Goal: Task Accomplishment & Management: Use online tool/utility

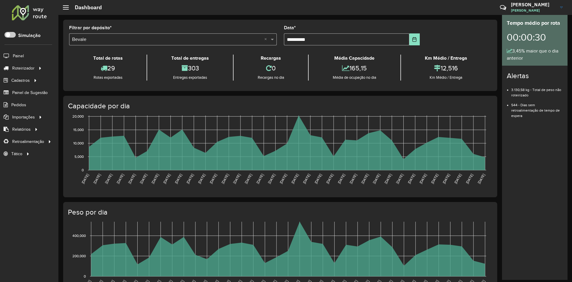
click at [42, 13] on div at bounding box center [29, 13] width 36 height 16
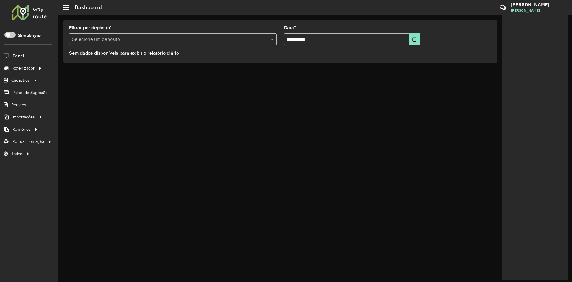
click at [254, 39] on input "text" at bounding box center [167, 39] width 190 height 7
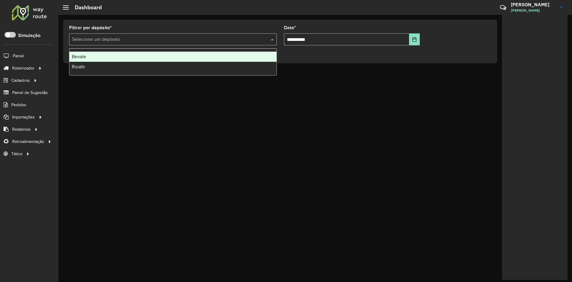
click at [199, 54] on div "Bevale" at bounding box center [172, 57] width 207 height 10
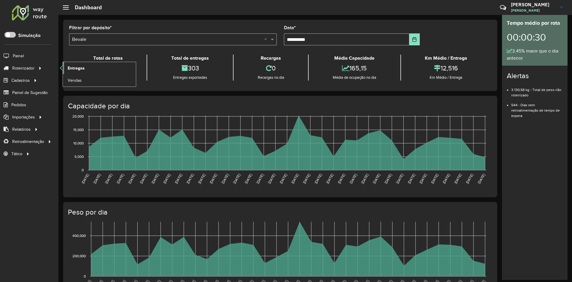
click at [89, 71] on link "Entregas" at bounding box center [99, 68] width 73 height 12
click at [45, 10] on div at bounding box center [29, 13] width 36 height 16
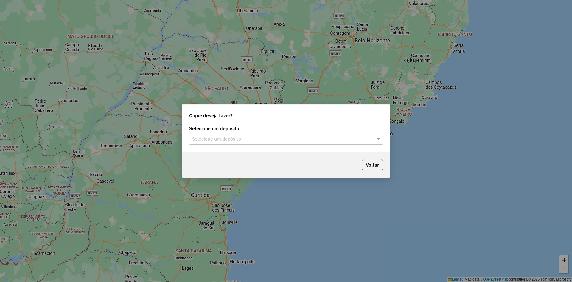
click at [209, 136] on input "text" at bounding box center [280, 138] width 176 height 7
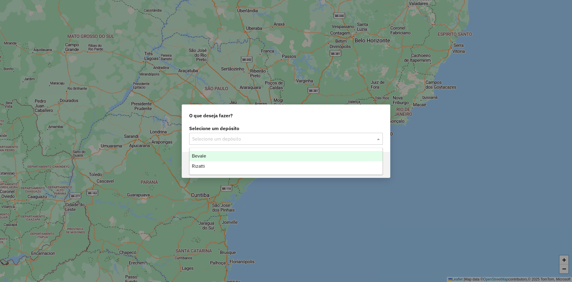
click at [196, 158] on span "Bevale" at bounding box center [199, 155] width 14 height 5
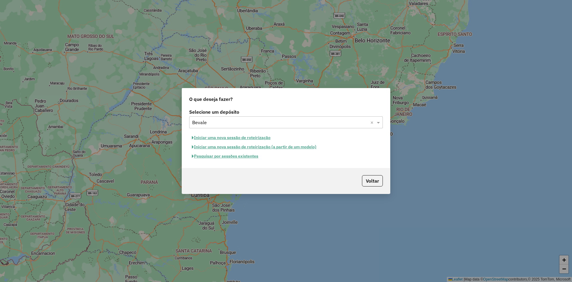
click at [242, 155] on button "Pesquisar por sessões existentes" at bounding box center [225, 155] width 72 height 9
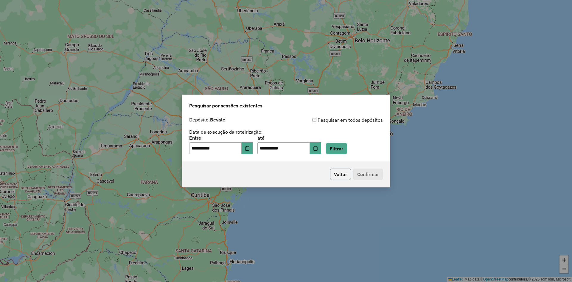
click at [347, 175] on button "Voltar" at bounding box center [340, 173] width 21 height 11
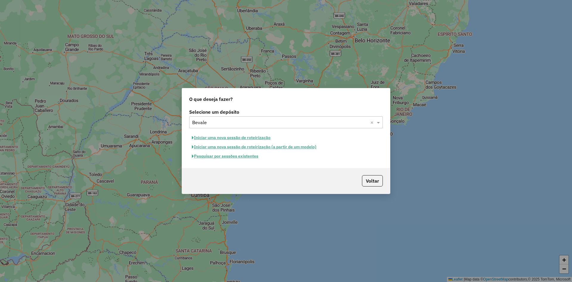
click at [239, 138] on button "Iniciar uma nova sessão de roteirização" at bounding box center [231, 137] width 84 height 9
select select "*"
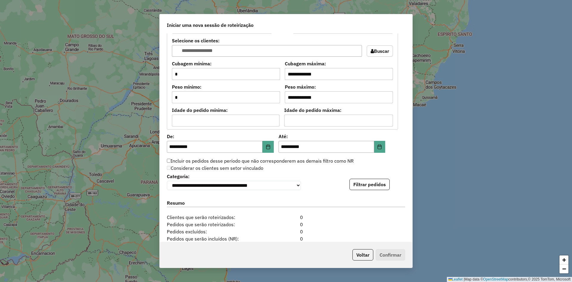
scroll to position [477, 0]
click at [378, 183] on button "Filtrar pedidos" at bounding box center [370, 183] width 40 height 11
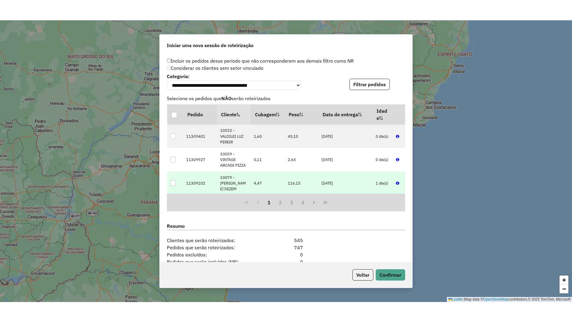
scroll to position [30, 0]
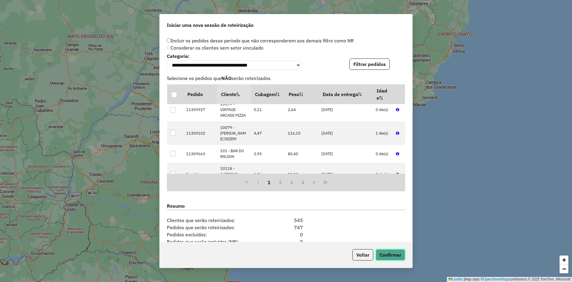
click at [399, 257] on button "Confirmar" at bounding box center [391, 254] width 30 height 11
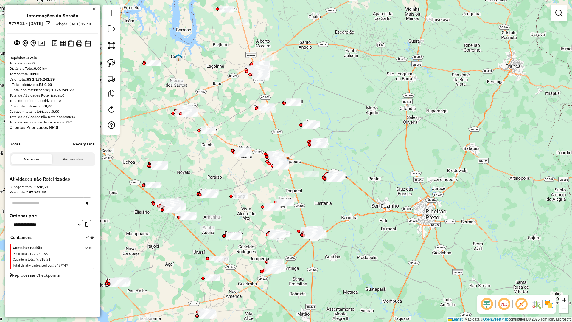
click at [560, 18] on link at bounding box center [559, 13] width 12 height 12
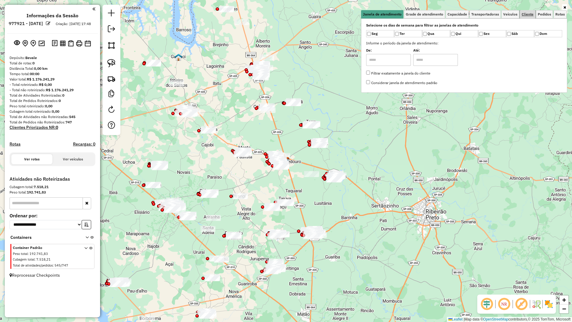
click at [523, 13] on span "Cliente" at bounding box center [528, 15] width 12 height 4
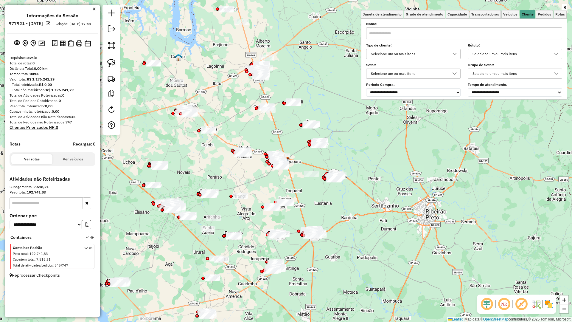
click at [416, 54] on div "Selecione um ou mais itens" at bounding box center [409, 54] width 80 height 10
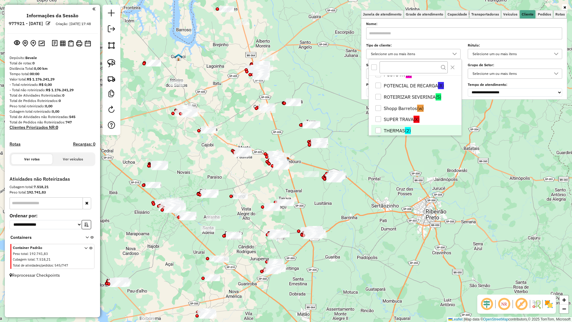
scroll to position [159, 0]
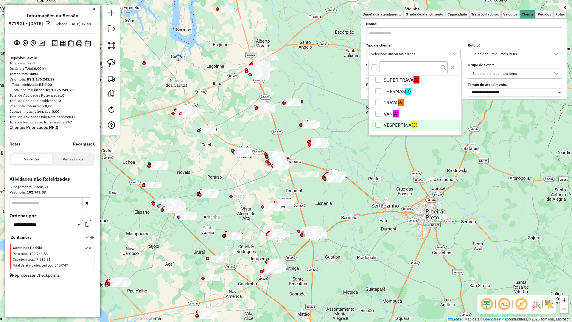
click at [418, 126] on span "(3)" at bounding box center [415, 124] width 6 height 7
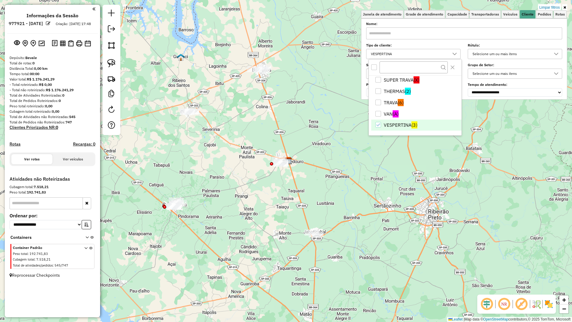
drag, startPoint x: 315, startPoint y: 215, endPoint x: 438, endPoint y: 212, distance: 122.9
click at [438, 212] on div "Limpar filtros Janela de atendimento Grade de atendimento Capacidade Transporta…" at bounding box center [286, 161] width 572 height 322
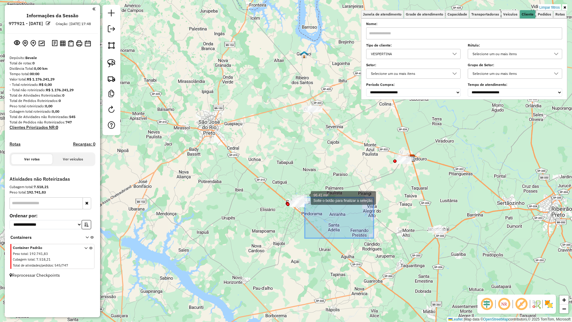
drag, startPoint x: 331, startPoint y: 213, endPoint x: 213, endPoint y: 150, distance: 133.4
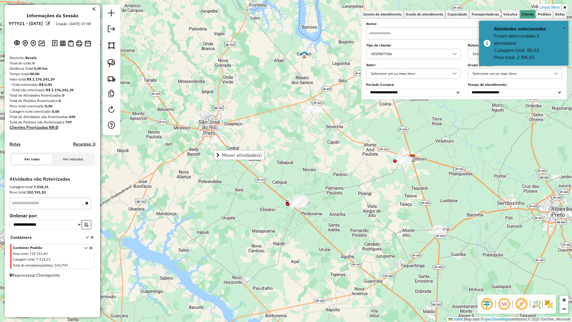
click at [488, 281] on em at bounding box center [487, 304] width 14 height 14
click at [553, 281] on div "NR R" at bounding box center [517, 304] width 79 height 19
click at [549, 281] on img at bounding box center [549, 304] width 10 height 10
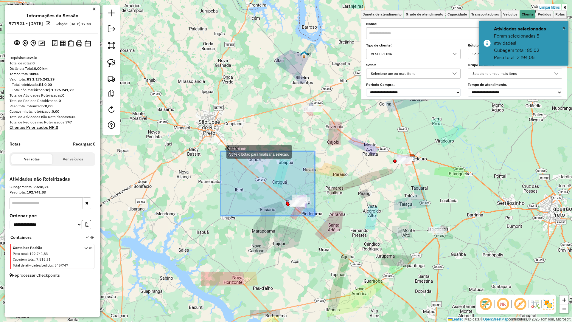
drag, startPoint x: 313, startPoint y: 210, endPoint x: 221, endPoint y: 151, distance: 109.9
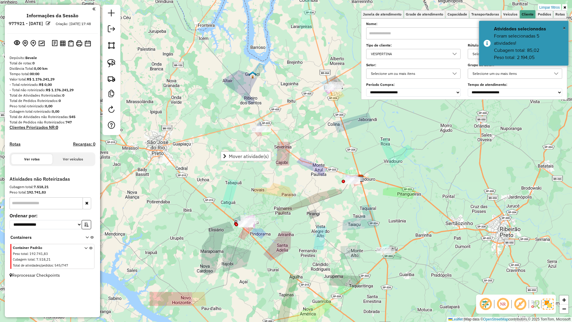
drag, startPoint x: 316, startPoint y: 188, endPoint x: 243, endPoint y: 219, distance: 79.6
click at [243, 219] on div "Limpar filtros Janela de atendimento Grade de atendimento Capacidade Transporta…" at bounding box center [286, 161] width 572 height 322
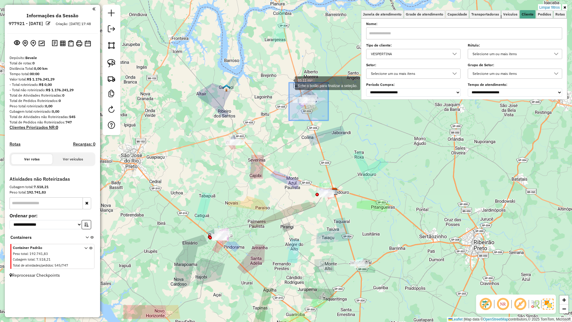
drag, startPoint x: 289, startPoint y: 83, endPoint x: 255, endPoint y: 68, distance: 37.5
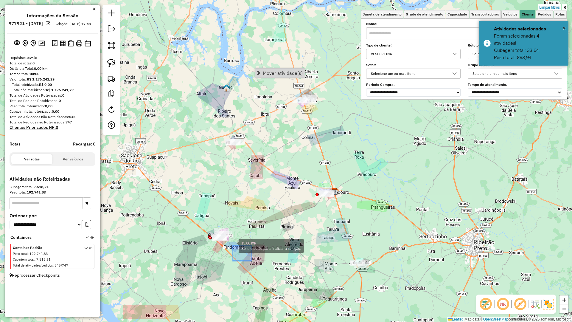
drag, startPoint x: 233, startPoint y: 245, endPoint x: 181, endPoint y: 215, distance: 59.9
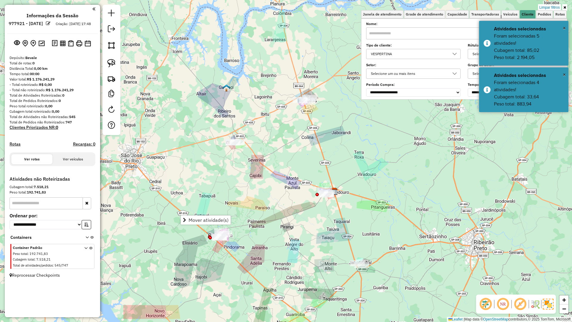
click at [427, 55] on div "VESPERTINA" at bounding box center [409, 54] width 80 height 10
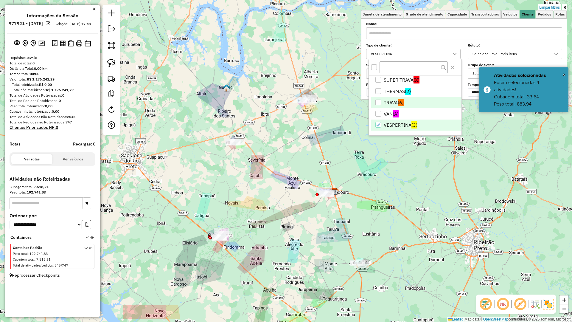
scroll to position [99, 0]
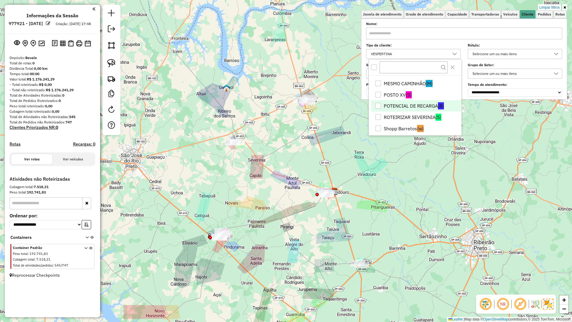
click at [410, 103] on li "POTENCIAL DE RECARGA (8)" at bounding box center [416, 105] width 90 height 11
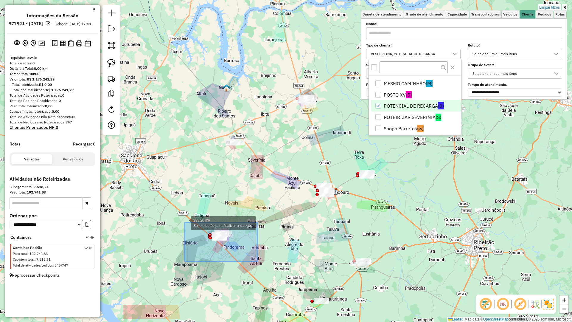
drag, startPoint x: 208, startPoint y: 234, endPoint x: 176, endPoint y: 220, distance: 34.3
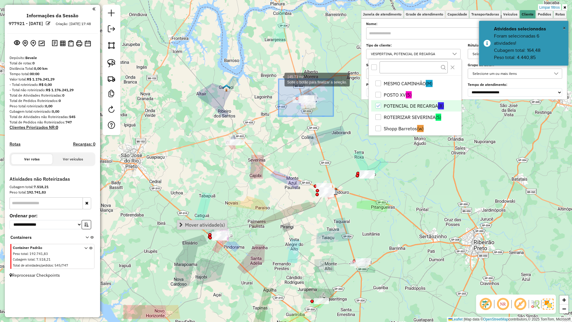
drag, startPoint x: 332, startPoint y: 114, endPoint x: 258, endPoint y: 68, distance: 87.4
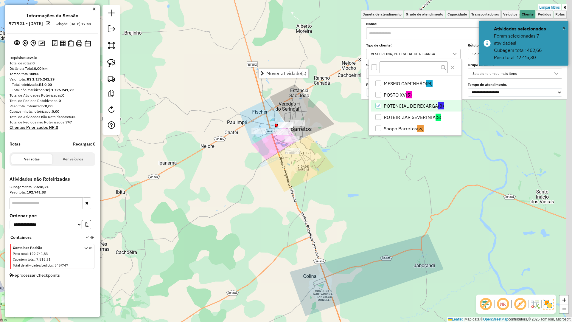
drag, startPoint x: 284, startPoint y: 123, endPoint x: 294, endPoint y: 177, distance: 54.6
click at [268, 163] on div "Limpar filtros Janela de atendimento Grade de atendimento Capacidade Transporta…" at bounding box center [286, 161] width 572 height 322
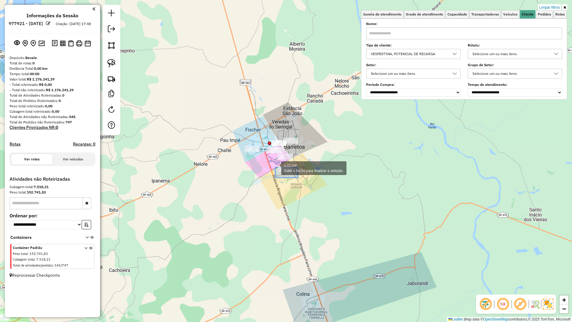
drag, startPoint x: 295, startPoint y: 177, endPoint x: 272, endPoint y: 166, distance: 25.2
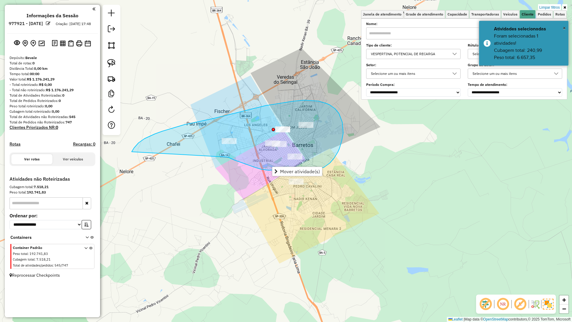
drag, startPoint x: 272, startPoint y: 171, endPoint x: 132, endPoint y: 152, distance: 142.0
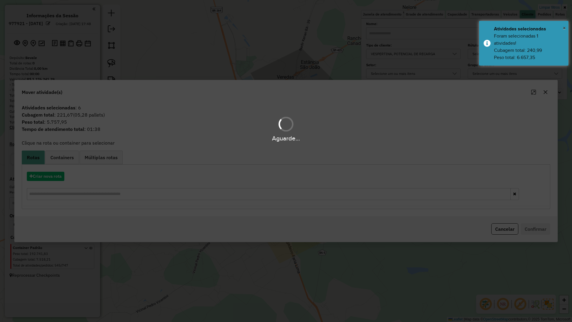
click at [57, 178] on div "Aguarde..." at bounding box center [286, 161] width 572 height 322
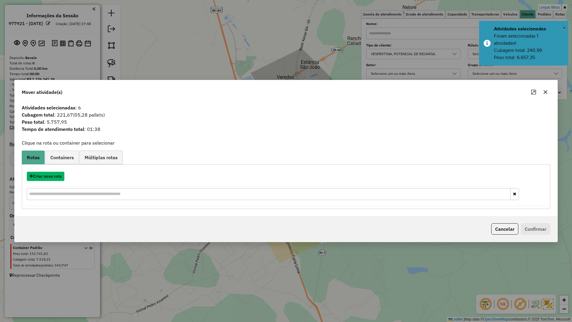
click at [57, 178] on button "Criar nova rota" at bounding box center [46, 176] width 38 height 9
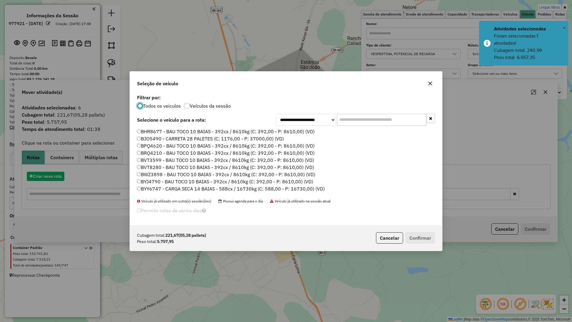
scroll to position [3, 2]
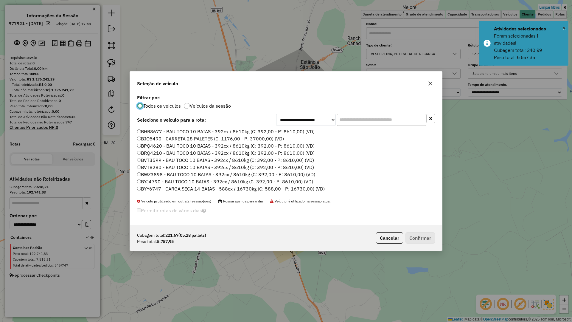
click at [359, 124] on input "text" at bounding box center [381, 120] width 89 height 12
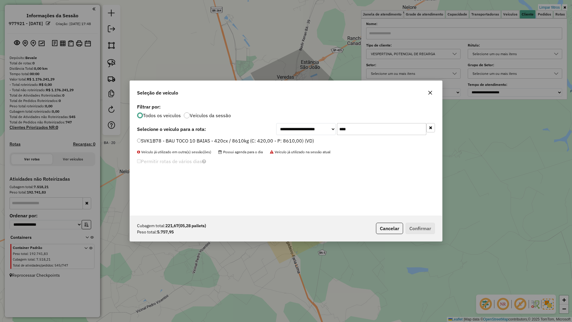
type input "****"
click at [308, 139] on label "SVK1B78 - BAU TOCO 10 BAIAS - 420cx / 8610kg (C: 420,00 - P: 8610,00) (VD)" at bounding box center [225, 140] width 177 height 7
drag, startPoint x: 430, startPoint y: 236, endPoint x: 429, endPoint y: 230, distance: 5.4
click at [430, 235] on div "Cubagem total: 221,67 (05,28 pallets) Peso total: 5.757,95 Cancelar Confirmar" at bounding box center [286, 229] width 312 height 26
click at [429, 230] on button "Confirmar" at bounding box center [421, 228] width 30 height 11
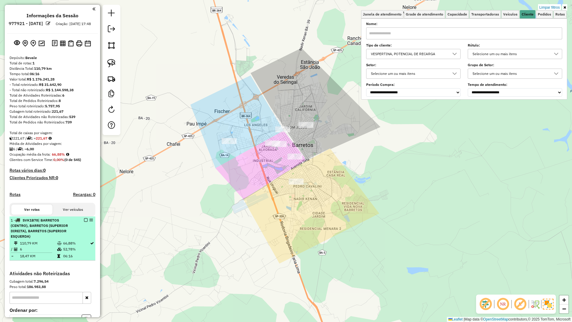
click at [84, 222] on em at bounding box center [86, 220] width 4 height 4
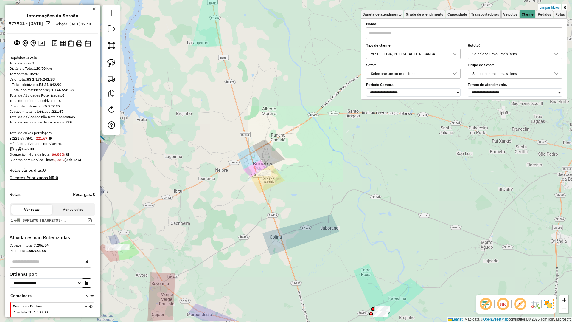
drag, startPoint x: 221, startPoint y: 230, endPoint x: 306, endPoint y: 146, distance: 119.9
click at [308, 145] on div "Limpar filtros Janela de atendimento Grade de atendimento Capacidade Transporta…" at bounding box center [286, 161] width 572 height 322
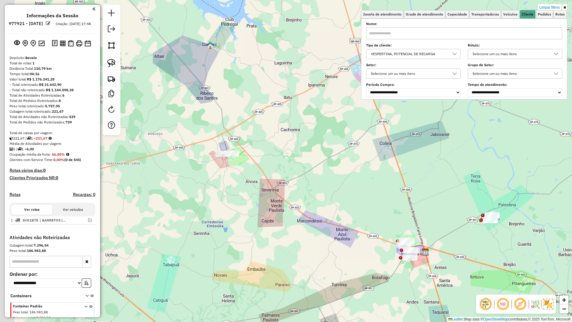
drag, startPoint x: 264, startPoint y: 198, endPoint x: 288, endPoint y: 193, distance: 24.2
click at [292, 190] on div "Limpar filtros Janela de atendimento Grade de atendimento Capacidade Transporta…" at bounding box center [286, 161] width 572 height 322
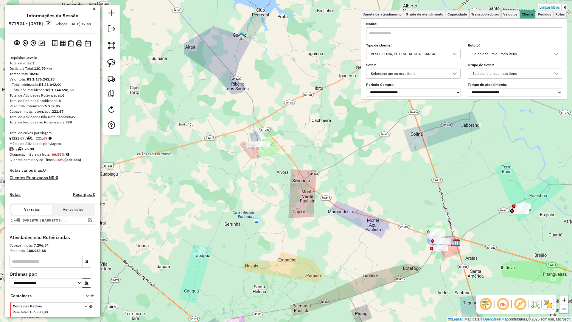
drag, startPoint x: 265, startPoint y: 210, endPoint x: 216, endPoint y: 84, distance: 135.1
click at [217, 85] on div "Limpar filtros Janela de atendimento Grade de atendimento Capacidade Transporta…" at bounding box center [286, 161] width 572 height 322
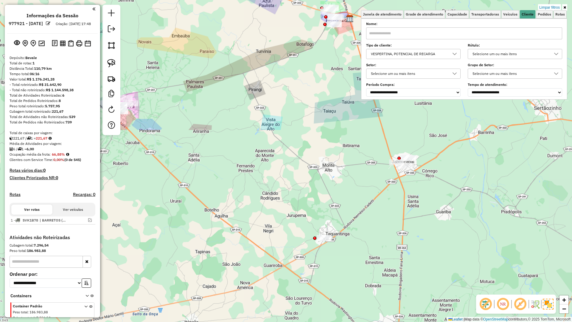
drag, startPoint x: 172, startPoint y: 160, endPoint x: 202, endPoint y: 159, distance: 30.1
click at [218, 159] on div "Limpar filtros Janela de atendimento Grade de atendimento Capacidade Transporta…" at bounding box center [286, 161] width 572 height 322
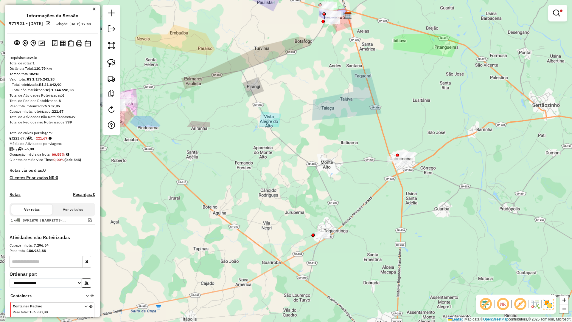
drag, startPoint x: 162, startPoint y: 156, endPoint x: 278, endPoint y: 199, distance: 123.4
click at [278, 199] on div "Limpar filtros Janela de atendimento Grade de atendimento Capacidade Transporta…" at bounding box center [286, 161] width 572 height 322
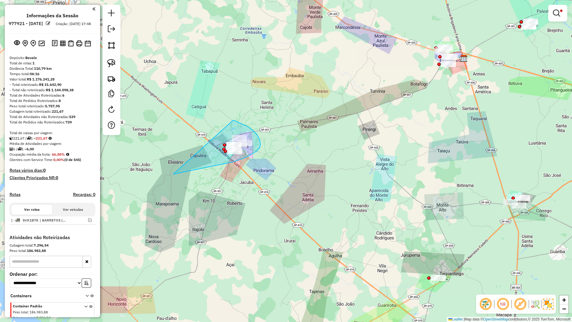
drag, startPoint x: 260, startPoint y: 148, endPoint x: 204, endPoint y: 114, distance: 65.5
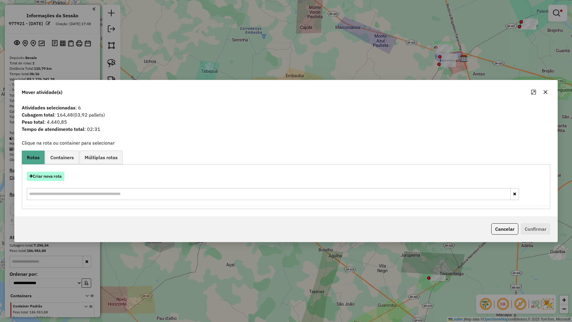
click at [49, 174] on button "Criar nova rota" at bounding box center [46, 176] width 38 height 9
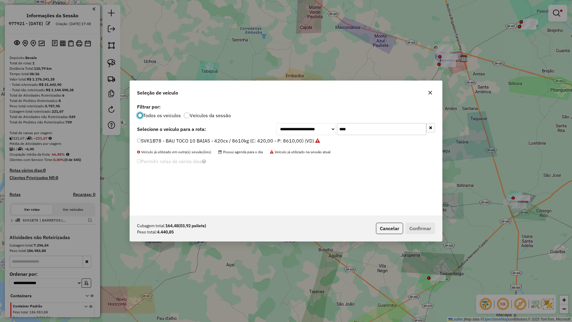
click at [366, 131] on input "****" at bounding box center [381, 129] width 89 height 12
type input "****"
click at [291, 142] on label "STT7F58 - BAU TOCO 10 BAIAS - 420cx / 8610kg (C: 420,00 - P: 8610,00) (VD)" at bounding box center [225, 140] width 176 height 7
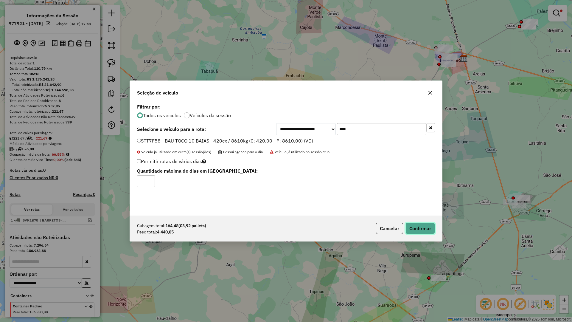
click at [414, 228] on button "Confirmar" at bounding box center [421, 228] width 30 height 11
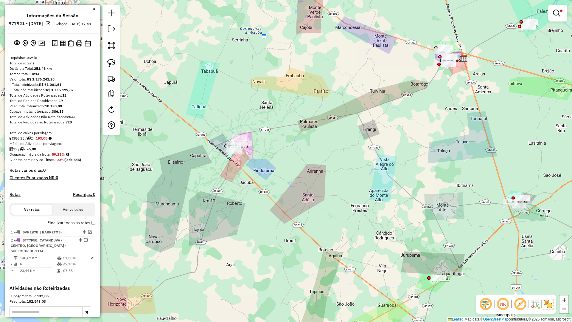
click at [84, 242] on em at bounding box center [86, 240] width 4 height 4
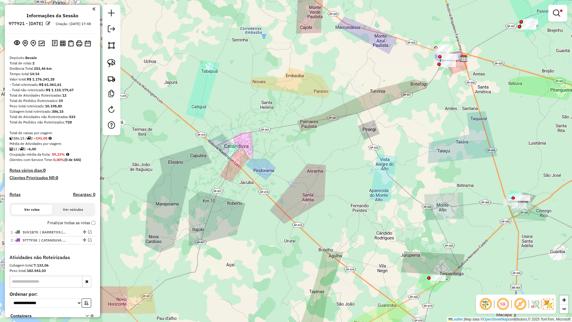
click at [566, 15] on div at bounding box center [558, 13] width 19 height 17
click at [557, 15] on em at bounding box center [556, 13] width 7 height 7
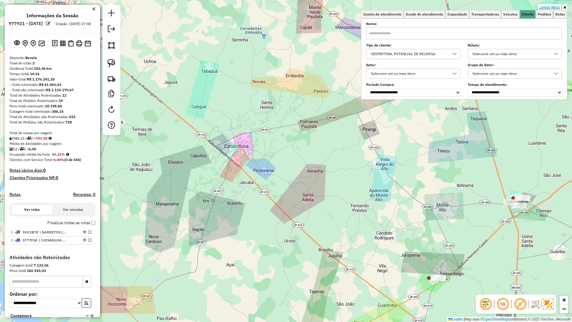
click at [551, 9] on link "Limpar filtros" at bounding box center [549, 7] width 23 height 7
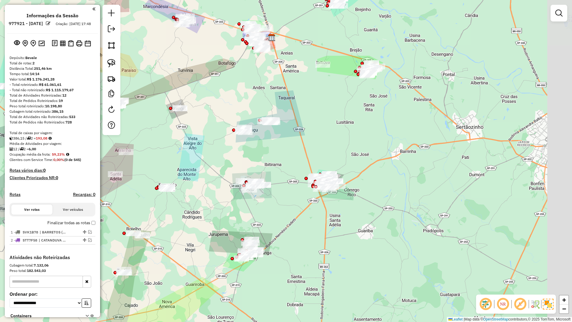
drag, startPoint x: 440, startPoint y: 183, endPoint x: 255, endPoint y: 162, distance: 186.9
click at [255, 162] on div "Janela de atendimento Grade de atendimento Capacidade Transportadoras Veículos …" at bounding box center [286, 161] width 572 height 322
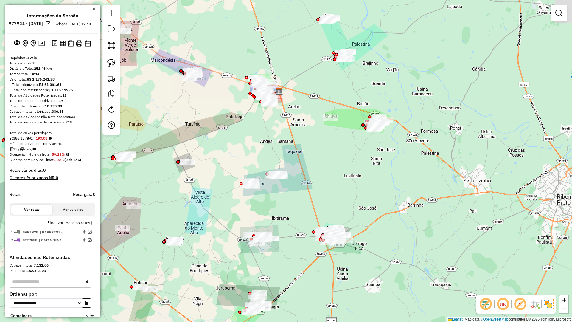
drag, startPoint x: 322, startPoint y: 167, endPoint x: 333, endPoint y: 226, distance: 60.3
click at [332, 227] on div "Janela de atendimento Grade de atendimento Capacidade Transportadoras Veículos …" at bounding box center [286, 161] width 572 height 322
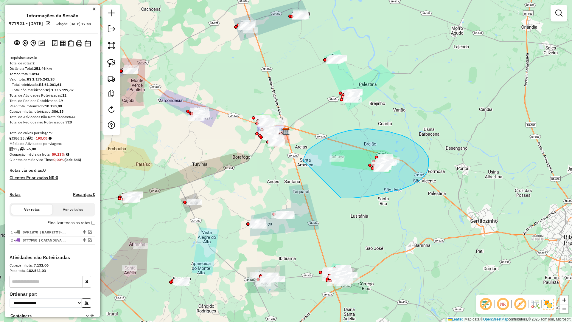
drag, startPoint x: 413, startPoint y: 185, endPoint x: 304, endPoint y: 161, distance: 111.4
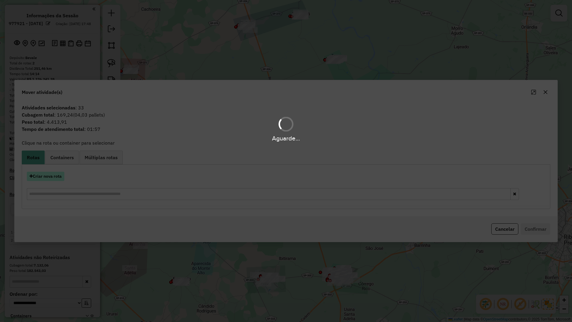
click at [56, 172] on button "Criar nova rota" at bounding box center [46, 176] width 38 height 9
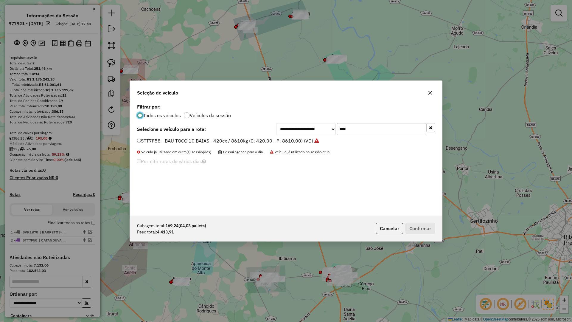
drag, startPoint x: 431, startPoint y: 95, endPoint x: 402, endPoint y: 117, distance: 36.7
click at [430, 95] on button "button" at bounding box center [431, 93] width 10 height 10
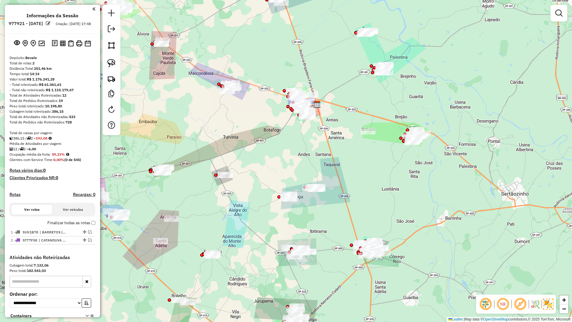
drag, startPoint x: 364, startPoint y: 186, endPoint x: 372, endPoint y: 164, distance: 23.2
click at [373, 164] on div "Janela de atendimento Grade de atendimento Capacidade Transportadoras Veículos …" at bounding box center [286, 161] width 572 height 322
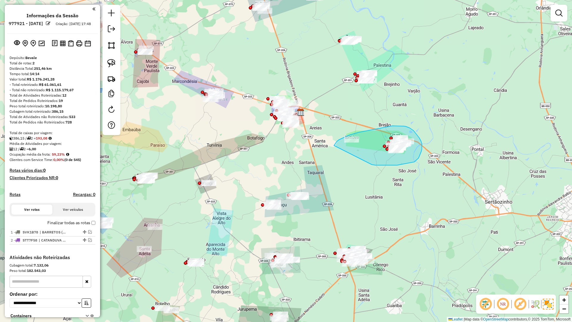
drag, startPoint x: 419, startPoint y: 158, endPoint x: 334, endPoint y: 145, distance: 85.6
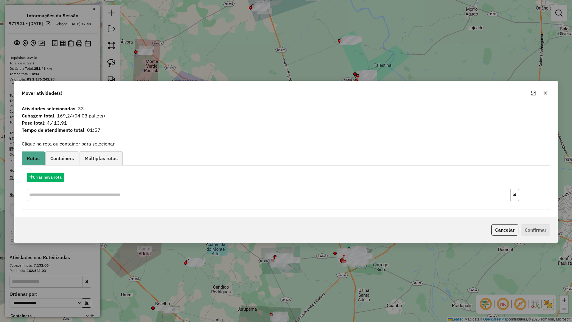
drag, startPoint x: 551, startPoint y: 88, endPoint x: 545, endPoint y: 93, distance: 7.8
click at [549, 90] on div "Mover atividade(s)" at bounding box center [286, 91] width 543 height 21
click at [545, 93] on icon "button" at bounding box center [545, 93] width 5 height 5
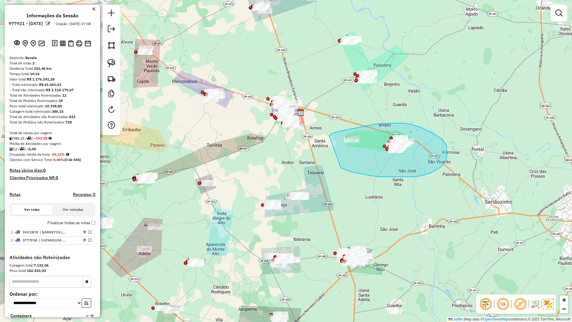
drag, startPoint x: 342, startPoint y: 168, endPoint x: 317, endPoint y: 135, distance: 41.7
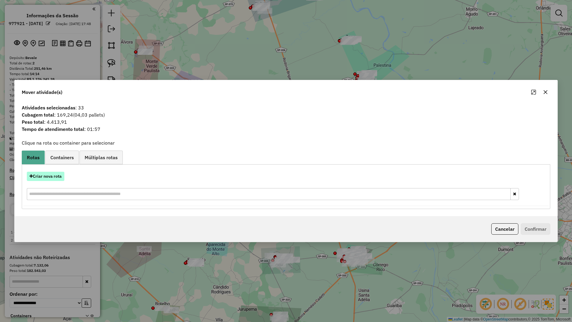
click at [58, 178] on button "Criar nova rota" at bounding box center [46, 176] width 38 height 9
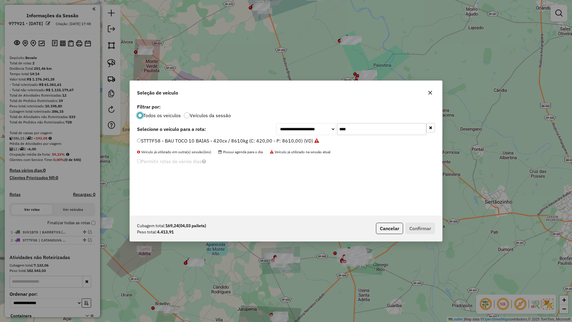
click at [361, 133] on input "****" at bounding box center [381, 129] width 89 height 12
type input "****"
click at [309, 143] on label "STE7G58 - BAU TOCO 10 BAIAS - 420cx / 8610kg (C: 420,00 - P: 8610,00) (VD)" at bounding box center [225, 140] width 177 height 7
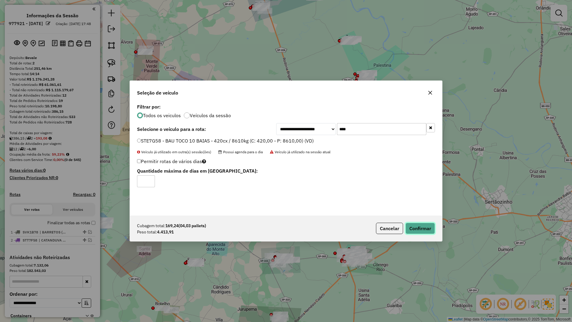
drag, startPoint x: 422, startPoint y: 230, endPoint x: 406, endPoint y: 224, distance: 16.0
click at [422, 229] on button "Confirmar" at bounding box center [421, 228] width 30 height 11
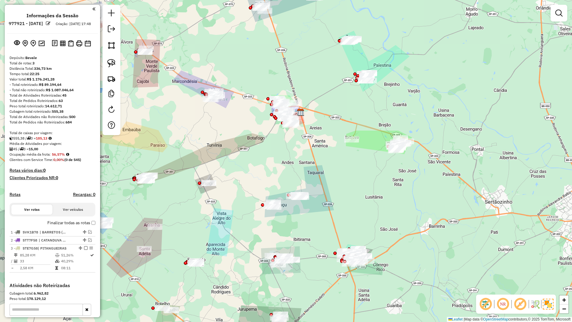
drag, startPoint x: 362, startPoint y: 133, endPoint x: 356, endPoint y: 149, distance: 17.3
click at [356, 149] on div "Janela de atendimento Grade de atendimento Capacidade Transportadoras Veículos …" at bounding box center [286, 161] width 572 height 322
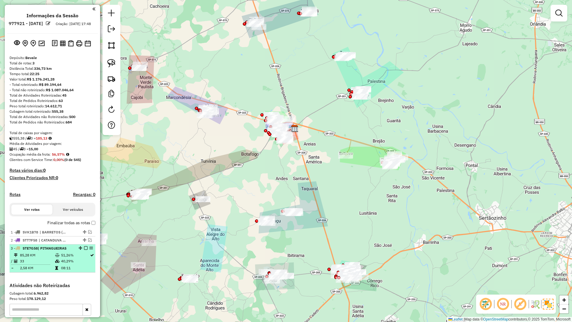
click at [84, 250] on em at bounding box center [86, 248] width 4 height 4
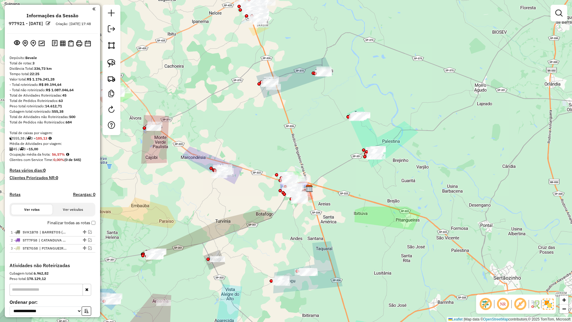
drag, startPoint x: 311, startPoint y: 169, endPoint x: 325, endPoint y: 173, distance: 14.0
click at [313, 176] on div "Janela de atendimento Grade de atendimento Capacidade Transportadoras Veículos …" at bounding box center [286, 161] width 572 height 322
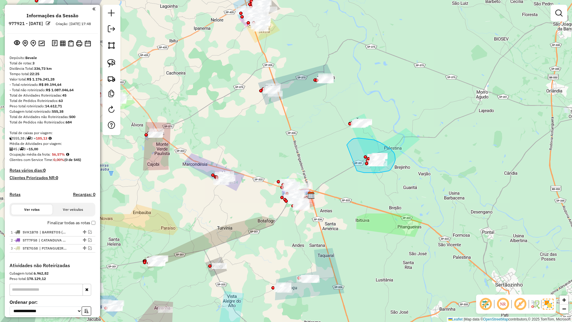
drag, startPoint x: 383, startPoint y: 172, endPoint x: 345, endPoint y: 149, distance: 44.5
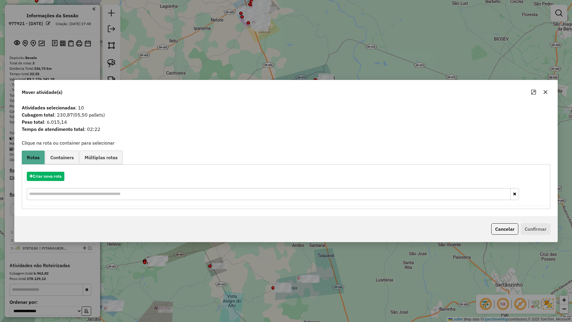
click at [53, 170] on div "Criar nova rota" at bounding box center [286, 186] width 526 height 39
click at [54, 176] on button "Criar nova rota" at bounding box center [46, 176] width 38 height 9
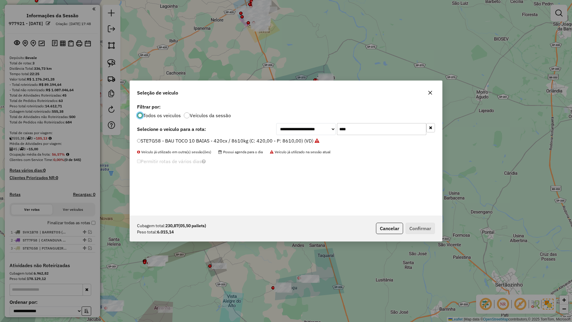
click at [360, 126] on input "****" at bounding box center [381, 129] width 89 height 12
type input "****"
click at [306, 141] on label "BPQ4620 - BAU TOCO 10 BAIAS - 392cx / 8610kg (C: 392,00 - P: 8610,00) (VD)" at bounding box center [226, 140] width 178 height 7
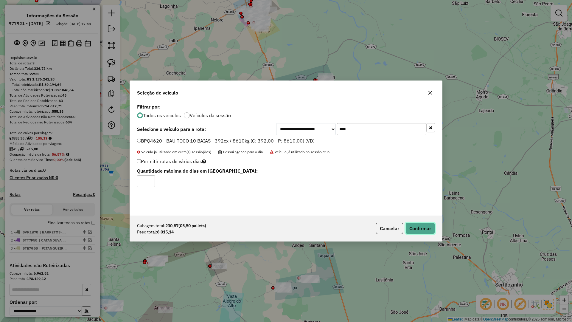
click at [420, 224] on button "Confirmar" at bounding box center [421, 228] width 30 height 11
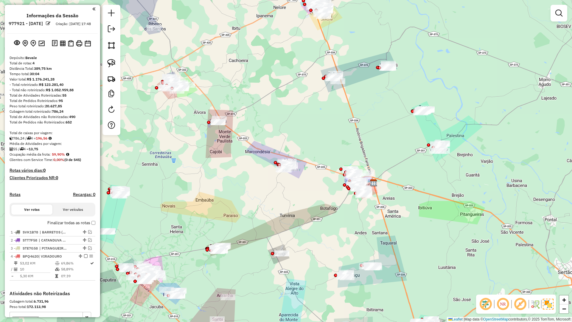
drag, startPoint x: 325, startPoint y: 143, endPoint x: 385, endPoint y: 129, distance: 61.5
click at [385, 129] on div "Janela de atendimento Grade de atendimento Capacidade Transportadoras Veículos …" at bounding box center [286, 161] width 572 height 322
drag, startPoint x: 388, startPoint y: 127, endPoint x: 402, endPoint y: 100, distance: 30.4
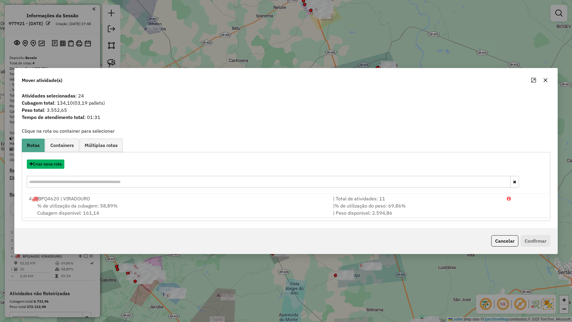
click at [49, 164] on button "Criar nova rota" at bounding box center [46, 163] width 38 height 9
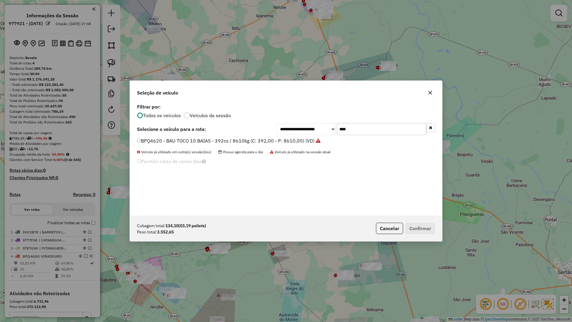
click at [367, 131] on input "****" at bounding box center [381, 129] width 89 height 12
type input "****"
click at [296, 134] on select "**********" at bounding box center [306, 129] width 60 height 12
click at [276, 123] on select "**********" at bounding box center [306, 129] width 60 height 12
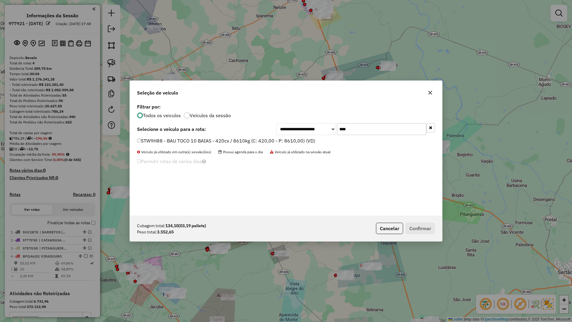
click at [272, 140] on label "STW9H88 - BAU TOCO 10 BAIAS - 420cx / 8610kg (C: 420,00 - P: 8610,00) (VD)" at bounding box center [226, 140] width 178 height 7
click at [437, 231] on div "Cubagem total: 134,10 (03,19 pallets) Peso total: 3.552,65 Cancelar Confirmar" at bounding box center [286, 229] width 312 height 26
click at [433, 230] on button "Confirmar" at bounding box center [421, 228] width 30 height 11
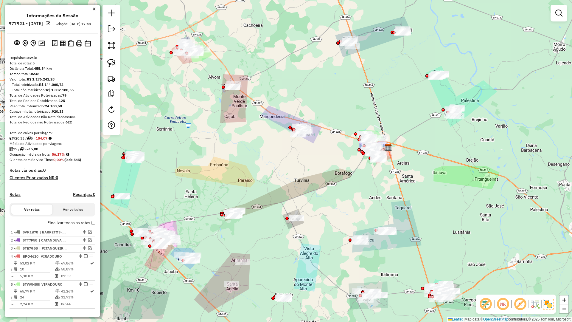
drag, startPoint x: 409, startPoint y: 80, endPoint x: 379, endPoint y: 68, distance: 32.5
click at [379, 68] on div "Janela de atendimento Grade de atendimento Capacidade Transportadoras Veículos …" at bounding box center [286, 161] width 572 height 322
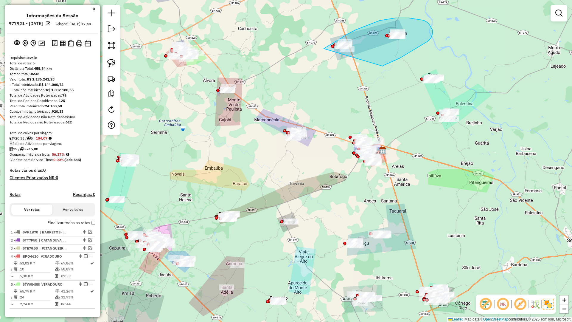
drag, startPoint x: 391, startPoint y: 62, endPoint x: 315, endPoint y: 61, distance: 75.4
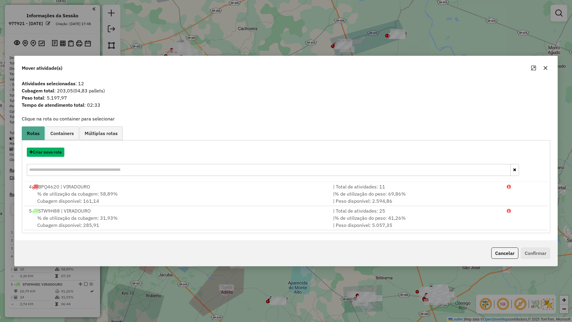
click at [48, 154] on button "Criar nova rota" at bounding box center [46, 152] width 38 height 9
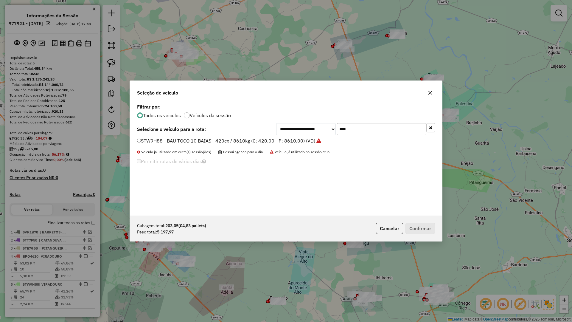
click at [369, 133] on input "****" at bounding box center [381, 129] width 89 height 12
type input "****"
drag, startPoint x: 298, startPoint y: 138, endPoint x: 358, endPoint y: 195, distance: 82.7
click at [298, 138] on label "DVM2580 - BAU TOCO 10 BAIAS - 392cx / 8610kg (C: 392,00 - P: 8610,00) (VD)" at bounding box center [226, 140] width 179 height 7
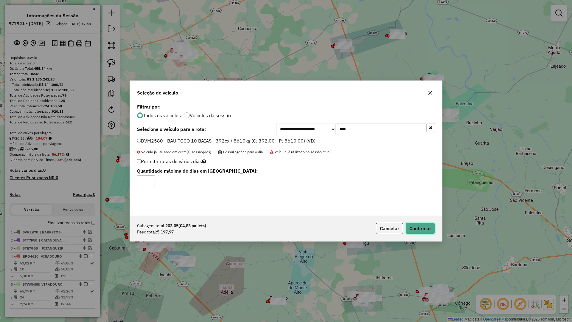
click at [415, 229] on button "Confirmar" at bounding box center [421, 228] width 30 height 11
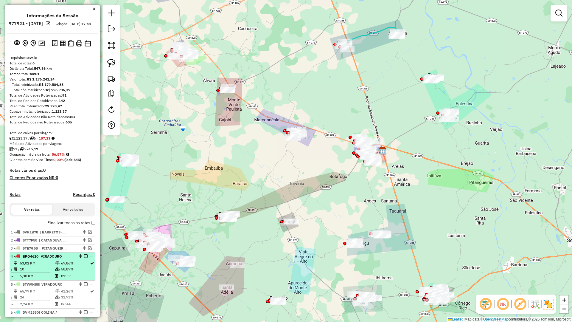
click at [85, 258] on em at bounding box center [86, 256] width 4 height 4
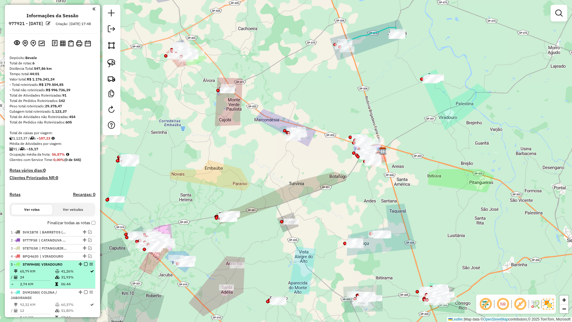
click at [85, 266] on em at bounding box center [86, 264] width 4 height 4
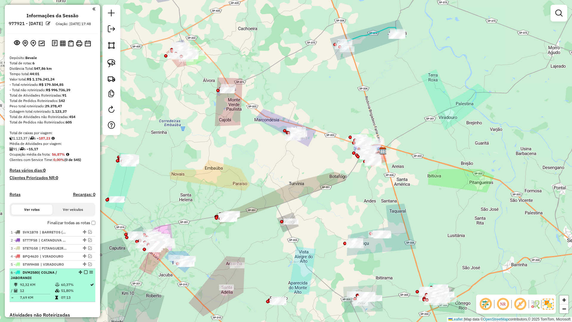
click at [85, 274] on em at bounding box center [86, 272] width 4 height 4
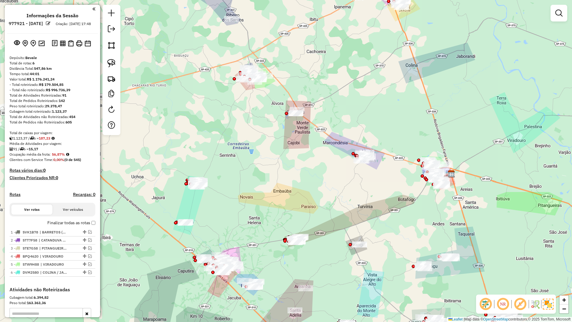
drag, startPoint x: 246, startPoint y: 207, endPoint x: 311, endPoint y: 231, distance: 68.7
click at [311, 231] on div "Janela de atendimento Grade de atendimento Capacidade Transportadoras Veículos …" at bounding box center [286, 161] width 572 height 322
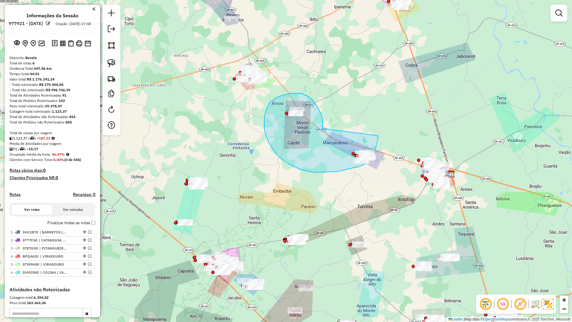
drag, startPoint x: 323, startPoint y: 128, endPoint x: 378, endPoint y: 134, distance: 55.9
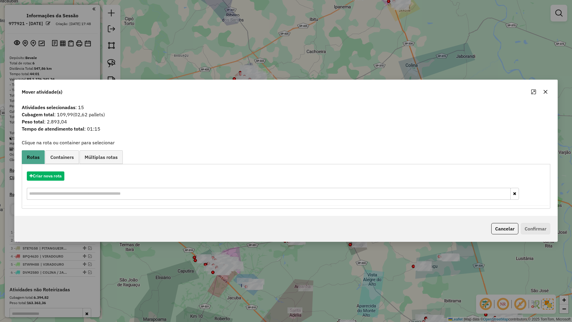
click at [550, 88] on div at bounding box center [539, 92] width 21 height 10
click at [540, 95] on div at bounding box center [539, 92] width 21 height 10
click at [544, 93] on icon "button" at bounding box center [545, 91] width 5 height 5
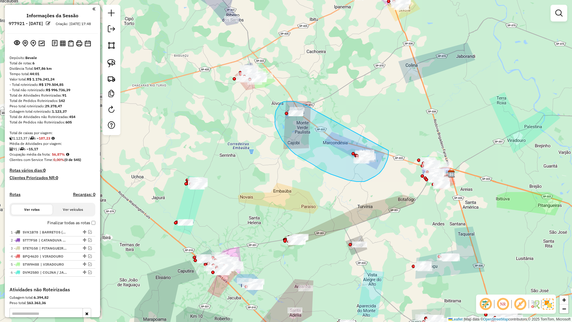
drag, startPoint x: 310, startPoint y: 107, endPoint x: 387, endPoint y: 142, distance: 84.7
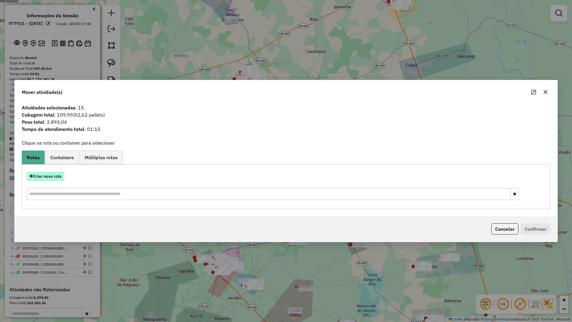
click at [50, 177] on button "Criar nova rota" at bounding box center [46, 176] width 38 height 9
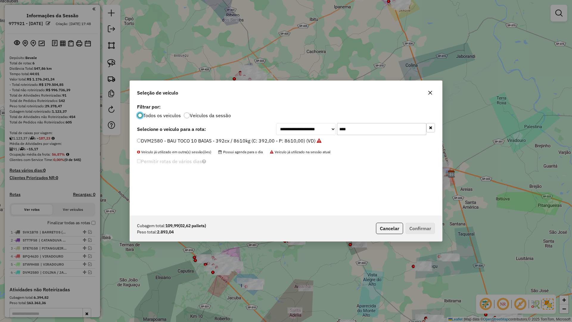
click at [385, 127] on input "****" at bounding box center [381, 129] width 89 height 12
type input "****"
drag, startPoint x: 310, startPoint y: 138, endPoint x: 306, endPoint y: 138, distance: 3.6
click at [309, 138] on li "GJL6G04 - BAU TOCO 10 BAIAS - 420cx / 8610kg (C: 420,00 - P: 8610,00) (VD)" at bounding box center [286, 140] width 298 height 7
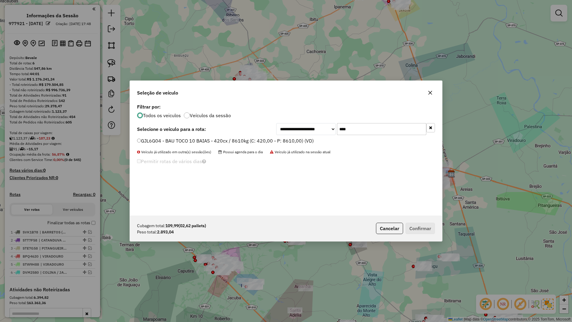
click at [306, 138] on label "GJL6G04 - BAU TOCO 10 BAIAS - 420cx / 8610kg (C: 420,00 - P: 8610,00) (VD)" at bounding box center [225, 140] width 177 height 7
click at [408, 229] on button "Confirmar" at bounding box center [421, 228] width 30 height 11
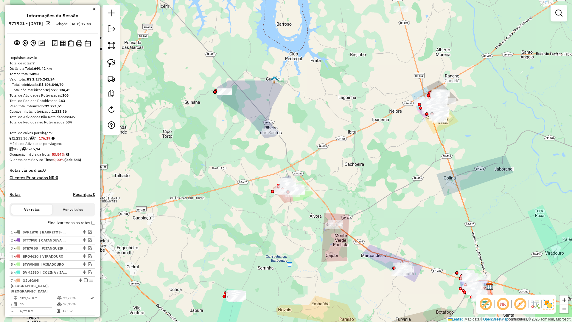
drag, startPoint x: 234, startPoint y: 163, endPoint x: 271, endPoint y: 274, distance: 116.8
click at [271, 274] on div "Janela de atendimento Grade de atendimento Capacidade Transportadoras Veículos …" at bounding box center [286, 161] width 572 height 322
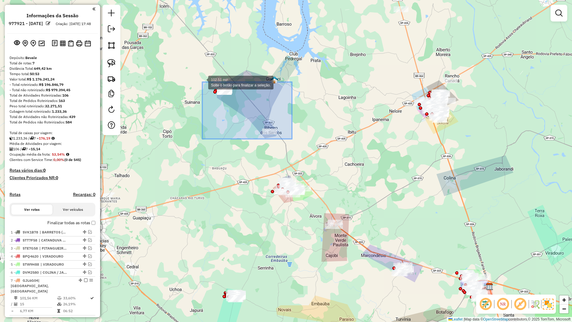
drag, startPoint x: 292, startPoint y: 138, endPoint x: 191, endPoint y: 72, distance: 120.2
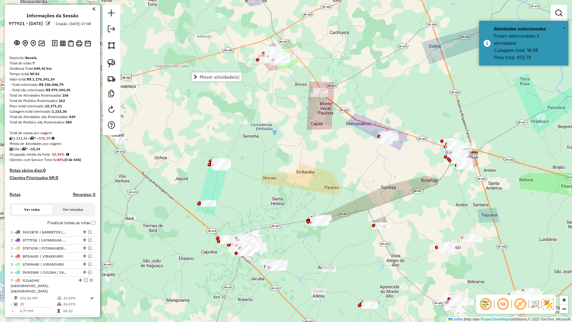
drag, startPoint x: 318, startPoint y: 233, endPoint x: 302, endPoint y: 106, distance: 128.9
click at [302, 106] on div "Janela de atendimento Grade de atendimento Capacidade Transportadoras Veículos …" at bounding box center [286, 161] width 572 height 322
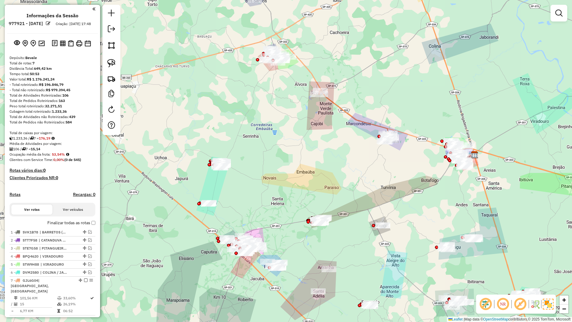
click at [351, 226] on div "Janela de atendimento Grade de atendimento Capacidade Transportadoras Veículos …" at bounding box center [286, 161] width 572 height 322
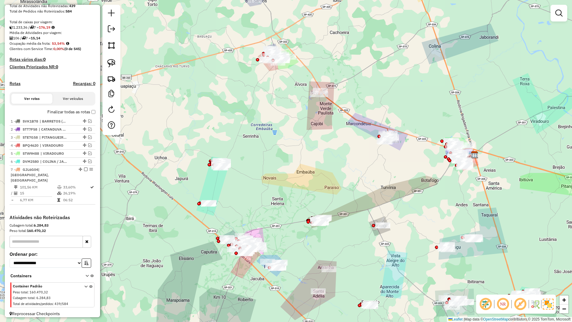
select select "**********"
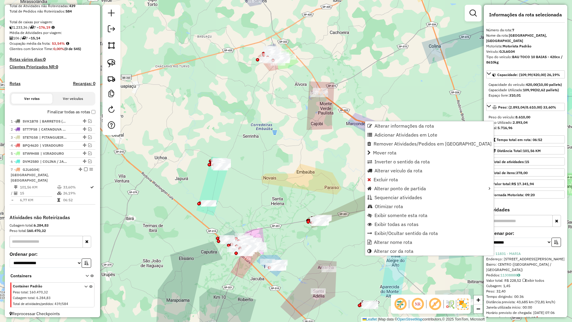
scroll to position [115, 0]
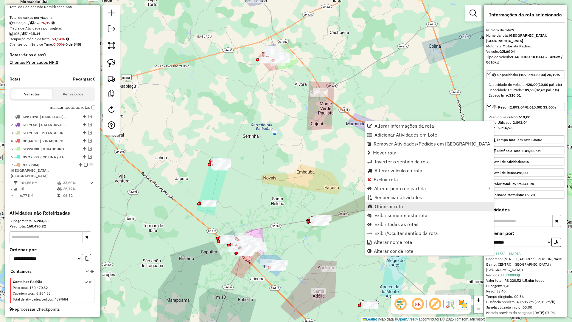
click at [388, 205] on span "Otimizar rota" at bounding box center [389, 206] width 28 height 5
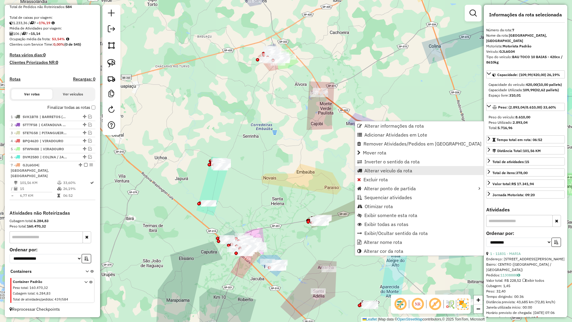
click at [379, 173] on span "Alterar veículo da rota" at bounding box center [389, 170] width 48 height 5
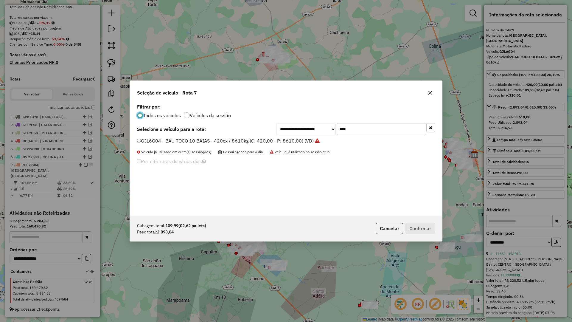
scroll to position [3, 2]
drag, startPoint x: 359, startPoint y: 132, endPoint x: 329, endPoint y: 133, distance: 29.5
click at [330, 132] on div "**********" at bounding box center [355, 129] width 159 height 12
type input "****"
click at [313, 143] on label "DML0580 - BAU TOCO 10 BAIAS - 392cx / 8610kg (C: 392,00 - P: 8610,00) (VD)" at bounding box center [226, 140] width 178 height 7
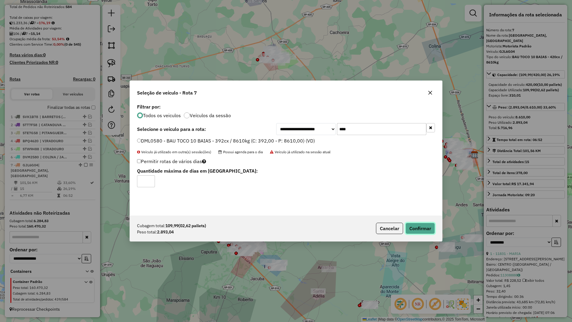
click at [419, 227] on button "Confirmar" at bounding box center [421, 228] width 30 height 11
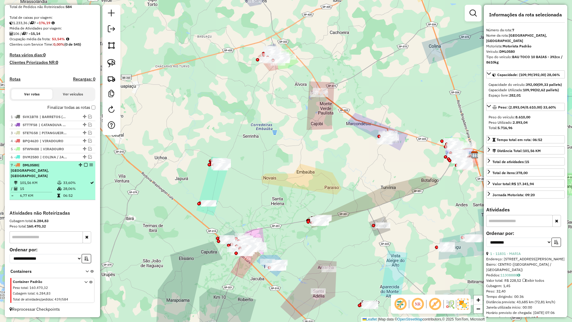
click at [84, 167] on em at bounding box center [86, 165] width 4 height 4
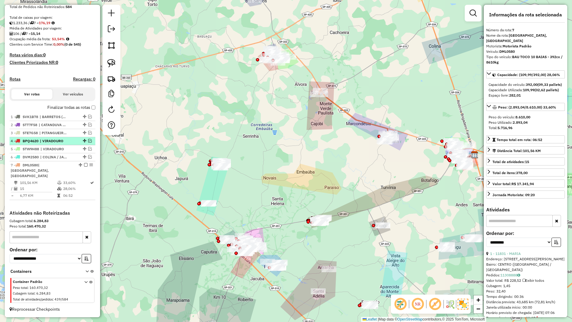
scroll to position [90, 0]
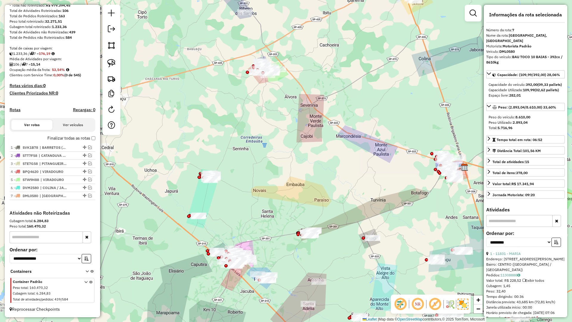
drag, startPoint x: 340, startPoint y: 108, endPoint x: 328, endPoint y: 205, distance: 97.9
click at [328, 205] on div "Janela de atendimento Grade de atendimento Capacidade Transportadoras Veículos …" at bounding box center [286, 161] width 572 height 322
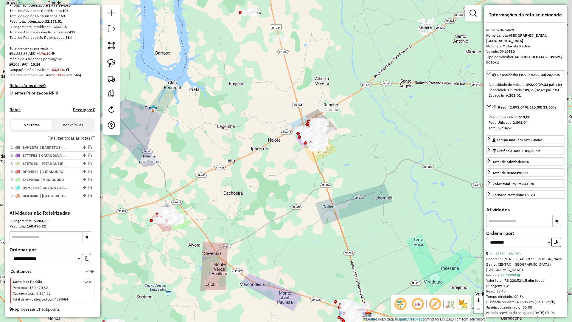
drag, startPoint x: 346, startPoint y: 221, endPoint x: 222, endPoint y: 273, distance: 134.5
click at [222, 273] on div "Janela de atendimento Grade de atendimento Capacidade Transportadoras Veículos …" at bounding box center [286, 161] width 572 height 322
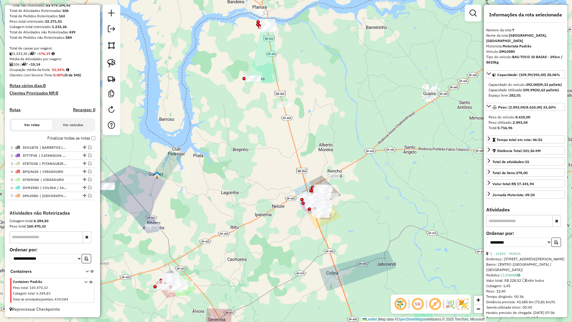
drag, startPoint x: 234, startPoint y: 119, endPoint x: 259, endPoint y: 204, distance: 88.9
click at [259, 204] on div "Janela de atendimento Grade de atendimento Capacidade Transportadoras Veículos …" at bounding box center [286, 161] width 572 height 322
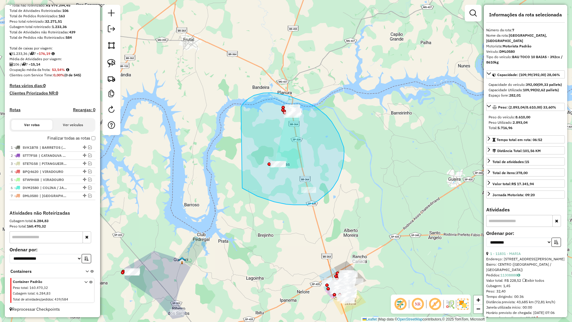
drag, startPoint x: 278, startPoint y: 202, endPoint x: 240, endPoint y: 110, distance: 100.4
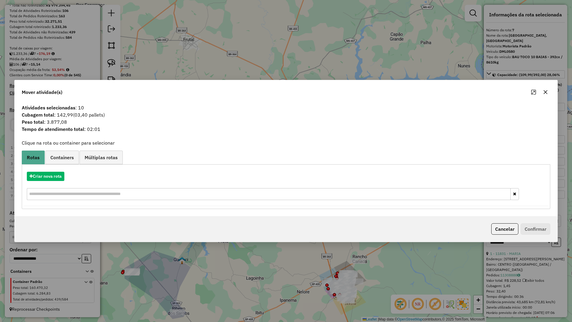
click at [51, 176] on hb-app "Aguarde... Pop-up bloqueado! Seu navegador bloqueou automáticamente a abertura …" at bounding box center [286, 161] width 572 height 322
click at [51, 176] on button "Criar nova rota" at bounding box center [46, 176] width 38 height 9
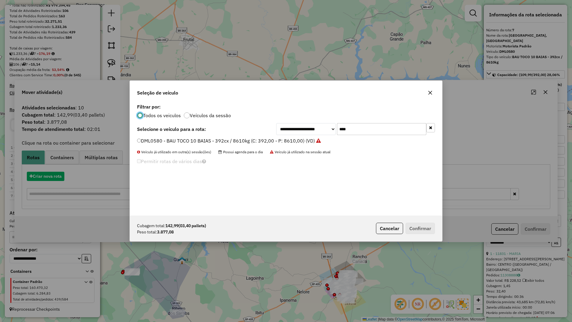
scroll to position [3, 2]
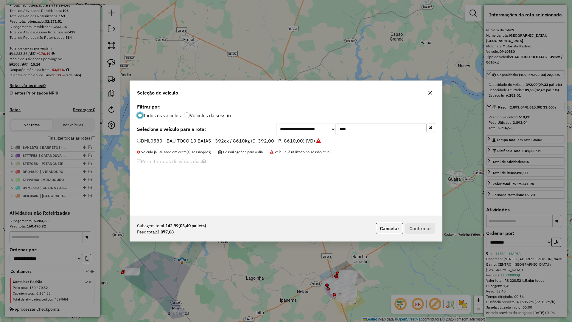
click at [368, 134] on input "****" at bounding box center [381, 129] width 89 height 12
type input "****"
click at [259, 140] on div "**********" at bounding box center [286, 158] width 312 height 113
click at [259, 143] on label "FEE7030 - VUC 6 BAIS - 210 cx / 6000kg (C: 210,00 - P: 6000,00) (VD)" at bounding box center [216, 140] width 158 height 7
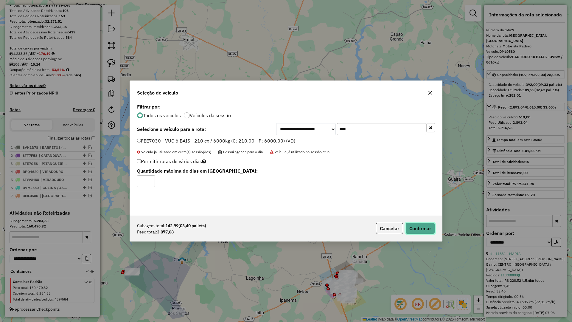
click at [406, 231] on button "Confirmar" at bounding box center [421, 228] width 30 height 11
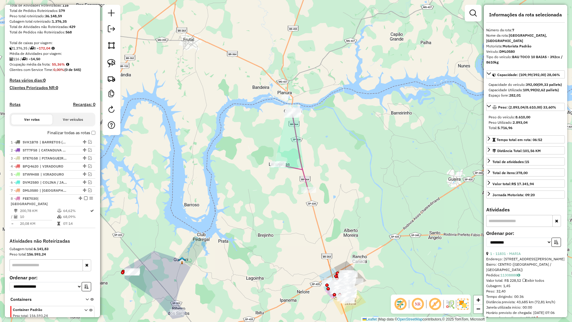
scroll to position [118, 0]
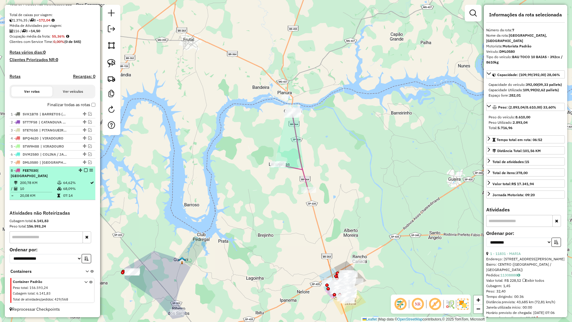
click at [82, 172] on div at bounding box center [84, 170] width 18 height 4
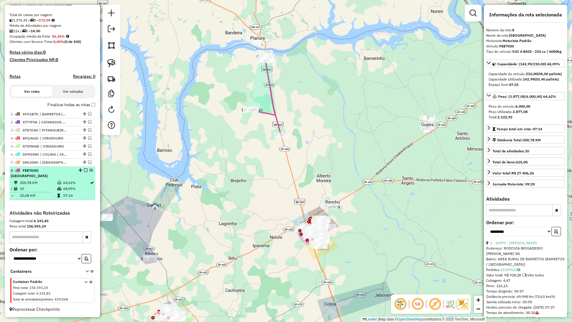
click at [84, 172] on em at bounding box center [86, 170] width 4 height 4
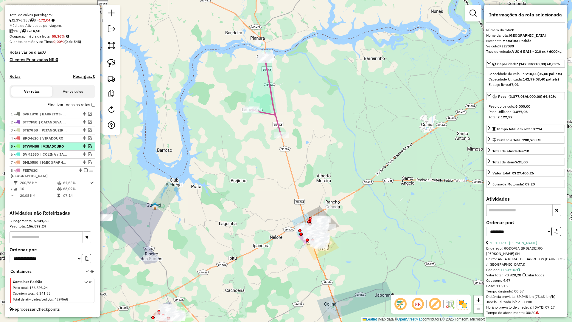
scroll to position [98, 0]
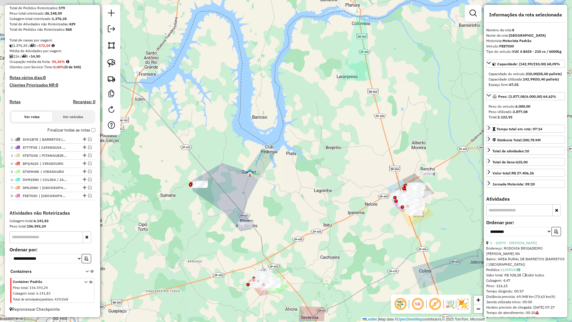
drag, startPoint x: 230, startPoint y: 176, endPoint x: 256, endPoint y: 177, distance: 26.0
click at [257, 165] on div "Janela de atendimento Grade de atendimento Capacidade Transportadoras Veículos …" at bounding box center [286, 161] width 572 height 322
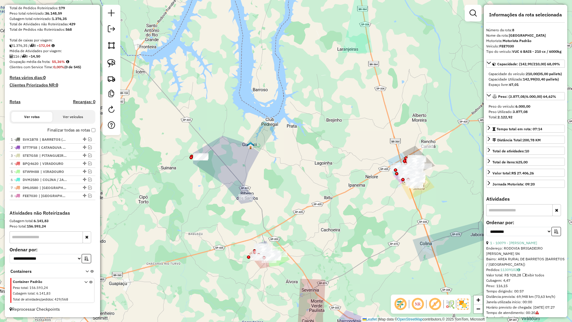
drag, startPoint x: 249, startPoint y: 216, endPoint x: 247, endPoint y: 174, distance: 41.5
click at [237, 147] on div "Janela de atendimento Grade de atendimento Capacidade Transportadoras Veículos …" at bounding box center [286, 161] width 572 height 322
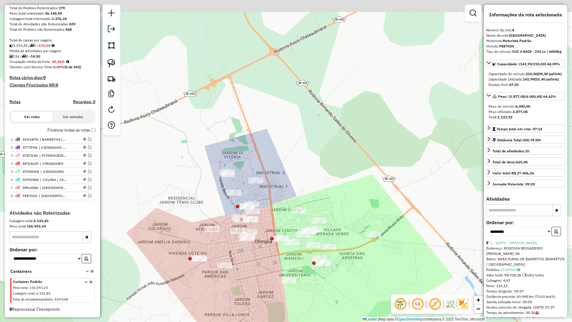
drag, startPoint x: 248, startPoint y: 255, endPoint x: 266, endPoint y: 291, distance: 40.3
click at [266, 281] on div "Janela de atendimento Grade de atendimento Capacidade Transportadoras Veículos …" at bounding box center [286, 161] width 572 height 322
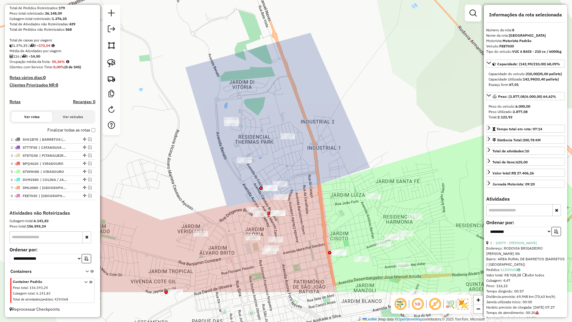
drag, startPoint x: 222, startPoint y: 263, endPoint x: 221, endPoint y: 202, distance: 60.2
click at [221, 202] on div "Janela de atendimento Grade de atendimento Capacidade Transportadoras Veículos …" at bounding box center [286, 161] width 572 height 322
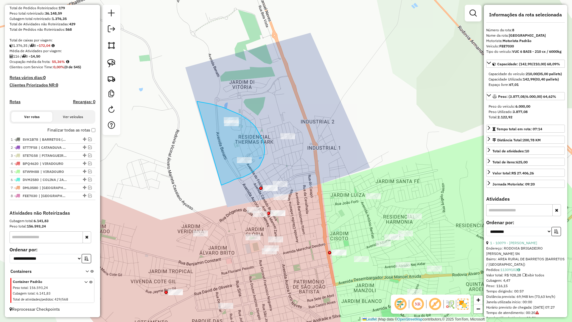
drag, startPoint x: 231, startPoint y: 181, endPoint x: 197, endPoint y: 101, distance: 86.8
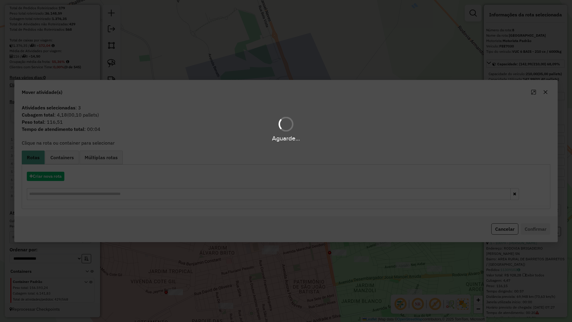
click at [53, 178] on div "Aguarde..." at bounding box center [286, 161] width 572 height 322
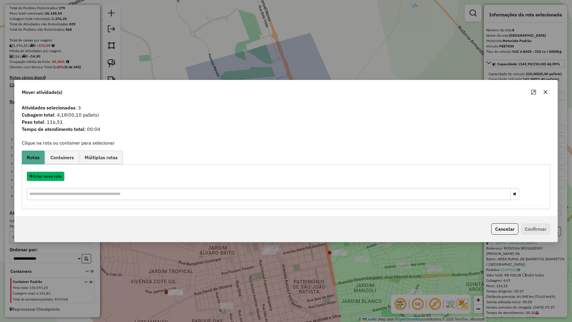
click at [53, 178] on button "Criar nova rota" at bounding box center [46, 176] width 38 height 9
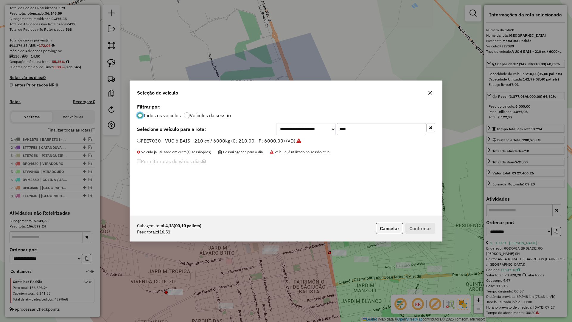
scroll to position [3, 2]
click at [380, 133] on input "****" at bounding box center [381, 129] width 89 height 12
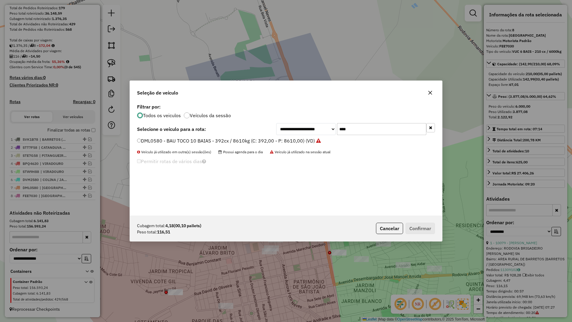
type input "****"
click at [301, 140] on label "DML0580 - BAU TOCO 10 BAIAS - 392cx / 8610kg (C: 392,00 - P: 8610,00) (VD)" at bounding box center [229, 140] width 184 height 7
click at [426, 227] on button "Confirmar" at bounding box center [421, 228] width 30 height 11
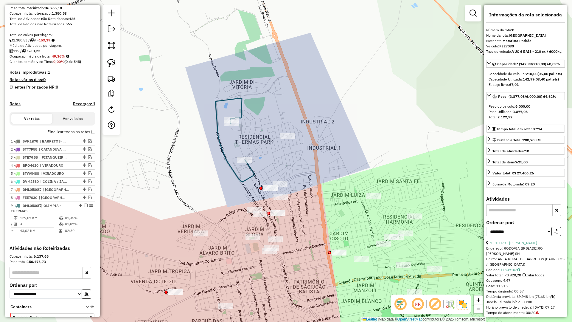
scroll to position [139, 0]
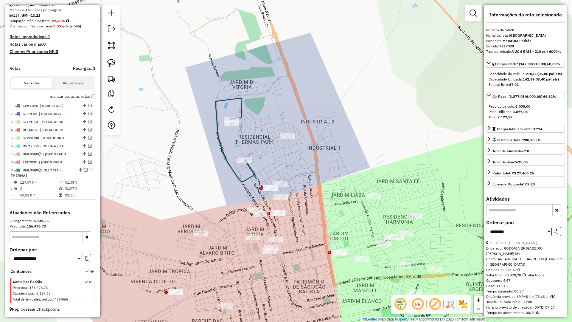
click at [252, 173] on icon at bounding box center [235, 139] width 39 height 83
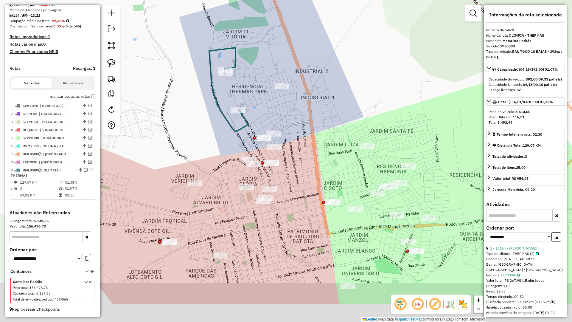
drag, startPoint x: 317, startPoint y: 194, endPoint x: 304, endPoint y: 110, distance: 84.7
click at [304, 109] on div "Janela de atendimento Grade de atendimento Capacidade Transportadoras Veículos …" at bounding box center [286, 161] width 572 height 322
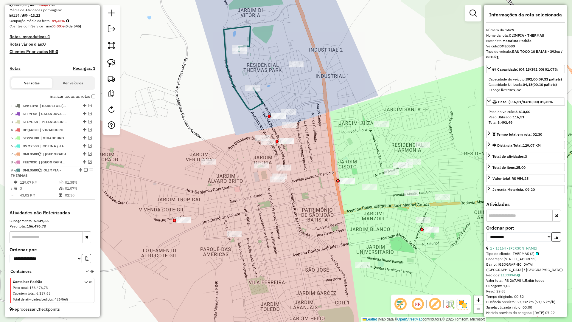
drag, startPoint x: 272, startPoint y: 202, endPoint x: 320, endPoint y: 231, distance: 56.2
click at [317, 232] on div "Janela de atendimento Grade de atendimento Capacidade Transportadoras Veículos …" at bounding box center [286, 161] width 572 height 322
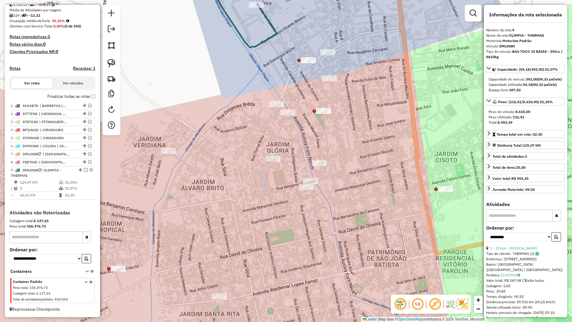
click at [472, 11] on em at bounding box center [473, 13] width 7 height 7
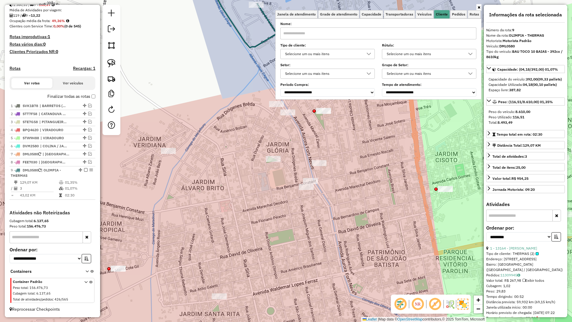
click at [347, 56] on div "Selecione um ou mais itens" at bounding box center [323, 54] width 80 height 10
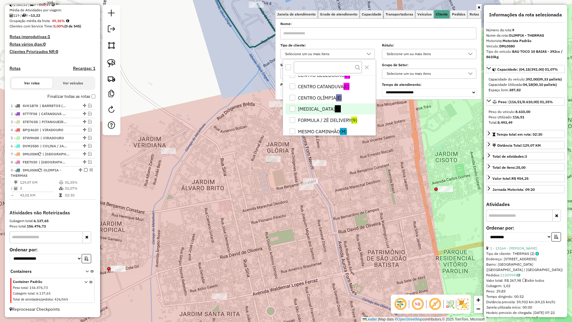
scroll to position [60, 0]
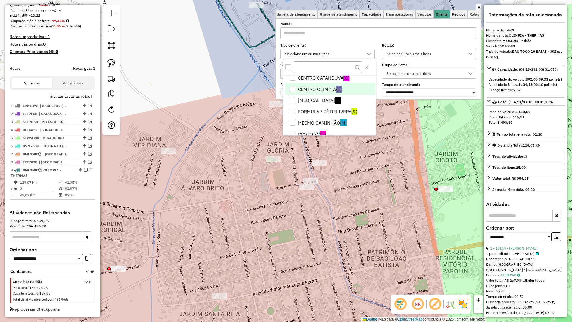
click at [334, 92] on li "CENTRO OLÍMPIA (E)" at bounding box center [331, 88] width 90 height 11
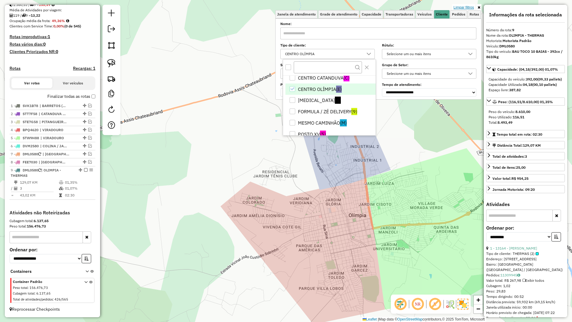
click at [473, 9] on link "Limpar filtros" at bounding box center [464, 7] width 23 height 7
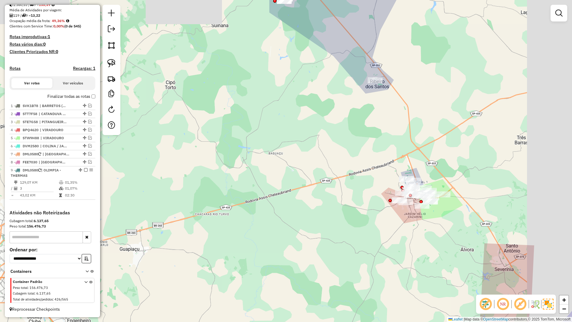
drag, startPoint x: 353, startPoint y: 208, endPoint x: 359, endPoint y: 203, distance: 7.9
click at [351, 208] on div "Janela de atendimento Grade de atendimento Capacidade Transportadoras Veículos …" at bounding box center [286, 161] width 572 height 322
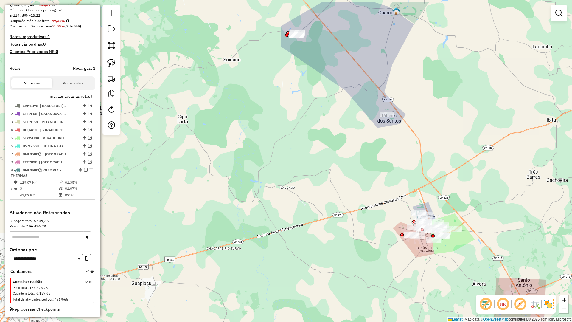
drag, startPoint x: 382, startPoint y: 127, endPoint x: 397, endPoint y: 165, distance: 41.1
click at [397, 165] on div "Janela de atendimento Grade de atendimento Capacidade Transportadoras Veículos …" at bounding box center [286, 161] width 572 height 322
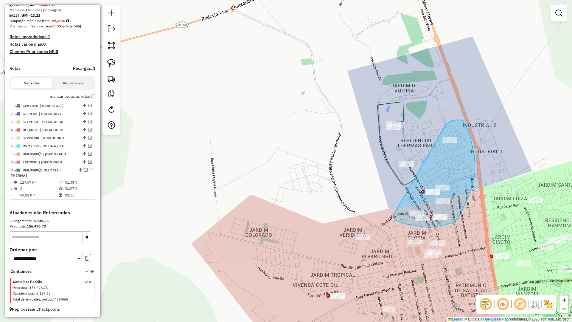
drag, startPoint x: 394, startPoint y: 217, endPoint x: 447, endPoint y: 124, distance: 107.6
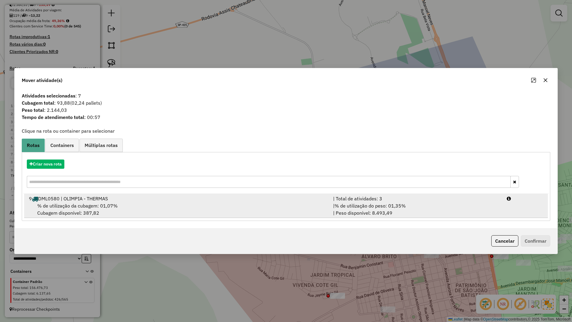
drag, startPoint x: 383, startPoint y: 217, endPoint x: 425, endPoint y: 218, distance: 42.3
click at [384, 217] on li "9 DML0580 | OLIMPIA - THERMAS | Total de atividades: 3 % de utilização da cubag…" at bounding box center [286, 206] width 524 height 24
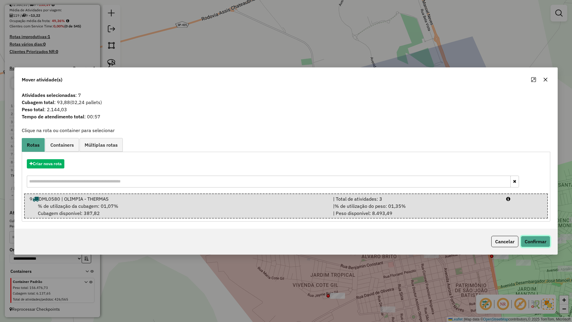
click at [538, 241] on button "Confirmar" at bounding box center [536, 241] width 30 height 11
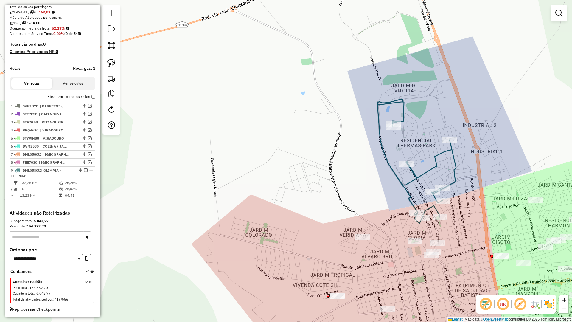
scroll to position [131, 0]
click at [404, 190] on icon at bounding box center [417, 161] width 79 height 125
select select "**********"
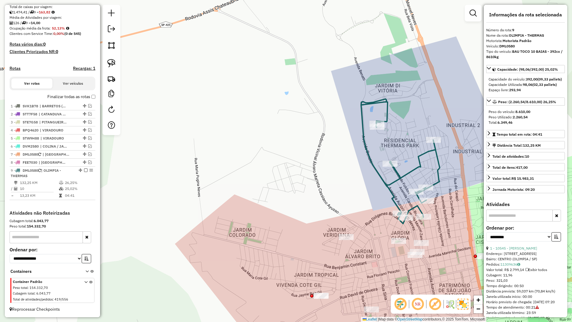
drag, startPoint x: 385, startPoint y: 193, endPoint x: 350, endPoint y: 193, distance: 34.3
click at [351, 193] on div "Janela de atendimento Grade de atendimento Capacidade Transportadoras Veículos …" at bounding box center [286, 161] width 572 height 322
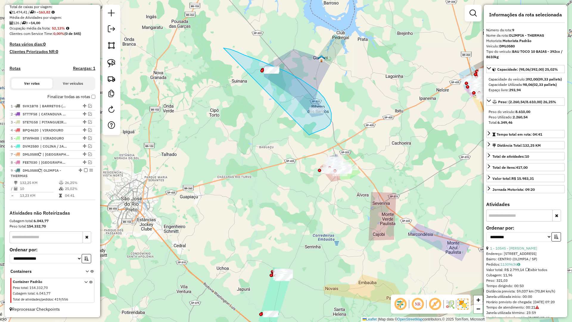
drag, startPoint x: 325, startPoint y: 128, endPoint x: 224, endPoint y: 48, distance: 129.7
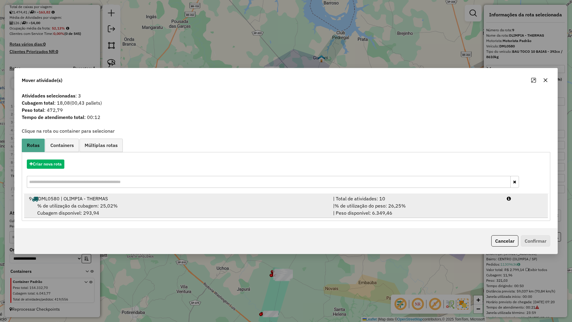
drag, startPoint x: 456, startPoint y: 209, endPoint x: 466, endPoint y: 210, distance: 9.4
click at [458, 209] on div "| % de utilização do peso: 26,25% | Peso disponível: 6.349,46" at bounding box center [417, 209] width 174 height 14
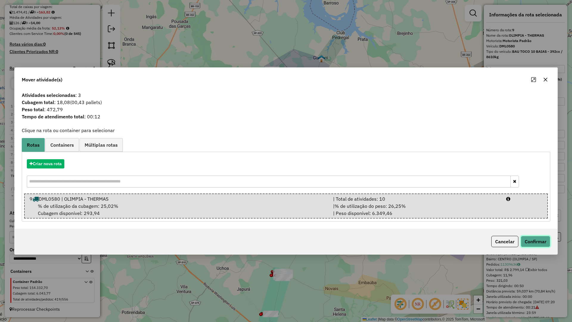
click at [529, 236] on button "Confirmar" at bounding box center [536, 241] width 30 height 11
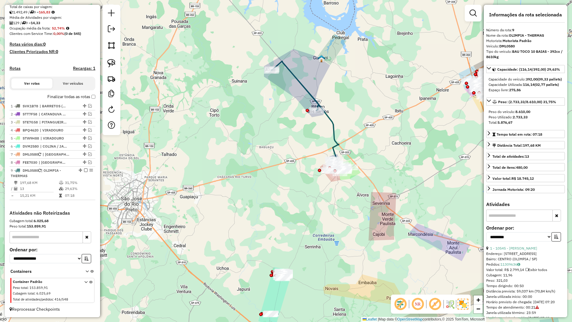
click at [334, 142] on icon at bounding box center [305, 113] width 67 height 105
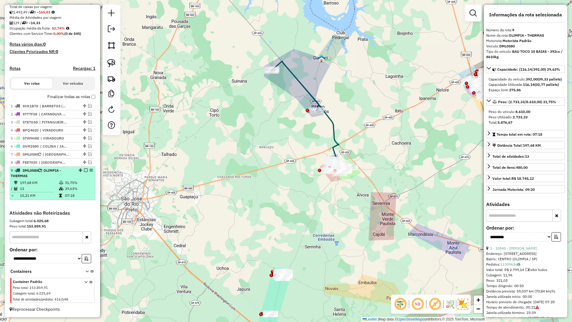
click at [84, 167] on li "9 - DML0580 | OLIMPIA - THERMAS 197,68 KM 31,75% / 13 29,63% = 15,21 KM 07:18" at bounding box center [53, 183] width 86 height 33
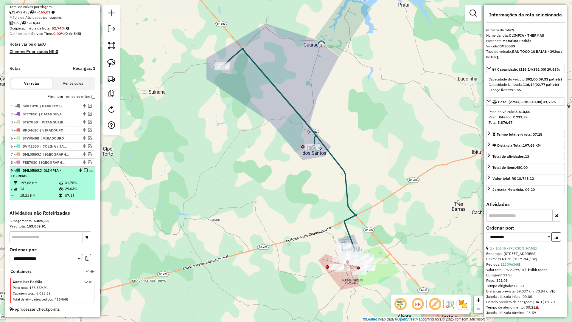
click at [84, 171] on em at bounding box center [86, 170] width 4 height 4
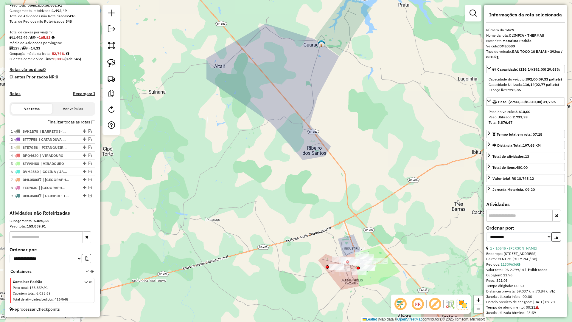
scroll to position [106, 0]
drag, startPoint x: 304, startPoint y: 219, endPoint x: 282, endPoint y: 171, distance: 53.1
click at [282, 171] on div "Janela de atendimento Grade de atendimento Capacidade Transportadoras Veículos …" at bounding box center [286, 161] width 572 height 322
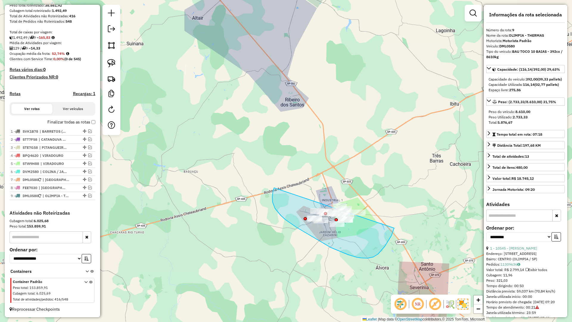
drag, startPoint x: 273, startPoint y: 202, endPoint x: 348, endPoint y: 184, distance: 77.4
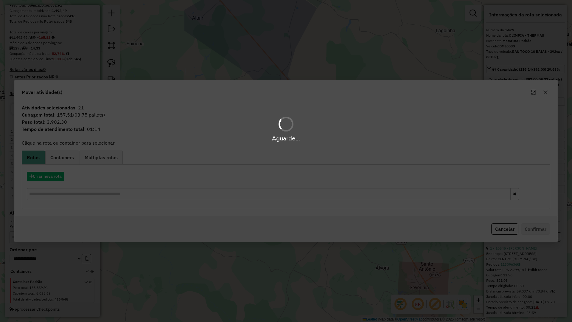
click at [44, 182] on div "Criar nova rota" at bounding box center [286, 186] width 526 height 39
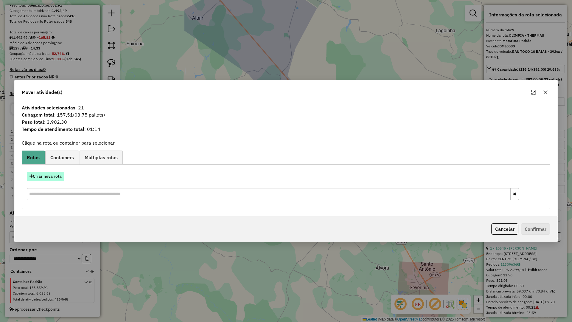
click at [45, 177] on button "Criar nova rota" at bounding box center [46, 176] width 38 height 9
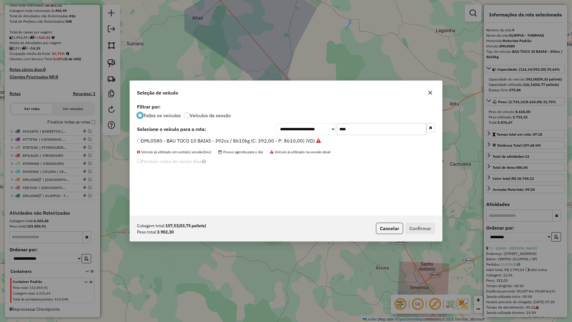
scroll to position [3, 2]
click at [371, 133] on input "****" at bounding box center [381, 129] width 89 height 12
type input "***"
click at [267, 143] on label "SWU9I38 - BAU TOCO 10 BAIAS - 420cx / 8610kg (C: 420,00 - P: 8610,00) (VD)" at bounding box center [225, 140] width 177 height 7
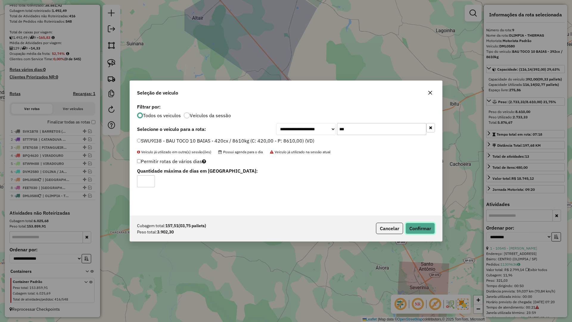
click at [420, 231] on button "Confirmar" at bounding box center [421, 228] width 30 height 11
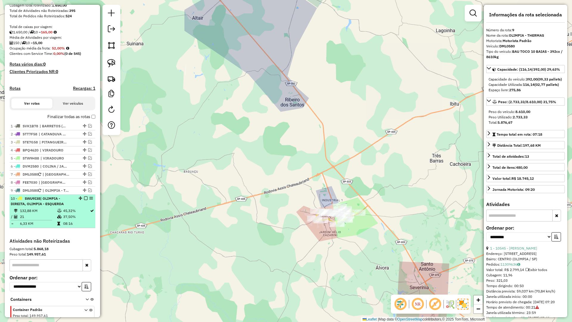
scroll to position [140, 0]
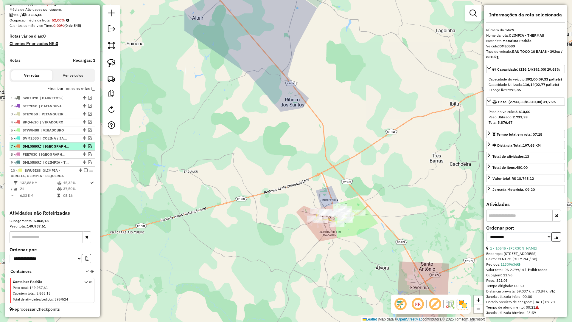
click at [84, 171] on em at bounding box center [86, 170] width 4 height 4
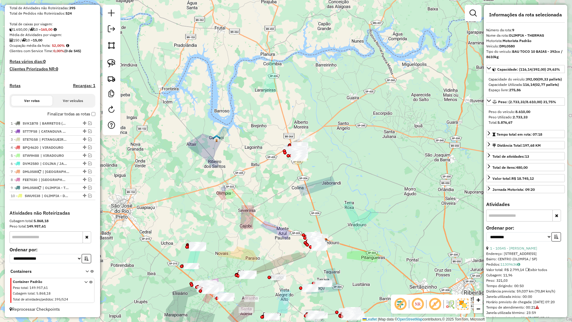
drag, startPoint x: 305, startPoint y: 225, endPoint x: 227, endPoint y: 216, distance: 78.1
click at [227, 215] on div "Janela de atendimento Grade de atendimento Capacidade Transportadoras Veículos …" at bounding box center [286, 161] width 572 height 322
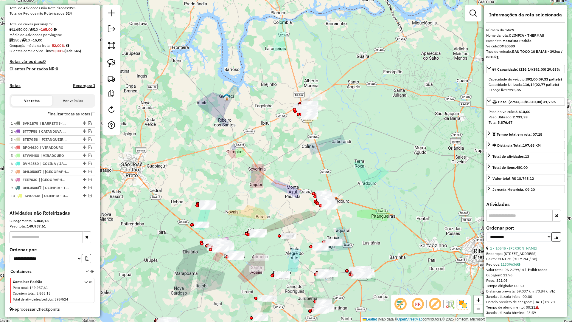
drag, startPoint x: 231, startPoint y: 204, endPoint x: 242, endPoint y: 164, distance: 41.5
click at [242, 164] on div "Janela de atendimento Grade de atendimento Capacidade Transportadoras Veículos …" at bounding box center [286, 161] width 572 height 322
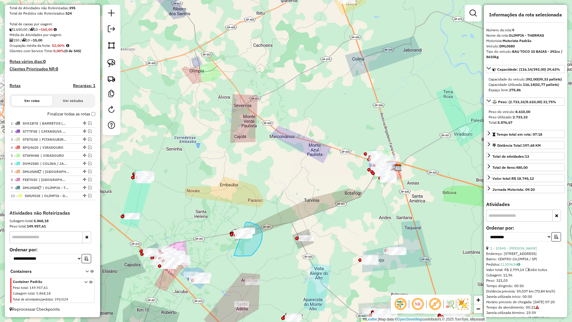
drag, startPoint x: 241, startPoint y: 256, endPoint x: 230, endPoint y: 226, distance: 31.9
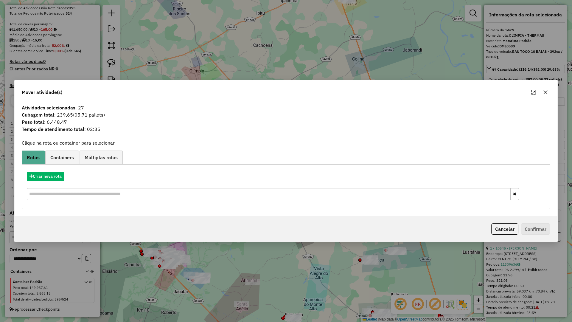
click at [546, 94] on icon "button" at bounding box center [545, 92] width 5 height 5
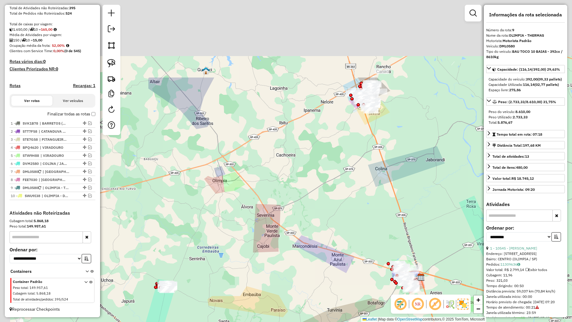
drag, startPoint x: 313, startPoint y: 255, endPoint x: 315, endPoint y: 250, distance: 5.7
click at [313, 266] on div "Janela de atendimento Grade de atendimento Capacidade Transportadoras Veículos …" at bounding box center [286, 161] width 572 height 322
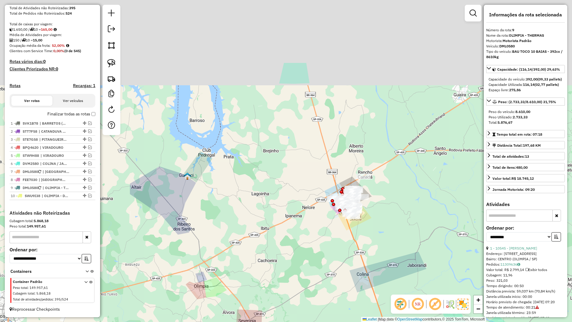
drag, startPoint x: 340, startPoint y: 168, endPoint x: 320, endPoint y: 267, distance: 100.9
click at [318, 273] on div "Janela de atendimento Grade de atendimento Capacidade Transportadoras Veículos …" at bounding box center [286, 161] width 572 height 322
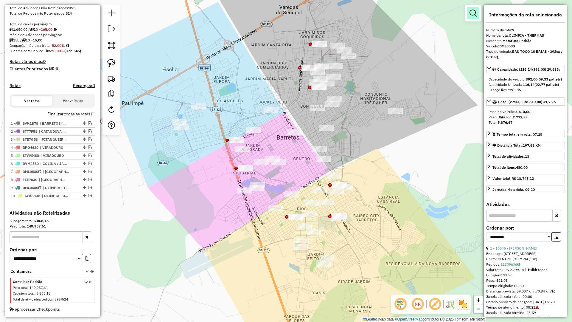
click at [478, 13] on link at bounding box center [473, 13] width 12 height 12
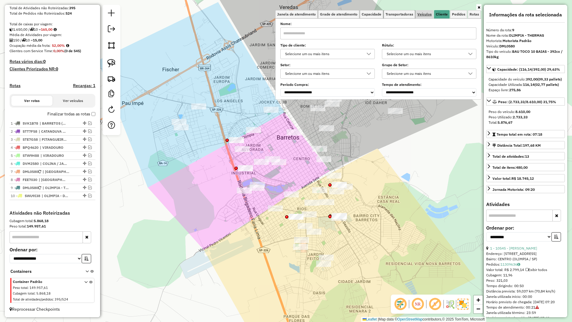
drag, startPoint x: 397, startPoint y: 16, endPoint x: 423, endPoint y: 16, distance: 25.6
click at [399, 16] on span "Transportadoras" at bounding box center [400, 15] width 28 height 4
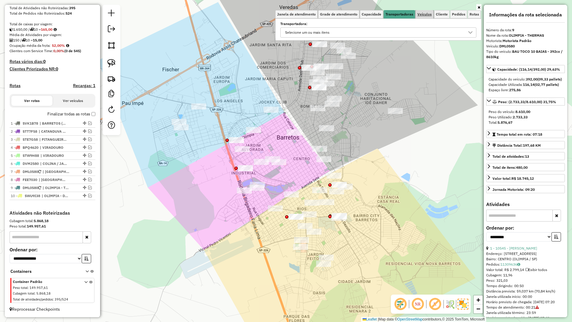
click at [423, 16] on span "Veículos" at bounding box center [425, 15] width 14 height 4
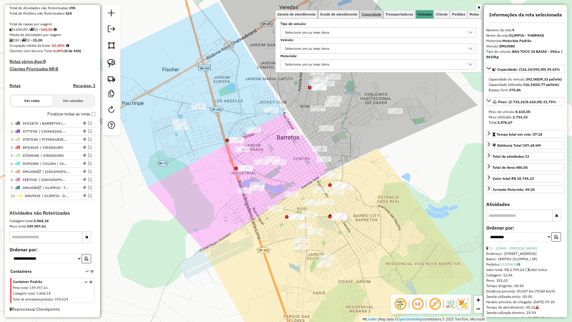
drag, startPoint x: 359, startPoint y: 17, endPoint x: 372, endPoint y: 13, distance: 13.5
click at [361, 16] on ul "Janela de atendimento Grade de atendimento Capacidade Transportadoras Veículos …" at bounding box center [378, 14] width 206 height 8
click at [372, 13] on span "Capacidade" at bounding box center [372, 15] width 20 height 4
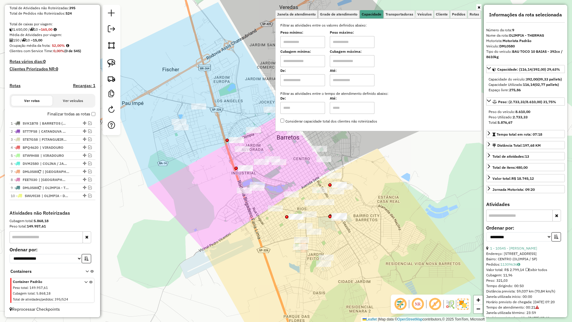
click at [308, 60] on input "text" at bounding box center [303, 61] width 45 height 12
type input "*****"
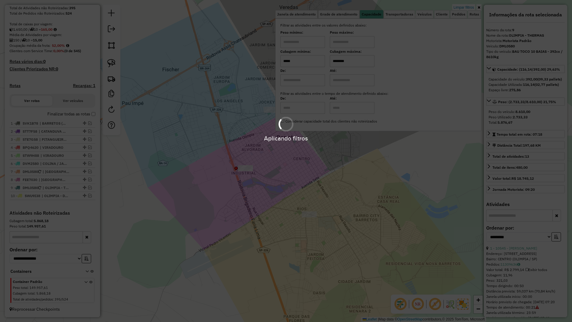
type input "********"
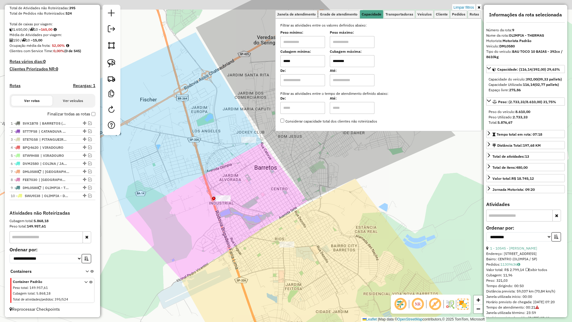
drag, startPoint x: 254, startPoint y: 210, endPoint x: 241, endPoint y: 229, distance: 23.5
click at [241, 229] on div "Limpar filtros Janela de atendimento Grade de atendimento Capacidade Transporta…" at bounding box center [286, 161] width 572 height 322
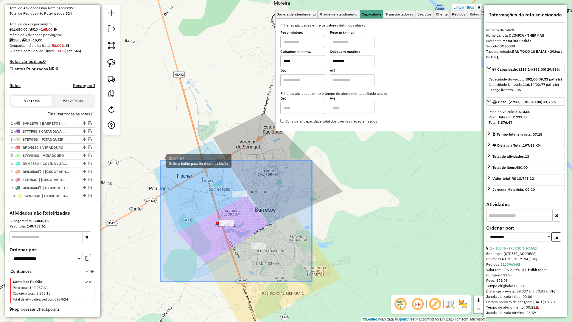
drag, startPoint x: 248, startPoint y: 255, endPoint x: 160, endPoint y: 160, distance: 128.5
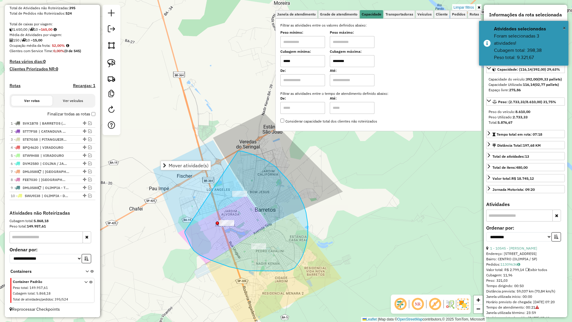
drag, startPoint x: 185, startPoint y: 233, endPoint x: 233, endPoint y: 151, distance: 95.4
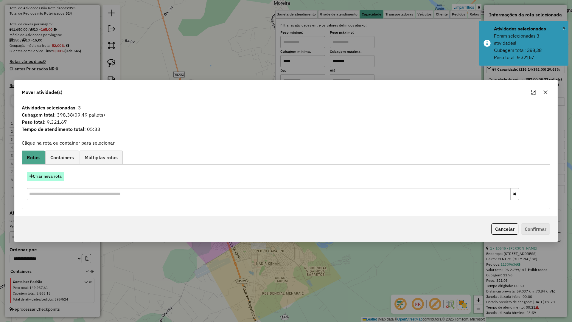
click at [53, 178] on button "Criar nova rota" at bounding box center [46, 176] width 38 height 9
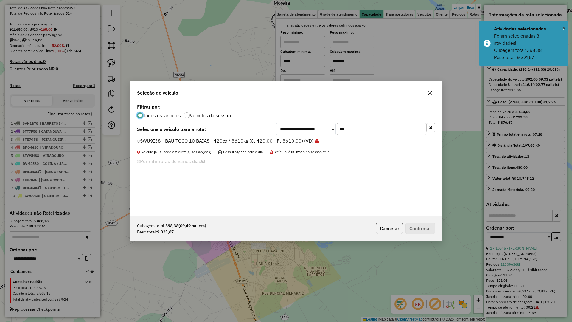
scroll to position [3, 2]
click at [391, 133] on input "***" at bounding box center [381, 129] width 89 height 12
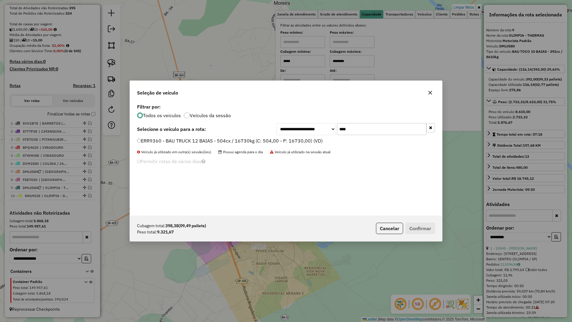
type input "****"
click at [309, 141] on label "ERR9360 - BAU TRUCK 12 BAIAS - 504cx / 16730kg (C: 504,00 - P: 16730,00) (VD)" at bounding box center [230, 140] width 186 height 7
click at [426, 238] on div "Cubagem total: 398,38 (09,49 pallets) Peso total: 9.321,67 Cancelar Confirmar" at bounding box center [286, 229] width 312 height 26
click at [426, 232] on button "Confirmar" at bounding box center [421, 228] width 30 height 11
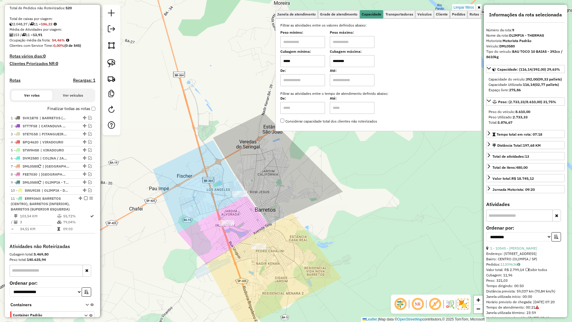
scroll to position [153, 0]
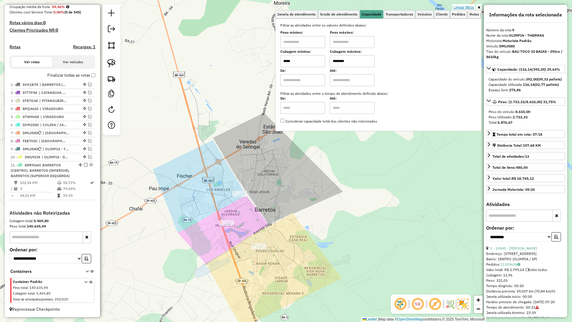
click at [461, 8] on link "Limpar filtros" at bounding box center [464, 7] width 23 height 7
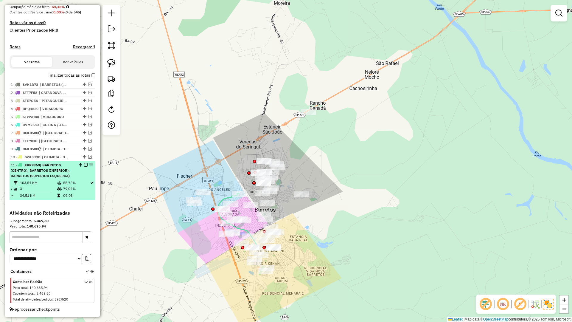
click at [83, 165] on div at bounding box center [84, 165] width 18 height 4
select select "**********"
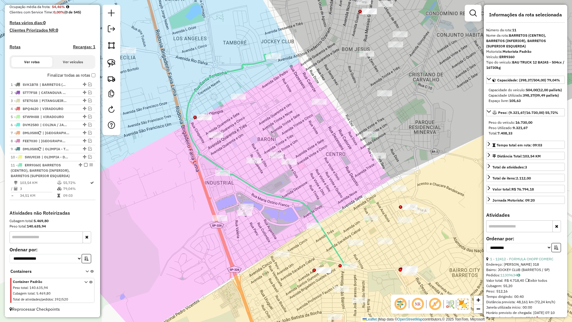
drag, startPoint x: 82, startPoint y: 165, endPoint x: 196, endPoint y: 190, distance: 117.1
click at [83, 165] on div at bounding box center [84, 165] width 18 height 4
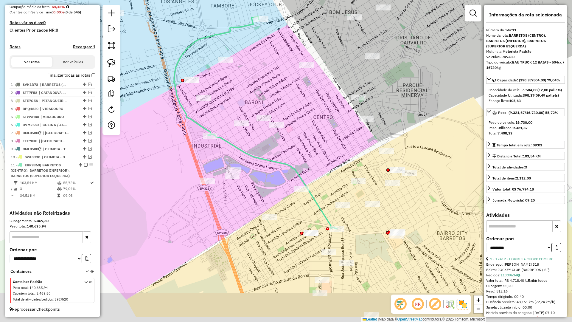
drag, startPoint x: 334, startPoint y: 186, endPoint x: 176, endPoint y: 167, distance: 158.9
click at [318, 172] on div "Janela de atendimento Grade de atendimento Capacidade Transportadoras Veículos …" at bounding box center [286, 161] width 572 height 322
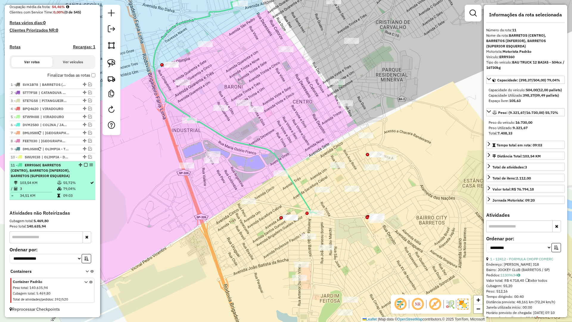
click at [85, 165] on em at bounding box center [86, 165] width 4 height 4
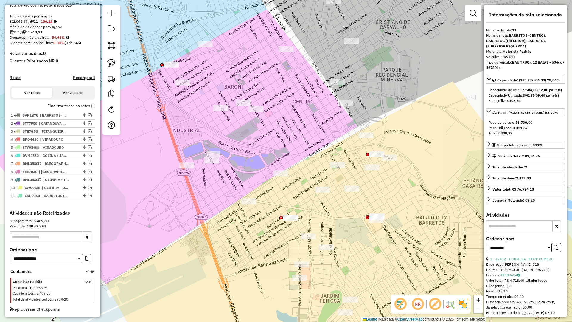
scroll to position [122, 0]
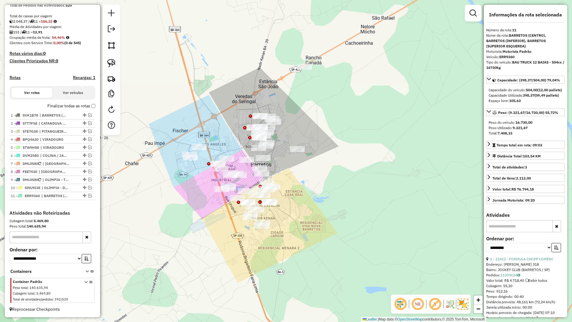
drag, startPoint x: 234, startPoint y: 236, endPoint x: 241, endPoint y: 227, distance: 11.7
click at [236, 228] on div "Janela de atendimento Grade de atendimento Capacidade Transportadoras Veículos …" at bounding box center [286, 161] width 572 height 322
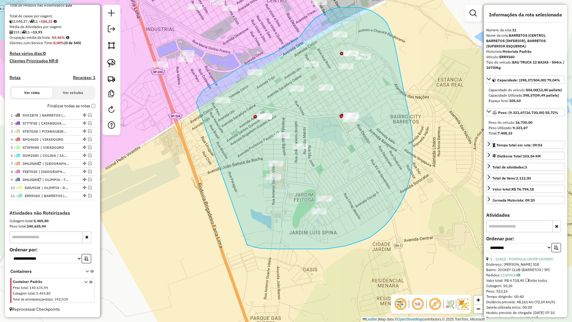
drag, startPoint x: 290, startPoint y: 249, endPoint x: 196, endPoint y: 102, distance: 174.0
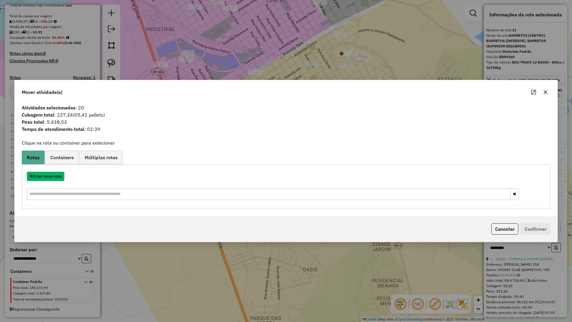
click at [44, 178] on button "Criar nova rota" at bounding box center [46, 176] width 38 height 9
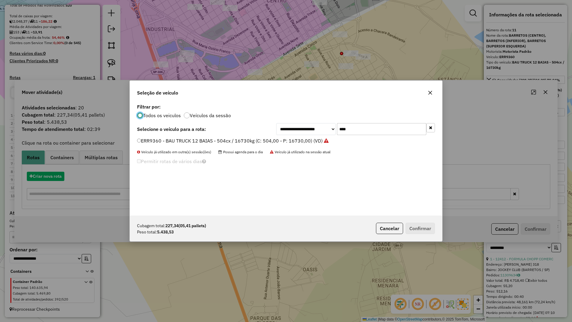
scroll to position [3, 2]
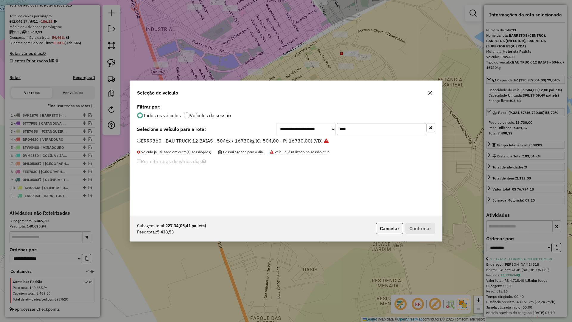
click at [371, 133] on input "****" at bounding box center [381, 129] width 89 height 12
type input "****"
click at [302, 141] on label "FKC0D43 - BAU TOCO 10 BAIAS - 420cx / 8610kg (C: 420,00 - P: 8610,00) (VD)" at bounding box center [225, 140] width 177 height 7
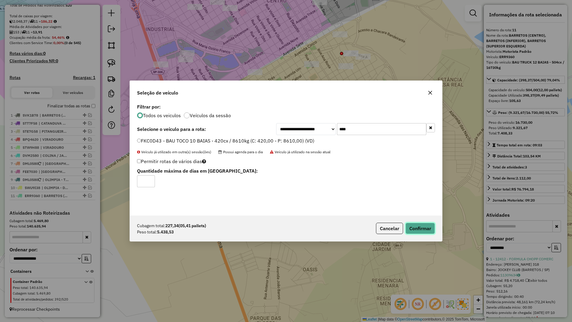
click at [409, 228] on button "Confirmar" at bounding box center [421, 228] width 30 height 11
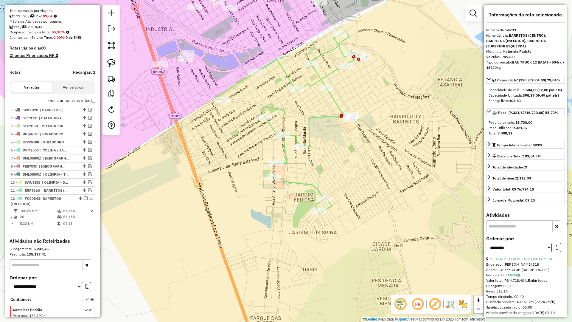
scroll to position [156, 0]
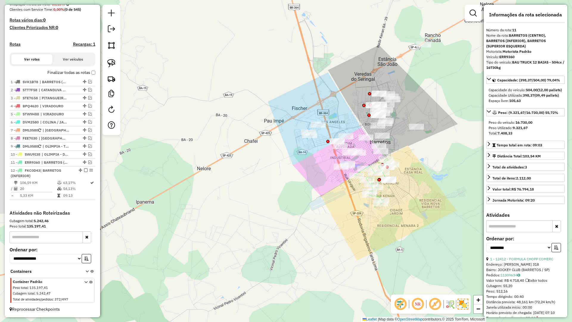
drag, startPoint x: 402, startPoint y: 201, endPoint x: 406, endPoint y: 227, distance: 26.0
click at [406, 227] on div "Janela de atendimento Grade de atendimento Capacidade Transportadoras Veículos …" at bounding box center [286, 161] width 572 height 322
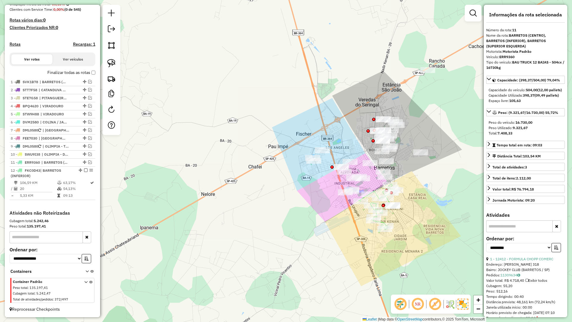
click at [477, 19] on div at bounding box center [473, 13] width 17 height 17
click at [477, 16] on em at bounding box center [473, 13] width 7 height 7
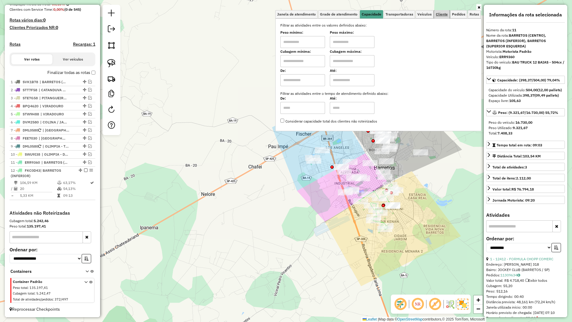
click at [436, 14] on link "Cliente" at bounding box center [442, 14] width 16 height 8
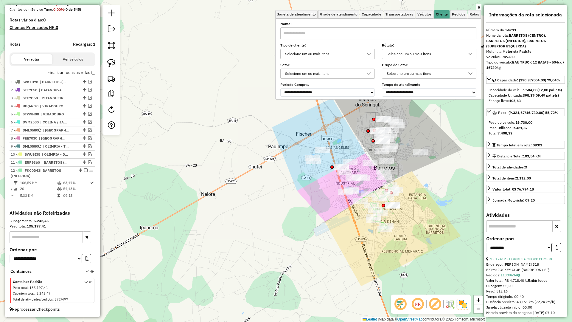
click at [330, 55] on div "Selecione um ou mais itens" at bounding box center [323, 54] width 80 height 10
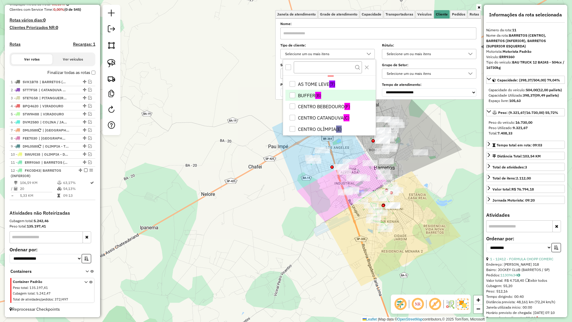
scroll to position [60, 0]
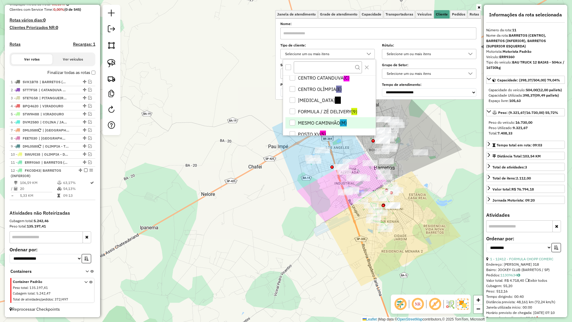
click at [334, 119] on li "MESMO CAMINHÃO (M)" at bounding box center [331, 122] width 90 height 11
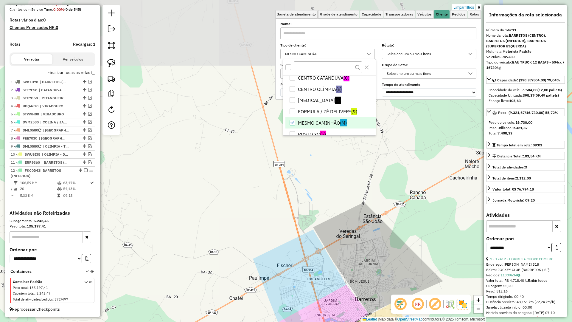
drag, startPoint x: 314, startPoint y: 251, endPoint x: 349, endPoint y: 295, distance: 55.4
click at [349, 281] on div "Limpar filtros Janela de atendimento Grade de atendimento Capacidade Transporta…" at bounding box center [286, 161] width 572 height 322
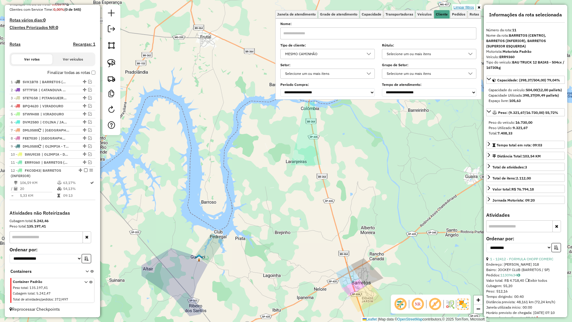
click at [464, 7] on link "Limpar filtros" at bounding box center [464, 7] width 23 height 7
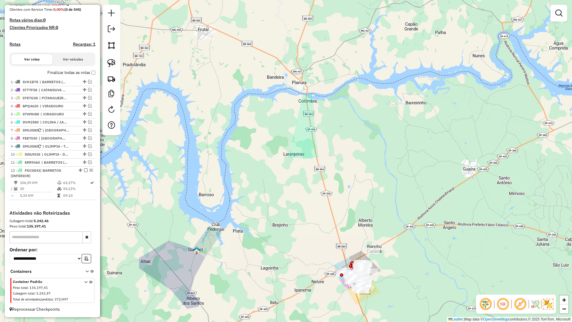
drag, startPoint x: 363, startPoint y: 266, endPoint x: 333, endPoint y: 211, distance: 62.7
click at [333, 211] on div "Janela de atendimento Grade de atendimento Capacidade Transportadoras Veículos …" at bounding box center [286, 161] width 572 height 322
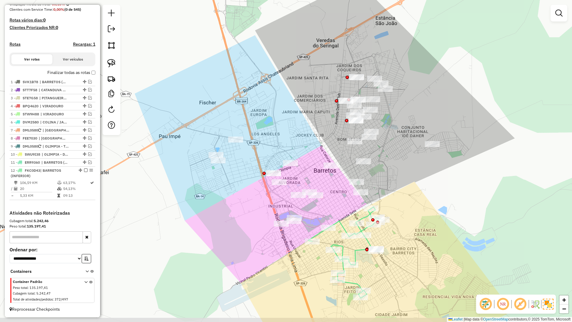
drag, startPoint x: 314, startPoint y: 212, endPoint x: 343, endPoint y: 199, distance: 32.5
click at [343, 199] on div "Janela de atendimento Grade de atendimento Capacidade Transportadoras Veículos …" at bounding box center [286, 161] width 572 height 322
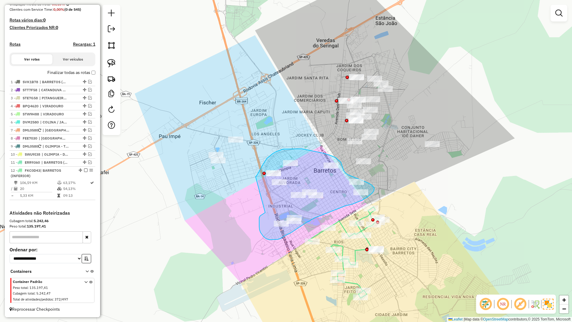
drag, startPoint x: 259, startPoint y: 219, endPoint x: 255, endPoint y: 180, distance: 39.3
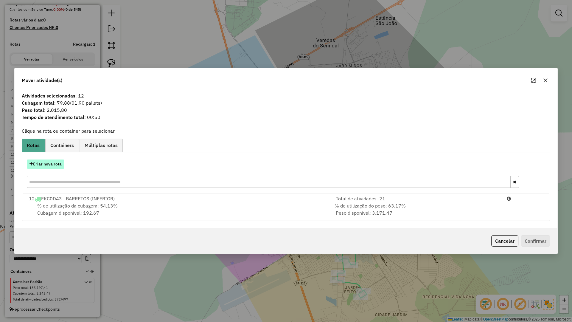
click at [52, 167] on button "Criar nova rota" at bounding box center [46, 163] width 38 height 9
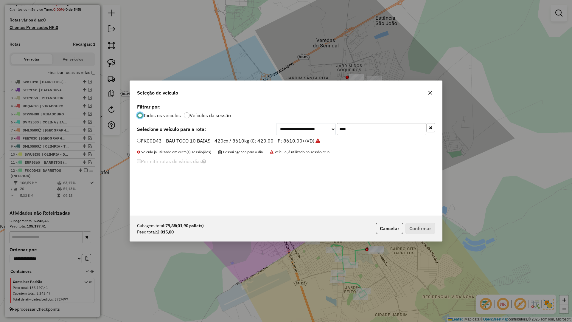
scroll to position [3, 2]
click at [354, 133] on input "****" at bounding box center [381, 129] width 89 height 12
type input "*"
type input "****"
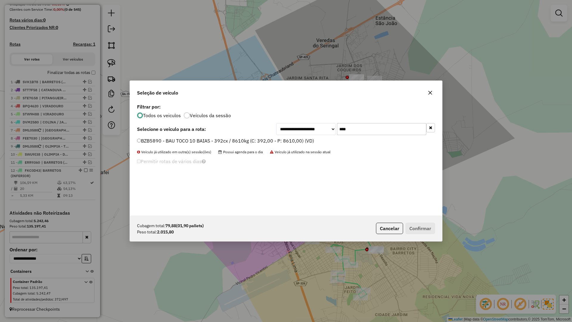
click at [311, 138] on div "**********" at bounding box center [286, 158] width 312 height 113
click at [308, 140] on label "BZB5890 - BAU TOCO 10 BAIAS - 392cx / 8610kg (C: 392,00 - P: 8610,00) (VD)" at bounding box center [225, 140] width 177 height 7
click at [416, 229] on button "Confirmar" at bounding box center [421, 228] width 30 height 11
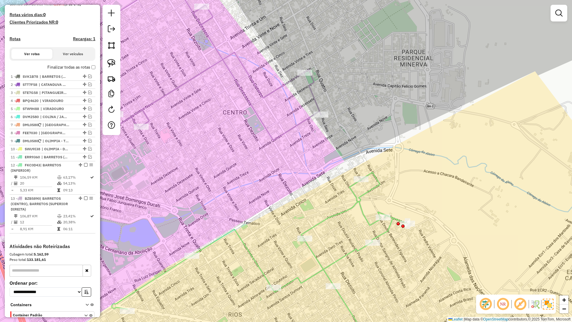
click at [365, 261] on div "Janela de atendimento Grade de atendimento Capacidade Transportadoras Veículos …" at bounding box center [286, 161] width 572 height 322
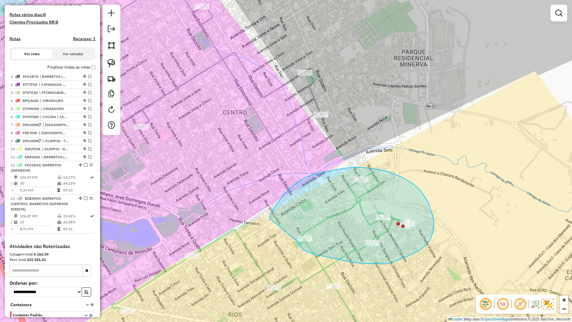
drag, startPoint x: 301, startPoint y: 244, endPoint x: 270, endPoint y: 218, distance: 41.1
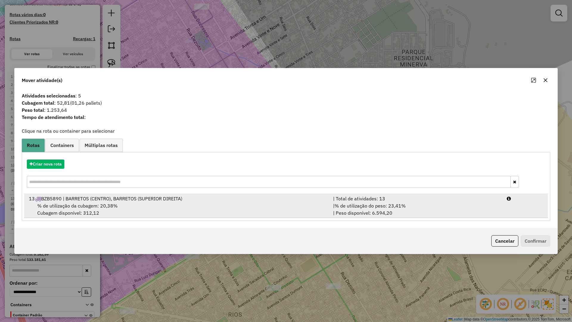
drag, startPoint x: 279, startPoint y: 215, endPoint x: 377, endPoint y: 214, distance: 98.7
click at [279, 215] on div "% de utilização da cubagem: 20,38% Cubagem disponível: 312,12" at bounding box center [177, 209] width 304 height 14
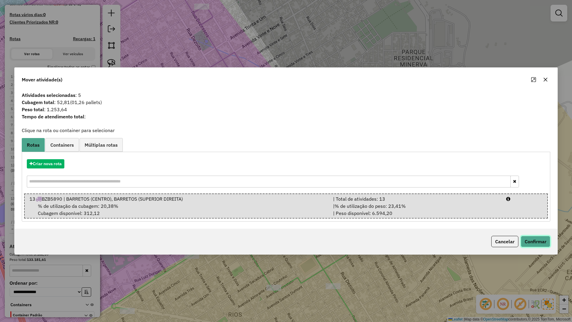
click at [526, 238] on button "Confirmar" at bounding box center [536, 241] width 30 height 11
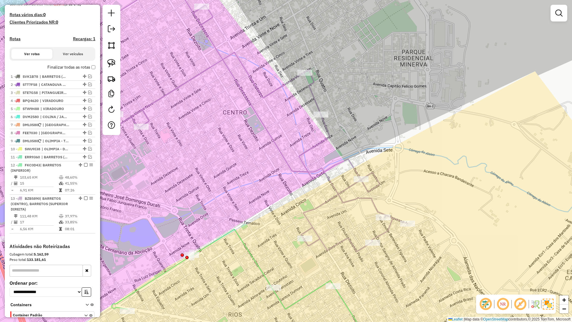
click at [389, 230] on icon at bounding box center [188, 115] width 439 height 273
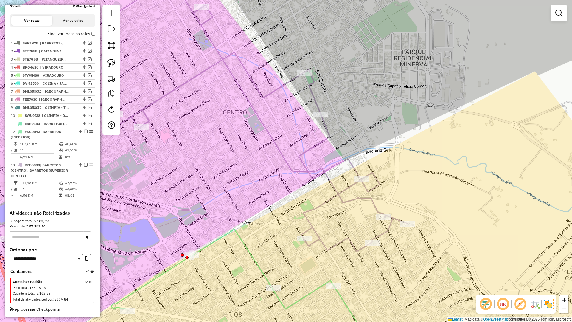
select select "**********"
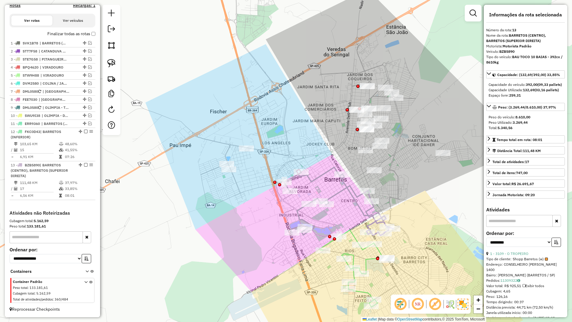
click at [369, 264] on icon at bounding box center [355, 268] width 72 height 77
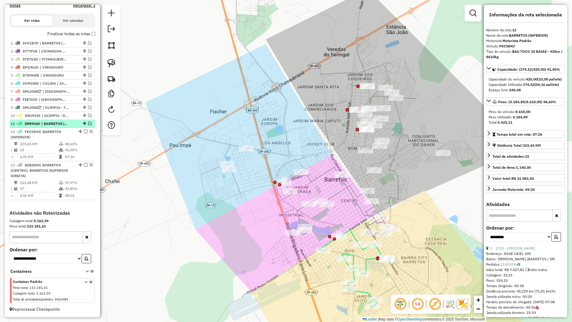
drag, startPoint x: 83, startPoint y: 165, endPoint x: 83, endPoint y: 157, distance: 7.5
click at [84, 164] on em at bounding box center [86, 165] width 4 height 4
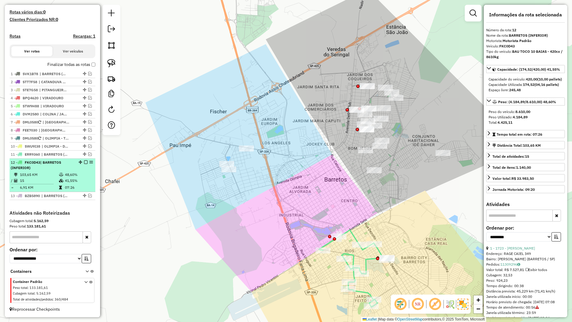
click at [85, 162] on em at bounding box center [86, 162] width 4 height 4
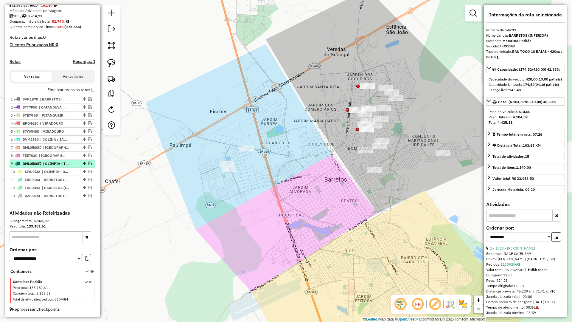
scroll to position [138, 0]
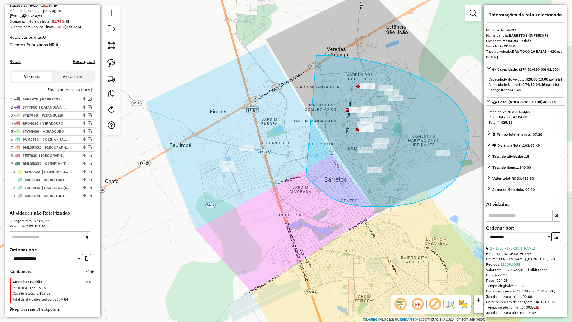
drag, startPoint x: 310, startPoint y: 181, endPoint x: 303, endPoint y: 58, distance: 123.0
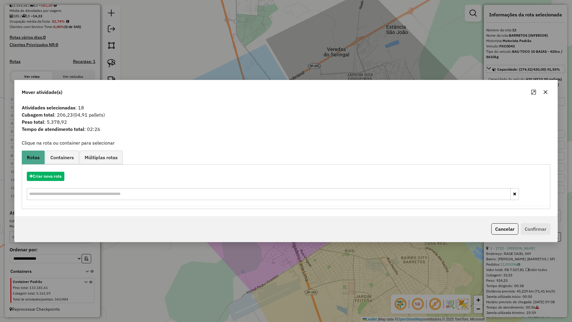
click at [545, 90] on icon "button" at bounding box center [545, 92] width 5 height 5
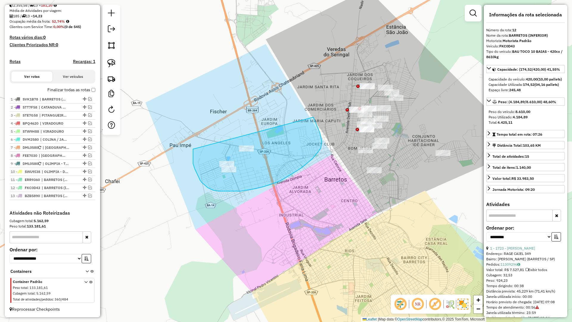
drag, startPoint x: 193, startPoint y: 150, endPoint x: 314, endPoint y: 117, distance: 124.8
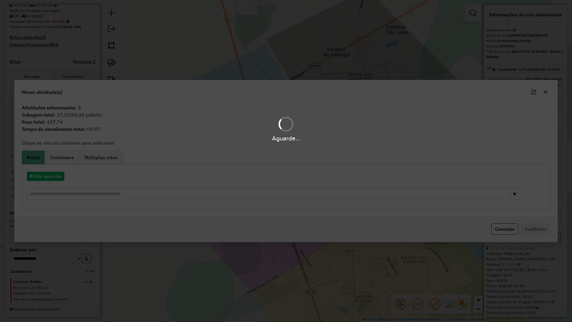
click at [55, 181] on div "Aguarde..." at bounding box center [286, 161] width 572 height 322
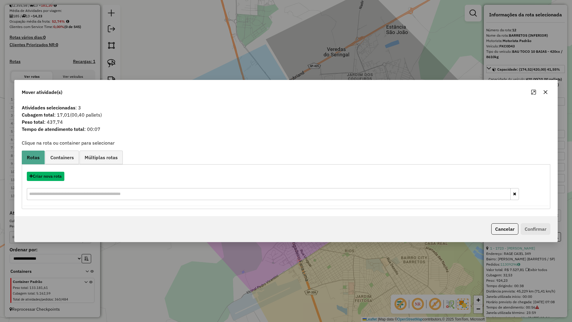
click at [55, 181] on button "Criar nova rota" at bounding box center [46, 176] width 38 height 9
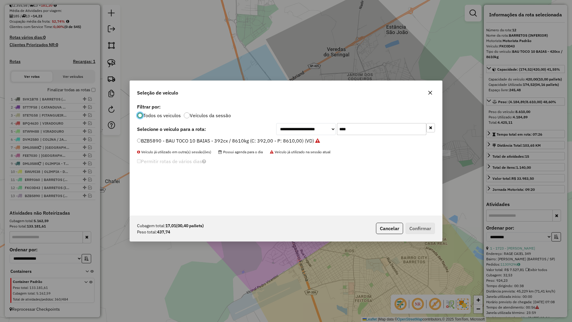
scroll to position [3, 2]
click at [362, 128] on input "****" at bounding box center [381, 129] width 89 height 12
type input "****"
click at [305, 141] on label "SUZ3D28 - BAU TOCO 10 BAIAS - 420cx / 8610kg (C: 420,00 - P: 8610,00) (VD)" at bounding box center [225, 140] width 177 height 7
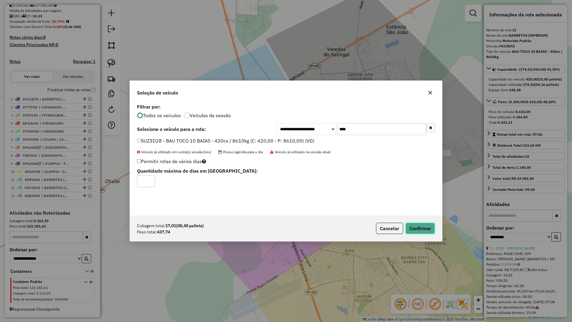
click at [413, 228] on button "Confirmar" at bounding box center [421, 228] width 30 height 11
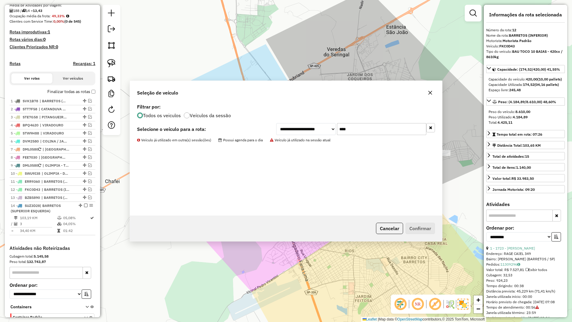
scroll to position [179, 0]
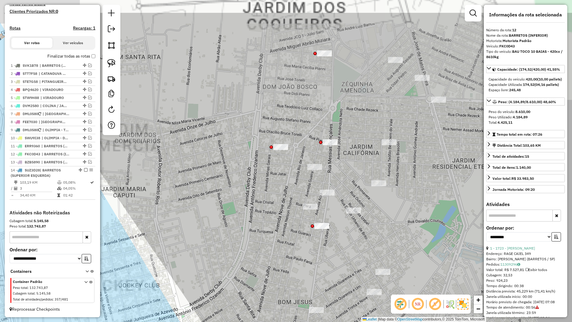
drag, startPoint x: 289, startPoint y: 150, endPoint x: 244, endPoint y: 188, distance: 59.3
click at [244, 188] on div "Janela de atendimento Grade de atendimento Capacidade Transportadoras Veículos …" at bounding box center [286, 161] width 572 height 322
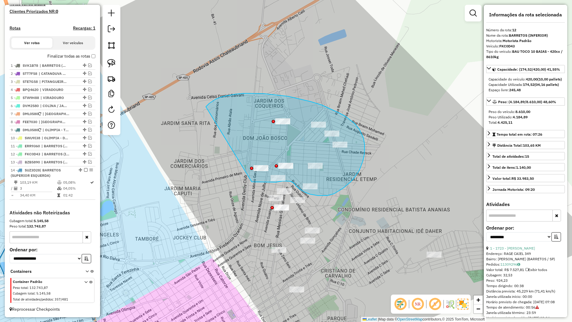
drag, startPoint x: 272, startPoint y: 182, endPoint x: 206, endPoint y: 107, distance: 100.5
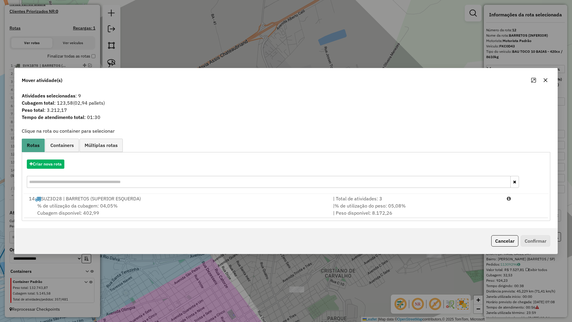
click at [227, 211] on div "% de utilização da cubagem: 04,05% Cubagem disponível: 402,99" at bounding box center [177, 209] width 304 height 14
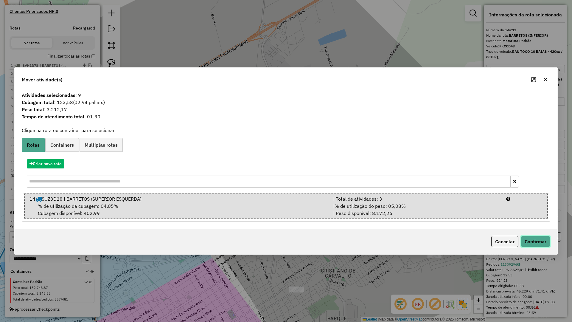
click at [534, 238] on button "Confirmar" at bounding box center [536, 241] width 30 height 11
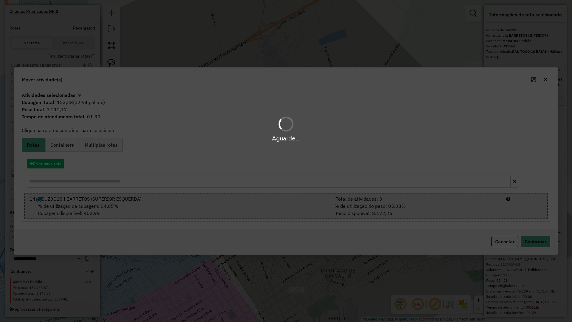
click at [534, 238] on div "Aguarde..." at bounding box center [286, 161] width 572 height 322
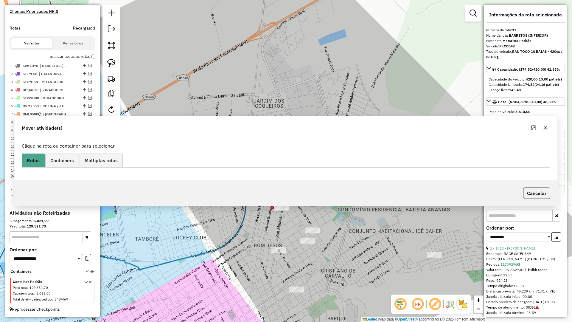
scroll to position [172, 0]
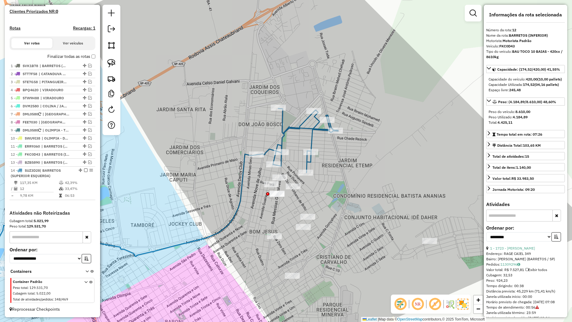
drag, startPoint x: 363, startPoint y: 250, endPoint x: 347, endPoint y: 207, distance: 46.1
click at [347, 207] on div "Janela de atendimento Grade de atendimento Capacidade Transportadoras Veículos …" at bounding box center [286, 161] width 572 height 322
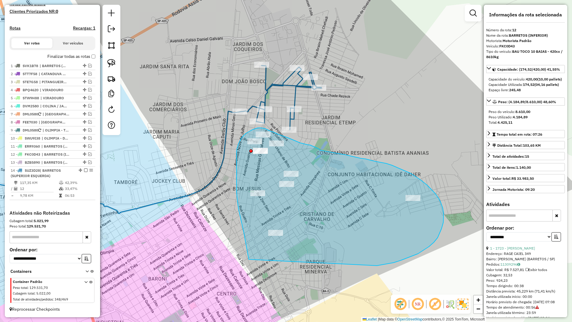
drag, startPoint x: 382, startPoint y: 265, endPoint x: 250, endPoint y: 266, distance: 131.5
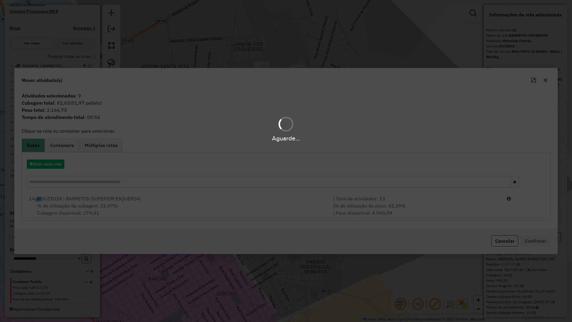
click at [54, 167] on div "Aguarde..." at bounding box center [286, 161] width 572 height 322
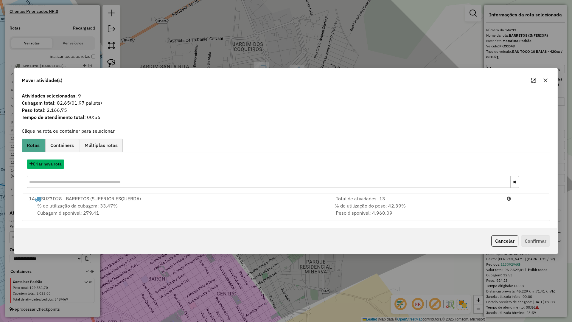
click at [54, 167] on button "Criar nova rota" at bounding box center [46, 163] width 38 height 9
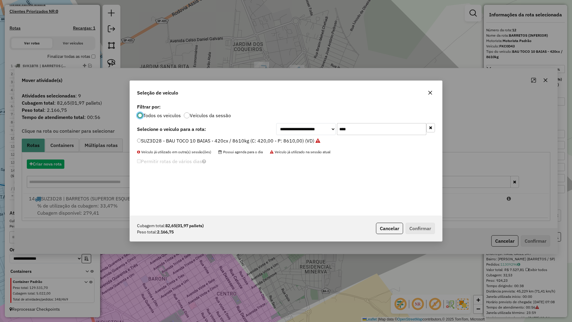
scroll to position [3, 2]
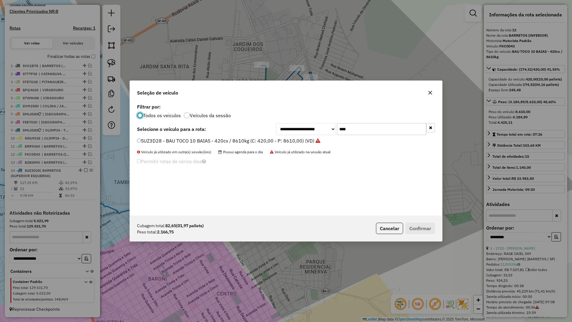
click at [374, 123] on input "****" at bounding box center [381, 129] width 89 height 12
click at [374, 124] on input "****" at bounding box center [381, 129] width 89 height 12
type input "****"
drag, startPoint x: 298, startPoint y: 139, endPoint x: 374, endPoint y: 185, distance: 89.3
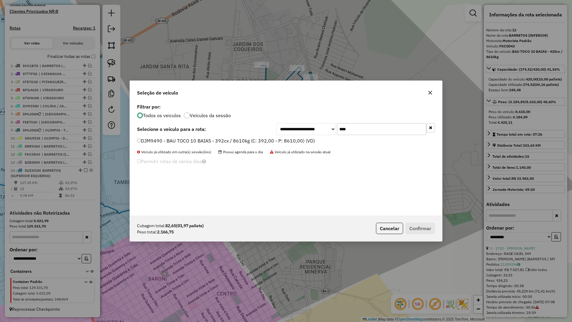
click at [297, 139] on label "DJM9490 - BAU TOCO 10 BAIAS - 392cx / 8610kg (C: 392,00 - P: 8610,00) (VD)" at bounding box center [226, 140] width 178 height 7
drag, startPoint x: 300, startPoint y: 142, endPoint x: 408, endPoint y: 206, distance: 125.4
click at [301, 142] on label "DJM9490 - BAU TOCO 10 BAIAS - 392cx / 8610kg (C: 392,00 - P: 8610,00) (VD)" at bounding box center [226, 140] width 178 height 7
click at [424, 231] on button "Confirmar" at bounding box center [421, 228] width 30 height 11
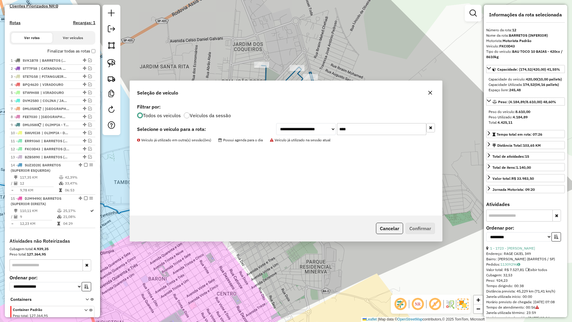
scroll to position [205, 0]
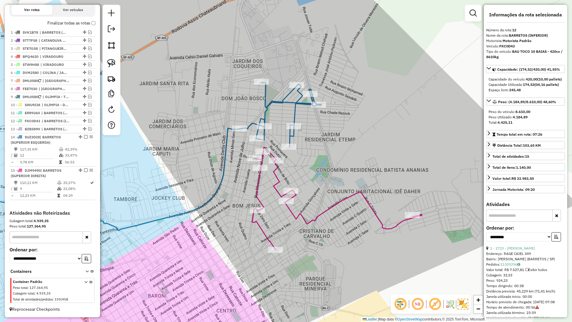
drag, startPoint x: 286, startPoint y: 114, endPoint x: 286, endPoint y: 128, distance: 14.0
click at [287, 127] on div "Rota 14 - Placa SUZ3D28 573 - PAULINHO BEBIDAS Janela de atendimento Grade de a…" at bounding box center [286, 161] width 572 height 322
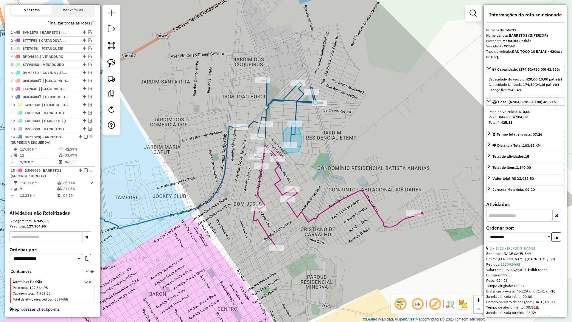
drag, startPoint x: 284, startPoint y: 139, endPoint x: 297, endPoint y: 120, distance: 23.6
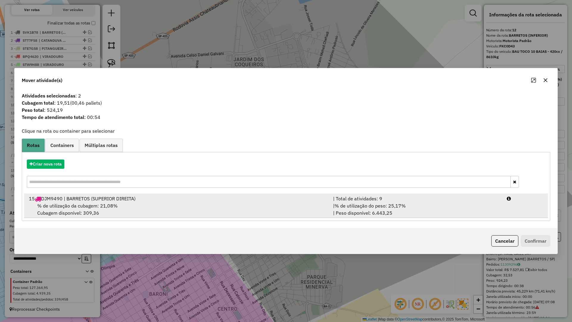
click at [499, 213] on div "| % de utilização do peso: 25,17% | Peso disponível: 6.443,25" at bounding box center [417, 209] width 174 height 14
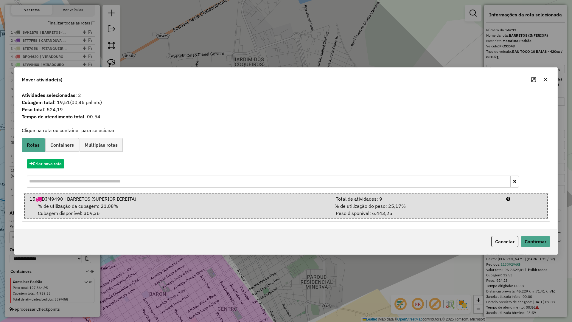
click at [532, 235] on div "Cancelar Confirmar" at bounding box center [286, 242] width 543 height 26
click at [533, 239] on button "Confirmar" at bounding box center [536, 241] width 30 height 11
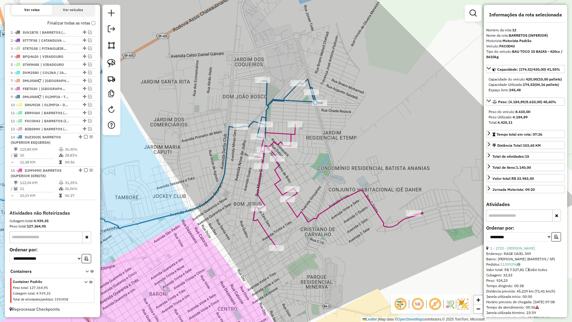
click at [298, 138] on div "Janela de atendimento Grade de atendimento Capacidade Transportadoras Veículos …" at bounding box center [286, 161] width 572 height 322
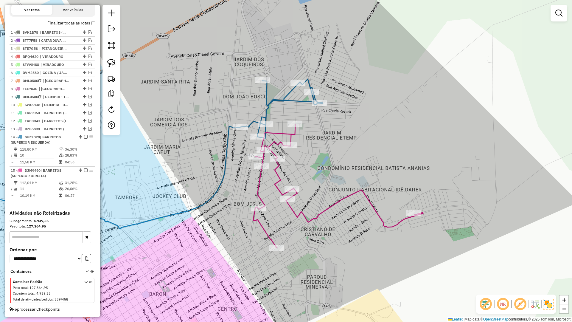
click at [298, 137] on div "Janela de atendimento Grade de atendimento Capacidade Transportadoras Veículos …" at bounding box center [286, 161] width 572 height 322
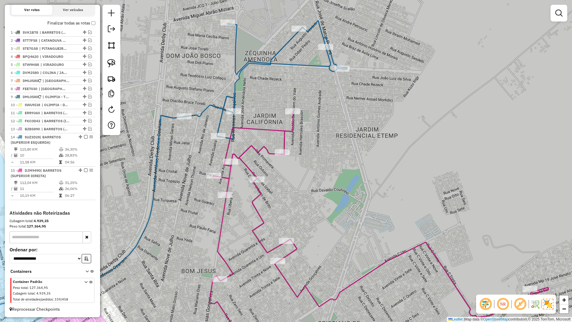
click at [294, 137] on div "Janela de atendimento Grade de atendimento Capacidade Transportadoras Veículos …" at bounding box center [286, 161] width 572 height 322
click at [291, 135] on icon at bounding box center [379, 232] width 340 height 243
select select "**********"
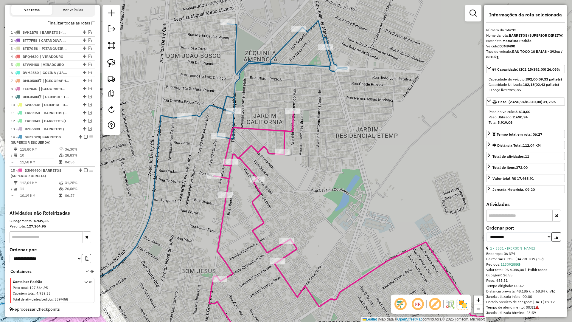
click at [235, 92] on icon at bounding box center [145, 170] width 405 height 299
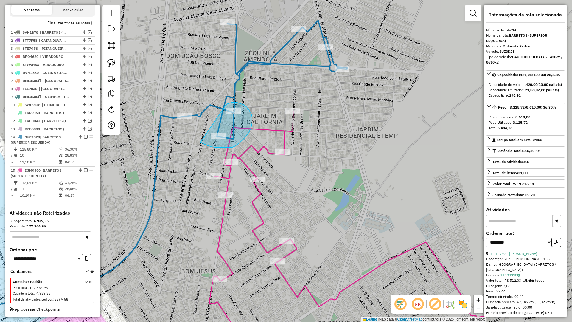
drag, startPoint x: 217, startPoint y: 148, endPoint x: 225, endPoint y: 106, distance: 42.5
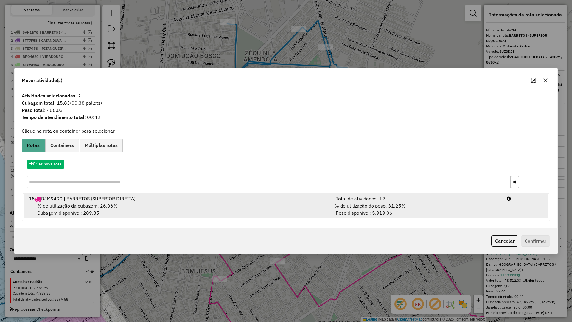
click at [496, 216] on div "| % de utilização do peso: 31,25% | Peso disponível: 5.919,06" at bounding box center [417, 209] width 174 height 14
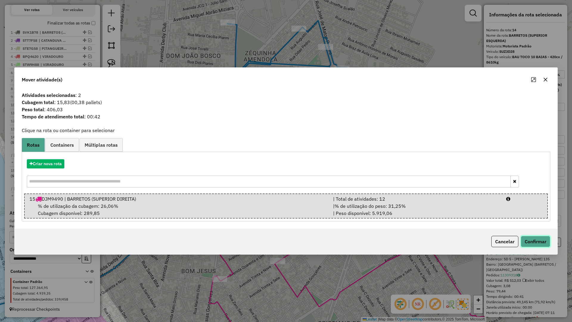
click at [548, 241] on button "Confirmar" at bounding box center [536, 241] width 30 height 11
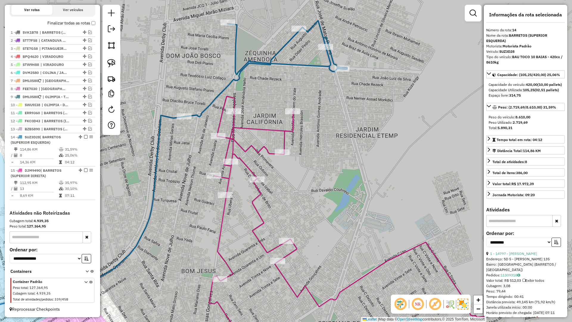
click at [238, 77] on icon at bounding box center [145, 170] width 405 height 299
click at [240, 125] on div "Janela de atendimento Grade de atendimento Capacidade Transportadoras Veículos …" at bounding box center [286, 161] width 572 height 322
click at [235, 132] on icon at bounding box center [379, 225] width 340 height 257
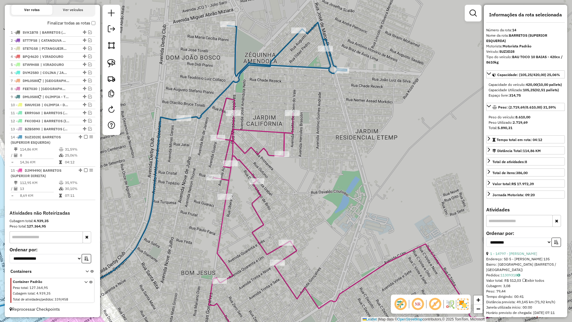
click at [235, 134] on icon at bounding box center [379, 226] width 340 height 256
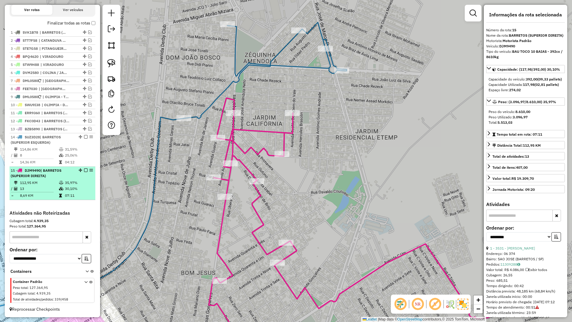
click at [84, 170] on em at bounding box center [86, 170] width 4 height 4
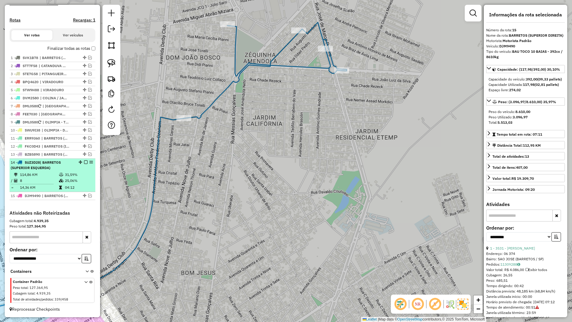
drag, startPoint x: 84, startPoint y: 160, endPoint x: 88, endPoint y: 162, distance: 3.9
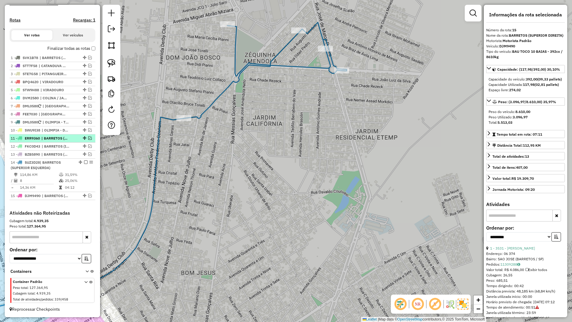
click at [84, 160] on em at bounding box center [86, 162] width 4 height 4
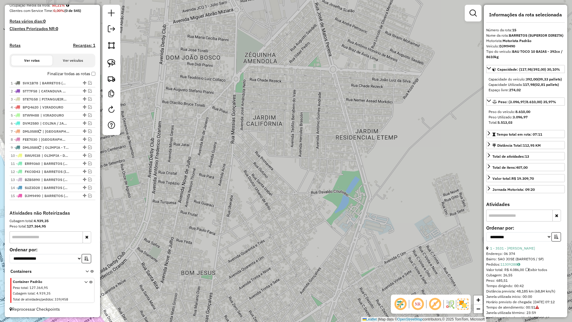
scroll to position [154, 0]
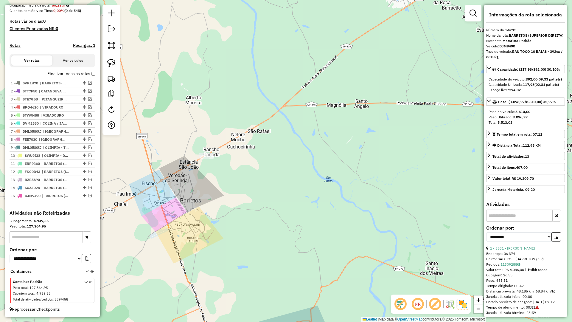
drag, startPoint x: 195, startPoint y: 201, endPoint x: 136, endPoint y: 183, distance: 61.2
click at [224, 201] on div "Janela de atendimento Grade de atendimento Capacidade Transportadoras Veículos …" at bounding box center [286, 161] width 572 height 322
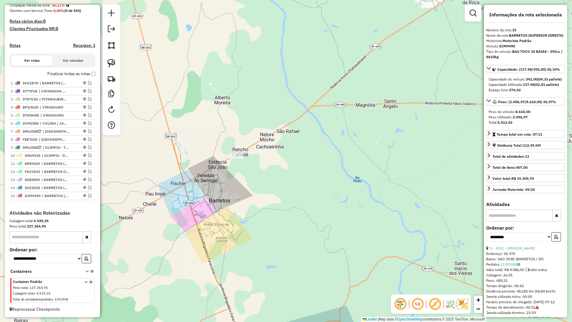
drag, startPoint x: 88, startPoint y: 188, endPoint x: 128, endPoint y: 187, distance: 40.6
click at [89, 187] on em at bounding box center [90, 188] width 4 height 4
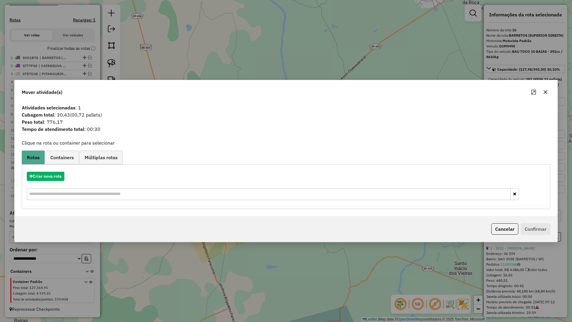
click at [548, 98] on div "Mover atividade(s)" at bounding box center [286, 90] width 543 height 21
click at [546, 90] on icon "button" at bounding box center [546, 92] width 5 height 5
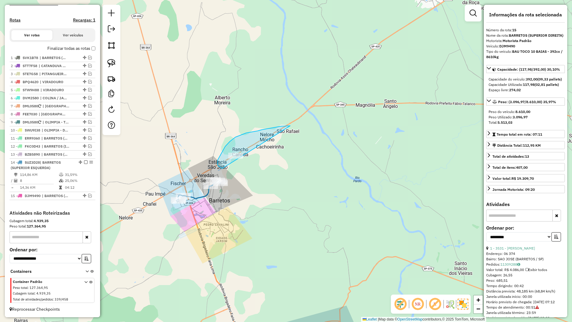
drag, startPoint x: 270, startPoint y: 128, endPoint x: 249, endPoint y: 168, distance: 45.5
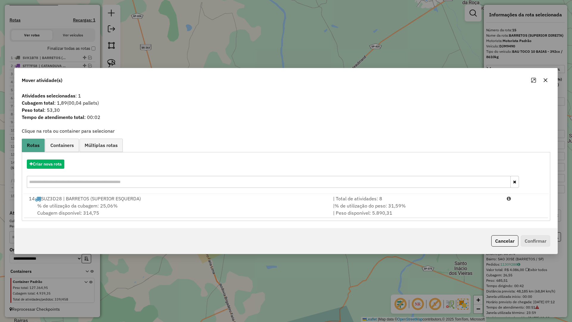
click at [416, 203] on div "| % de utilização do peso: 31,59% | Peso disponível: 5.890,31" at bounding box center [417, 209] width 174 height 14
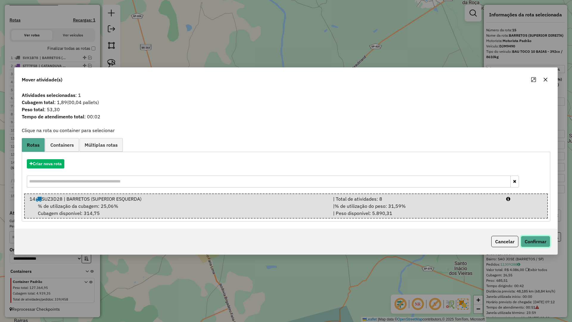
click at [528, 237] on button "Confirmar" at bounding box center [536, 241] width 30 height 11
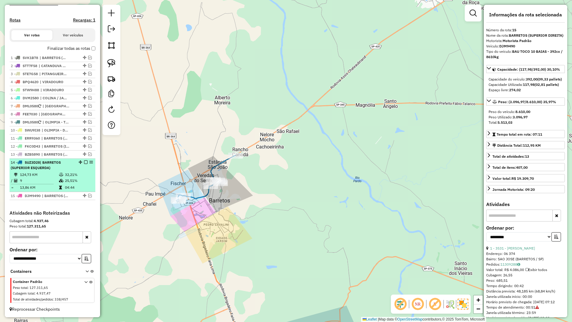
click at [84, 162] on em at bounding box center [86, 162] width 4 height 4
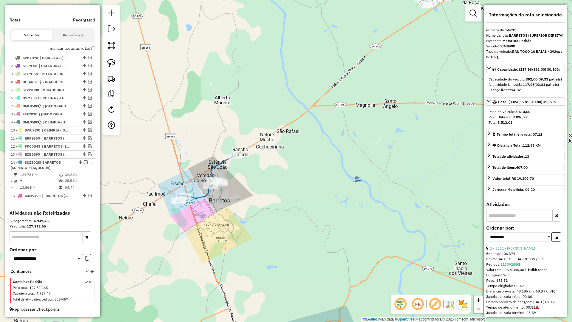
scroll to position [154, 0]
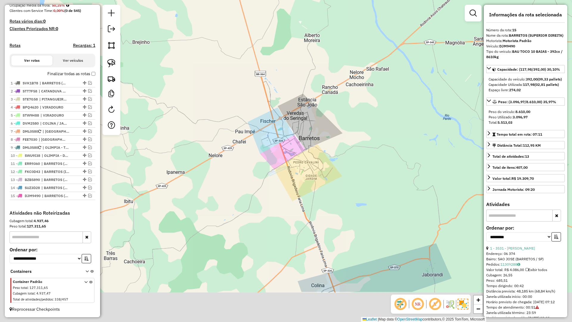
drag, startPoint x: 237, startPoint y: 143, endPoint x: 261, endPoint y: 114, distance: 38.5
click at [261, 114] on div "Janela de atendimento Grade de atendimento Capacidade Transportadoras Veículos …" at bounding box center [286, 161] width 572 height 322
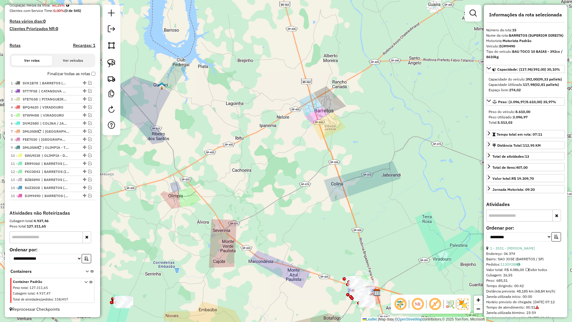
drag, startPoint x: 281, startPoint y: 182, endPoint x: 329, endPoint y: 145, distance: 61.0
click at [329, 145] on div "Janela de atendimento Grade de atendimento Capacidade Transportadoras Veículos …" at bounding box center [286, 161] width 572 height 322
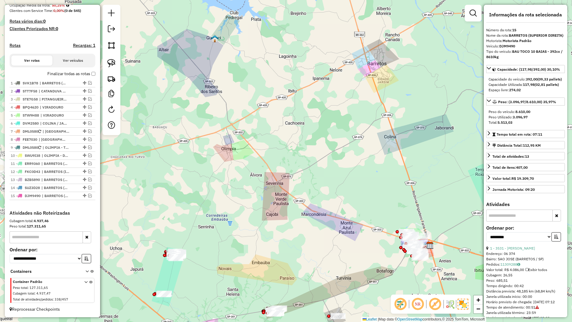
drag, startPoint x: 294, startPoint y: 187, endPoint x: 310, endPoint y: 136, distance: 53.7
click at [317, 129] on div "Janela de atendimento Grade de atendimento Capacidade Transportadoras Veículos …" at bounding box center [286, 161] width 572 height 322
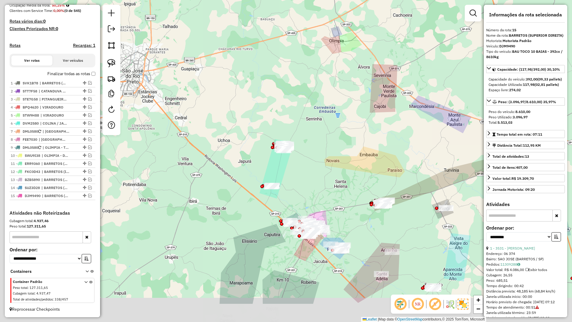
drag, startPoint x: 313, startPoint y: 163, endPoint x: 329, endPoint y: 143, distance: 25.8
click at [329, 143] on div "Janela de atendimento Grade de atendimento Capacidade Transportadoras Veículos …" at bounding box center [286, 161] width 572 height 322
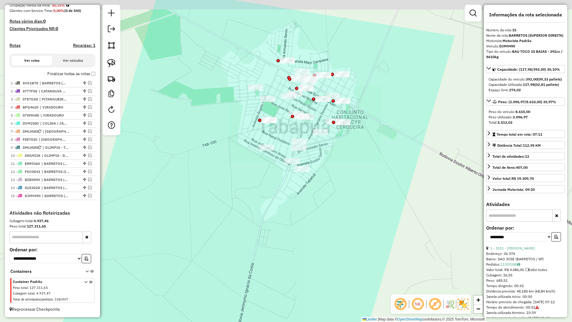
drag, startPoint x: 272, startPoint y: 156, endPoint x: 254, endPoint y: 184, distance: 33.2
click at [256, 185] on div "Janela de atendimento Grade de atendimento Capacidade Transportadoras Veículos …" at bounding box center [286, 161] width 572 height 322
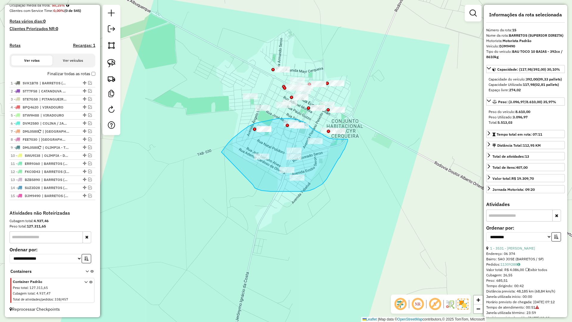
drag, startPoint x: 255, startPoint y: 188, endPoint x: 221, endPoint y: 153, distance: 48.9
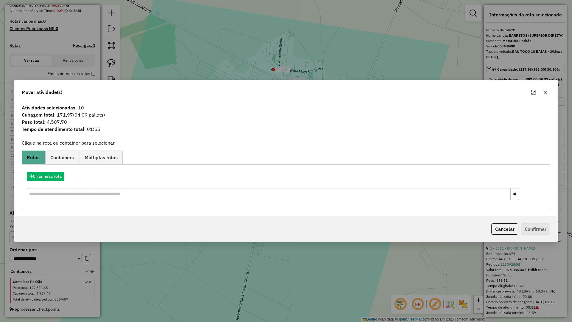
click at [51, 178] on hb-app "Aguarde... Pop-up bloqueado! Seu navegador bloqueou automáticamente a abertura …" at bounding box center [286, 161] width 572 height 322
click at [51, 177] on button "Criar nova rota" at bounding box center [46, 176] width 38 height 9
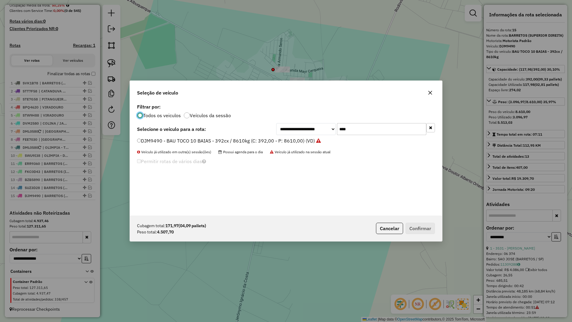
scroll to position [3, 2]
click at [360, 133] on input "****" at bounding box center [381, 129] width 89 height 12
type input "****"
drag, startPoint x: 295, startPoint y: 140, endPoint x: 310, endPoint y: 145, distance: 16.2
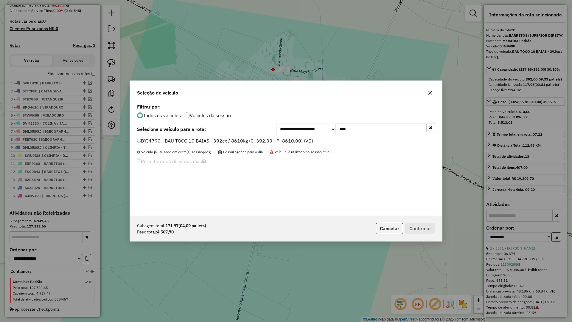
click at [295, 140] on label "BYJ4790 - BAU TOCO 10 BAIAS - 392cx / 8610kg (C: 392,00 - P: 8610,00) (VD)" at bounding box center [225, 140] width 176 height 7
click at [415, 228] on button "Confirmar" at bounding box center [421, 228] width 30 height 11
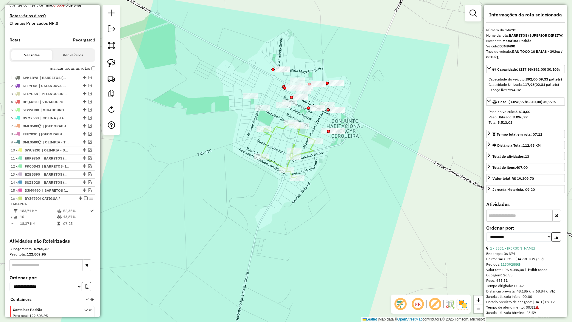
scroll to position [188, 0]
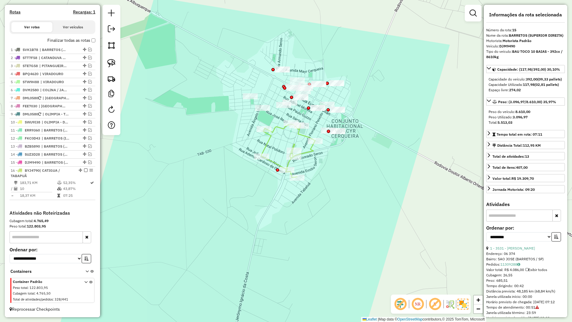
drag, startPoint x: 276, startPoint y: 244, endPoint x: 299, endPoint y: 98, distance: 147.3
click at [299, 100] on div "Janela de atendimento Grade de atendimento Capacidade Transportadoras Veículos …" at bounding box center [286, 161] width 572 height 322
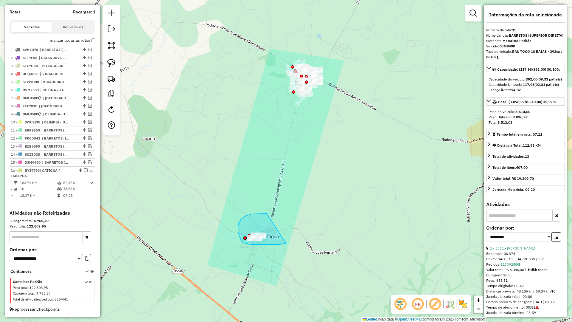
drag, startPoint x: 245, startPoint y: 216, endPoint x: 287, endPoint y: 243, distance: 49.6
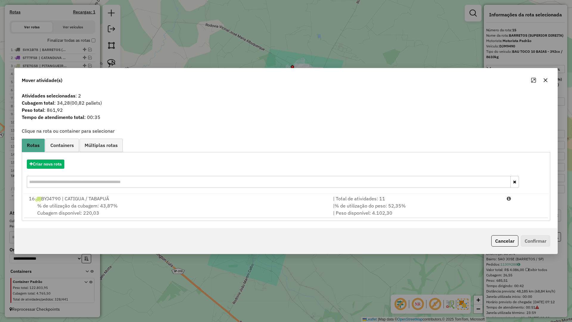
click at [282, 215] on div "% de utilização da cubagem: 43,87% Cubagem disponível: 220,03" at bounding box center [177, 209] width 304 height 14
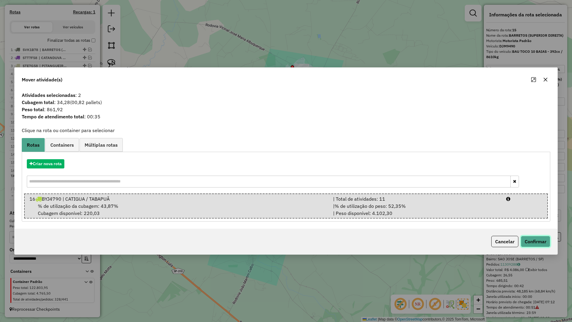
click at [532, 243] on button "Confirmar" at bounding box center [536, 241] width 30 height 11
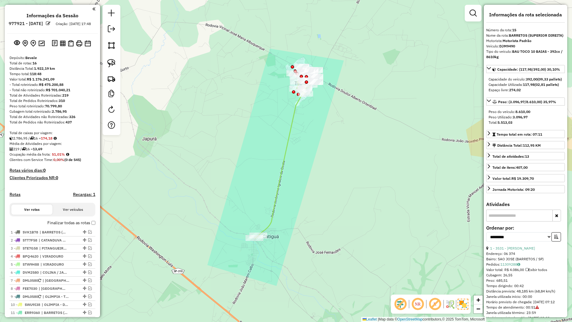
select select "**********"
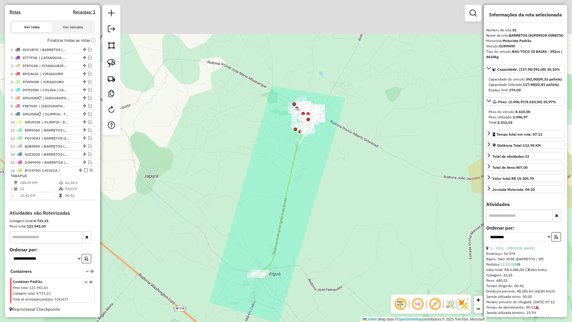
drag, startPoint x: 309, startPoint y: 188, endPoint x: 301, endPoint y: 273, distance: 85.9
click at [301, 274] on div "Janela de atendimento Grade de atendimento Capacidade Transportadoras Veículos …" at bounding box center [286, 161] width 572 height 322
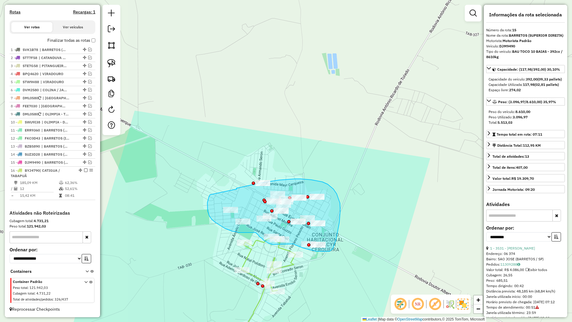
drag, startPoint x: 209, startPoint y: 199, endPoint x: 237, endPoint y: 189, distance: 29.9
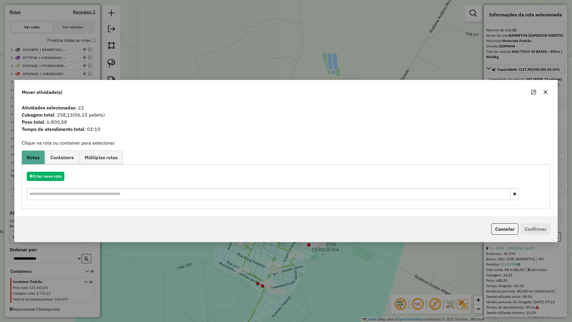
click at [544, 89] on button "button" at bounding box center [546, 92] width 10 height 10
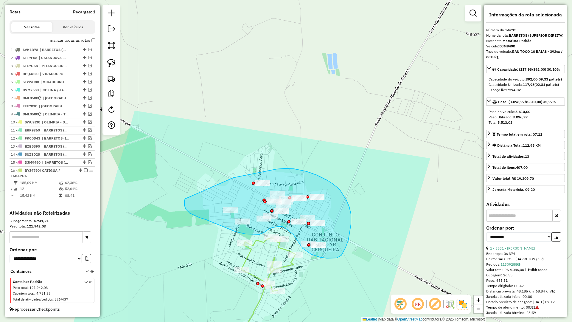
drag, startPoint x: 185, startPoint y: 199, endPoint x: 233, endPoint y: 178, distance: 53.2
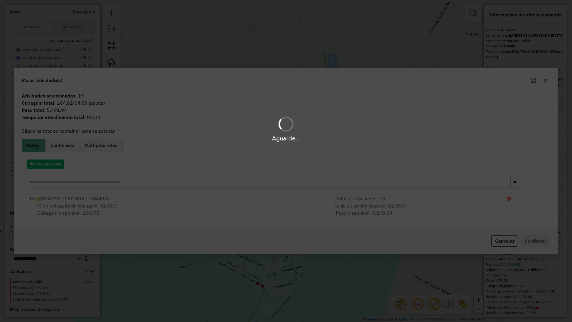
click at [47, 167] on hb-app "Aguarde... Pop-up bloqueado! Seu navegador bloqueou automáticamente a abertura …" at bounding box center [286, 161] width 572 height 322
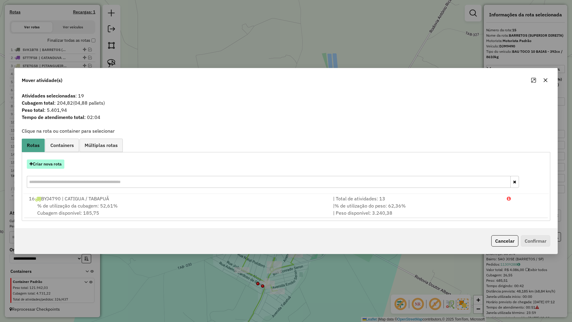
click at [47, 167] on button "Criar nova rota" at bounding box center [46, 163] width 38 height 9
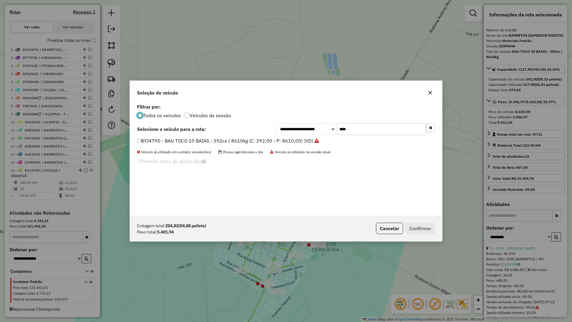
scroll to position [3, 2]
click at [382, 125] on input "****" at bounding box center [381, 129] width 89 height 12
type input "****"
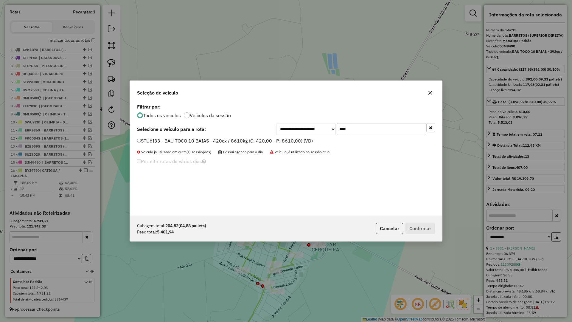
click at [313, 140] on li "STU6I33 - BAU TOCO 10 BAIAS - 420cx / 8610kg (C: 420,00 - P: 8610,00) (VD)" at bounding box center [286, 140] width 298 height 7
click at [312, 145] on div "STU6I33 - BAU TOCO 10 BAIAS - 420cx / 8610kg (C: 420,00 - P: 8610,00) (VD)" at bounding box center [286, 143] width 305 height 12
click at [309, 141] on label "STU6I33 - BAU TOCO 10 BAIAS - 420cx / 8610kg (C: 420,00 - P: 8610,00) (VD)" at bounding box center [225, 140] width 176 height 7
click at [414, 228] on button "Confirmar" at bounding box center [421, 228] width 30 height 11
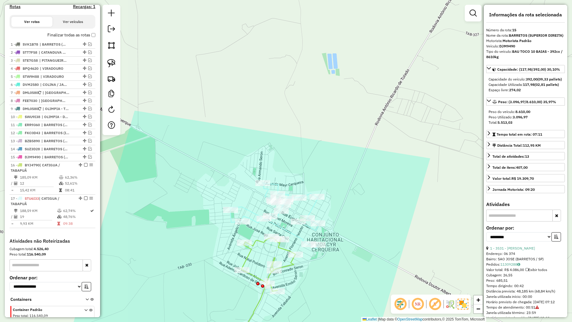
scroll to position [221, 0]
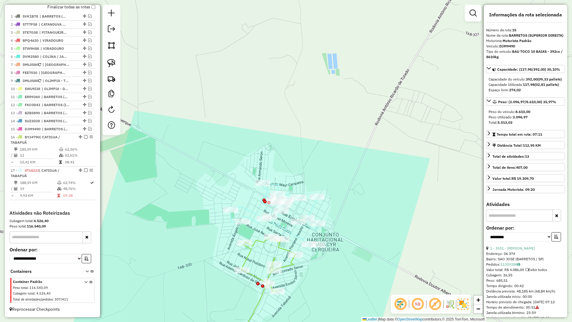
click at [288, 269] on icon at bounding box center [265, 296] width 61 height 117
click at [309, 233] on div "Janela de atendimento Grade de atendimento Capacidade Transportadoras Veículos …" at bounding box center [286, 161] width 572 height 322
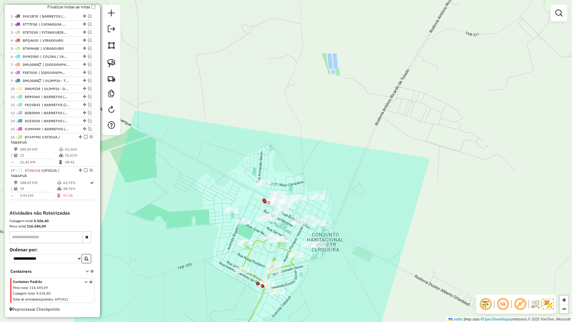
click at [312, 235] on div "Janela de atendimento Grade de atendimento Capacidade Transportadoras Veículos …" at bounding box center [286, 161] width 572 height 322
click at [314, 230] on icon at bounding box center [274, 216] width 89 height 66
select select "**********"
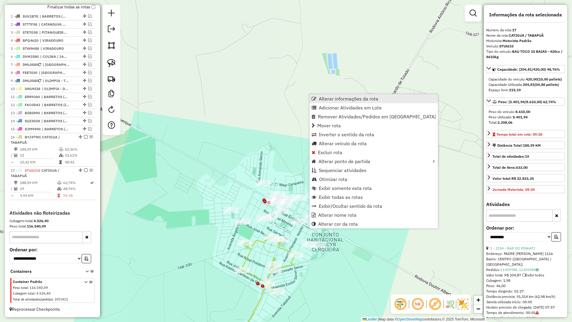
click at [329, 98] on span "Alterar informações da rota" at bounding box center [349, 98] width 60 height 5
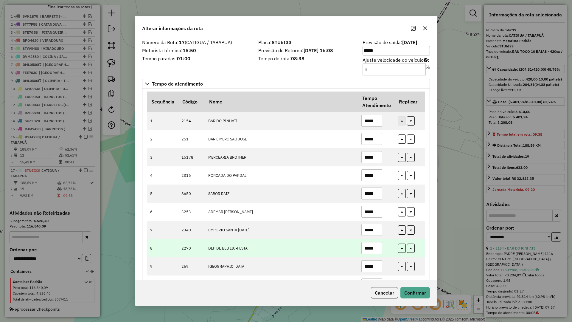
drag, startPoint x: 357, startPoint y: 248, endPoint x: 322, endPoint y: 248, distance: 35.5
click at [322, 248] on tr "8 2270 DEP DE BEB LIG-FESTA *****" at bounding box center [286, 248] width 278 height 18
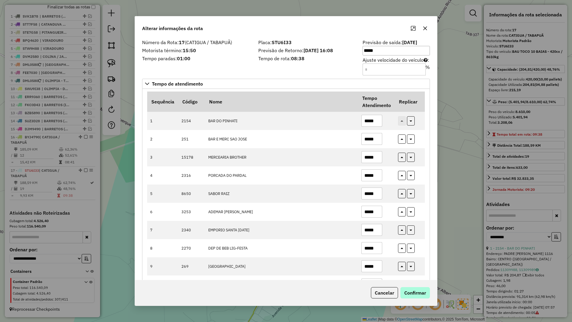
type input "*****"
click at [413, 291] on button "Confirmar" at bounding box center [416, 292] width 30 height 11
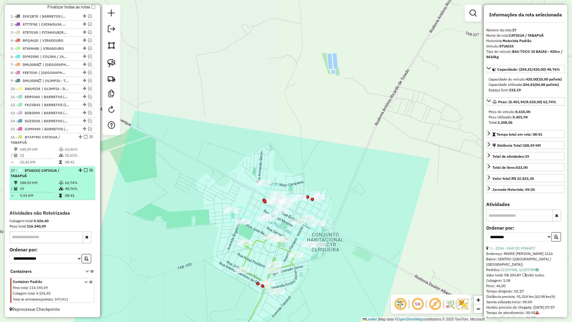
click at [84, 172] on div "17 - STU6I33 | CATIGUA / TABAPUÃ" at bounding box center [52, 173] width 83 height 11
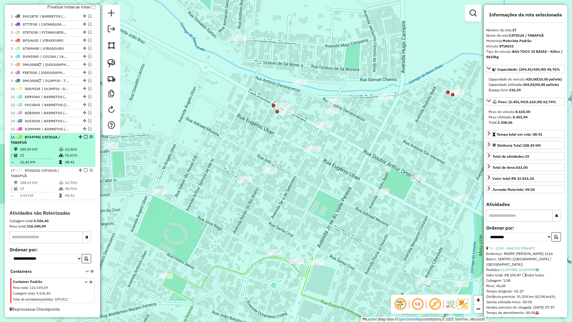
click at [85, 137] on em at bounding box center [86, 137] width 4 height 4
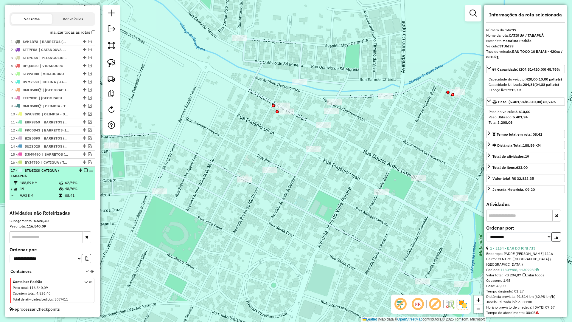
click at [84, 170] on em at bounding box center [86, 170] width 4 height 4
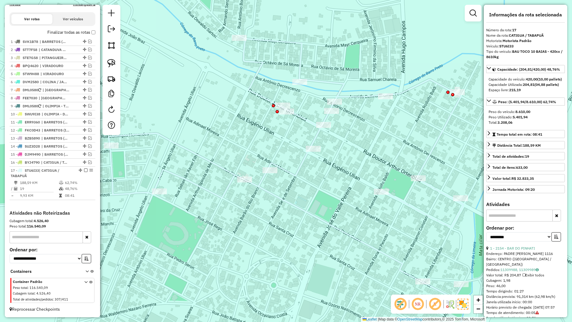
scroll to position [171, 0]
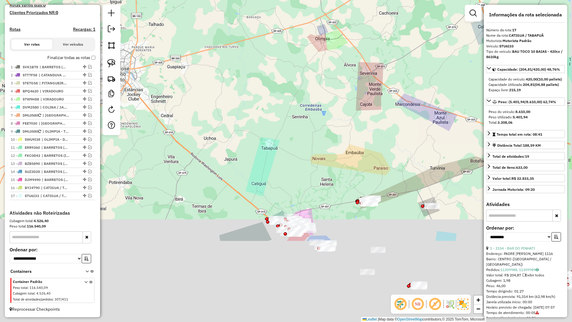
drag, startPoint x: 273, startPoint y: 181, endPoint x: 269, endPoint y: 165, distance: 17.1
click at [265, 165] on div "Janela de atendimento Grade de atendimento Capacidade Transportadoras Veículos …" at bounding box center [286, 161] width 572 height 322
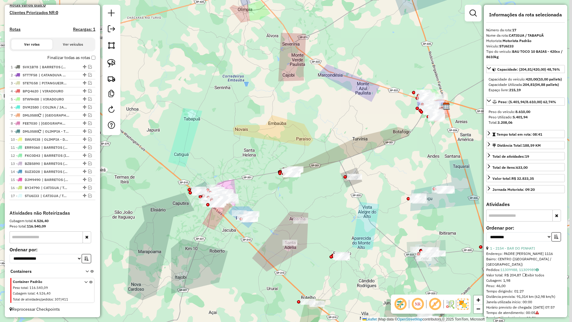
drag, startPoint x: 299, startPoint y: 205, endPoint x: 216, endPoint y: 182, distance: 85.4
click at [216, 182] on div "Janela de atendimento Grade de atendimento Capacidade Transportadoras Veículos …" at bounding box center [286, 161] width 572 height 322
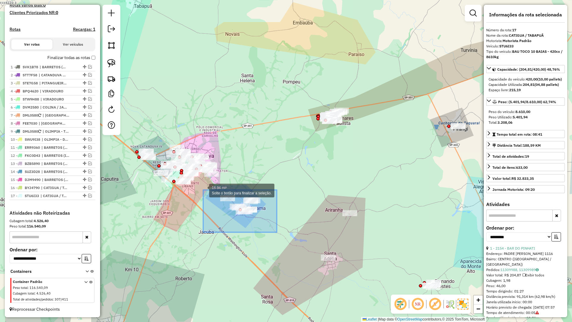
drag, startPoint x: 277, startPoint y: 232, endPoint x: 203, endPoint y: 190, distance: 84.9
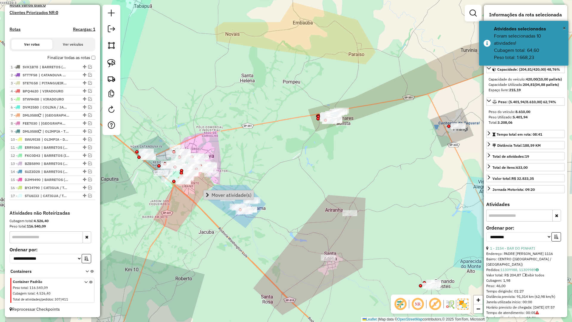
click at [311, 213] on div "Janela de atendimento Grade de atendimento Capacidade Transportadoras Veículos …" at bounding box center [286, 161] width 572 height 322
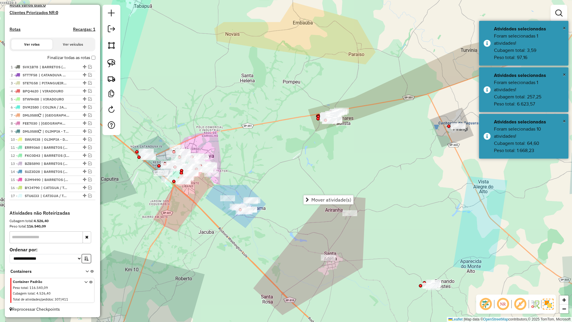
click at [337, 256] on div "Janela de atendimento Grade de atendimento Capacidade Transportadoras Veículos …" at bounding box center [286, 161] width 572 height 322
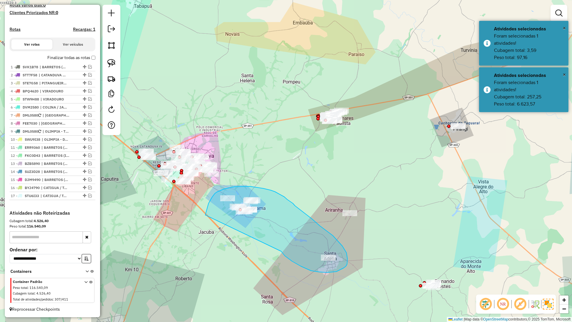
drag, startPoint x: 301, startPoint y: 266, endPoint x: 205, endPoint y: 218, distance: 107.9
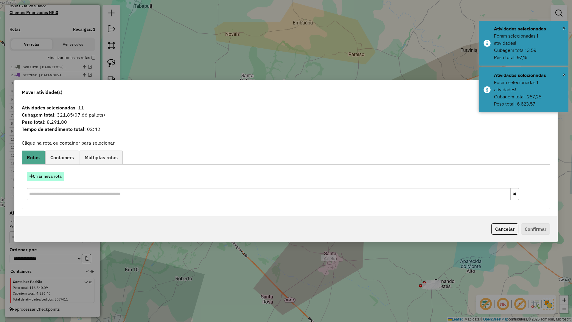
click at [55, 180] on button "Criar nova rota" at bounding box center [46, 176] width 38 height 9
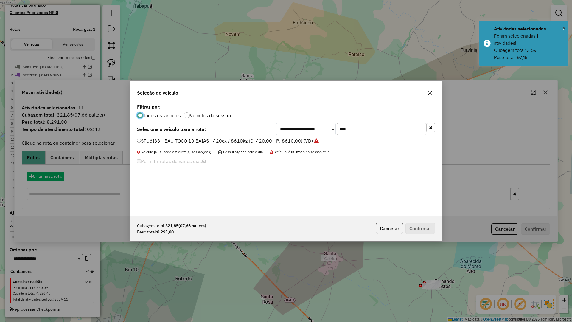
scroll to position [3, 2]
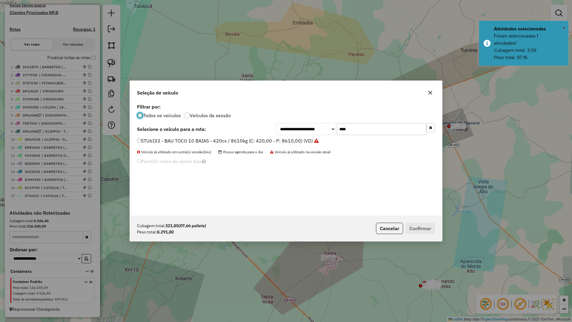
click at [365, 130] on input "****" at bounding box center [381, 129] width 89 height 12
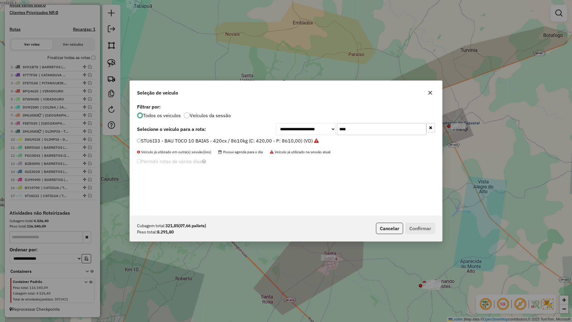
click at [365, 130] on input "****" at bounding box center [381, 129] width 89 height 12
type input "****"
click at [275, 142] on label "DIC9850 - BAU TOCO 10 BAIAS - 392cx / 8610kg (C: 392,00 - P: 8610,00) (VD)" at bounding box center [225, 140] width 176 height 7
click at [412, 224] on div "Cubagem total: 321,85 (07,66 pallets) Peso total: 8.291,80 Cancelar Confirmar" at bounding box center [286, 229] width 312 height 26
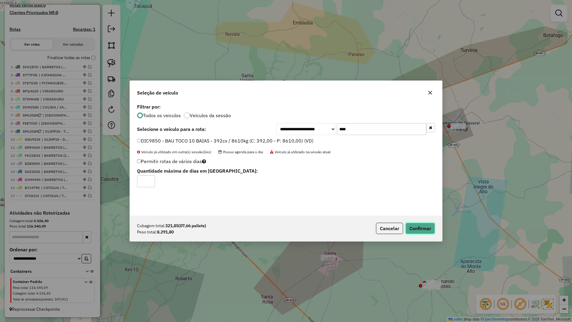
click at [413, 226] on button "Confirmar" at bounding box center [421, 228] width 30 height 11
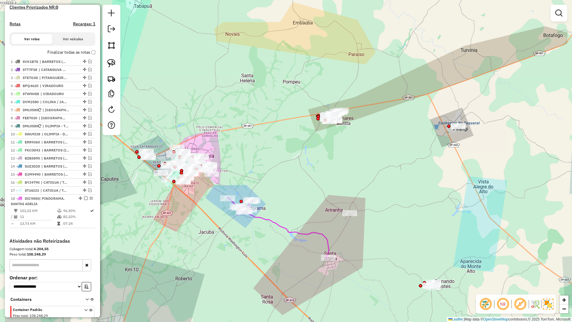
scroll to position [204, 0]
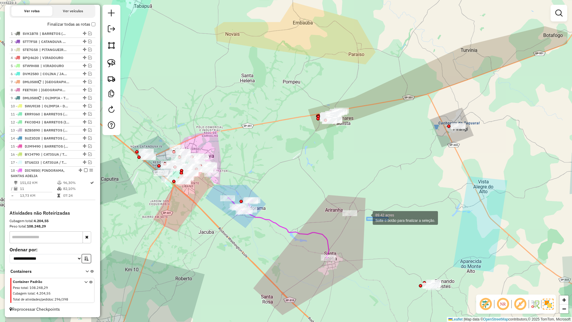
drag, startPoint x: 367, startPoint y: 217, endPoint x: 323, endPoint y: 188, distance: 52.8
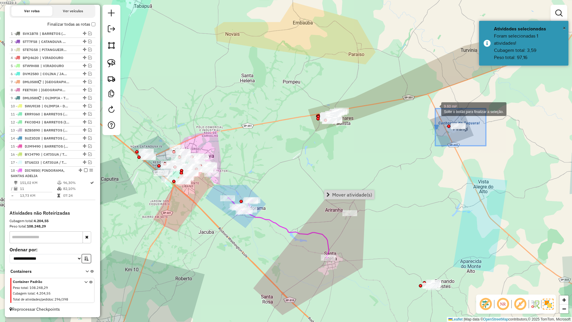
drag, startPoint x: 441, startPoint y: 112, endPoint x: 435, endPoint y: 108, distance: 7.4
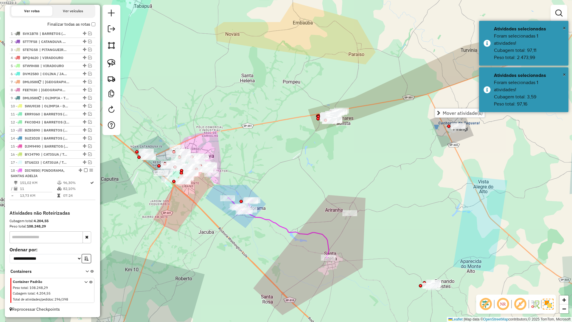
click at [441, 182] on div "Janela de atendimento Grade de atendimento Capacidade Transportadoras Veículos …" at bounding box center [286, 161] width 572 height 322
drag, startPoint x: 408, startPoint y: 227, endPoint x: 413, endPoint y: 197, distance: 30.1
click at [413, 197] on div "3.03 mi² Solte o botão para finalizar a seleção. Janela de atendimento Grade de…" at bounding box center [286, 161] width 572 height 322
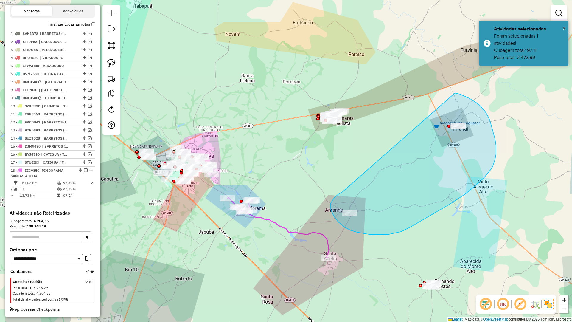
drag, startPoint x: 334, startPoint y: 198, endPoint x: 453, endPoint y: 93, distance: 158.4
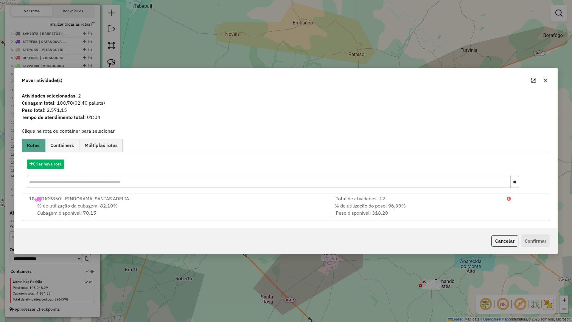
click at [549, 82] on button "button" at bounding box center [546, 80] width 10 height 10
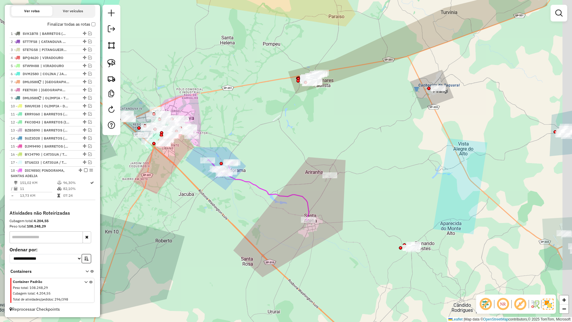
drag, startPoint x: 478, startPoint y: 222, endPoint x: 458, endPoint y: 184, distance: 43.5
click at [458, 184] on div "Janela de atendimento Grade de atendimento Capacidade Transportadoras Veículos …" at bounding box center [286, 161] width 572 height 322
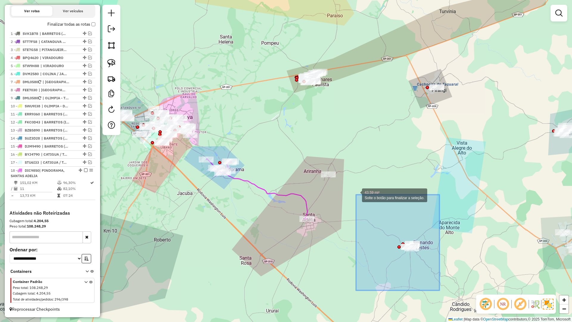
drag, startPoint x: 440, startPoint y: 290, endPoint x: 356, endPoint y: 194, distance: 127.4
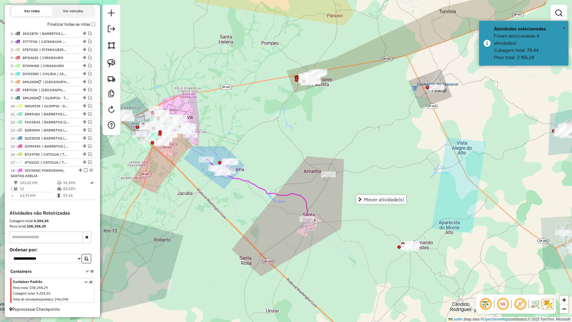
click at [469, 222] on div "Janela de atendimento Grade de atendimento Capacidade Transportadoras Veículos …" at bounding box center [286, 161] width 572 height 322
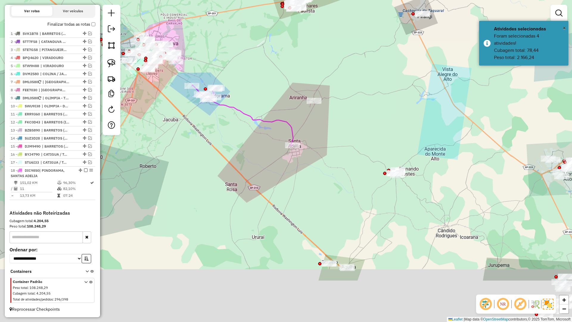
drag, startPoint x: 469, startPoint y: 231, endPoint x: 446, endPoint y: 106, distance: 126.4
click at [446, 107] on div "Janela de atendimento Grade de atendimento Capacidade Transportadoras Veículos …" at bounding box center [286, 161] width 572 height 322
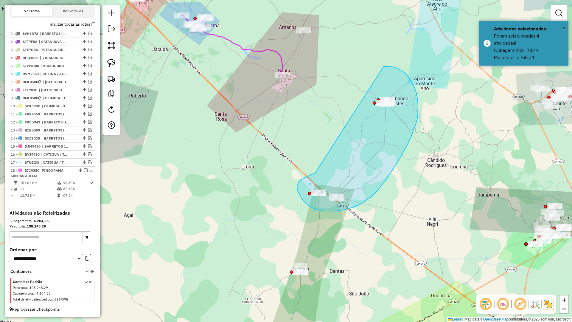
drag, startPoint x: 304, startPoint y: 178, endPoint x: 384, endPoint y: 66, distance: 136.8
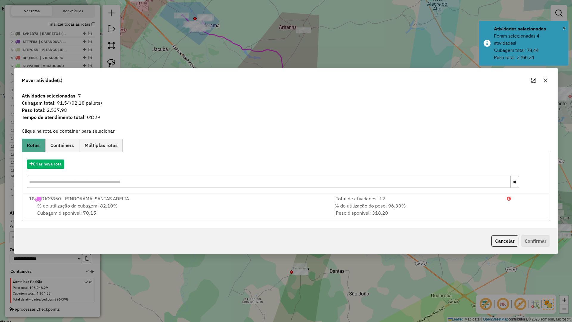
click at [546, 80] on icon "button" at bounding box center [546, 80] width 4 height 4
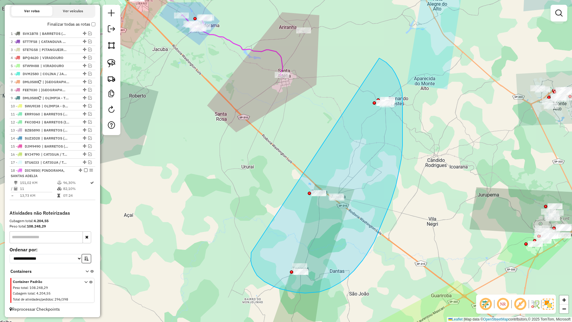
drag, startPoint x: 251, startPoint y: 254, endPoint x: 380, endPoint y: 58, distance: 234.5
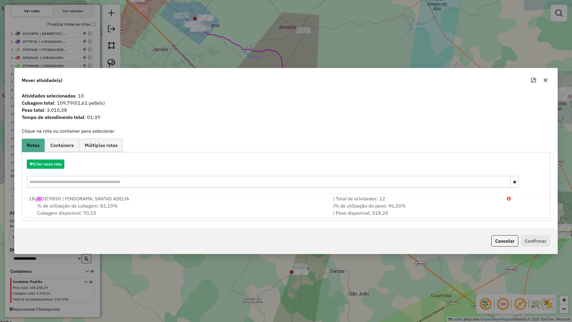
click at [543, 85] on div at bounding box center [539, 80] width 21 height 10
click at [546, 79] on icon "button" at bounding box center [545, 80] width 5 height 5
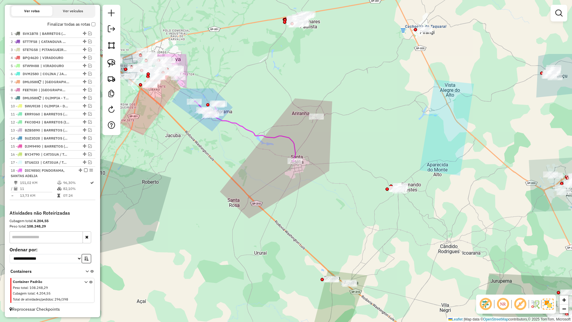
drag, startPoint x: 380, startPoint y: 90, endPoint x: 355, endPoint y: 188, distance: 101.1
click at [404, 191] on div "Janela de atendimento Grade de atendimento Capacidade Transportadoras Veículos …" at bounding box center [286, 161] width 572 height 322
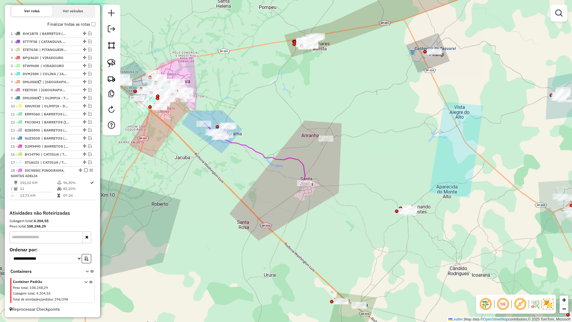
click at [305, 158] on div "Janela de atendimento Grade de atendimento Capacidade Transportadoras Veículos …" at bounding box center [286, 161] width 572 height 322
click at [298, 162] on icon at bounding box center [254, 153] width 101 height 61
select select "**********"
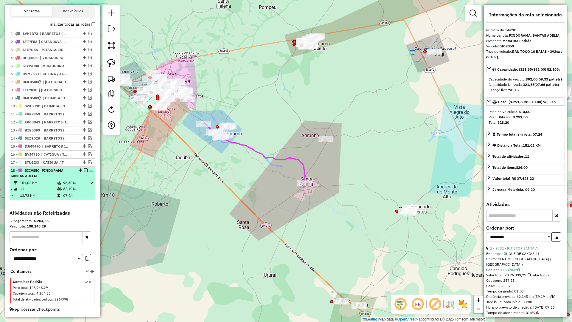
click at [84, 169] on em at bounding box center [86, 170] width 4 height 4
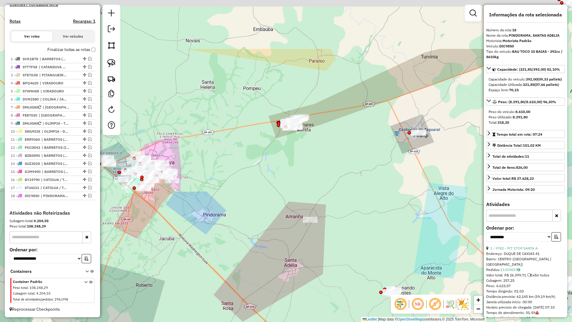
drag, startPoint x: 327, startPoint y: 175, endPoint x: 292, endPoint y: 276, distance: 106.7
click at [292, 276] on div "Janela de atendimento Grade de atendimento Capacidade Transportadoras Veículos …" at bounding box center [286, 161] width 572 height 322
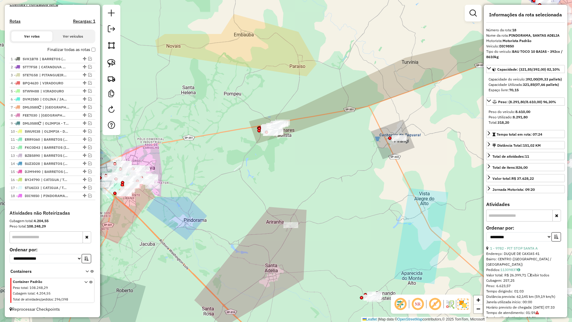
drag, startPoint x: 292, startPoint y: 276, endPoint x: 295, endPoint y: 240, distance: 36.2
click at [290, 251] on div "Janela de atendimento Grade de atendimento Capacidade Transportadoras Veículos …" at bounding box center [286, 161] width 572 height 322
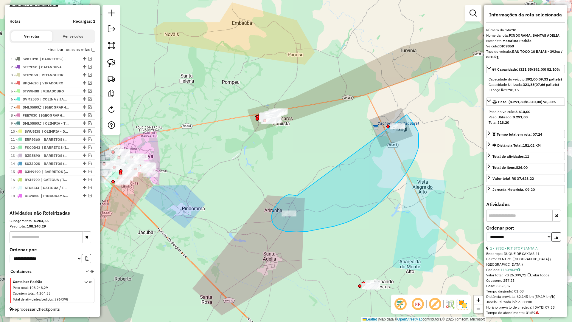
drag, startPoint x: 287, startPoint y: 196, endPoint x: 402, endPoint y: 109, distance: 143.8
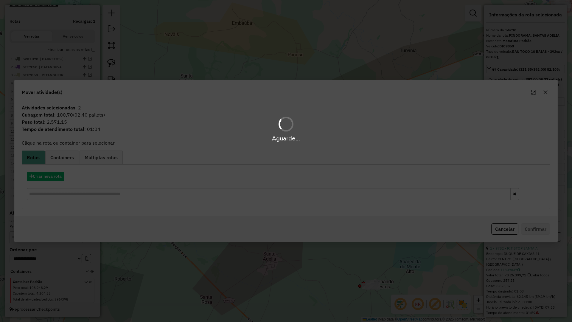
click at [54, 181] on hb-app "Aguarde... Pop-up bloqueado! Seu navegador bloqueou automáticamente a abertura …" at bounding box center [286, 161] width 572 height 322
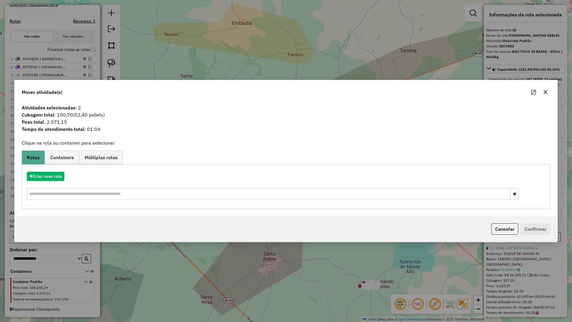
click at [54, 181] on div "Criar nova rota" at bounding box center [286, 186] width 526 height 39
click at [57, 177] on button "Criar nova rota" at bounding box center [46, 176] width 38 height 9
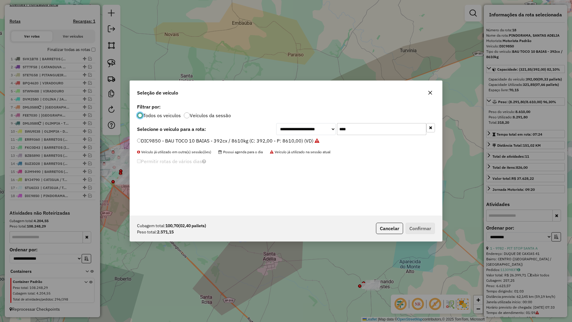
scroll to position [3, 2]
click at [367, 128] on input "****" at bounding box center [381, 129] width 89 height 12
type input "****"
click at [221, 142] on label "DSL4120 - BAU TOCO 10 BAIAS - 392cx / 8610kg (C: 392,00 - P: 8610,00) (VD)" at bounding box center [225, 140] width 177 height 7
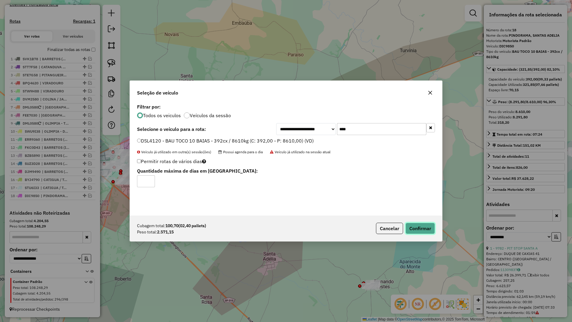
drag, startPoint x: 415, startPoint y: 232, endPoint x: 415, endPoint y: 229, distance: 3.0
click at [415, 231] on button "Confirmar" at bounding box center [421, 228] width 30 height 11
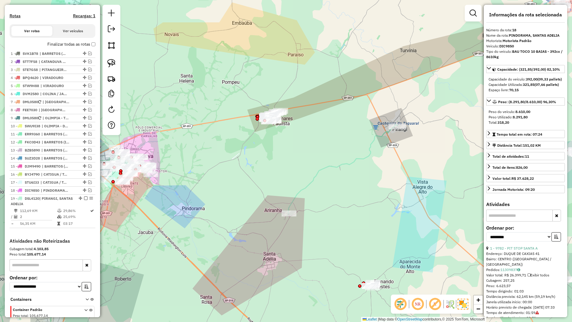
scroll to position [212, 0]
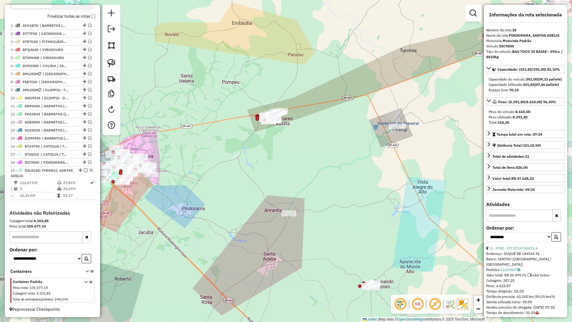
drag, startPoint x: 309, startPoint y: 247, endPoint x: 303, endPoint y: 222, distance: 25.4
click at [303, 222] on div "Janela de atendimento Grade de atendimento Capacidade Transportadoras Veículos …" at bounding box center [286, 161] width 572 height 322
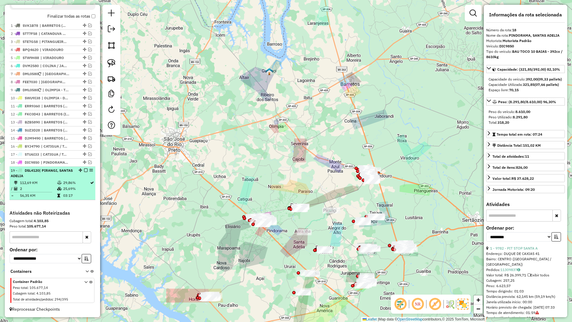
click at [84, 171] on em at bounding box center [86, 170] width 4 height 4
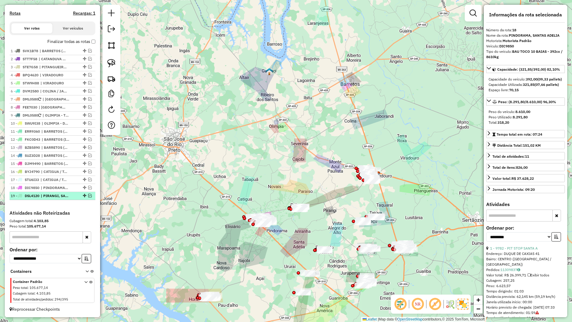
scroll to position [187, 0]
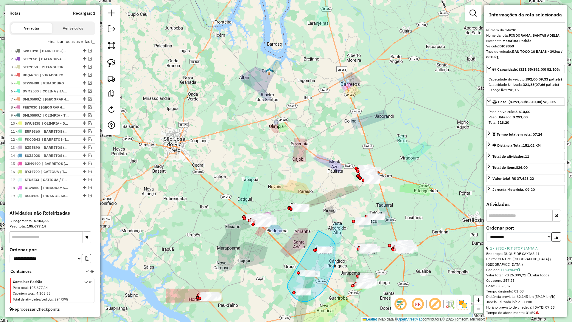
drag, startPoint x: 294, startPoint y: 297, endPoint x: 319, endPoint y: 231, distance: 70.8
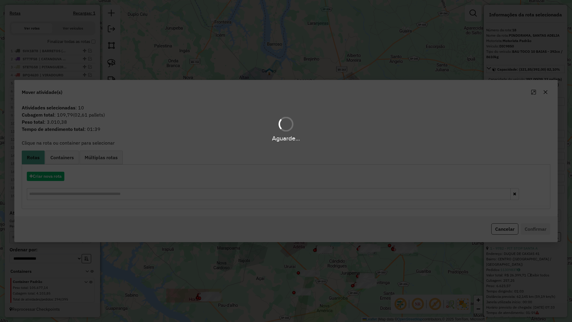
click at [44, 181] on div "Aguarde..." at bounding box center [286, 161] width 572 height 322
click at [44, 181] on hb-app "Aguarde... Pop-up bloqueado! Seu navegador bloqueou automáticamente a abertura …" at bounding box center [286, 161] width 572 height 322
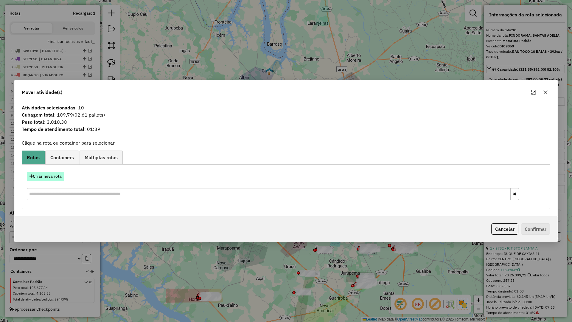
click at [45, 179] on button "Criar nova rota" at bounding box center [46, 176] width 38 height 9
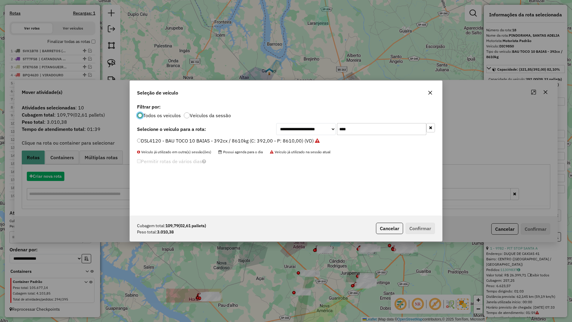
scroll to position [3, 2]
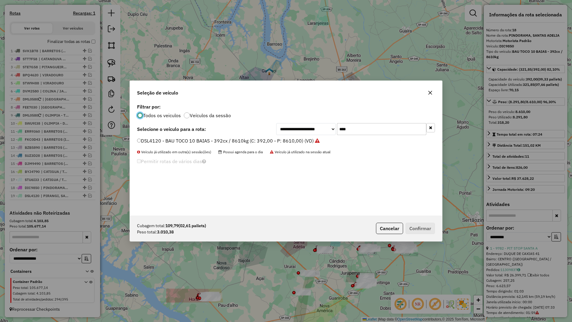
click at [385, 130] on input "****" at bounding box center [381, 129] width 89 height 12
type input "****"
click at [294, 143] on label "SSR6B77 - BAU TOCO 10 BAIAS - 420cx / 8610kg (C: 420,00 - P: 8610,00) (VD)" at bounding box center [225, 140] width 177 height 7
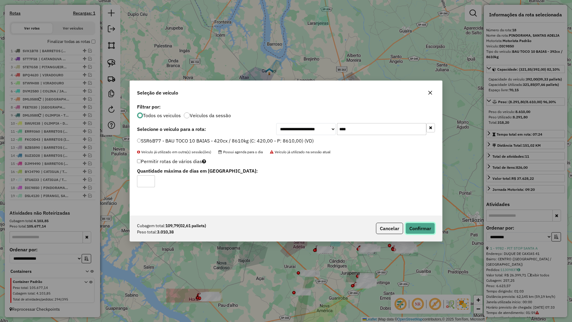
click at [413, 228] on button "Confirmar" at bounding box center [421, 228] width 30 height 11
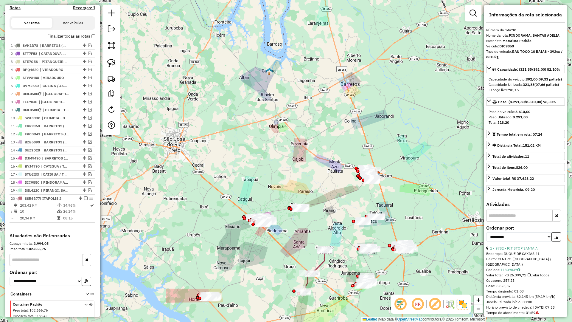
scroll to position [215, 0]
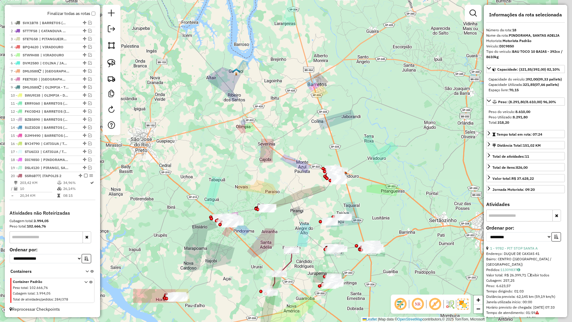
drag, startPoint x: 325, startPoint y: 219, endPoint x: 285, endPoint y: 219, distance: 39.7
click at [285, 219] on div "Janela de atendimento Grade de atendimento Capacidade Transportadoras Veículos …" at bounding box center [286, 161] width 572 height 322
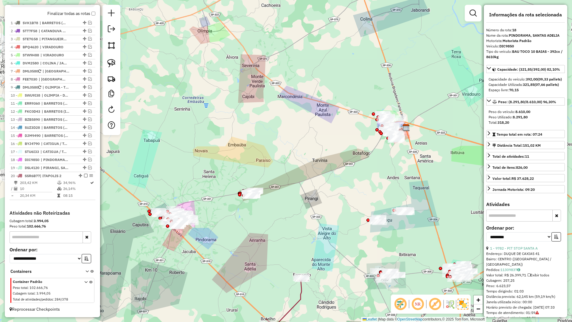
drag, startPoint x: 231, startPoint y: 234, endPoint x: 277, endPoint y: 234, distance: 46.5
click at [277, 234] on div "Janela de atendimento Grade de atendimento Capacidade Transportadoras Veículos …" at bounding box center [286, 161] width 572 height 322
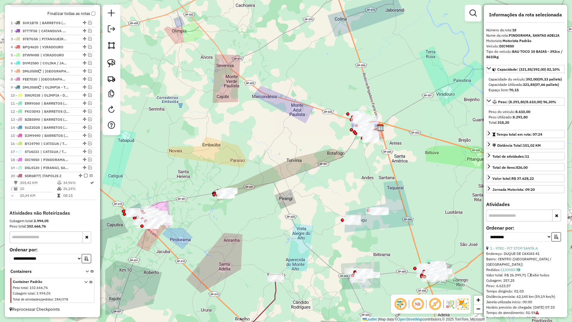
drag, startPoint x: 302, startPoint y: 236, endPoint x: 276, endPoint y: 236, distance: 25.9
click at [276, 236] on div "Janela de atendimento Grade de atendimento Capacidade Transportadoras Veículos …" at bounding box center [286, 161] width 572 height 322
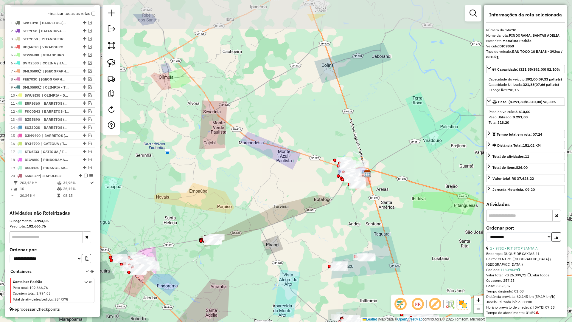
drag, startPoint x: 328, startPoint y: 206, endPoint x: 328, endPoint y: 248, distance: 42.0
click at [328, 248] on div "Janela de atendimento Grade de atendimento Capacidade Transportadoras Veículos …" at bounding box center [286, 161] width 572 height 322
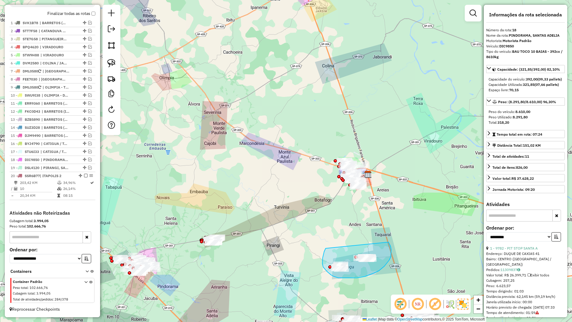
drag, startPoint x: 325, startPoint y: 269, endPoint x: 389, endPoint y: 242, distance: 69.4
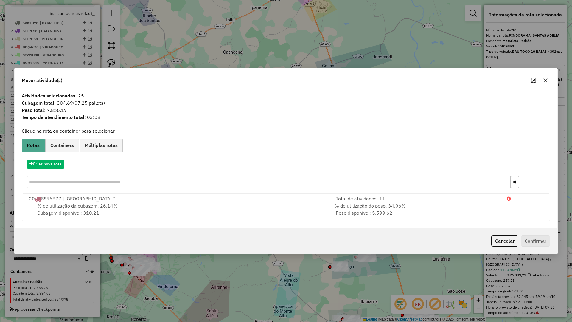
click at [545, 80] on icon "button" at bounding box center [545, 80] width 5 height 5
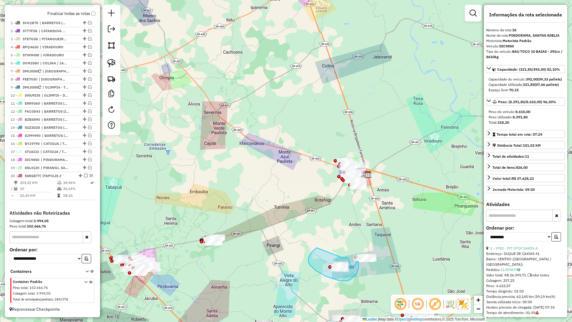
drag, startPoint x: 310, startPoint y: 255, endPoint x: 341, endPoint y: 258, distance: 31.4
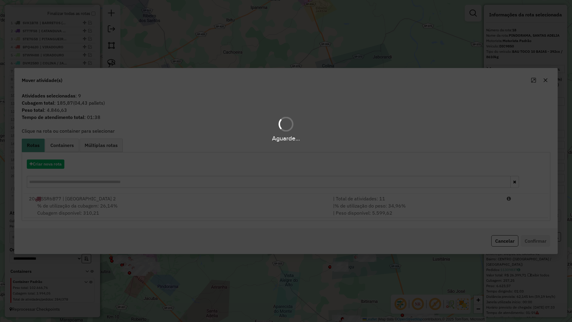
click at [57, 168] on div "Aguarde..." at bounding box center [286, 161] width 572 height 322
click at [57, 168] on hb-app "Aguarde... Pop-up bloqueado! Seu navegador bloqueou automáticamente a abertura …" at bounding box center [286, 161] width 572 height 322
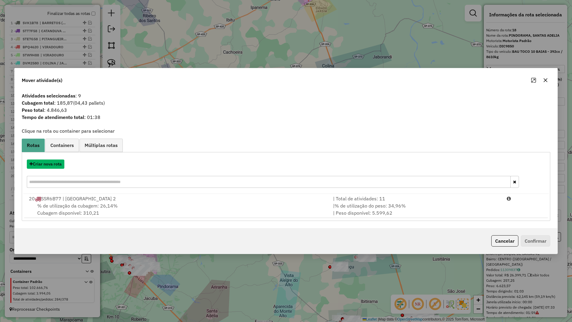
click at [57, 168] on button "Criar nova rota" at bounding box center [46, 163] width 38 height 9
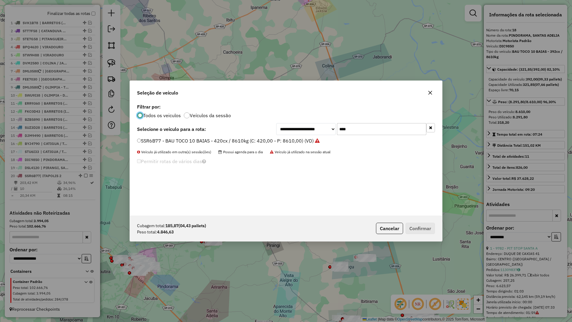
scroll to position [3, 2]
click at [369, 127] on input "****" at bounding box center [381, 129] width 89 height 12
type input "****"
drag, startPoint x: 306, startPoint y: 139, endPoint x: 321, endPoint y: 153, distance: 20.0
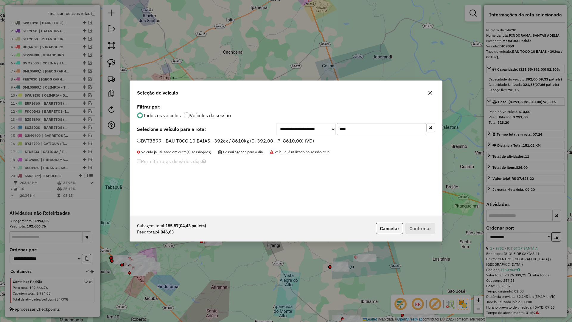
click at [307, 141] on label "BVT3599 - BAU TOCO 10 BAIAS - 392cx / 8610kg (C: 392,00 - P: 8610,00) (VD)" at bounding box center [225, 140] width 177 height 7
click at [303, 138] on label "BVT3599 - BAU TOCO 10 BAIAS - 392cx / 8610kg (C: 392,00 - P: 8610,00) (VD)" at bounding box center [225, 140] width 177 height 7
click at [419, 227] on button "Confirmar" at bounding box center [421, 228] width 30 height 11
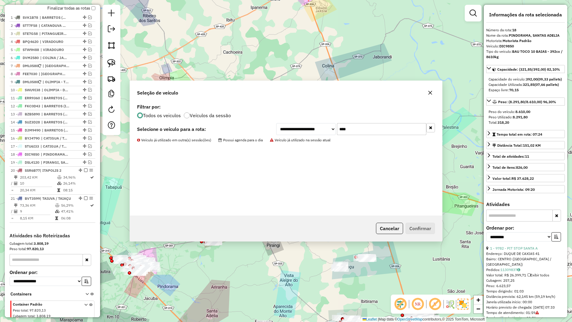
scroll to position [248, 0]
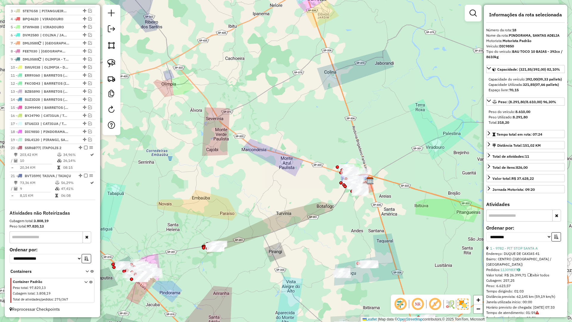
drag, startPoint x: 348, startPoint y: 249, endPoint x: 357, endPoint y: 270, distance: 22.9
click at [357, 270] on div "Janela de atendimento Grade de atendimento Capacidade Transportadoras Veículos …" at bounding box center [286, 161] width 572 height 322
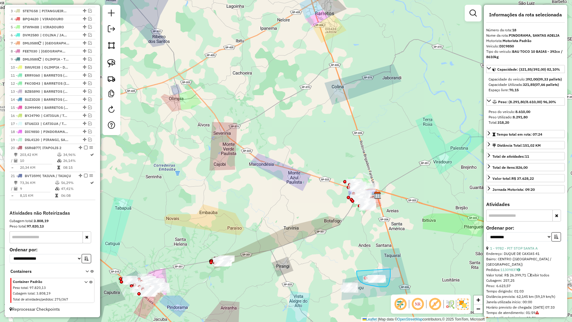
drag, startPoint x: 357, startPoint y: 272, endPoint x: 391, endPoint y: 269, distance: 33.8
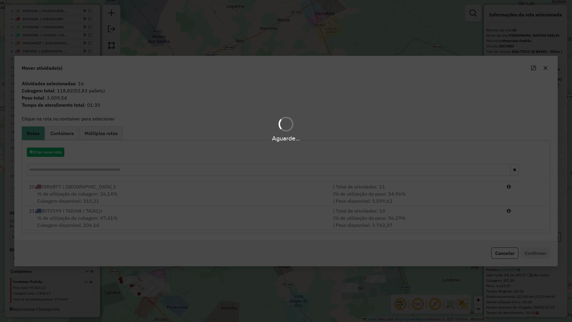
drag, startPoint x: 64, startPoint y: 157, endPoint x: 61, endPoint y: 157, distance: 3.3
click at [62, 157] on div "Criar nova rota" at bounding box center [286, 162] width 526 height 39
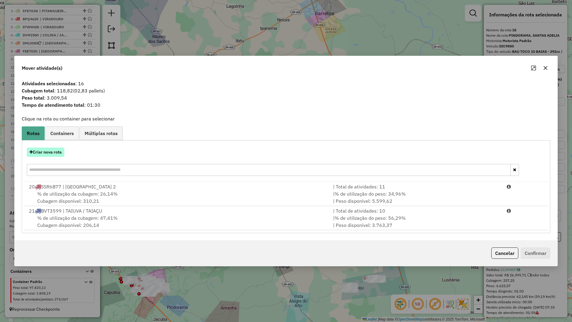
click at [58, 156] on button "Criar nova rota" at bounding box center [46, 152] width 38 height 9
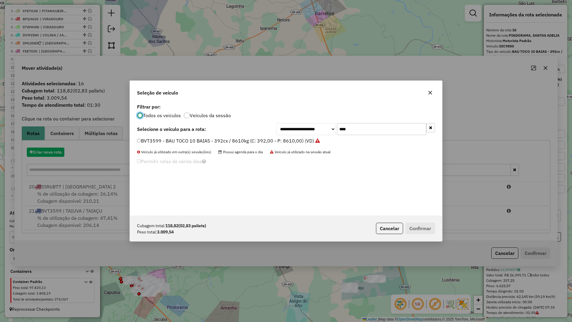
scroll to position [3, 2]
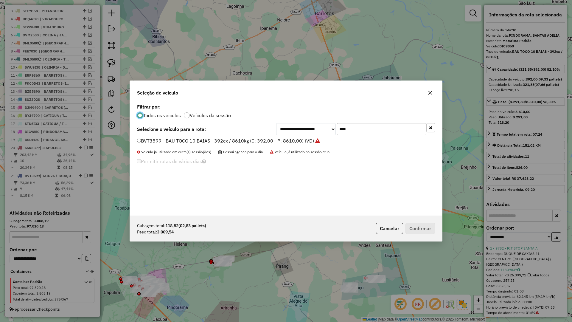
click at [346, 130] on input "****" at bounding box center [381, 129] width 89 height 12
click at [349, 130] on input "****" at bounding box center [381, 129] width 89 height 12
type input "****"
click at [302, 143] on label "SVT5E38 - BAU TOCO 10 BAIAS - 420cx / 8610kg (C: 420,00 - P: 8610,00) (VD)" at bounding box center [225, 140] width 176 height 7
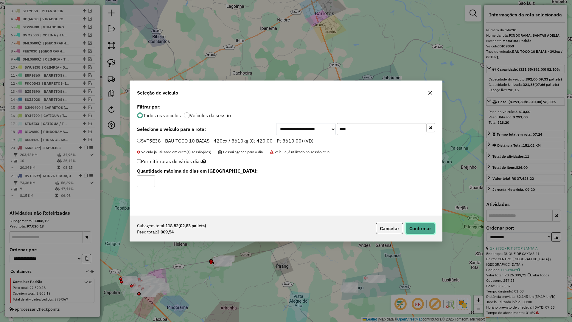
click at [425, 231] on button "Confirmar" at bounding box center [421, 228] width 30 height 11
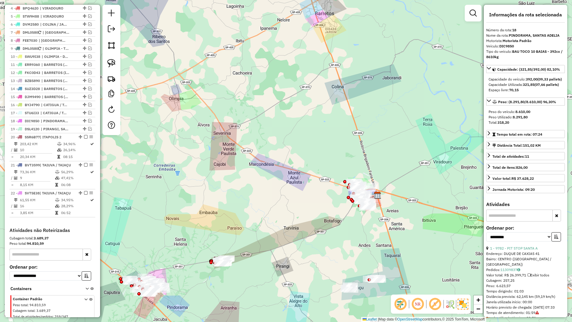
scroll to position [281, 0]
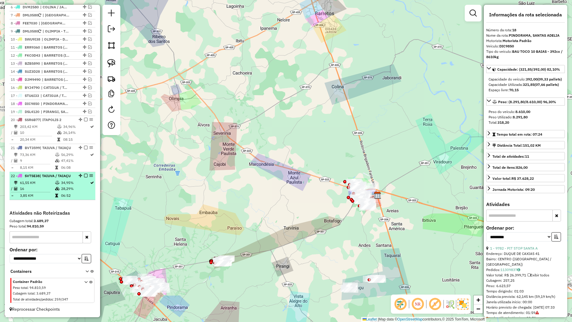
click at [84, 174] on em at bounding box center [86, 176] width 4 height 4
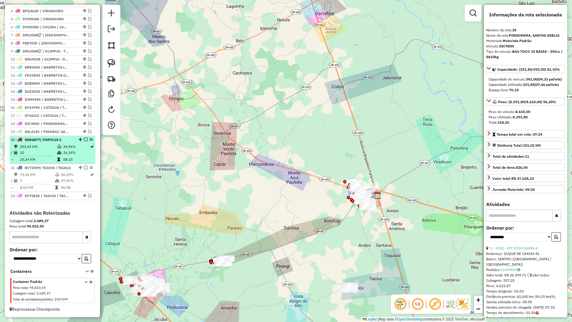
click at [84, 166] on em at bounding box center [86, 168] width 4 height 4
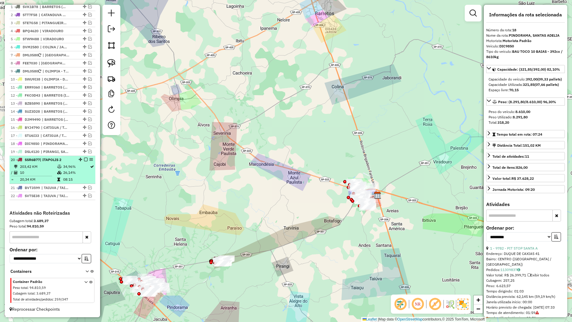
click at [84, 159] on em at bounding box center [86, 160] width 4 height 4
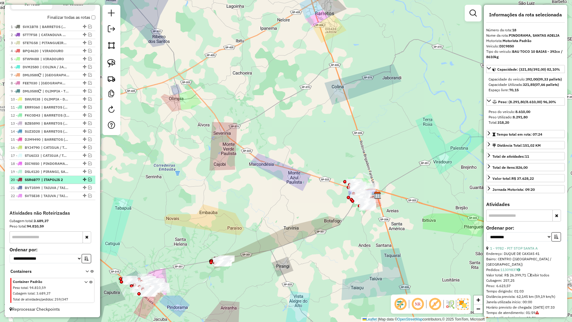
scroll to position [211, 0]
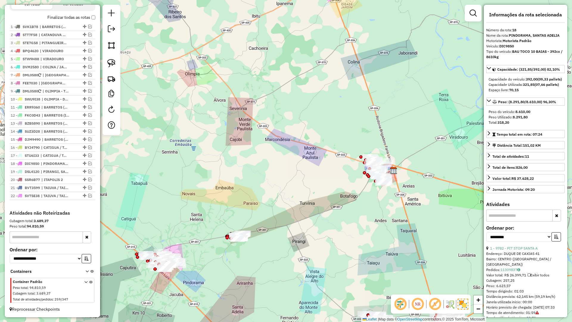
drag, startPoint x: 218, startPoint y: 165, endPoint x: 239, endPoint y: 123, distance: 46.7
click at [239, 123] on div "Janela de atendimento Grade de atendimento Capacidade Transportadoras Veículos …" at bounding box center [286, 161] width 572 height 322
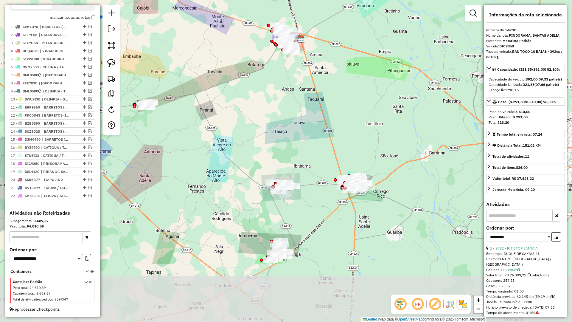
drag, startPoint x: 286, startPoint y: 199, endPoint x: 171, endPoint y: 127, distance: 134.9
click at [171, 124] on div "Janela de atendimento Grade de atendimento Capacidade Transportadoras Veículos …" at bounding box center [286, 161] width 572 height 322
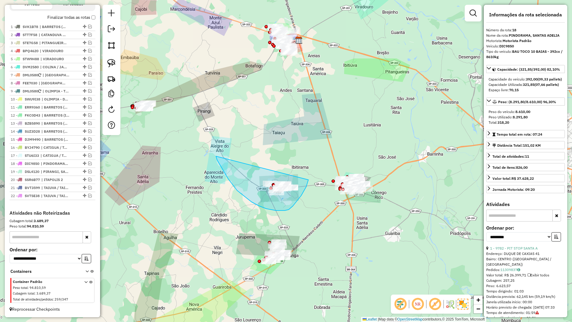
drag, startPoint x: 233, startPoint y: 186, endPoint x: 309, endPoint y: 173, distance: 77.1
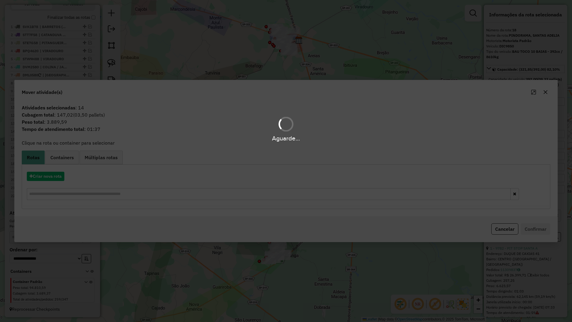
click at [54, 181] on div "Aguarde..." at bounding box center [286, 161] width 572 height 322
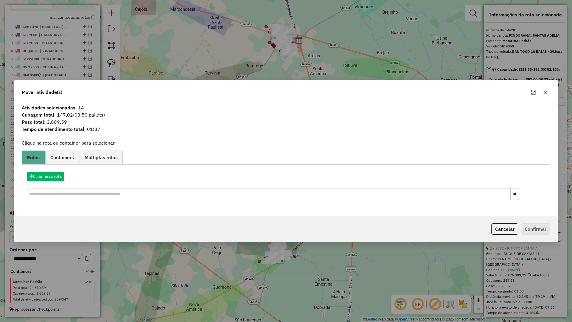
click at [54, 181] on div "Criar nova rota" at bounding box center [286, 186] width 526 height 39
click at [56, 174] on button "Criar nova rota" at bounding box center [46, 176] width 38 height 9
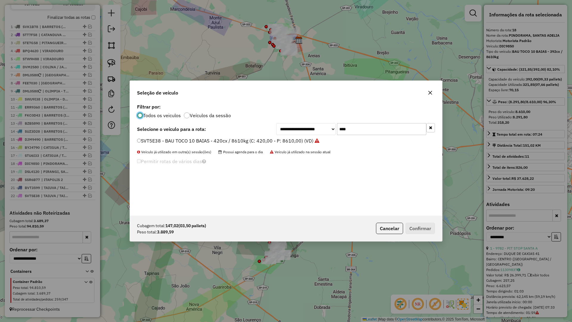
scroll to position [3, 2]
click at [373, 133] on input "****" at bounding box center [381, 129] width 89 height 12
type input "****"
click at [270, 145] on div "SVB4I28 - BAU TOCO 10 BAIAS - 420cx / 8610kg (C: 420,00 - P: 8610,00) (VD)" at bounding box center [286, 143] width 305 height 12
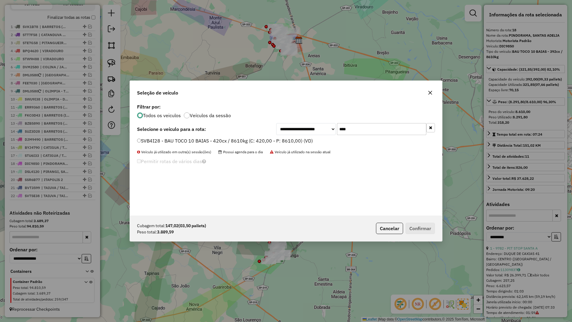
drag, startPoint x: 305, startPoint y: 143, endPoint x: 317, endPoint y: 143, distance: 11.9
click at [306, 143] on label "SVB4I28 - BAU TOCO 10 BAIAS - 420cx / 8610kg (C: 420,00 - P: 8610,00) (VD)" at bounding box center [225, 140] width 176 height 7
click at [419, 226] on button "Confirmar" at bounding box center [421, 228] width 30 height 11
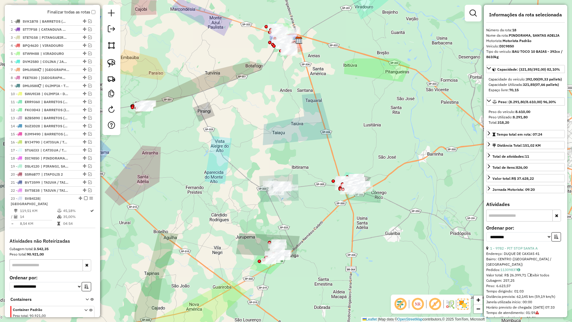
scroll to position [239, 0]
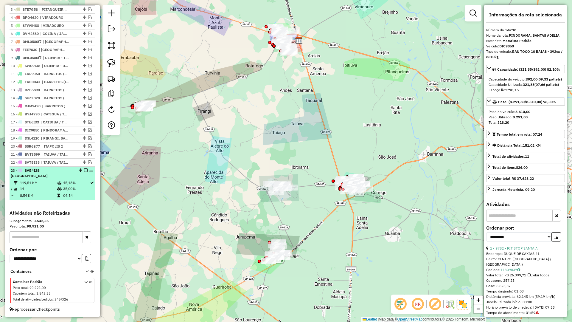
click at [85, 172] on em at bounding box center [86, 170] width 4 height 4
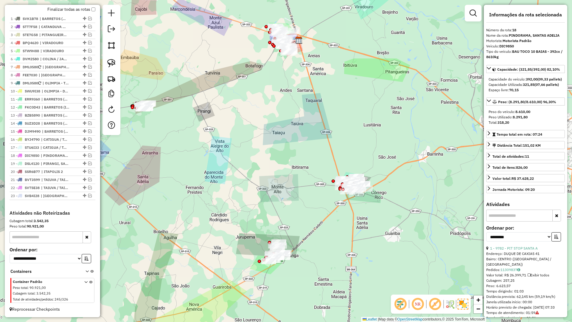
scroll to position [219, 0]
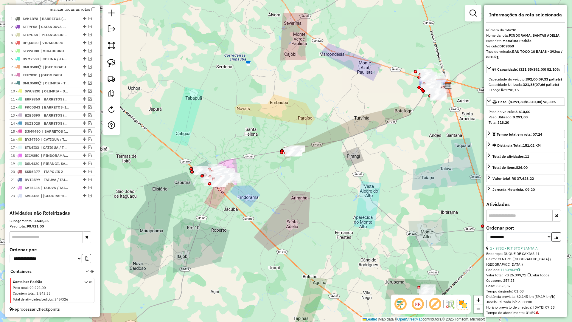
drag, startPoint x: 319, startPoint y: 224, endPoint x: 434, endPoint y: 251, distance: 118.2
click at [434, 251] on div "Janela de atendimento Grade de atendimento Capacidade Transportadoras Veículos …" at bounding box center [286, 161] width 572 height 322
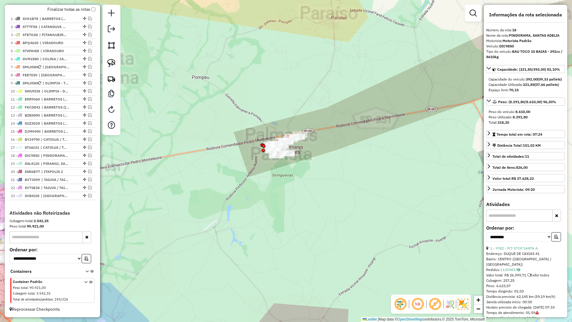
drag, startPoint x: 263, startPoint y: 171, endPoint x: 275, endPoint y: 178, distance: 13.8
click at [271, 184] on div "Janela de atendimento Grade de atendimento Capacidade Transportadoras Veículos …" at bounding box center [286, 161] width 572 height 322
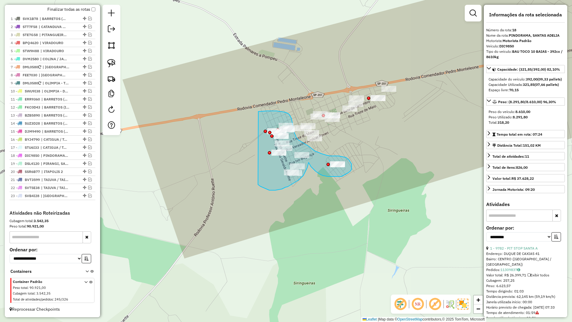
drag, startPoint x: 267, startPoint y: 189, endPoint x: 205, endPoint y: 130, distance: 86.0
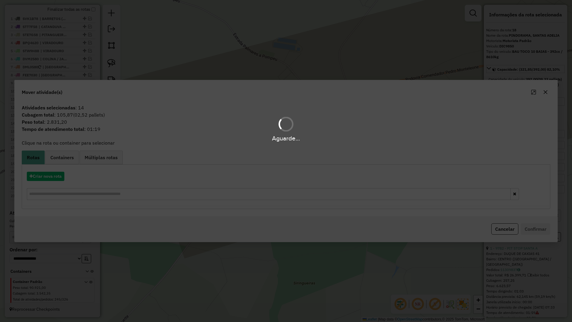
click at [43, 177] on hb-app "Aguarde... Pop-up bloqueado! Seu navegador bloqueou automáticamente a abertura …" at bounding box center [286, 161] width 572 height 322
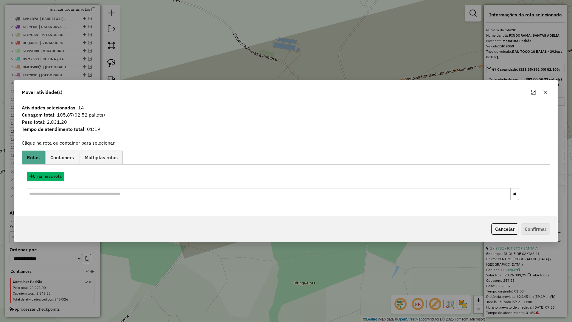
click at [43, 177] on button "Criar nova rota" at bounding box center [46, 176] width 38 height 9
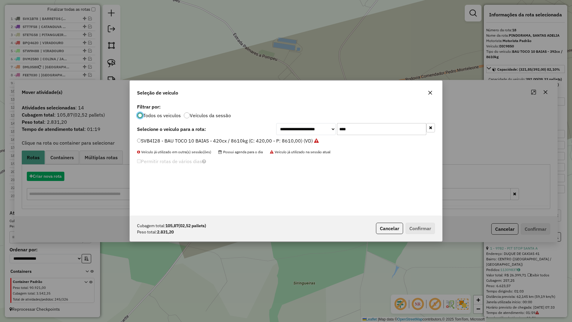
scroll to position [3, 2]
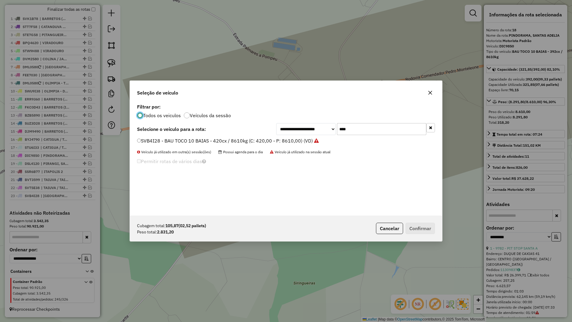
click at [374, 129] on input "****" at bounding box center [381, 129] width 89 height 12
type input "****"
drag, startPoint x: 297, startPoint y: 140, endPoint x: 363, endPoint y: 184, distance: 79.3
click at [297, 140] on label "SUQ0C68 - BAU TOCO 10 BAIAS - 420cx / 8610kg (C: 420,00 - P: 8610,00) (VD)" at bounding box center [226, 140] width 178 height 7
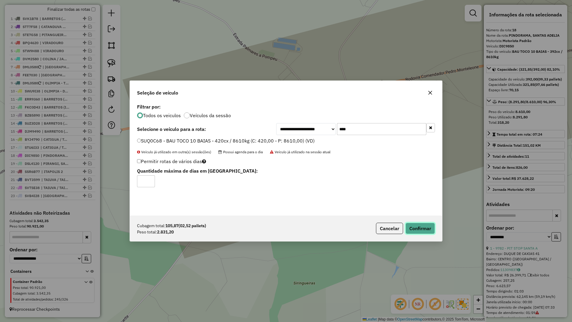
click at [411, 224] on button "Confirmar" at bounding box center [421, 228] width 30 height 11
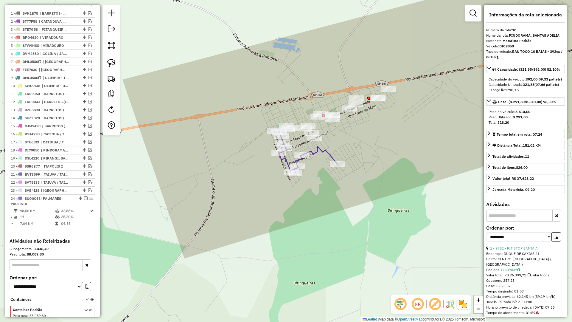
scroll to position [252, 0]
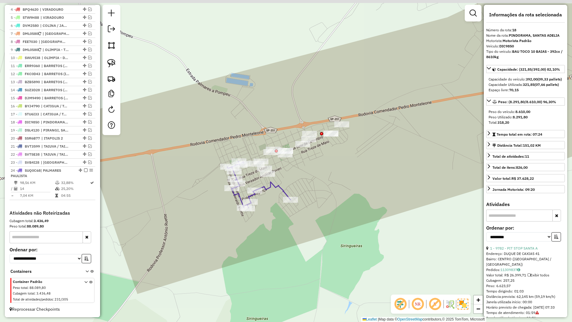
drag, startPoint x: 356, startPoint y: 142, endPoint x: 309, endPoint y: 177, distance: 58.6
click at [309, 177] on div "Janela de atendimento Grade de atendimento Capacidade Transportadoras Veículos …" at bounding box center [286, 161] width 572 height 322
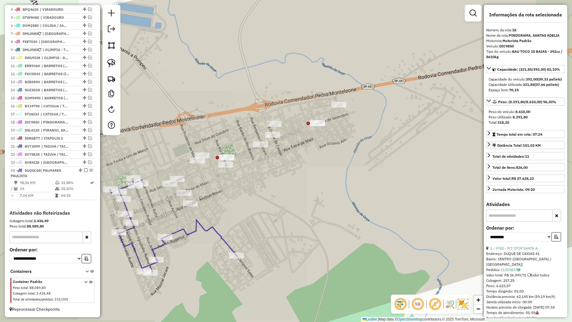
drag, startPoint x: 334, startPoint y: 150, endPoint x: 371, endPoint y: 144, distance: 37.4
click at [358, 150] on div "Janela de atendimento Grade de atendimento Capacidade Transportadoras Veículos …" at bounding box center [286, 161] width 572 height 322
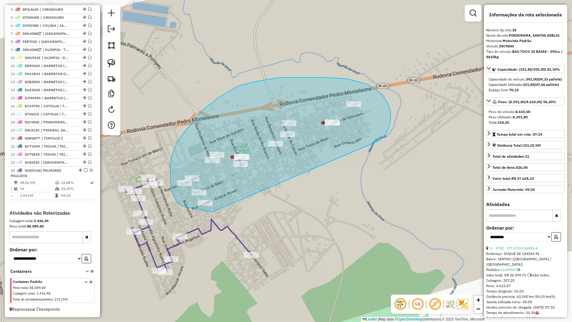
drag, startPoint x: 391, startPoint y: 119, endPoint x: 214, endPoint y: 212, distance: 199.6
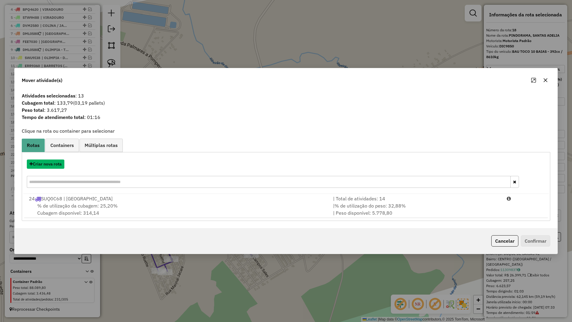
click at [55, 161] on button "Criar nova rota" at bounding box center [46, 163] width 38 height 9
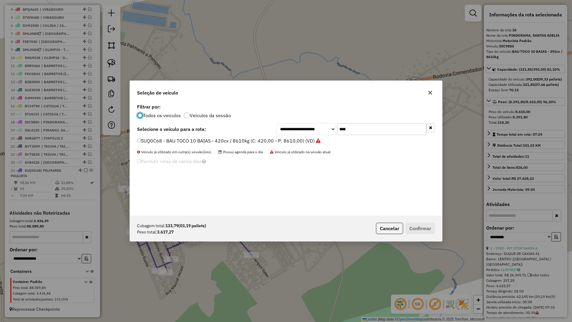
scroll to position [3, 2]
click at [374, 128] on input "****" at bounding box center [381, 129] width 89 height 12
type input "****"
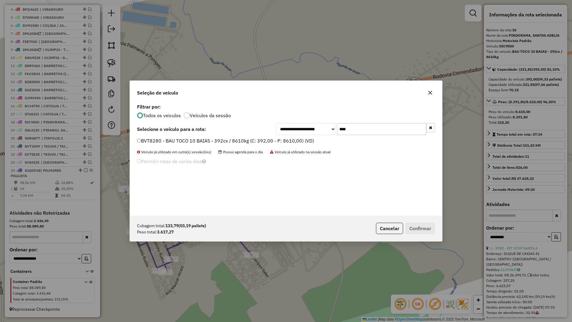
click at [297, 141] on label "BVT8280 - BAU TOCO 10 BAIAS - 392cx / 8610kg (C: 392,00 - P: 8610,00) (VD)" at bounding box center [225, 140] width 177 height 7
drag, startPoint x: 425, startPoint y: 227, endPoint x: 423, endPoint y: 229, distance: 3.4
click at [425, 227] on button "Confirmar" at bounding box center [421, 228] width 30 height 11
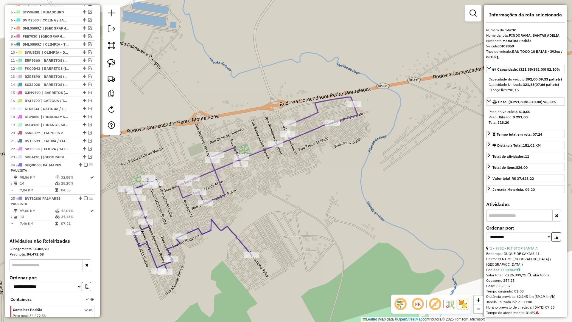
scroll to position [286, 0]
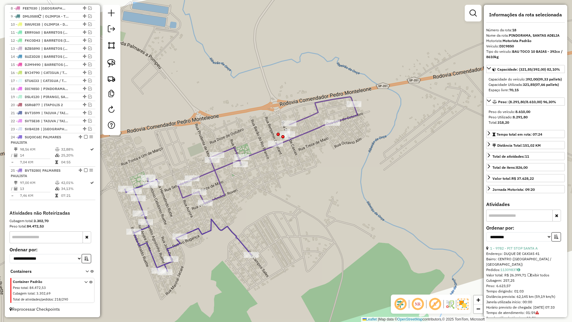
click at [205, 232] on icon at bounding box center [188, 224] width 127 height 93
click at [221, 199] on icon at bounding box center [267, 150] width 179 height 107
click at [216, 225] on icon at bounding box center [188, 224] width 127 height 93
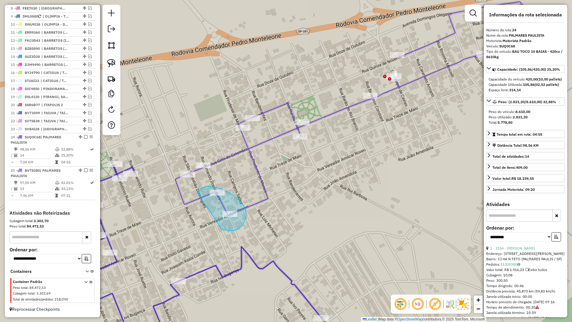
drag, startPoint x: 224, startPoint y: 230, endPoint x: 198, endPoint y: 195, distance: 43.5
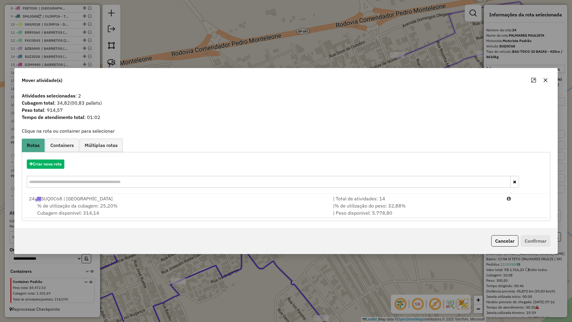
drag, startPoint x: 423, startPoint y: 216, endPoint x: 507, endPoint y: 230, distance: 85.0
click at [424, 216] on div "| % de utilização do peso: 32,88% | Peso disponível: 5.778,80" at bounding box center [417, 209] width 174 height 14
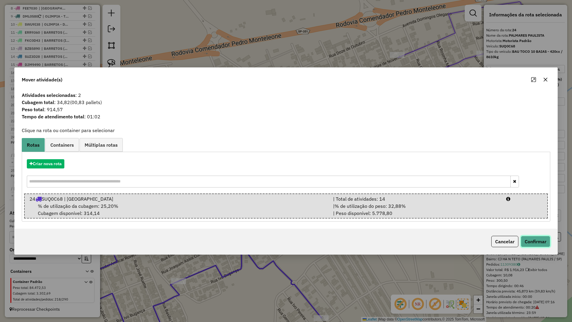
click at [533, 243] on button "Confirmar" at bounding box center [536, 241] width 30 height 11
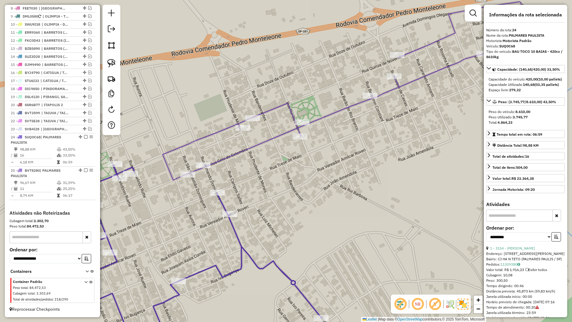
click at [235, 155] on icon at bounding box center [348, 91] width 371 height 178
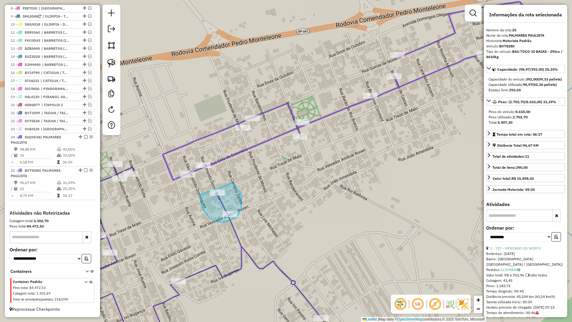
drag, startPoint x: 201, startPoint y: 201, endPoint x: 232, endPoint y: 183, distance: 36.5
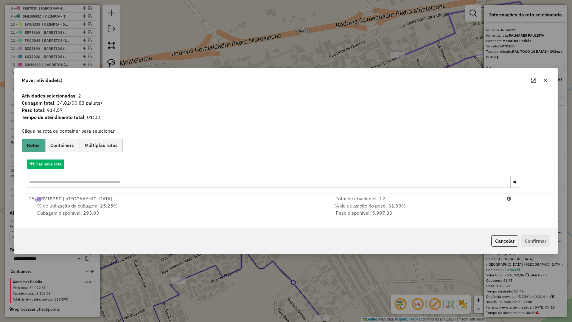
drag, startPoint x: 415, startPoint y: 212, endPoint x: 430, endPoint y: 210, distance: 15.6
click at [415, 212] on div "| % de utilização do peso: 31,39% | Peso disponível: 5.907,30" at bounding box center [417, 209] width 174 height 14
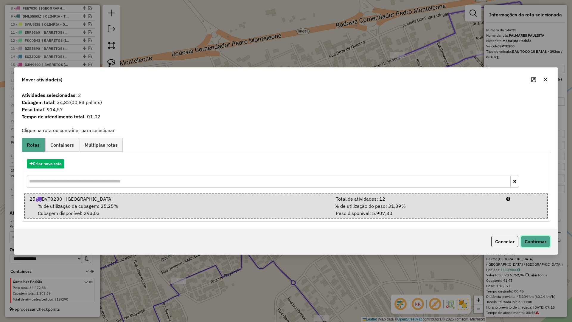
click at [549, 243] on button "Confirmar" at bounding box center [536, 241] width 30 height 11
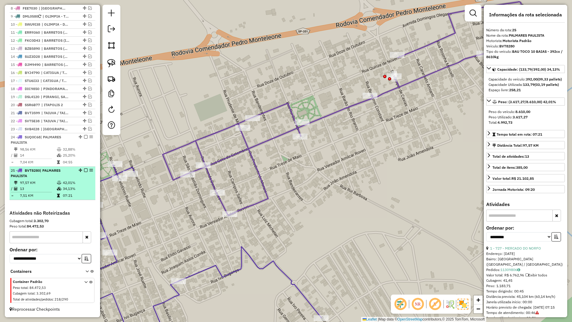
click at [84, 170] on em at bounding box center [86, 170] width 4 height 4
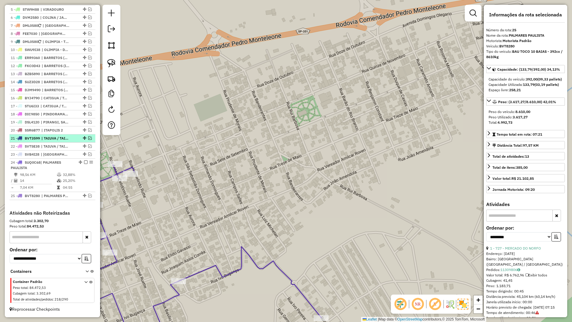
drag, startPoint x: 85, startPoint y: 163, endPoint x: 91, endPoint y: 166, distance: 6.7
click at [85, 163] on em at bounding box center [86, 162] width 4 height 4
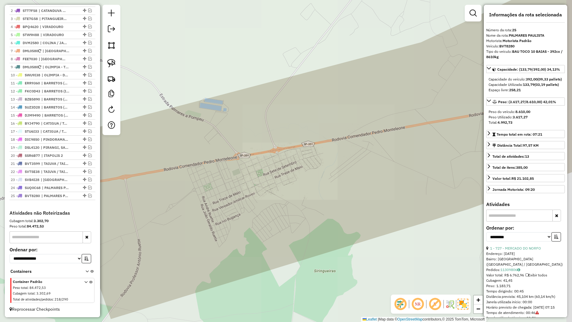
drag, startPoint x: 239, startPoint y: 200, endPoint x: 343, endPoint y: 183, distance: 105.1
click at [343, 179] on div "Janela de atendimento Grade de atendimento Capacidade Transportadoras Veículos …" at bounding box center [286, 161] width 572 height 322
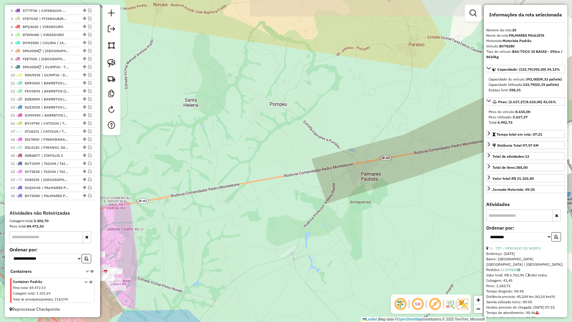
drag, startPoint x: 323, startPoint y: 207, endPoint x: 413, endPoint y: 154, distance: 105.0
click at [413, 154] on div "Janela de atendimento Grade de atendimento Capacidade Transportadoras Veículos …" at bounding box center [286, 161] width 572 height 322
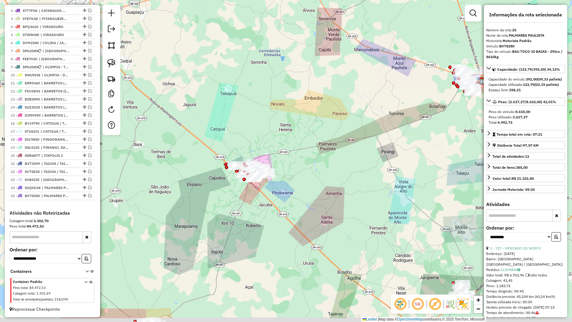
drag, startPoint x: 275, startPoint y: 256, endPoint x: 314, endPoint y: 141, distance: 121.3
click at [317, 139] on div "Janela de atendimento Grade de atendimento Capacidade Transportadoras Veículos …" at bounding box center [286, 161] width 572 height 322
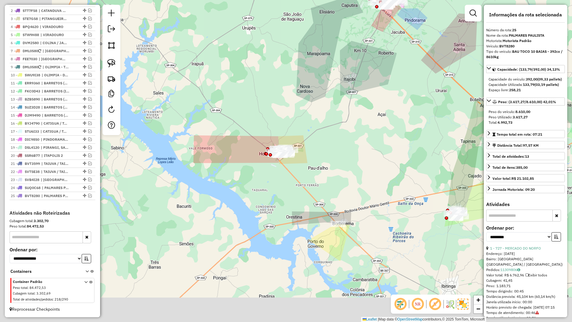
drag, startPoint x: 355, startPoint y: 119, endPoint x: 364, endPoint y: 112, distance: 11.0
click at [369, 107] on div "Janela de atendimento Grade de atendimento Capacidade Transportadoras Veículos …" at bounding box center [286, 161] width 572 height 322
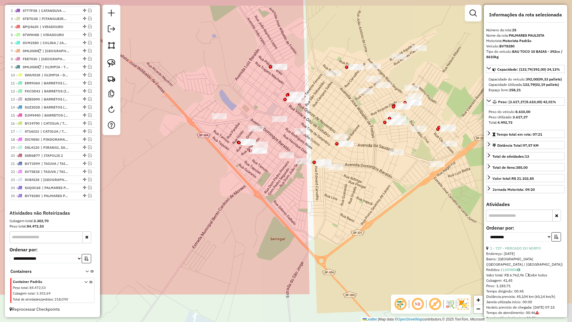
drag, startPoint x: 284, startPoint y: 174, endPoint x: 269, endPoint y: 177, distance: 16.2
click at [272, 176] on div "Janela de atendimento Grade de atendimento Capacidade Transportadoras Veículos …" at bounding box center [286, 161] width 572 height 322
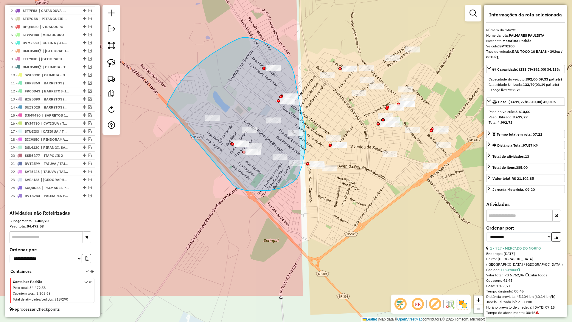
drag, startPoint x: 236, startPoint y: 187, endPoint x: 167, endPoint y: 106, distance: 105.9
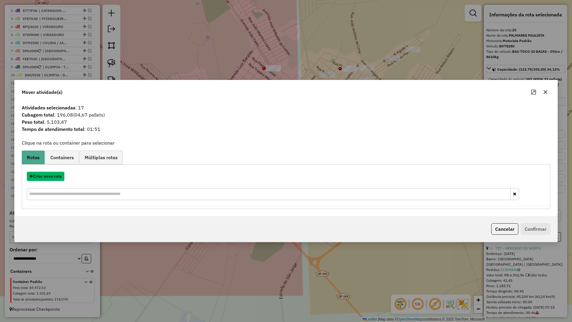
click at [52, 176] on button "Criar nova rota" at bounding box center [46, 176] width 38 height 9
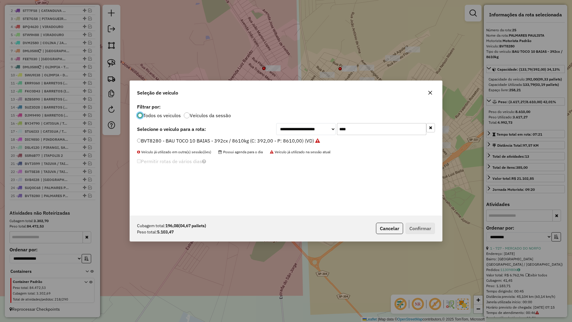
scroll to position [3, 2]
click at [374, 126] on input "****" at bounding box center [381, 129] width 89 height 12
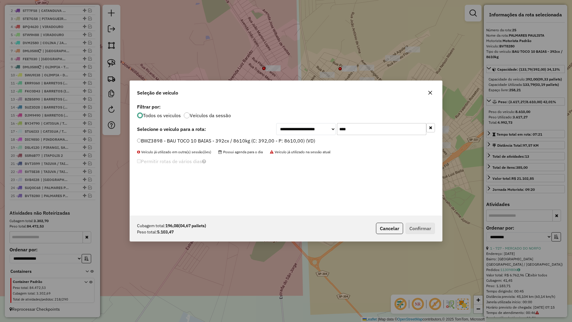
type input "****"
click at [291, 139] on label "BWZ3898 - BAU TOCO 10 BAIAS - 392cx / 8610kg (C: 392,00 - P: 8610,00) (VD)" at bounding box center [226, 140] width 178 height 7
click at [412, 228] on button "Confirmar" at bounding box center [421, 228] width 30 height 11
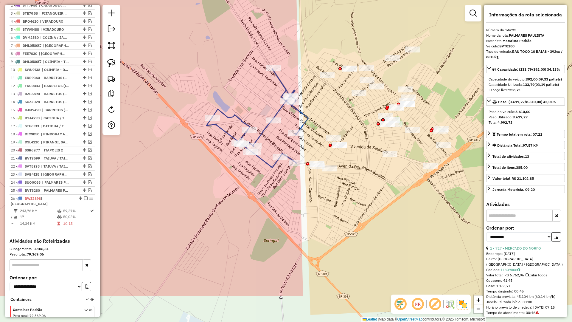
scroll to position [268, 0]
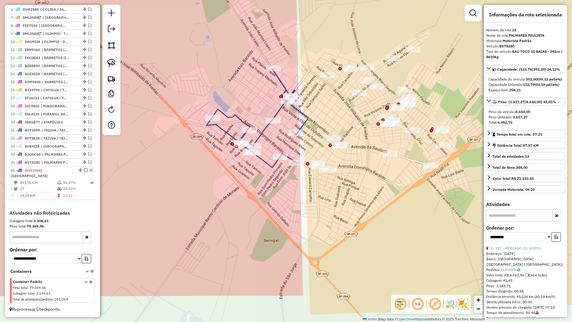
click at [308, 126] on div "Janela de atendimento Grade de atendimento Capacidade Transportadoras Veículos …" at bounding box center [286, 161] width 572 height 322
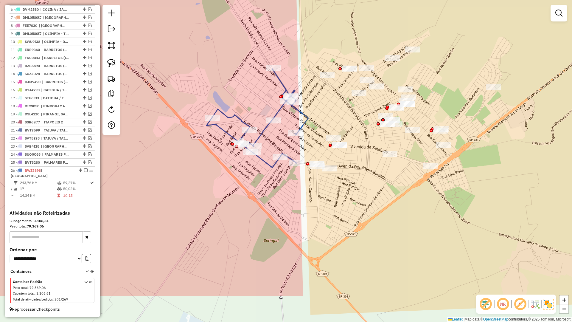
click at [308, 126] on div "Janela de atendimento Grade de atendimento Capacidade Transportadoras Veículos …" at bounding box center [286, 161] width 572 height 322
click at [305, 125] on icon at bounding box center [258, 118] width 102 height 99
select select "**********"
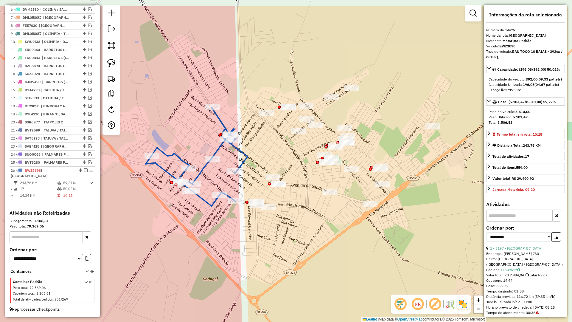
drag, startPoint x: 309, startPoint y: 144, endPoint x: 248, endPoint y: 183, distance: 72.1
click at [248, 183] on div "Janela de atendimento Grade de atendimento Capacidade Transportadoras Veículos …" at bounding box center [286, 161] width 572 height 322
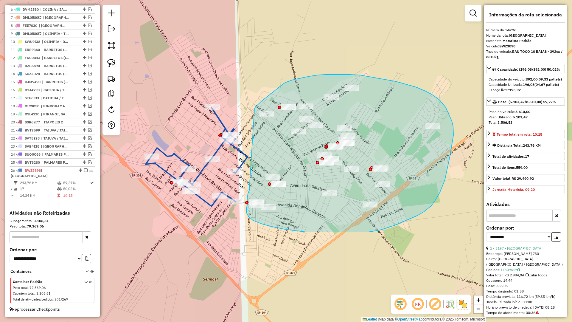
drag, startPoint x: 250, startPoint y: 190, endPoint x: 253, endPoint y: 111, distance: 78.5
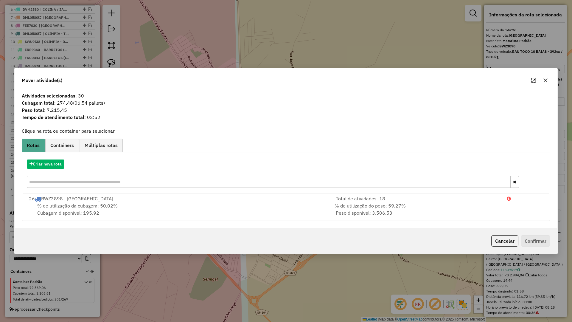
drag, startPoint x: 547, startPoint y: 80, endPoint x: 542, endPoint y: 82, distance: 5.3
click at [546, 80] on icon "button" at bounding box center [545, 80] width 5 height 5
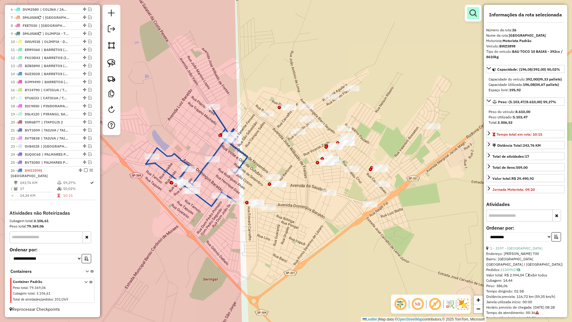
click at [473, 17] on link at bounding box center [473, 13] width 12 height 12
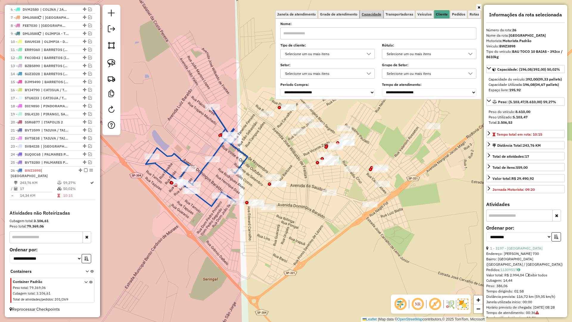
click at [382, 13] on span "Capacidade" at bounding box center [372, 15] width 20 height 4
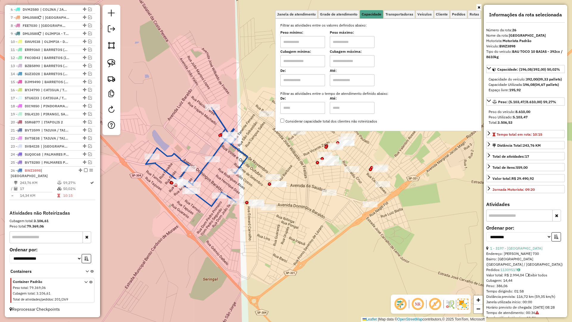
click at [306, 64] on input "text" at bounding box center [303, 61] width 45 height 12
type input "****"
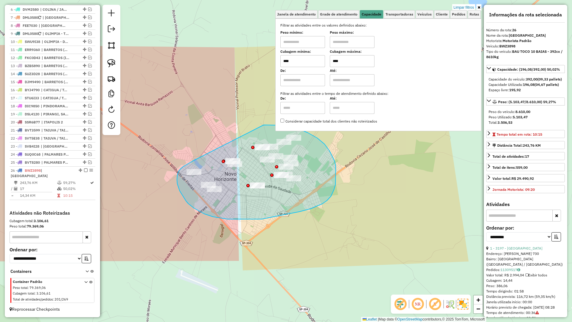
drag, startPoint x: 181, startPoint y: 169, endPoint x: 256, endPoint y: 125, distance: 87.0
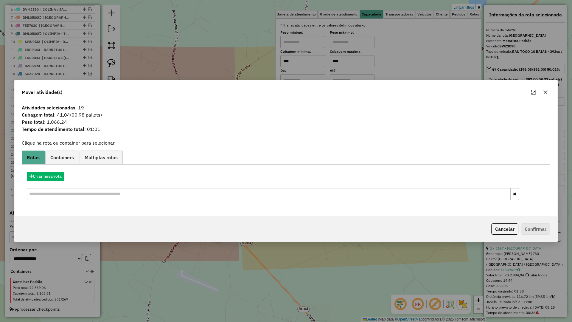
click at [545, 90] on icon "button" at bounding box center [545, 92] width 5 height 5
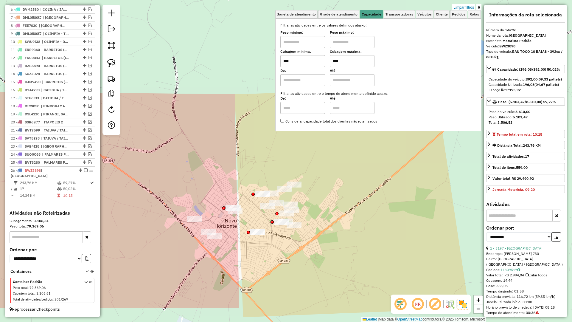
drag, startPoint x: 347, startPoint y: 211, endPoint x: 372, endPoint y: 115, distance: 99.7
click at [355, 244] on div "Limpar filtros Janela de atendimento Grade de atendimento Capacidade Transporta…" at bounding box center [286, 161] width 572 height 322
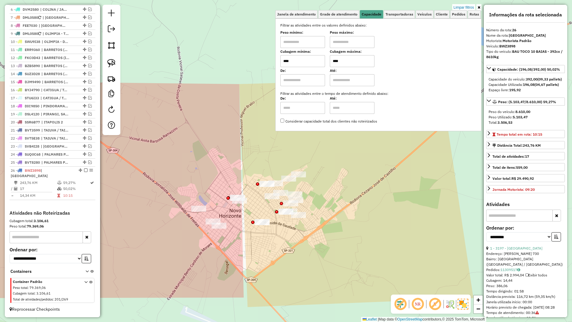
click at [354, 59] on input "****" at bounding box center [352, 61] width 45 height 12
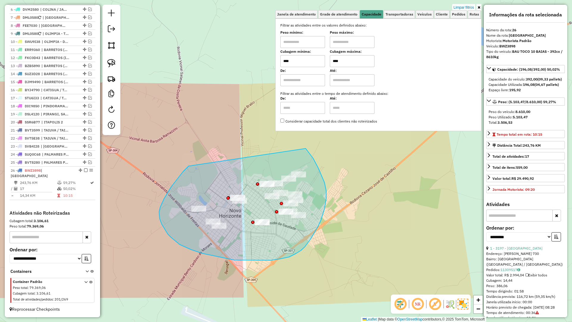
drag, startPoint x: 163, startPoint y: 202, endPoint x: 305, endPoint y: 148, distance: 152.3
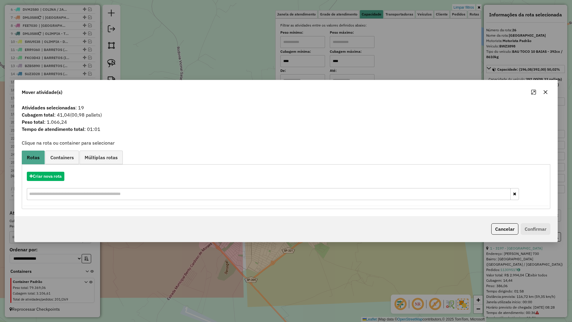
click at [549, 89] on button "button" at bounding box center [546, 92] width 10 height 10
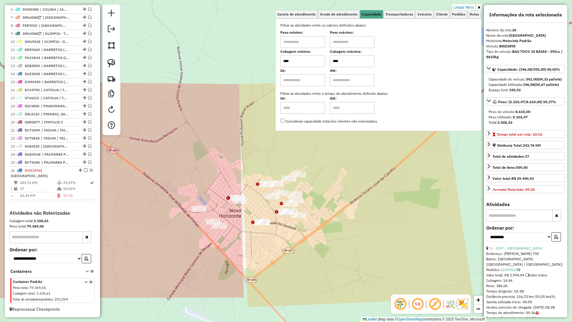
click at [325, 65] on div "Cubagem mínima: **** Cubagem máxima: ****" at bounding box center [379, 58] width 196 height 17
type input "****"
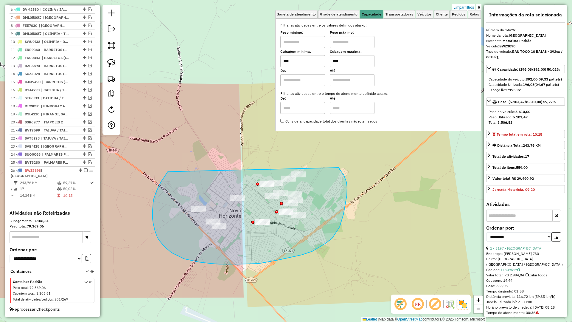
drag, startPoint x: 153, startPoint y: 203, endPoint x: 339, endPoint y: 166, distance: 189.3
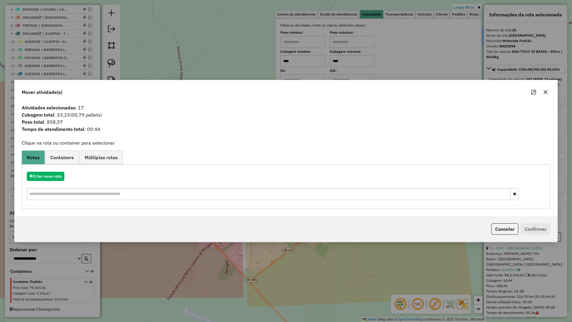
click at [55, 171] on div "Criar nova rota" at bounding box center [286, 186] width 526 height 39
click at [55, 176] on button "Criar nova rota" at bounding box center [46, 176] width 38 height 9
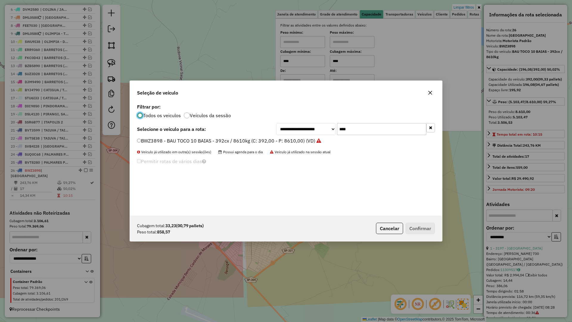
scroll to position [3, 2]
click at [370, 132] on input "****" at bounding box center [381, 129] width 89 height 12
click at [436, 93] on div "Seleção de veículo" at bounding box center [286, 91] width 312 height 21
click at [433, 94] on icon "button" at bounding box center [430, 92] width 5 height 5
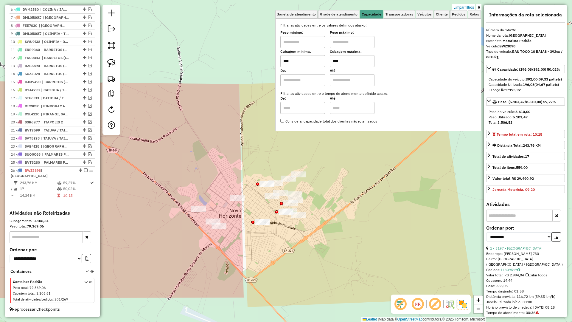
click at [461, 8] on link "Limpar filtros" at bounding box center [464, 7] width 23 height 7
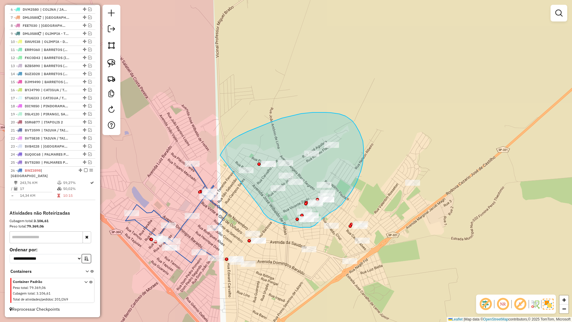
drag, startPoint x: 260, startPoint y: 207, endPoint x: 220, endPoint y: 155, distance: 65.5
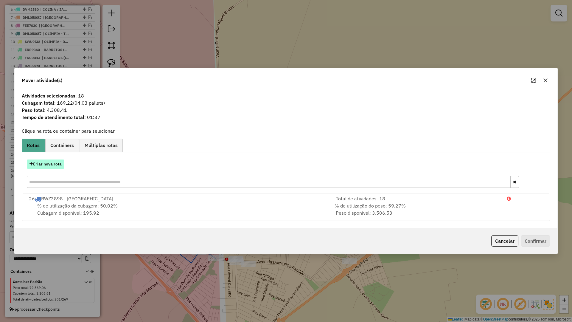
click at [51, 165] on button "Criar nova rota" at bounding box center [46, 163] width 38 height 9
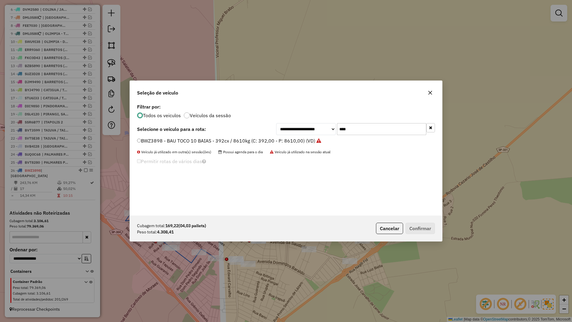
click at [362, 128] on input "****" at bounding box center [381, 129] width 89 height 12
click at [358, 124] on input "****" at bounding box center [381, 129] width 89 height 12
type input "****"
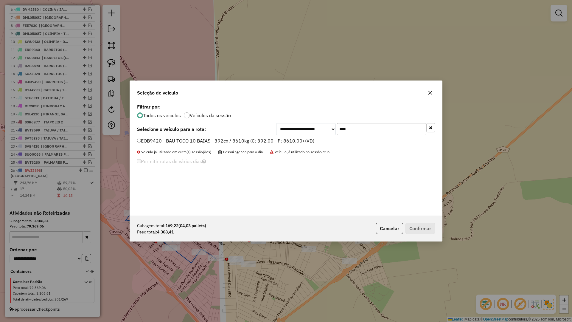
click at [258, 143] on label "EOB9420 - BAU TOCO 10 BAIAS - 392cx / 8610kg (C: 392,00 - P: 8610,00) (VD)" at bounding box center [225, 140] width 177 height 7
click at [415, 230] on button "Confirmar" at bounding box center [421, 228] width 30 height 11
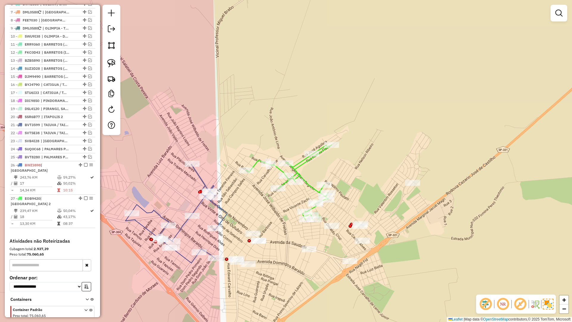
scroll to position [286, 0]
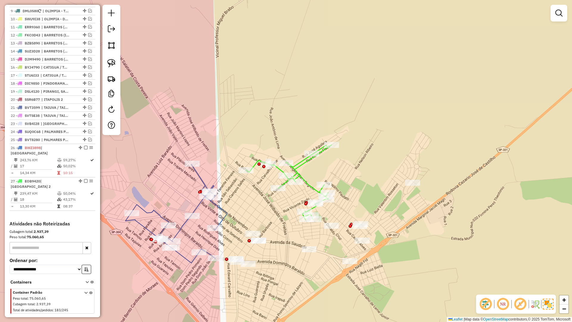
click at [312, 186] on icon at bounding box center [289, 182] width 86 height 75
select select "**********"
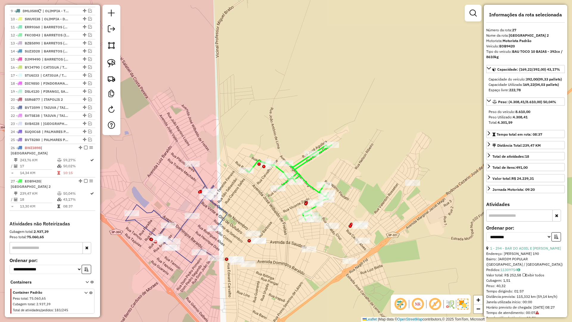
scroll to position [302, 0]
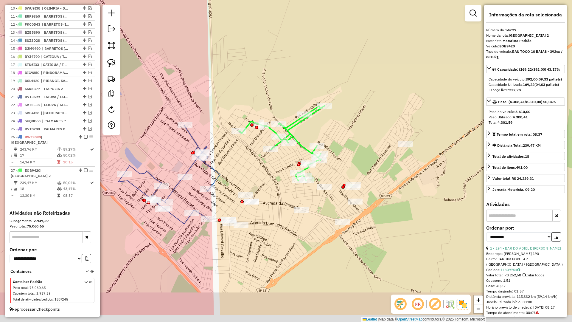
drag, startPoint x: 303, startPoint y: 232, endPoint x: 300, endPoint y: 222, distance: 11.1
click at [300, 222] on div "Janela de atendimento Grade de atendimento Capacidade Transportadoras Veículos …" at bounding box center [286, 161] width 572 height 322
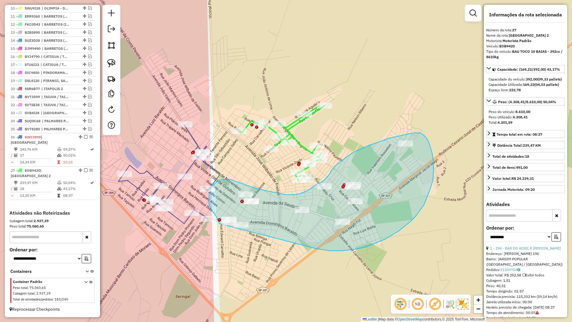
drag, startPoint x: 366, startPoint y: 247, endPoint x: 219, endPoint y: 224, distance: 148.3
click at [219, 224] on div "Janela de atendimento Grade de atendimento Capacidade Transportadoras Veículos …" at bounding box center [286, 161] width 572 height 322
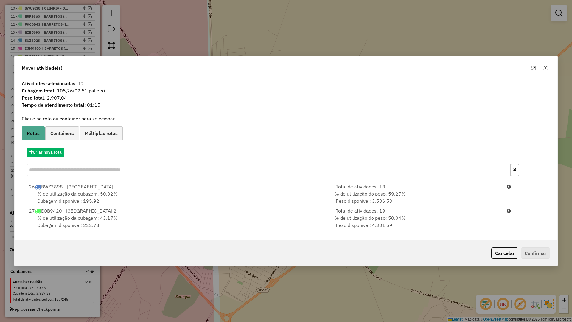
drag, startPoint x: 550, startPoint y: 69, endPoint x: 542, endPoint y: 78, distance: 11.6
click at [547, 71] on button "button" at bounding box center [546, 68] width 10 height 10
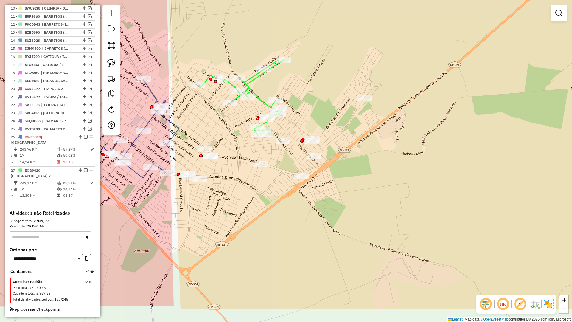
drag, startPoint x: 460, startPoint y: 137, endPoint x: 479, endPoint y: 148, distance: 22.6
click at [483, 147] on div "Janela de atendimento Grade de atendimento Capacidade Transportadoras Veículos …" at bounding box center [286, 161] width 572 height 322
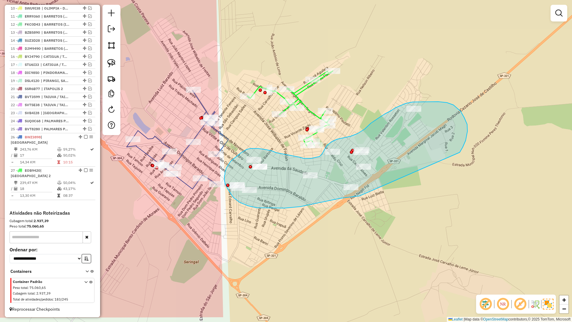
drag, startPoint x: 460, startPoint y: 152, endPoint x: 360, endPoint y: 196, distance: 109.2
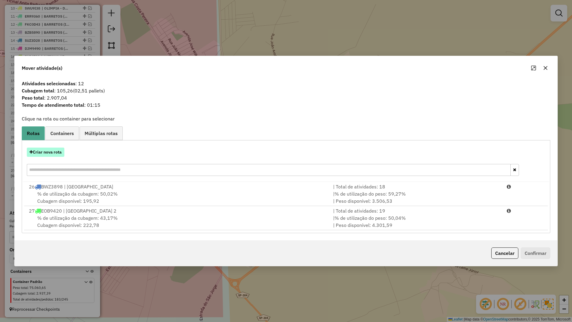
click at [54, 156] on button "Criar nova rota" at bounding box center [46, 152] width 38 height 9
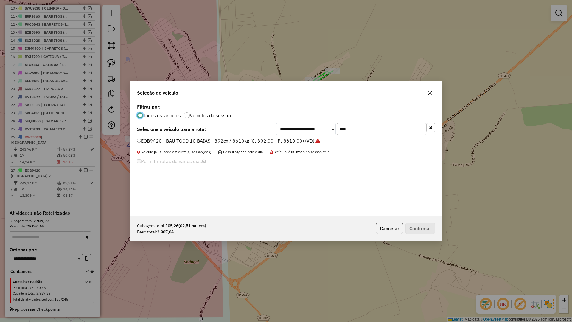
scroll to position [3, 2]
click at [369, 129] on input "****" at bounding box center [381, 129] width 89 height 12
type input "****"
drag, startPoint x: 293, startPoint y: 142, endPoint x: 302, endPoint y: 143, distance: 9.0
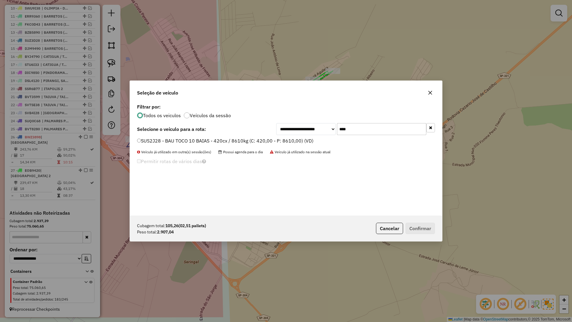
click at [293, 142] on label "SUS2J28 - BAU TOCO 10 BAIAS - 420cx / 8610kg (C: 420,00 - P: 8610,00) (VD)" at bounding box center [225, 140] width 176 height 7
click at [420, 224] on button "Confirmar" at bounding box center [421, 228] width 30 height 11
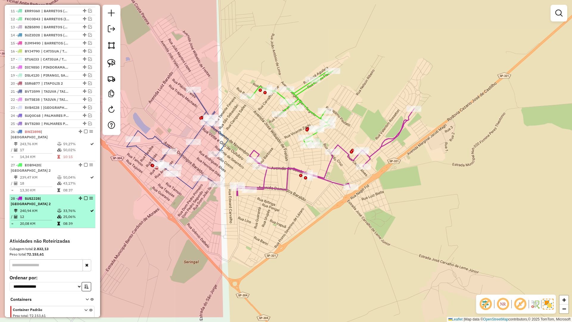
click at [84, 200] on em at bounding box center [86, 198] width 4 height 4
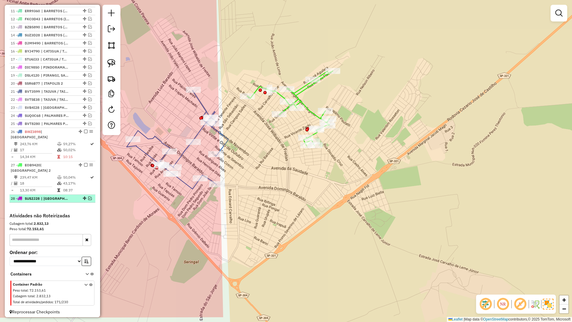
click at [88, 200] on em at bounding box center [90, 198] width 4 height 4
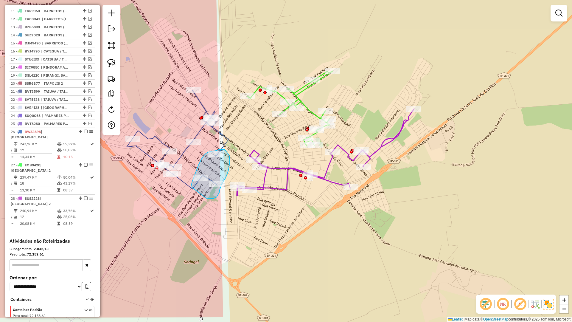
drag, startPoint x: 214, startPoint y: 198, endPoint x: 190, endPoint y: 189, distance: 25.9
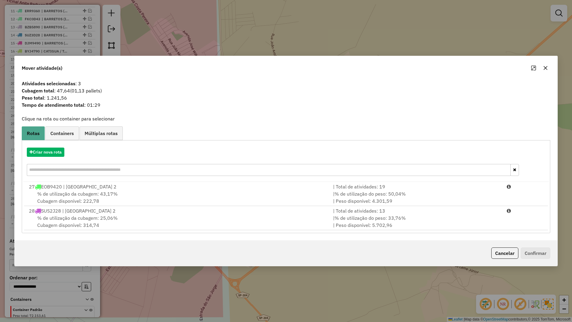
drag, startPoint x: 546, startPoint y: 68, endPoint x: 354, endPoint y: 123, distance: 200.6
click at [544, 69] on icon "button" at bounding box center [546, 68] width 4 height 4
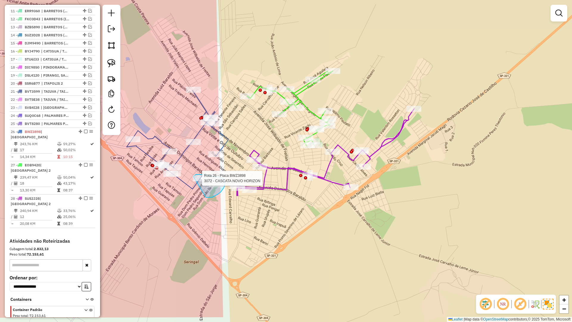
click at [193, 178] on div "Rota 26 - Placa BWZ3898 3072 - CASCATA NOVO HORIZON Janela de atendimento Grade…" at bounding box center [286, 161] width 572 height 322
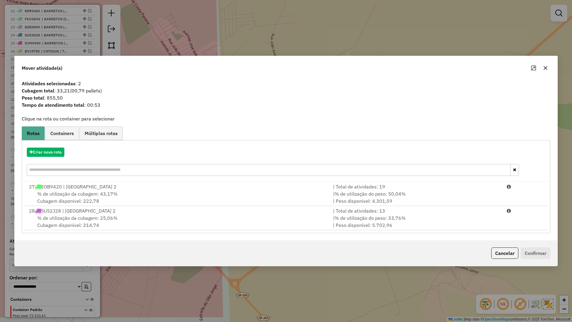
drag, startPoint x: 217, startPoint y: 227, endPoint x: 339, endPoint y: 233, distance: 122.6
click at [218, 227] on div "% de utilização da cubagem: 25,06% Cubagem disponível: 314,74" at bounding box center [177, 221] width 304 height 14
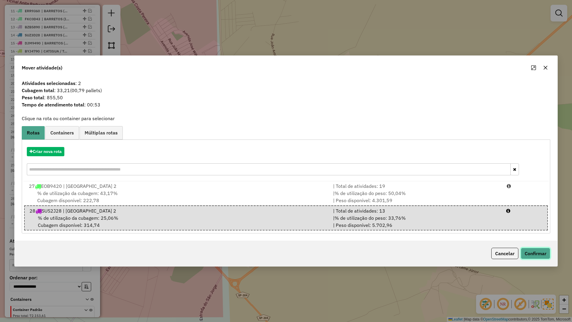
click at [538, 258] on button "Confirmar" at bounding box center [536, 253] width 30 height 11
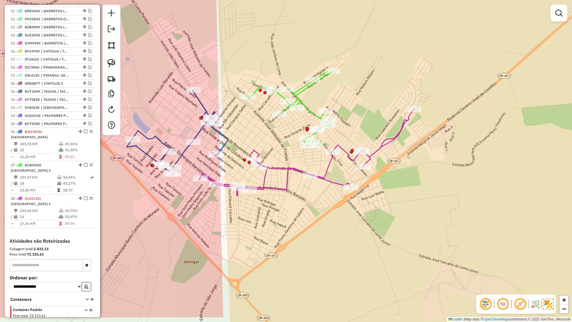
click at [257, 185] on icon at bounding box center [307, 152] width 216 height 87
select select "**********"
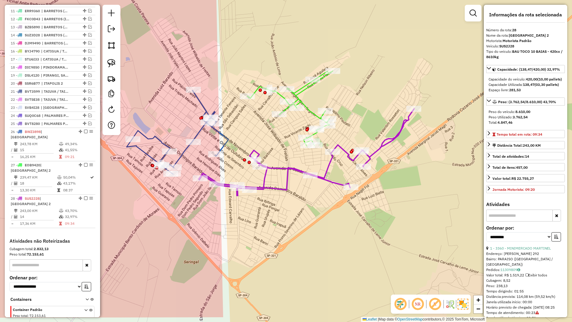
scroll to position [335, 0]
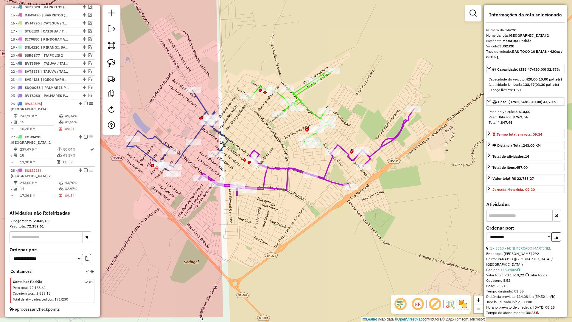
click at [224, 145] on icon at bounding box center [178, 132] width 102 height 84
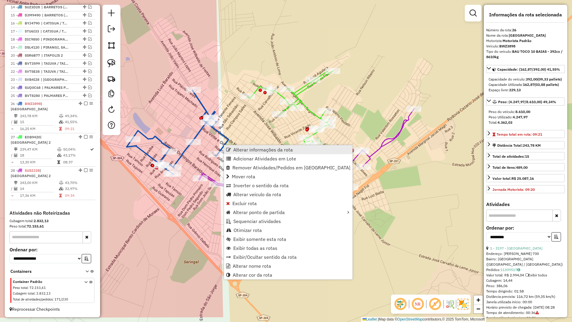
click at [254, 150] on span "Alterar informações da rota" at bounding box center [263, 149] width 60 height 5
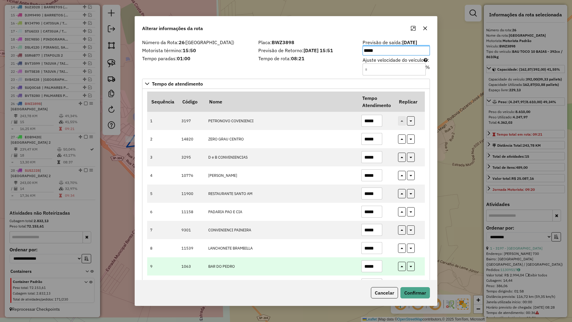
click at [377, 267] on input "*****" at bounding box center [372, 266] width 21 height 12
type input "*****"
click at [398, 267] on td at bounding box center [410, 266] width 30 height 18
click at [403, 269] on button "button" at bounding box center [402, 266] width 8 height 9
type input "*****"
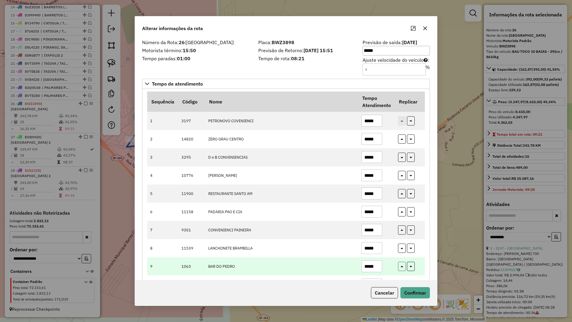
type input "*****"
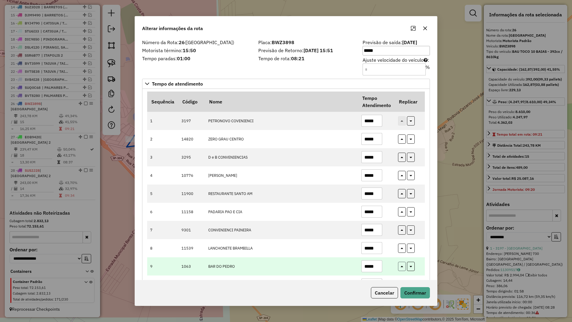
type input "*****"
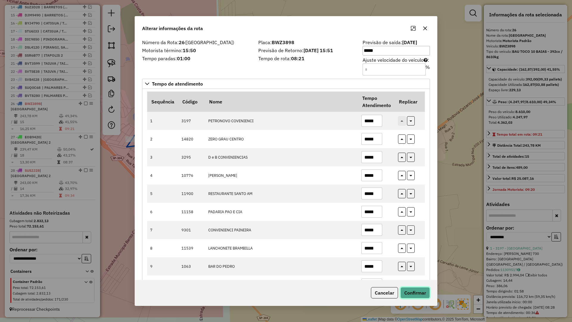
click at [413, 287] on button "Confirmar" at bounding box center [416, 292] width 30 height 11
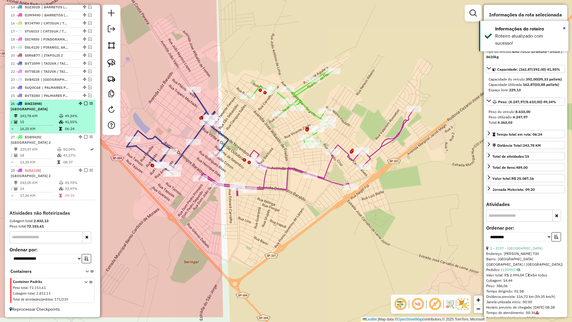
drag, startPoint x: 83, startPoint y: 104, endPoint x: 83, endPoint y: 107, distance: 3.0
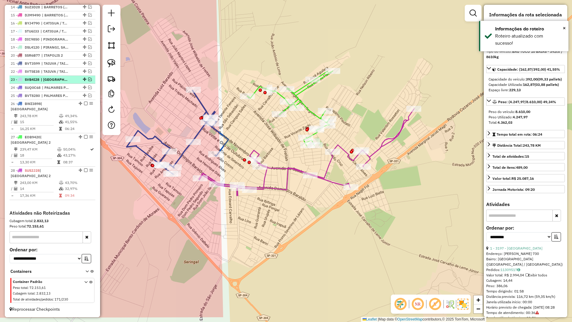
click at [84, 105] on em at bounding box center [86, 104] width 4 height 4
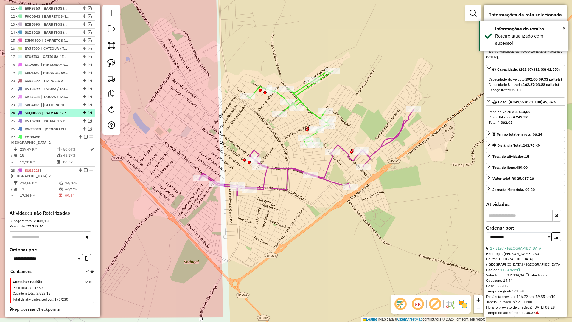
scroll to position [310, 0]
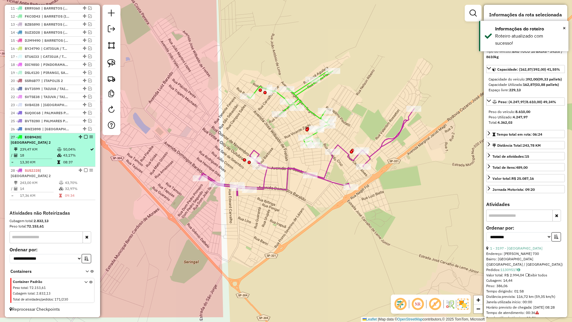
click at [83, 139] on div "27 - EOB9420 | NOVO HORIZONTE 2" at bounding box center [52, 139] width 83 height 11
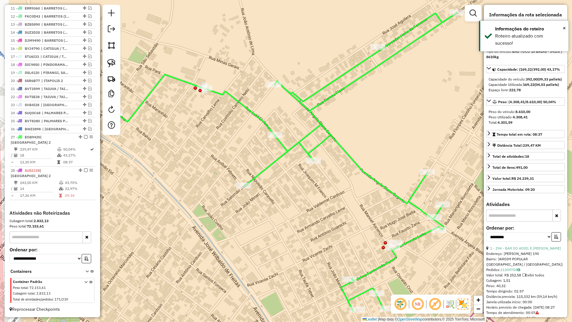
drag, startPoint x: 83, startPoint y: 135, endPoint x: 137, endPoint y: 148, distance: 55.8
click at [85, 137] on em at bounding box center [86, 137] width 4 height 4
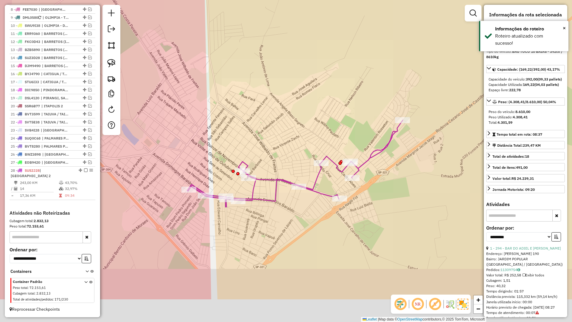
drag, startPoint x: 292, startPoint y: 158, endPoint x: 290, endPoint y: 169, distance: 11.7
click at [293, 146] on div "Janela de atendimento Grade de atendimento Capacidade Transportadoras Veículos …" at bounding box center [286, 161] width 572 height 322
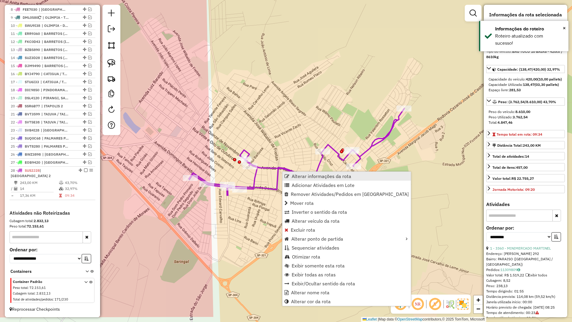
click at [295, 175] on span "Alterar informações da rota" at bounding box center [322, 176] width 60 height 5
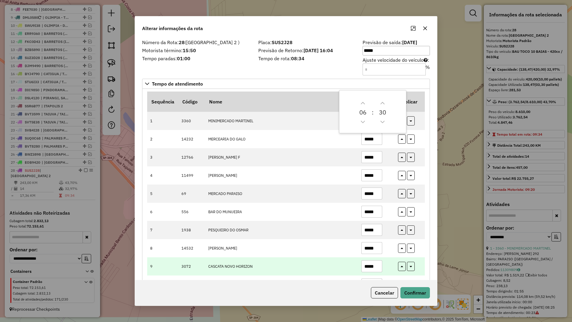
click at [374, 268] on input "*****" at bounding box center [372, 266] width 21 height 12
click at [380, 268] on input "*****" at bounding box center [372, 266] width 21 height 12
type input "*****"
click at [400, 267] on button "button" at bounding box center [402, 266] width 8 height 9
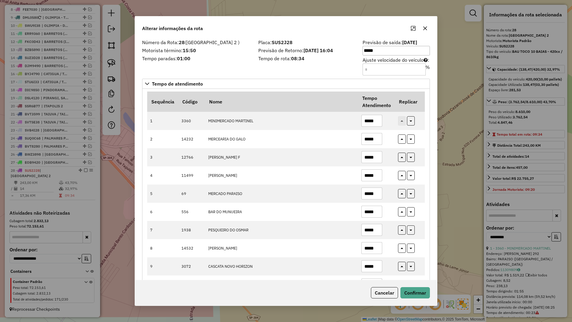
type input "*****"
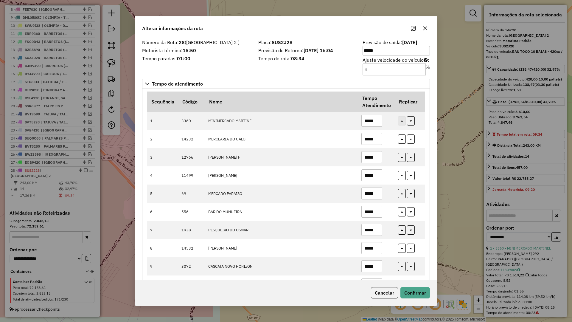
type input "*****"
click at [409, 292] on button "Confirmar" at bounding box center [416, 292] width 30 height 11
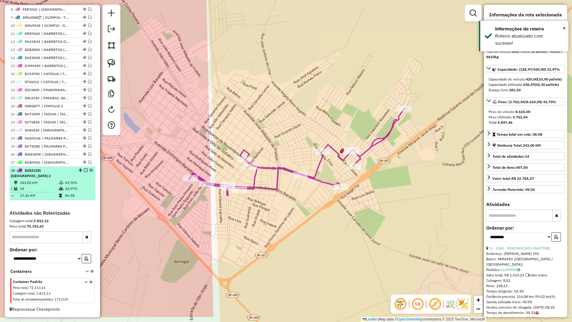
click at [85, 172] on em at bounding box center [86, 170] width 4 height 4
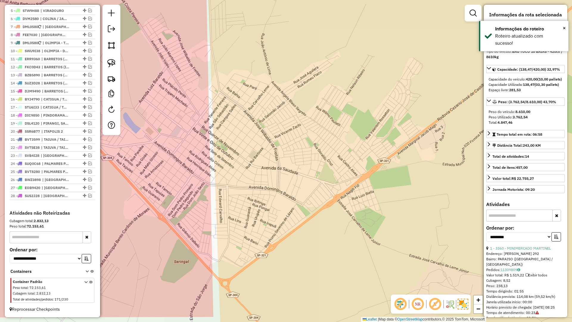
scroll to position [259, 0]
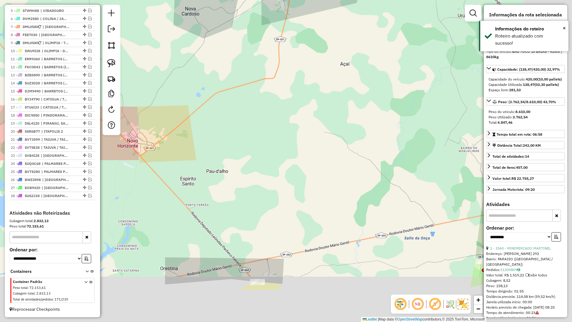
drag, startPoint x: 248, startPoint y: 203, endPoint x: 210, endPoint y: 183, distance: 43.1
click at [156, 141] on div "Janela de atendimento Grade de atendimento Capacidade Transportadoras Veículos …" at bounding box center [286, 161] width 572 height 322
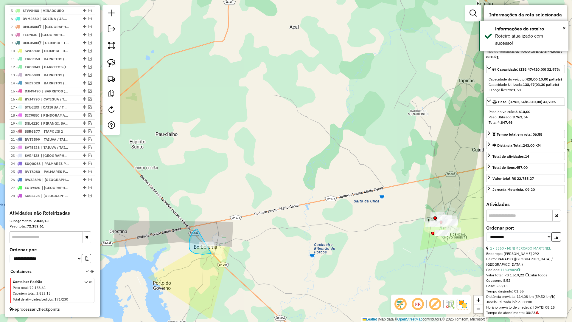
drag, startPoint x: 189, startPoint y: 246, endPoint x: 241, endPoint y: 238, distance: 52.2
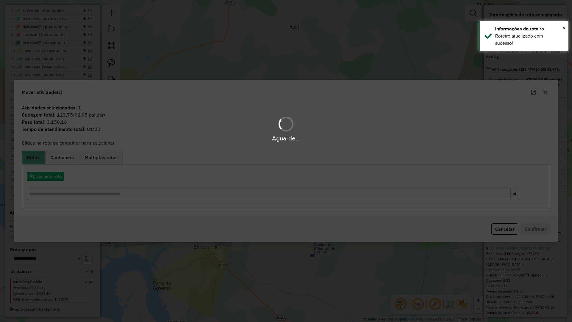
click at [48, 179] on hb-app "Aguarde... Pop-up bloqueado! Seu navegador bloqueou automáticamente a abertura …" at bounding box center [286, 161] width 572 height 322
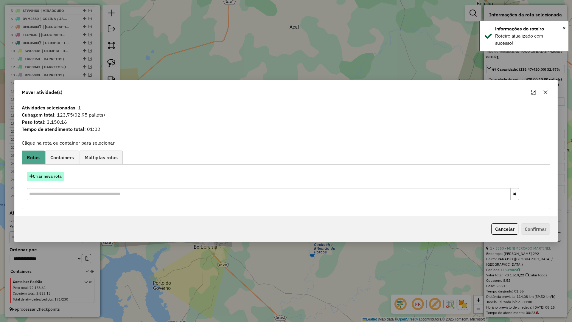
click at [49, 179] on button "Criar nova rota" at bounding box center [46, 176] width 38 height 9
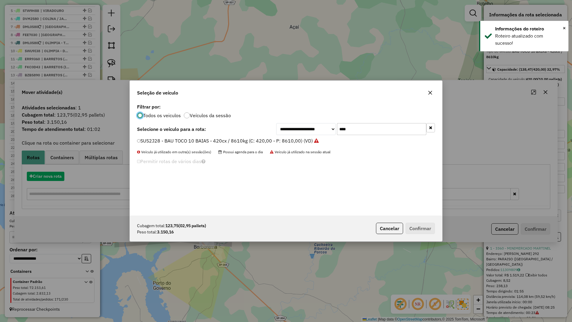
scroll to position [3, 2]
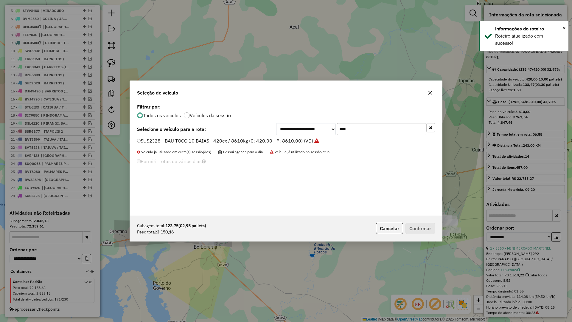
click at [354, 135] on div "**********" at bounding box center [286, 158] width 312 height 113
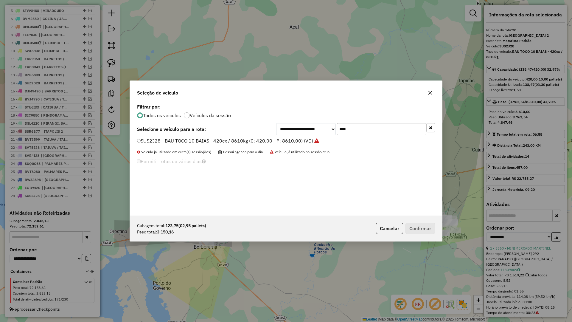
click at [357, 132] on input "****" at bounding box center [381, 129] width 89 height 12
type input "****"
click at [288, 139] on label "EZY3280 - BAU TOCO 10 BAIAS - 392cx / 8610kg (C: 392,00 - P: 8610,00) (VD)" at bounding box center [225, 140] width 176 height 7
drag, startPoint x: 418, startPoint y: 226, endPoint x: 419, endPoint y: 233, distance: 7.2
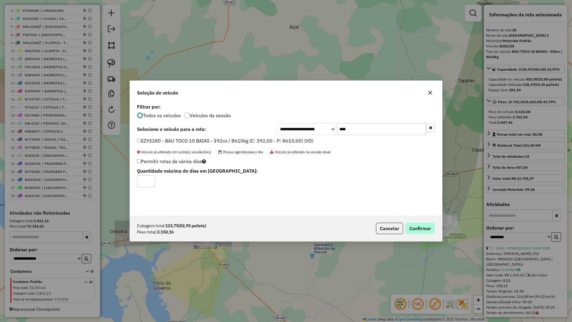
click at [418, 229] on div "Cubagem total: 123,75 (02,95 pallets) Peso total: 3.150,16 Cancelar Confirmar" at bounding box center [286, 229] width 312 height 26
drag, startPoint x: 419, startPoint y: 233, endPoint x: 411, endPoint y: 245, distance: 14.4
click at [418, 237] on div "Cubagem total: 123,75 (02,95 pallets) Peso total: 3.150,16 Cancelar Confirmar" at bounding box center [286, 229] width 312 height 26
click at [412, 227] on button "Confirmar" at bounding box center [421, 228] width 30 height 11
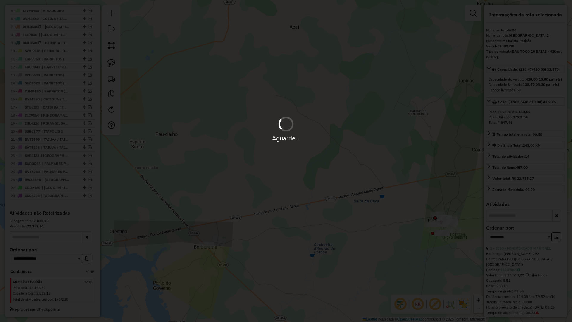
scroll to position [287, 0]
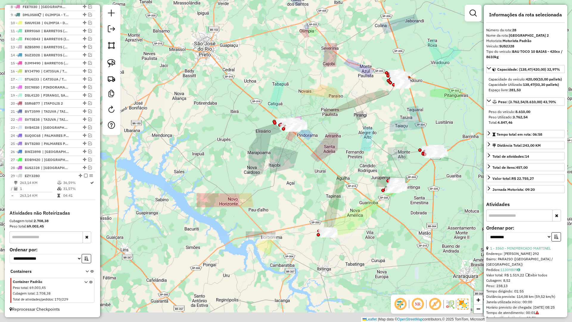
drag, startPoint x: 302, startPoint y: 265, endPoint x: 118, endPoint y: 199, distance: 195.1
click at [302, 264] on div "Janela de atendimento Grade de atendimento Capacidade Transportadoras Veículos …" at bounding box center [286, 161] width 572 height 322
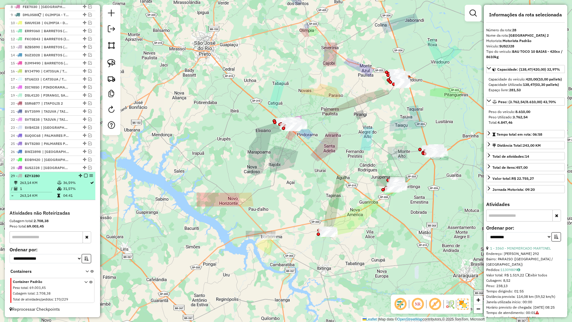
click at [84, 176] on em at bounding box center [86, 176] width 4 height 4
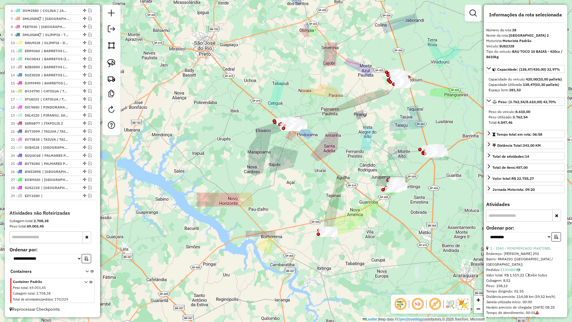
scroll to position [267, 0]
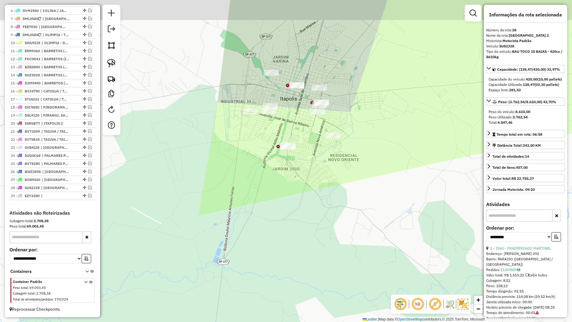
drag, startPoint x: 304, startPoint y: 182, endPoint x: 312, endPoint y: 227, distance: 46.1
click at [312, 227] on div "Janela de atendimento Grade de atendimento Capacidade Transportadoras Veículos …" at bounding box center [286, 161] width 572 height 322
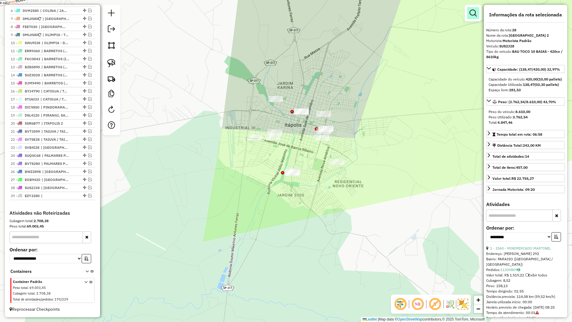
click at [473, 13] on em at bounding box center [473, 13] width 7 height 7
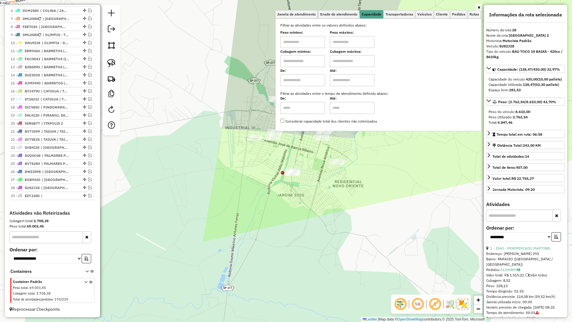
click at [312, 64] on input "text" at bounding box center [303, 61] width 45 height 12
type input "*****"
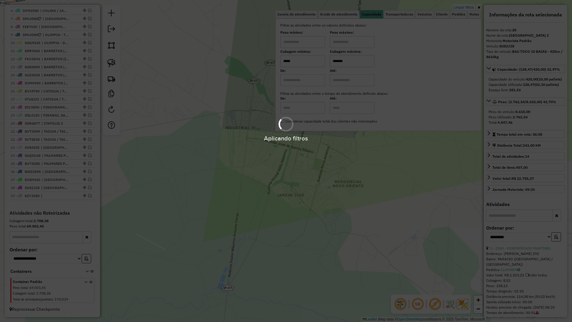
type input "*******"
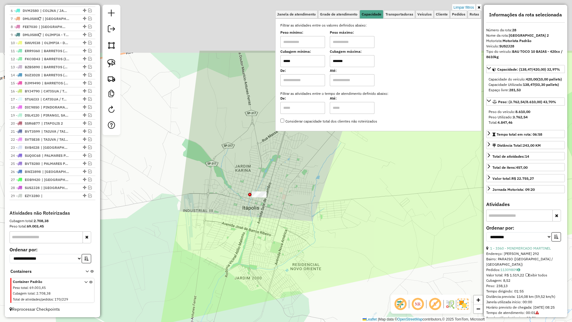
drag, startPoint x: 260, startPoint y: 180, endPoint x: 230, endPoint y: 256, distance: 81.7
click at [226, 259] on div "Limpar filtros Janela de atendimento Grade de atendimento Capacidade Transporta…" at bounding box center [286, 161] width 572 height 322
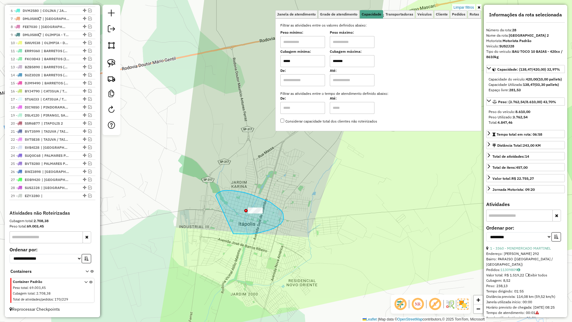
drag, startPoint x: 251, startPoint y: 234, endPoint x: 216, endPoint y: 196, distance: 51.7
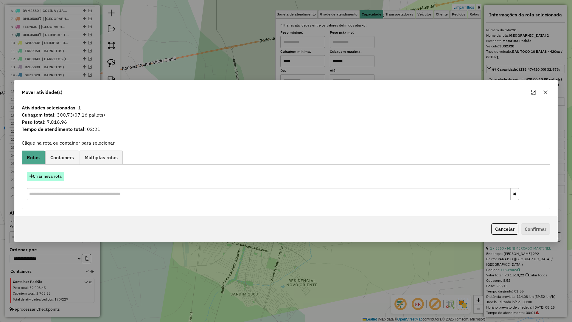
click at [40, 174] on button "Criar nova rota" at bounding box center [46, 176] width 38 height 9
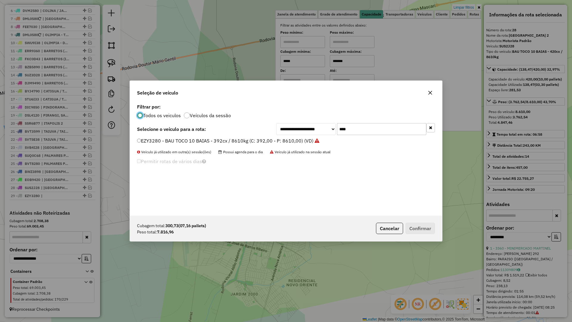
scroll to position [3, 2]
click at [382, 128] on input "****" at bounding box center [381, 129] width 89 height 12
type input "****"
click at [307, 143] on label "QOL7A49 - BAU TRUCK 10 BAIAS - 420cx / 12260kg (C: 420,00 - P: 12260,00) (VD)" at bounding box center [230, 140] width 186 height 7
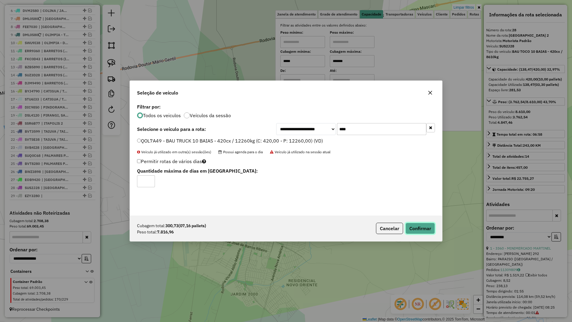
click at [420, 232] on button "Confirmar" at bounding box center [421, 228] width 30 height 11
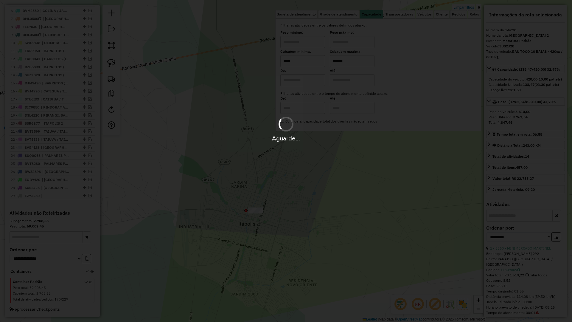
scroll to position [295, 0]
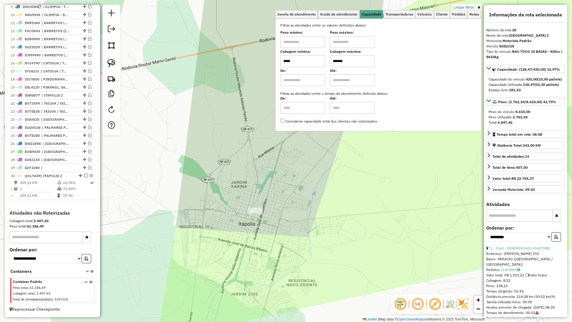
click at [480, 8] on icon at bounding box center [479, 8] width 3 height 4
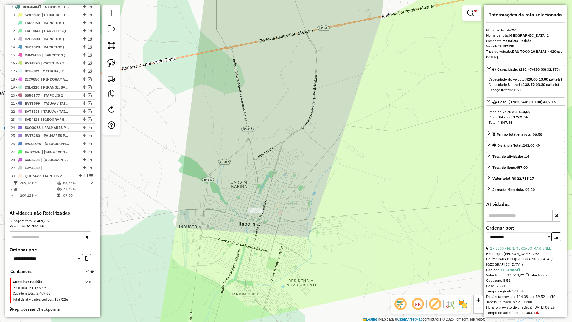
click at [467, 16] on link at bounding box center [472, 13] width 14 height 12
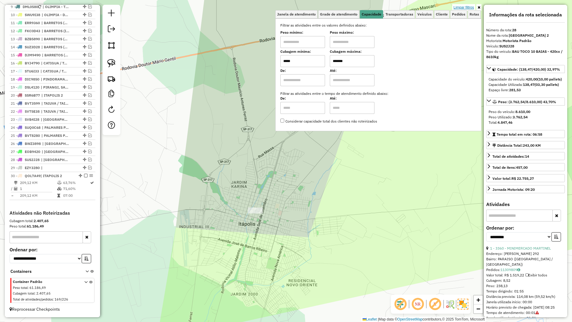
click at [467, 7] on link "Limpar filtros" at bounding box center [464, 7] width 23 height 7
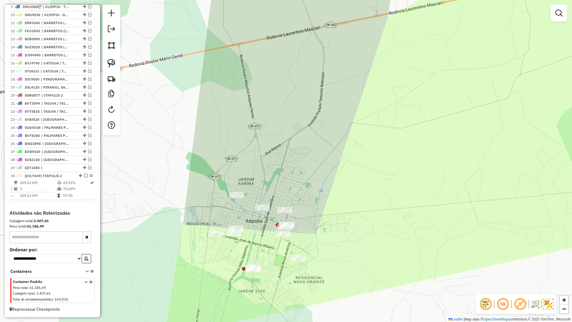
drag, startPoint x: 301, startPoint y: 202, endPoint x: 312, endPoint y: 193, distance: 14.8
click at [312, 193] on div "Janela de atendimento Grade de atendimento Capacidade Transportadoras Veículos …" at bounding box center [286, 161] width 572 height 322
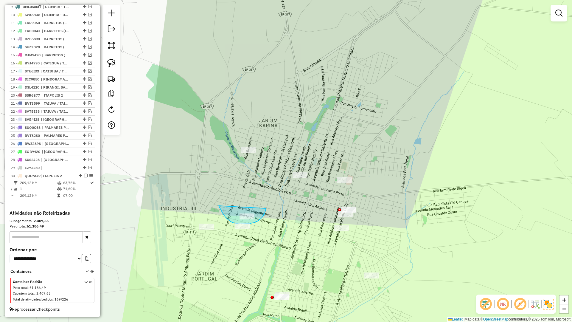
drag, startPoint x: 219, startPoint y: 206, endPoint x: 267, endPoint y: 204, distance: 47.5
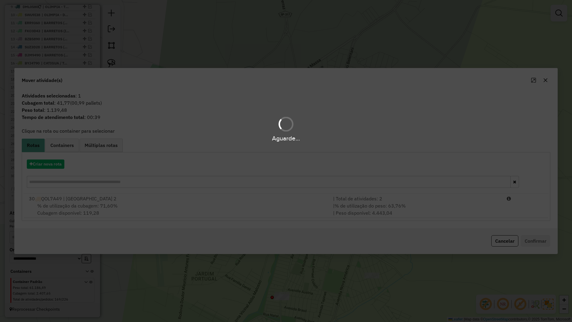
click at [301, 215] on div "Aguarde..." at bounding box center [286, 161] width 572 height 322
click at [332, 215] on div "| % de utilização do peso: 63,76% | Peso disponível: 4.443,04" at bounding box center [417, 209] width 174 height 14
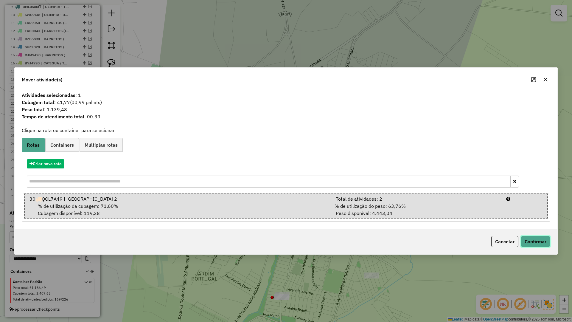
click at [537, 242] on button "Confirmar" at bounding box center [536, 241] width 30 height 11
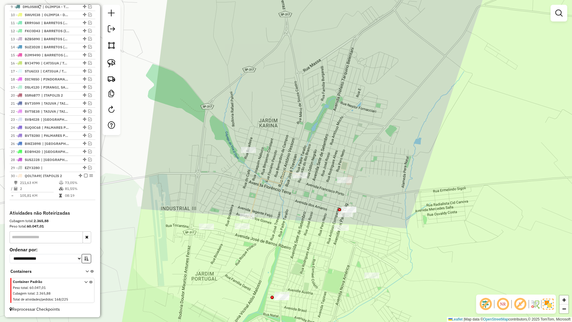
click at [258, 202] on icon at bounding box center [273, 194] width 53 height 47
select select "**********"
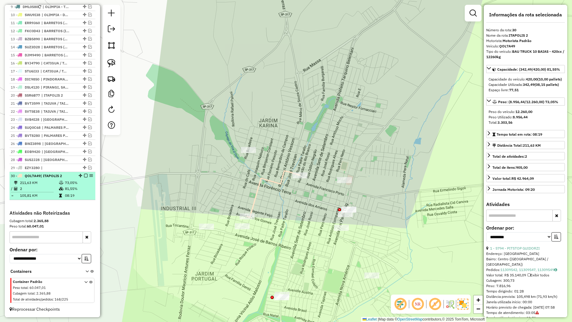
drag, startPoint x: 83, startPoint y: 177, endPoint x: 91, endPoint y: 174, distance: 9.1
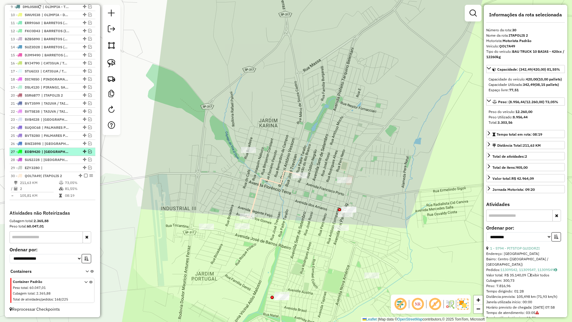
click at [84, 177] on em at bounding box center [86, 176] width 4 height 4
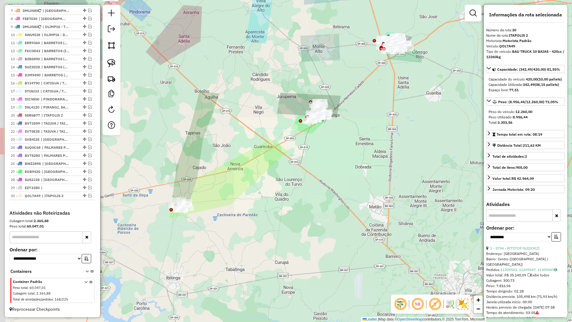
drag, startPoint x: 219, startPoint y: 209, endPoint x: 249, endPoint y: 208, distance: 30.4
click at [249, 209] on div "Janela de atendimento Grade de atendimento Capacidade Transportadoras Veículos …" at bounding box center [286, 161] width 572 height 322
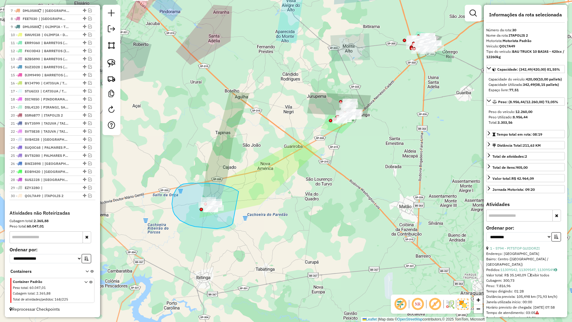
drag, startPoint x: 184, startPoint y: 184, endPoint x: 233, endPoint y: 223, distance: 62.6
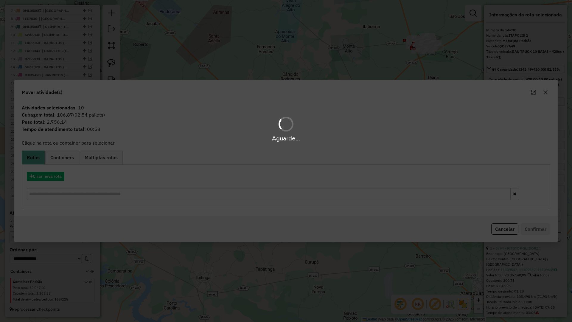
click at [47, 172] on div "Aguarde..." at bounding box center [286, 161] width 572 height 322
click at [47, 172] on button "Criar nova rota" at bounding box center [46, 176] width 38 height 9
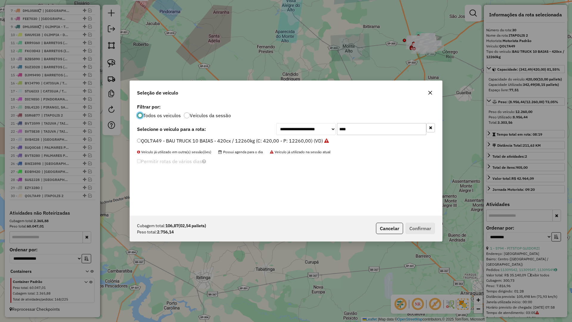
scroll to position [3, 2]
click at [380, 129] on input "****" at bounding box center [381, 129] width 89 height 12
type input "****"
click at [308, 137] on div "**********" at bounding box center [286, 158] width 312 height 113
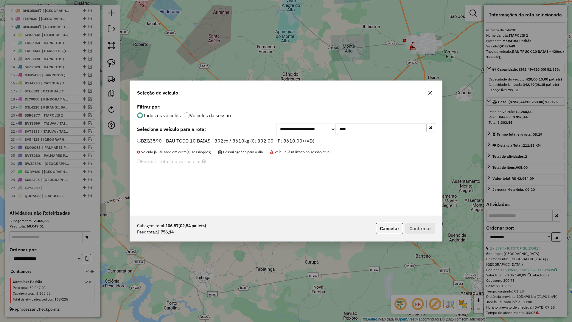
drag, startPoint x: 295, startPoint y: 138, endPoint x: 302, endPoint y: 139, distance: 7.5
click at [297, 138] on label "BZG3590 - BAU TOCO 10 BAIAS - 392cx / 8610kg (C: 392,00 - P: 8610,00) (VD)" at bounding box center [225, 140] width 177 height 7
drag, startPoint x: 287, startPoint y: 142, endPoint x: 335, endPoint y: 166, distance: 53.7
click at [287, 142] on label "BZG3590 - BAU TOCO 10 BAIAS - 392cx / 8610kg (C: 392,00 - P: 8610,00) (VD)" at bounding box center [225, 140] width 177 height 7
drag, startPoint x: 254, startPoint y: 141, endPoint x: 261, endPoint y: 144, distance: 7.9
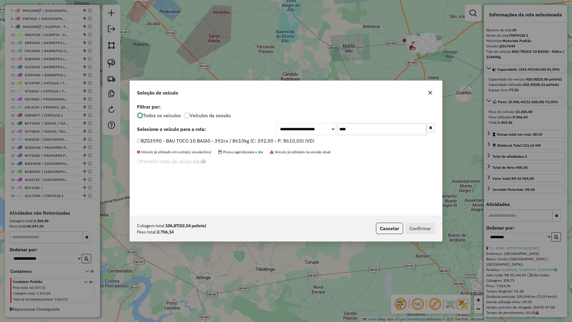
click at [255, 142] on label "BZG3590 - BAU TOCO 10 BAIAS - 392cx / 8610kg (C: 392,00 - P: 8610,00) (VD)" at bounding box center [225, 140] width 177 height 7
click at [422, 232] on button "Confirmar" at bounding box center [421, 228] width 30 height 11
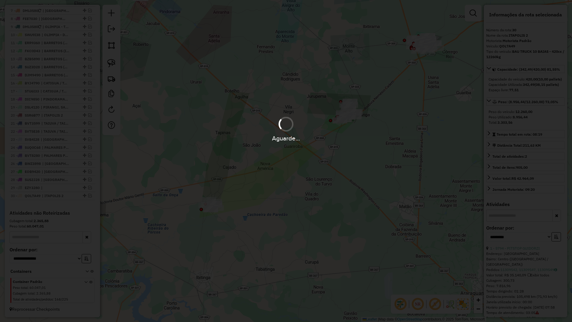
scroll to position [309, 0]
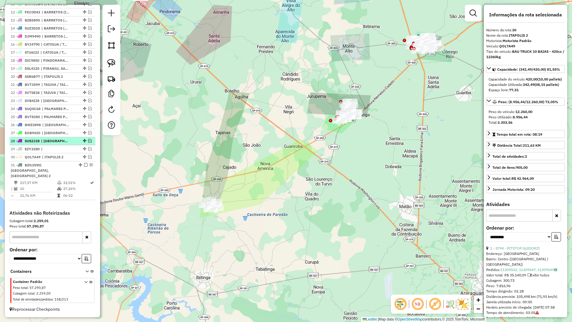
click at [84, 167] on em at bounding box center [86, 165] width 4 height 4
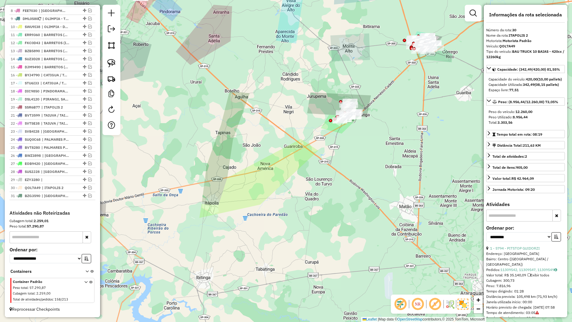
scroll to position [283, 0]
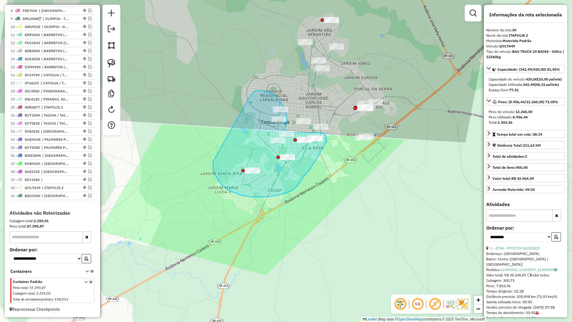
drag, startPoint x: 222, startPoint y: 185, endPoint x: 251, endPoint y: 94, distance: 95.4
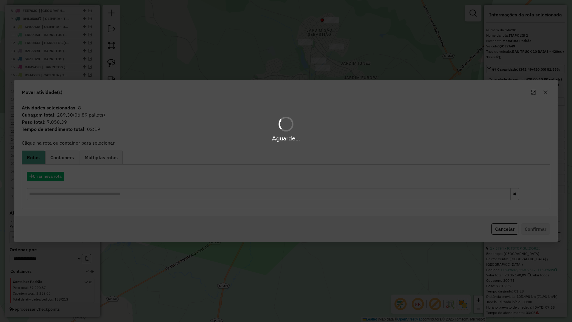
click at [52, 179] on div "Aguarde..." at bounding box center [286, 161] width 572 height 322
click at [52, 179] on button "Criar nova rota" at bounding box center [46, 176] width 38 height 9
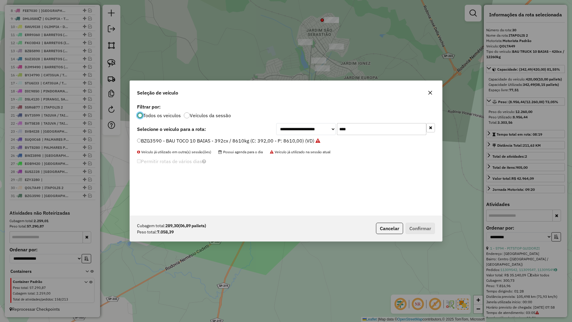
scroll to position [3, 2]
click at [382, 130] on input "****" at bounding box center [381, 129] width 89 height 12
type input "****"
click at [295, 137] on label "BZR4470 - BAU TOCO 10 BAIAS - 392cx / 8610kg (C: 392,00 - P: 8610,00) (VD)" at bounding box center [225, 140] width 177 height 7
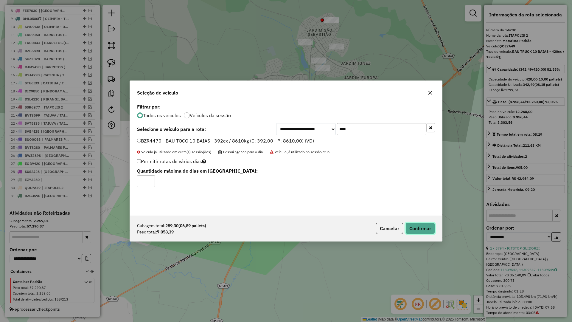
click at [419, 227] on button "Confirmar" at bounding box center [421, 228] width 30 height 11
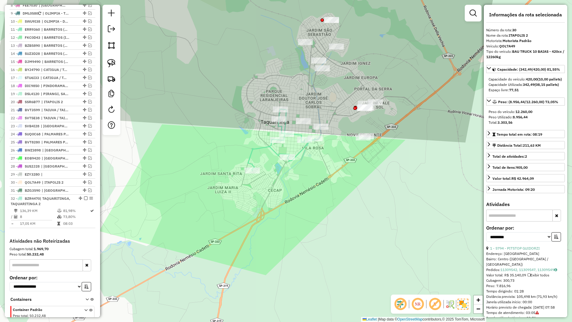
scroll to position [317, 0]
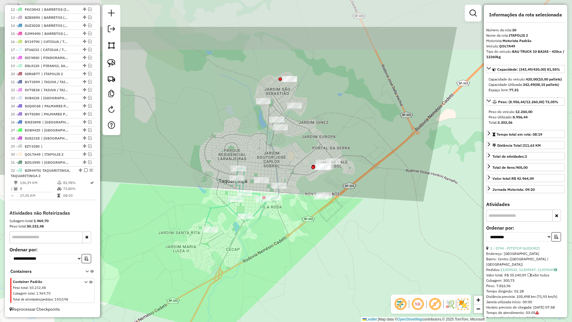
drag, startPoint x: 329, startPoint y: 147, endPoint x: 309, endPoint y: 199, distance: 56.0
click at [290, 199] on div "Janela de atendimento Grade de atendimento Capacidade Transportadoras Veículos …" at bounding box center [286, 161] width 572 height 322
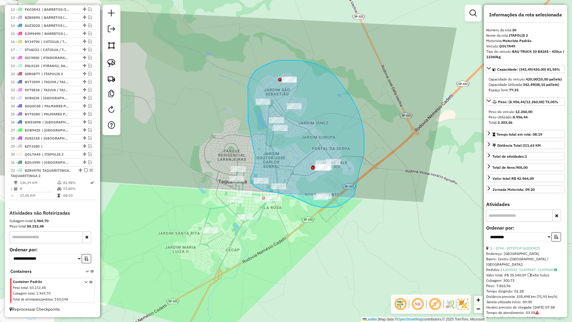
drag, startPoint x: 364, startPoint y: 134, endPoint x: 354, endPoint y: 195, distance: 61.3
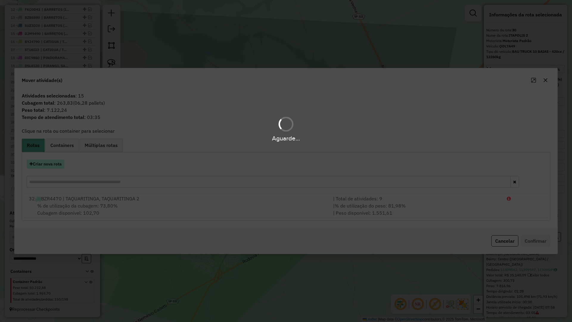
click at [52, 165] on button "Criar nova rota" at bounding box center [46, 163] width 38 height 9
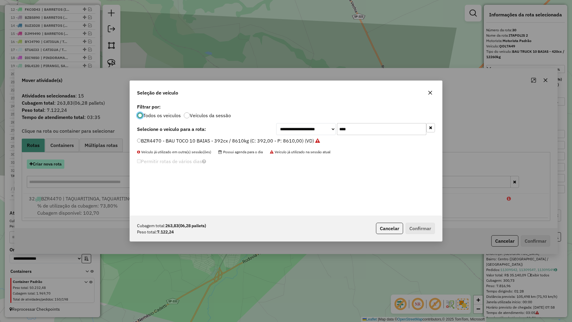
scroll to position [3, 2]
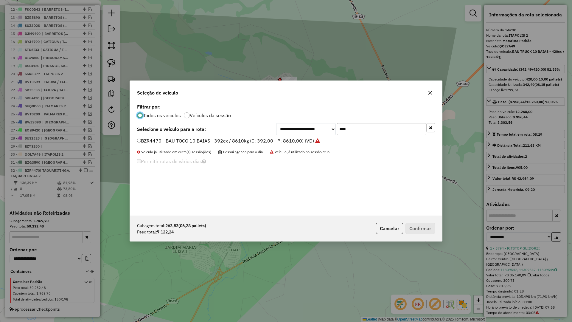
click at [374, 133] on input "****" at bounding box center [381, 129] width 89 height 12
type input "****"
drag, startPoint x: 284, startPoint y: 142, endPoint x: 365, endPoint y: 157, distance: 81.9
click at [285, 142] on label "SWX7G67 - BAU TOCO 10 BAIAS - 420cx / 8610kg (C: 420,00 - P: 8610,00) (VD)" at bounding box center [226, 140] width 179 height 7
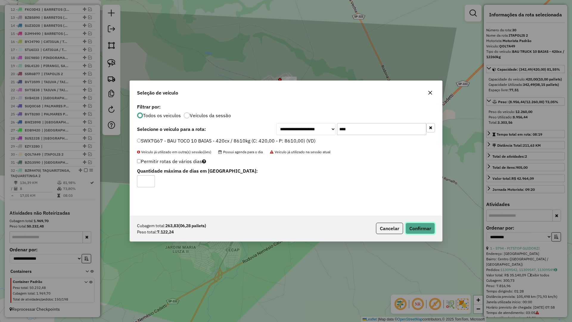
click at [419, 234] on button "Confirmar" at bounding box center [421, 228] width 30 height 11
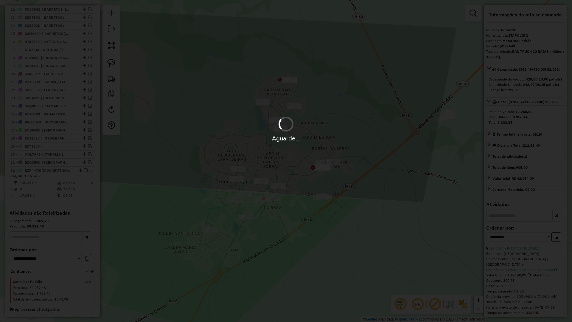
scroll to position [350, 0]
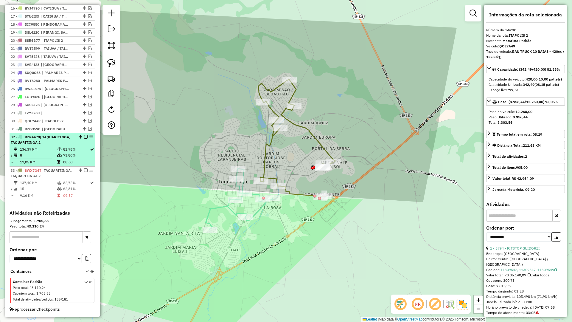
click at [84, 136] on em at bounding box center [86, 137] width 4 height 4
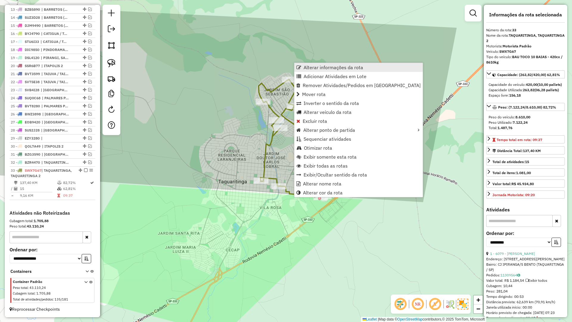
click at [324, 70] on link "Alterar informações da rota" at bounding box center [359, 67] width 128 height 9
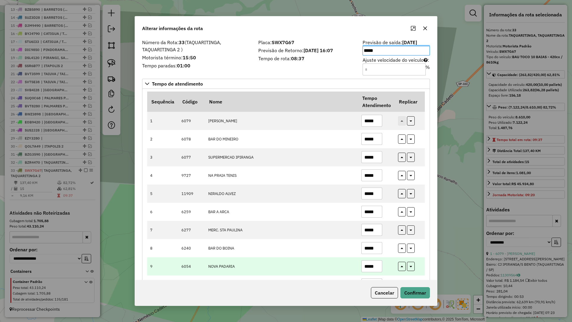
click at [379, 262] on input "*****" at bounding box center [372, 266] width 21 height 12
type input "*****"
click at [399, 267] on button "button" at bounding box center [402, 266] width 8 height 9
type input "*****"
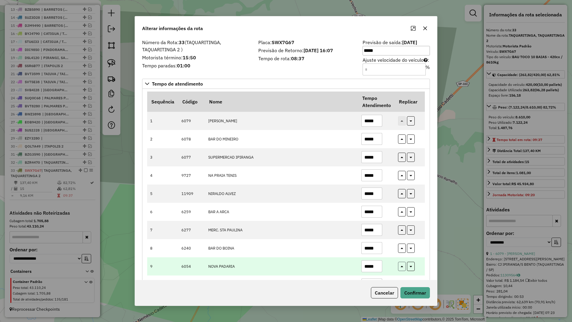
type input "*****"
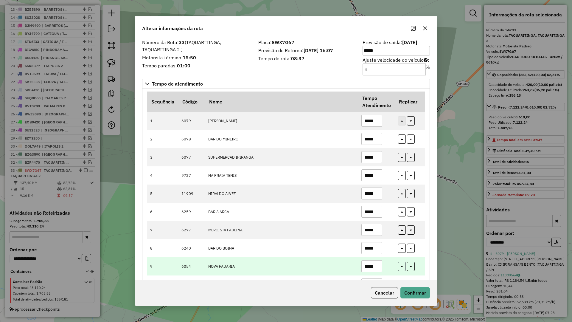
type input "*****"
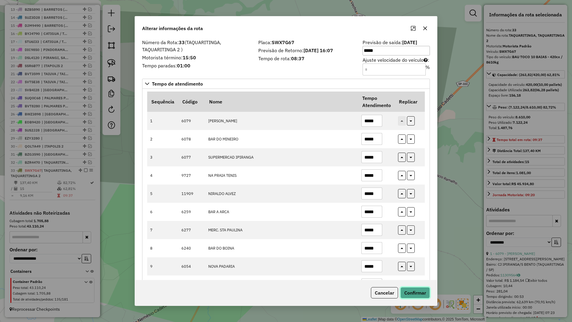
click at [413, 294] on button "Confirmar" at bounding box center [416, 292] width 30 height 11
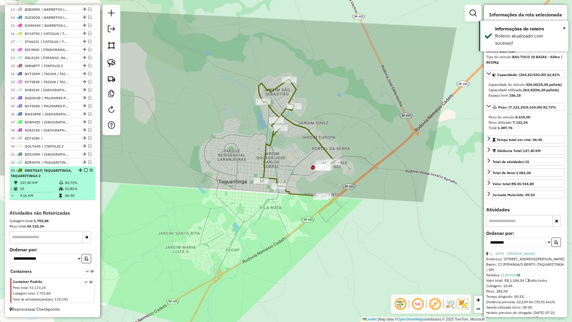
click at [84, 170] on em at bounding box center [86, 170] width 4 height 4
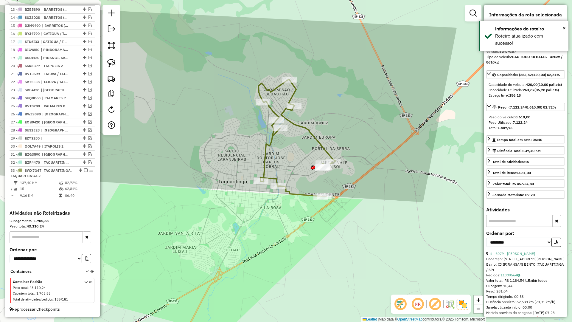
scroll to position [299, 0]
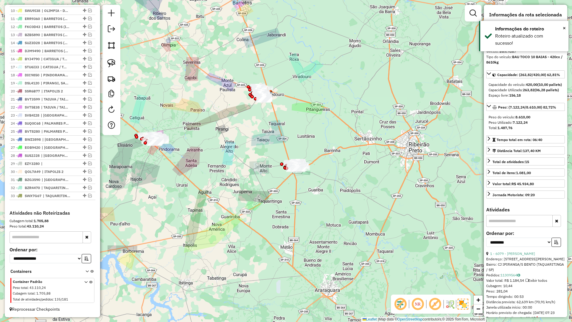
drag, startPoint x: 286, startPoint y: 195, endPoint x: 277, endPoint y: 218, distance: 25.0
click at [277, 219] on div "Janela de atendimento Grade de atendimento Capacidade Transportadoras Veículos …" at bounding box center [286, 161] width 572 height 322
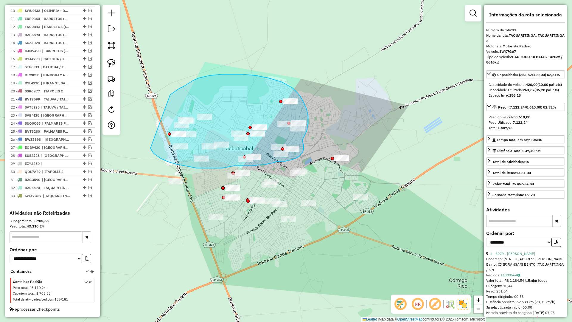
drag, startPoint x: 162, startPoint y: 159, endPoint x: 169, endPoint y: 97, distance: 62.6
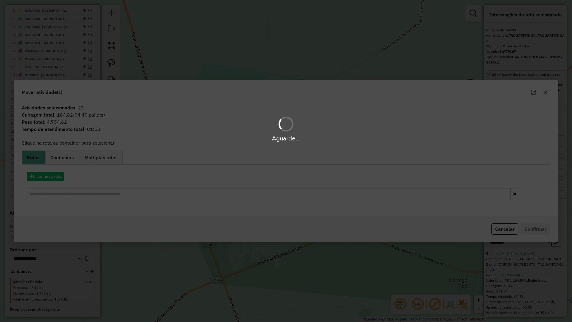
click at [55, 176] on hb-app "Aguarde... Pop-up bloqueado! Seu navegador bloqueou automáticamente a abertura …" at bounding box center [286, 161] width 572 height 322
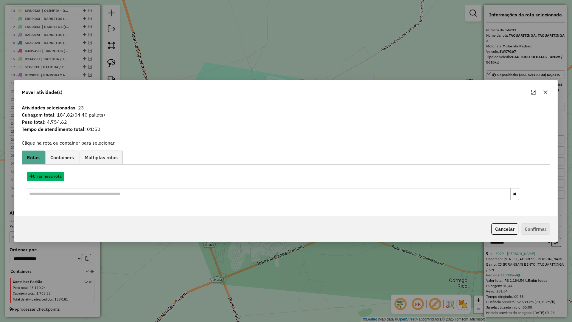
click at [55, 176] on button "Criar nova rota" at bounding box center [46, 176] width 38 height 9
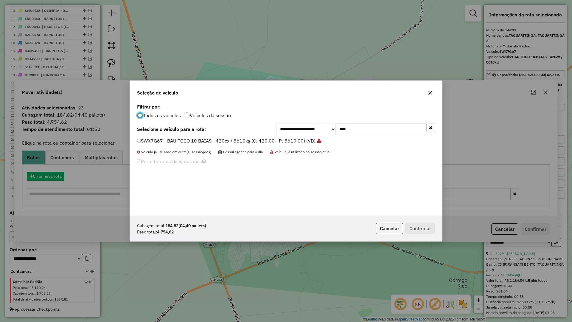
scroll to position [3, 2]
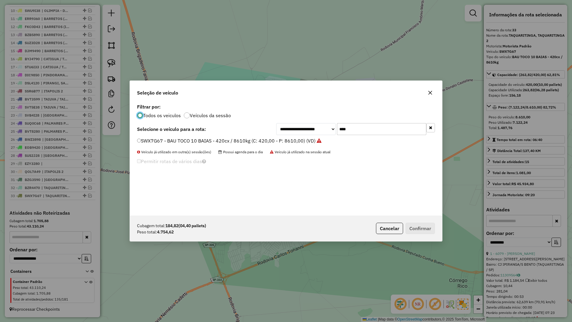
click at [361, 127] on input "****" at bounding box center [381, 129] width 89 height 12
type input "****"
click at [296, 141] on label "STY0C44 - BAU TOCO 10 BAIAS - 420cx / 8610kg (C: 420,00 - P: 8610,00) (VD)" at bounding box center [225, 140] width 176 height 7
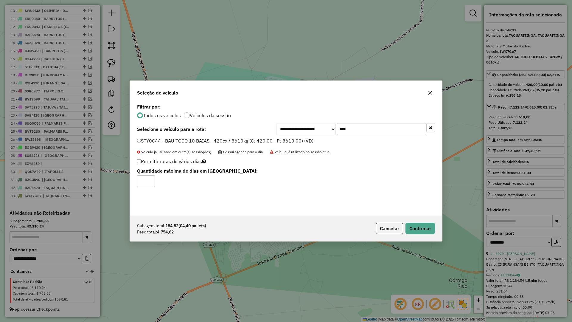
click at [430, 239] on div "Cubagem total: 184,82 (04,40 pallets) Peso total: 4.754,62 Cancelar Confirmar" at bounding box center [286, 229] width 312 height 26
click at [427, 231] on button "Confirmar" at bounding box center [421, 228] width 30 height 11
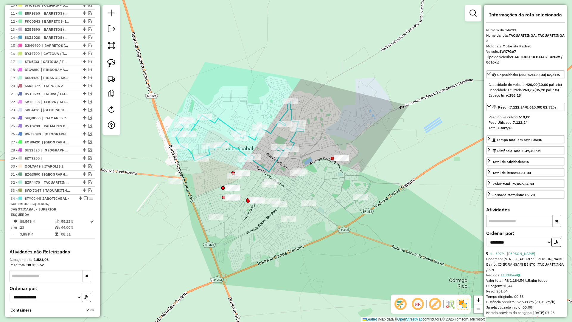
scroll to position [343, 0]
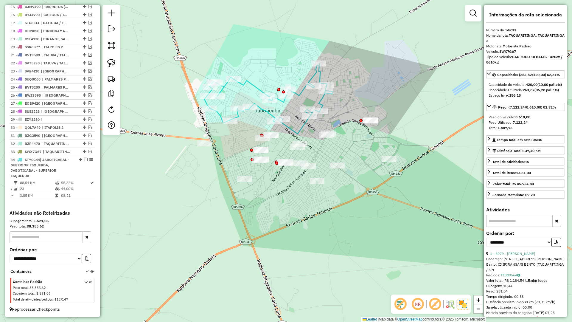
drag, startPoint x: 342, startPoint y: 257, endPoint x: 336, endPoint y: 226, distance: 31.6
click at [336, 226] on div "Janela de atendimento Grade de atendimento Capacidade Transportadoras Veículos …" at bounding box center [286, 161] width 572 height 322
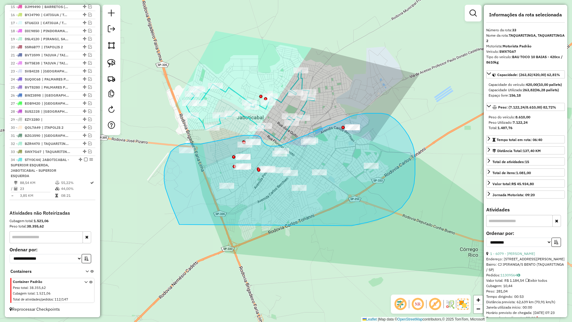
drag, startPoint x: 368, startPoint y: 222, endPoint x: 179, endPoint y: 224, distance: 188.1
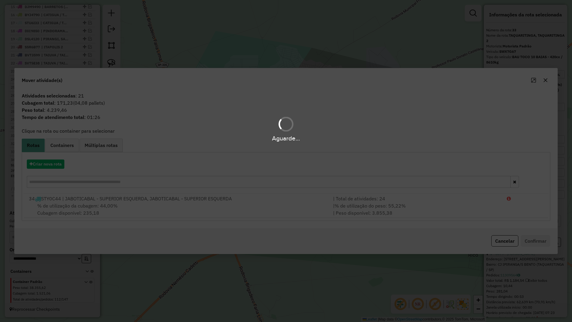
click at [54, 163] on div "Aguarde..." at bounding box center [286, 161] width 572 height 322
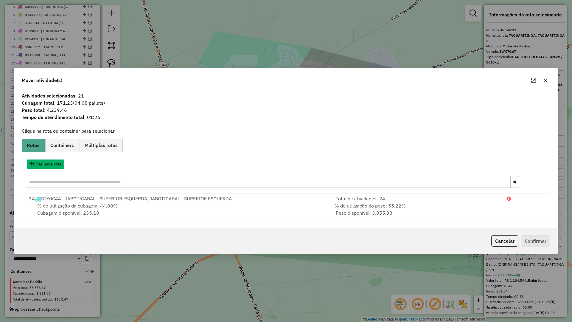
click at [54, 163] on button "Criar nova rota" at bounding box center [46, 163] width 38 height 9
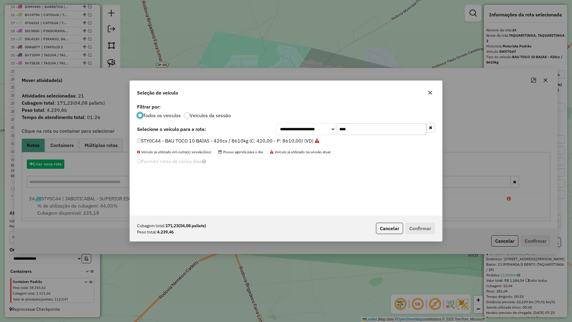
scroll to position [3, 2]
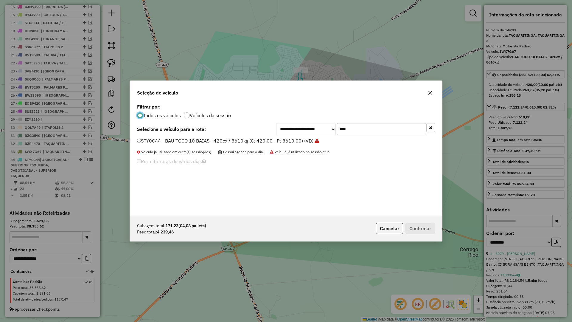
click at [357, 135] on div "**********" at bounding box center [286, 158] width 312 height 113
click at [358, 134] on input "****" at bounding box center [381, 129] width 89 height 12
type input "****"
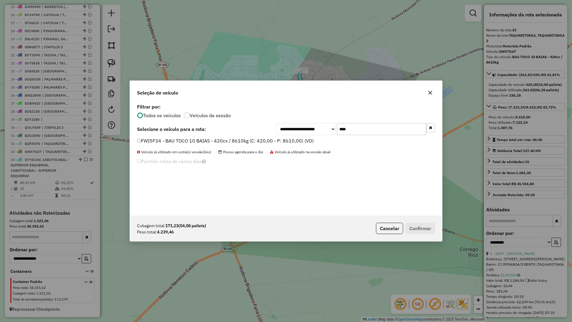
click at [278, 141] on label "FWI5F34 - BAU TOCO 10 BAIAS - 420cx / 8610kg (C: 420,00 - P: 8610,00) (VD)" at bounding box center [225, 140] width 177 height 7
drag, startPoint x: 429, startPoint y: 211, endPoint x: 428, endPoint y: 216, distance: 5.1
click at [428, 215] on div "**********" at bounding box center [286, 158] width 312 height 113
click at [426, 223] on button "Confirmar" at bounding box center [421, 228] width 30 height 11
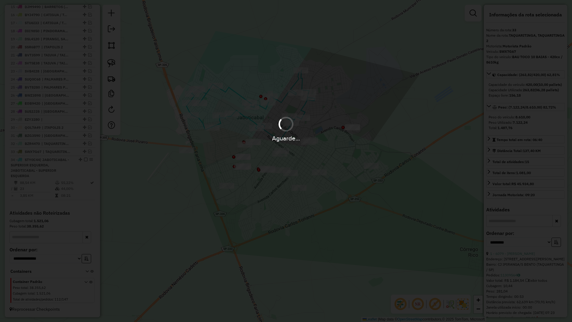
scroll to position [382, 0]
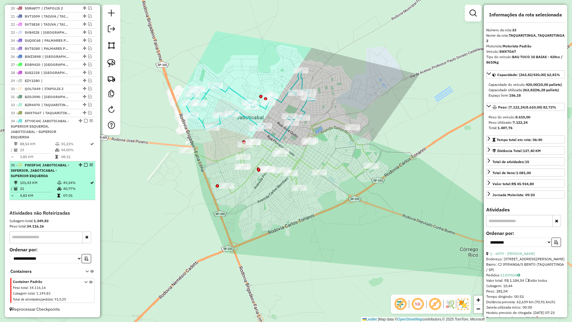
click at [85, 165] on em at bounding box center [86, 165] width 4 height 4
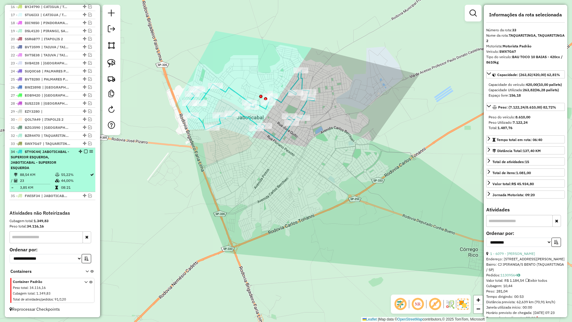
click at [84, 151] on em at bounding box center [86, 152] width 4 height 4
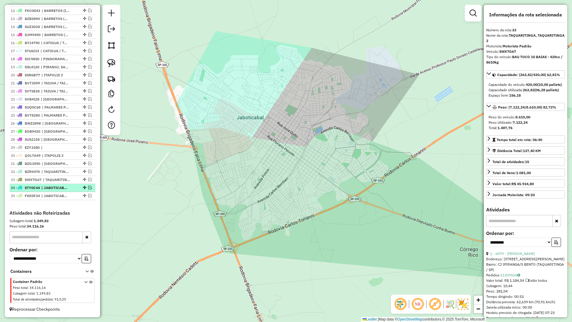
scroll to position [315, 0]
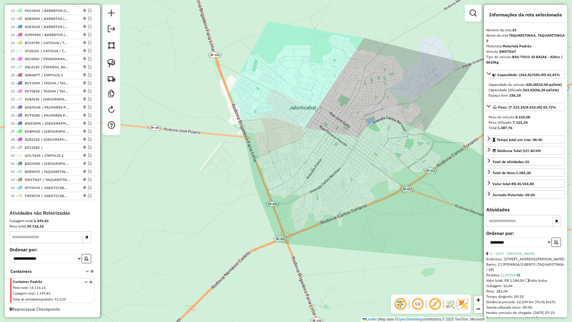
drag, startPoint x: 324, startPoint y: 216, endPoint x: 337, endPoint y: 213, distance: 13.4
click at [334, 213] on div "Janela de atendimento Grade de atendimento Capacidade Transportadoras Veículos …" at bounding box center [286, 161] width 572 height 322
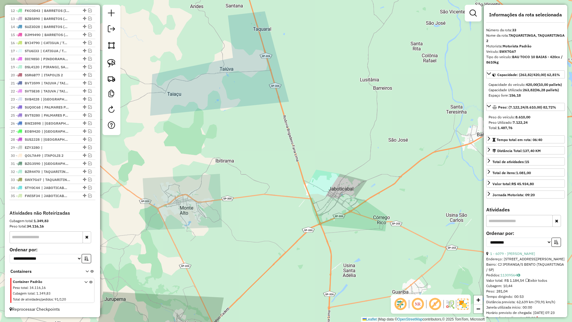
drag, startPoint x: 328, startPoint y: 253, endPoint x: 243, endPoint y: 246, distance: 84.9
click at [244, 246] on div "Janela de atendimento Grade de atendimento Capacidade Transportadoras Veículos …" at bounding box center [286, 161] width 572 height 322
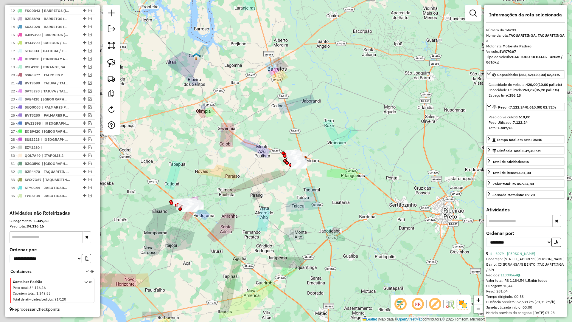
drag, startPoint x: 227, startPoint y: 261, endPoint x: 374, endPoint y: 258, distance: 146.4
click at [374, 258] on div "Janela de atendimento Grade de atendimento Capacidade Transportadoras Veículos …" at bounding box center [286, 161] width 572 height 322
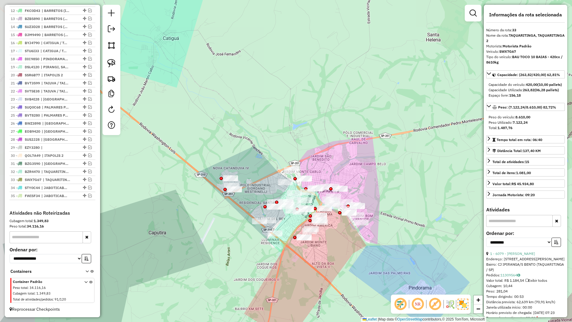
drag, startPoint x: 247, startPoint y: 253, endPoint x: 303, endPoint y: 266, distance: 57.2
click at [303, 266] on div "Janela de atendimento Grade de atendimento Capacidade Transportadoras Veículos …" at bounding box center [286, 161] width 572 height 322
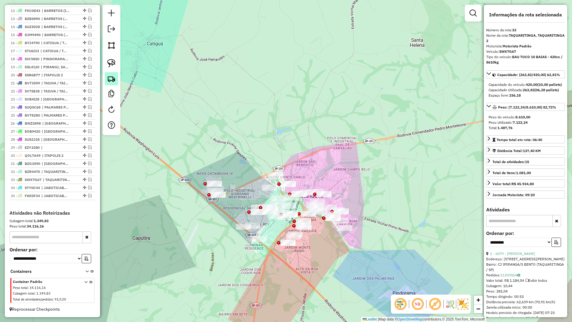
click at [118, 79] on link at bounding box center [111, 78] width 13 height 13
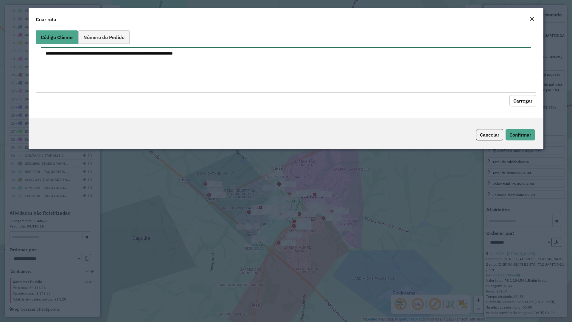
click at [144, 70] on textarea at bounding box center [286, 66] width 491 height 38
paste textarea "**** *** ***** ****"
type textarea "**** *** ***** ****"
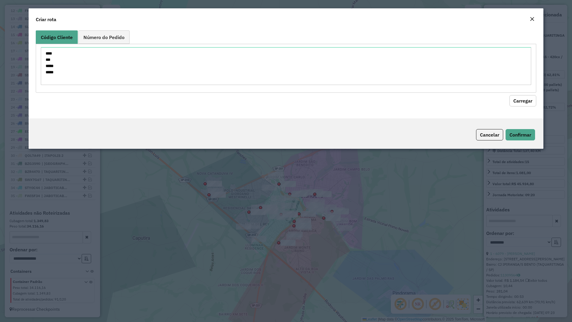
click at [540, 104] on div "Código Cliente Número do Pedido **** *** ***** **** Carregar" at bounding box center [286, 73] width 515 height 90
click at [518, 98] on button "Carregar" at bounding box center [523, 100] width 27 height 11
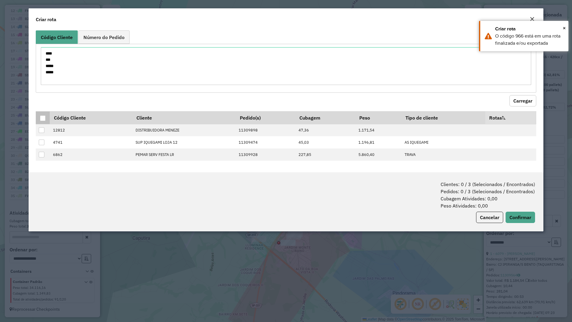
click at [43, 117] on div at bounding box center [43, 118] width 6 height 6
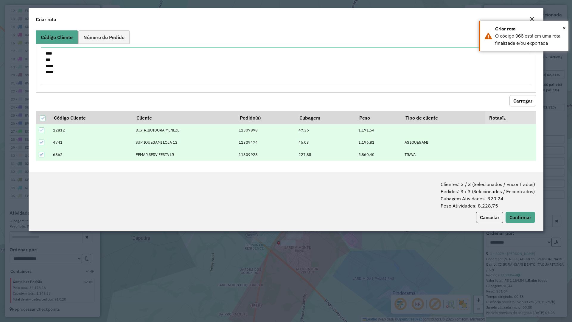
click at [532, 17] on em "Close" at bounding box center [532, 19] width 5 height 5
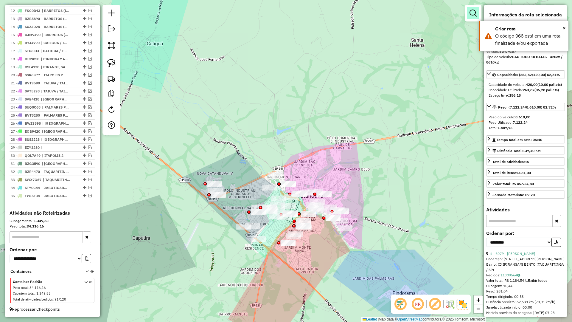
click at [474, 15] on em at bounding box center [473, 13] width 7 height 7
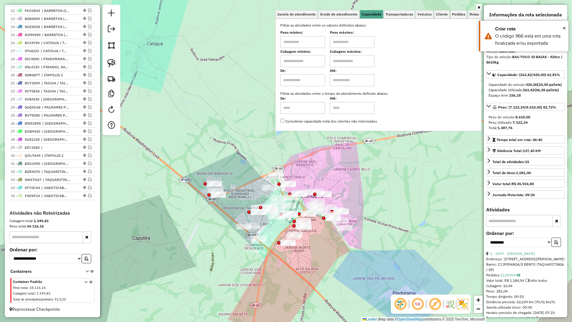
click at [309, 57] on input "text" at bounding box center [303, 61] width 45 height 12
type input "*****"
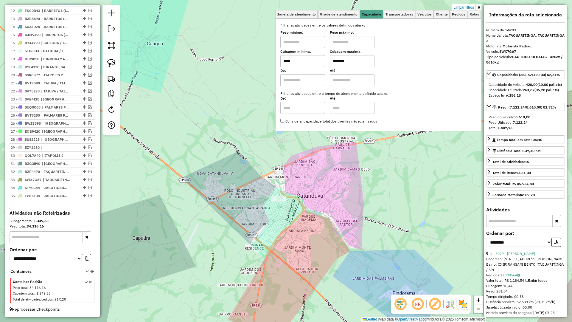
type input "********"
drag, startPoint x: 286, startPoint y: 202, endPoint x: 232, endPoint y: 184, distance: 57.0
click at [232, 184] on div "Limpar filtros Janela de atendimento Grade de atendimento Capacidade Transporta…" at bounding box center [286, 161] width 572 height 322
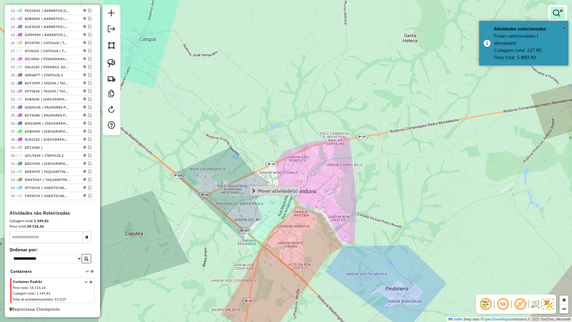
click at [560, 12] on em at bounding box center [556, 13] width 7 height 7
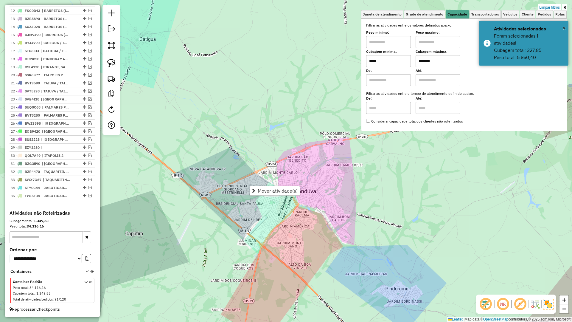
click at [558, 7] on link "Limpar filtros" at bounding box center [549, 7] width 23 height 7
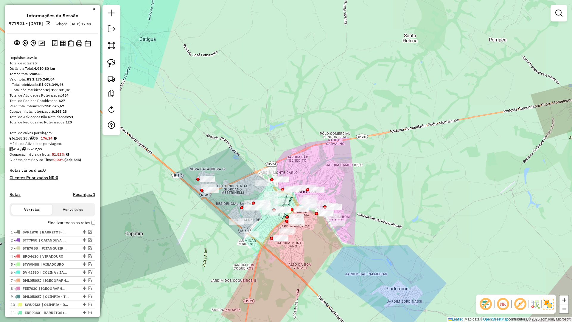
scroll to position [315, 0]
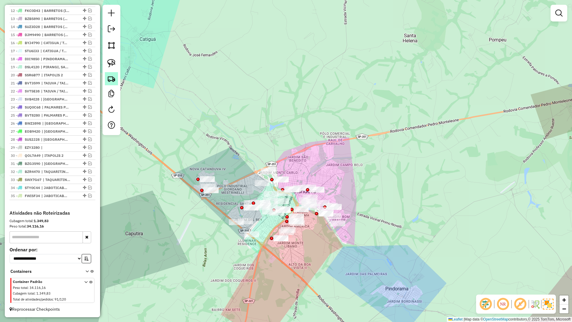
click at [109, 83] on link at bounding box center [111, 78] width 13 height 13
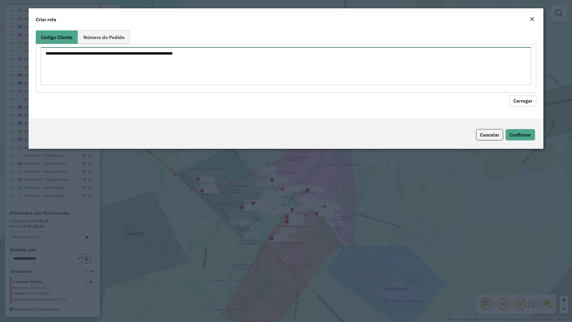
click at [189, 69] on textarea at bounding box center [286, 66] width 491 height 38
paste textarea "**** *** ***** ****"
type textarea "**** *** ***** ****"
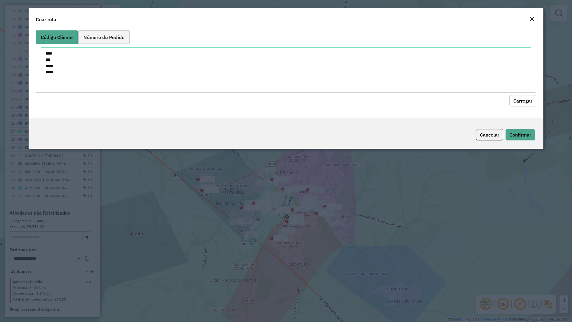
click at [540, 103] on div "Código Cliente Número do Pedido **** *** ***** **** Carregar" at bounding box center [286, 73] width 515 height 90
click at [518, 103] on button "Carregar" at bounding box center [523, 100] width 27 height 11
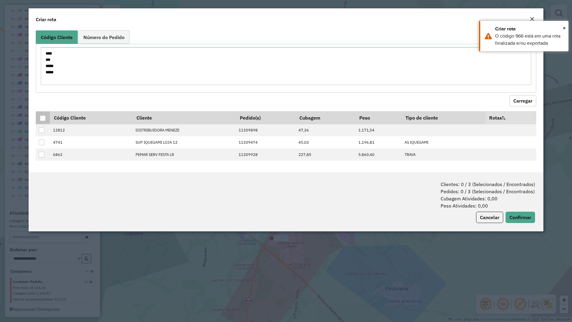
click at [41, 120] on div at bounding box center [43, 118] width 6 height 6
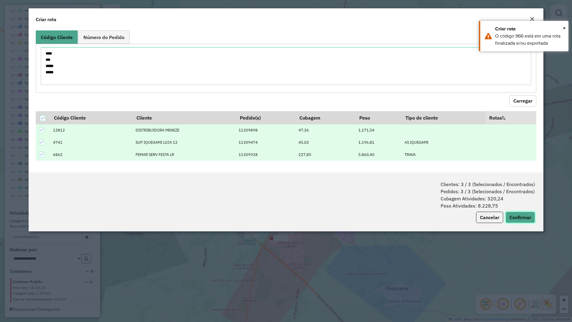
click at [526, 218] on button "Confirmar" at bounding box center [521, 217] width 30 height 11
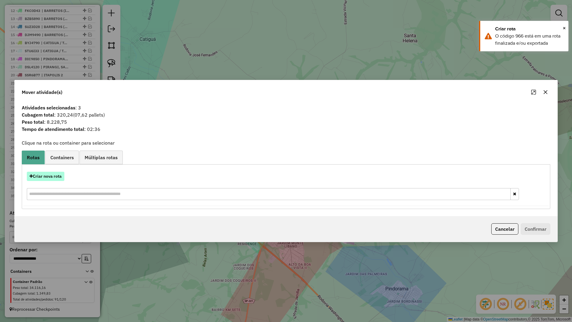
click at [48, 179] on button "Criar nova rota" at bounding box center [46, 176] width 38 height 9
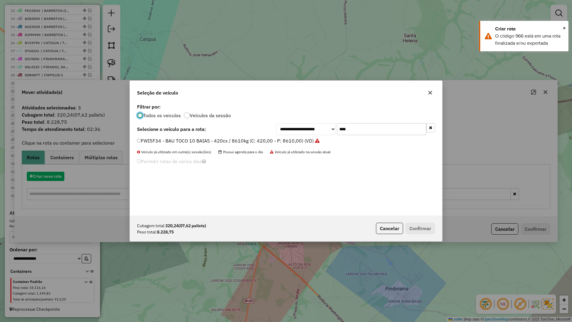
scroll to position [3, 2]
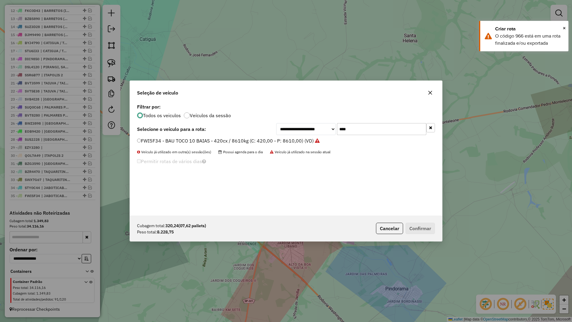
click at [366, 128] on input "****" at bounding box center [381, 129] width 89 height 12
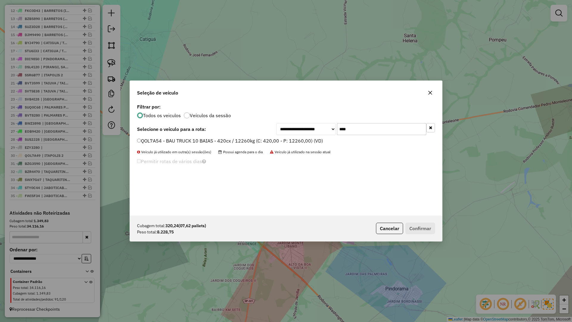
type input "****"
click at [301, 145] on div "QOL7A54 - BAU TRUCK 10 BAIAS - 420cx / 12260kg (C: 420,00 - P: 12260,00) (VD)" at bounding box center [286, 143] width 305 height 12
click at [302, 142] on label "QOL7A54 - BAU TRUCK 10 BAIAS - 420cx / 12260kg (C: 420,00 - P: 12260,00) (VD)" at bounding box center [230, 140] width 186 height 7
click at [417, 225] on button "Confirmar" at bounding box center [421, 228] width 30 height 11
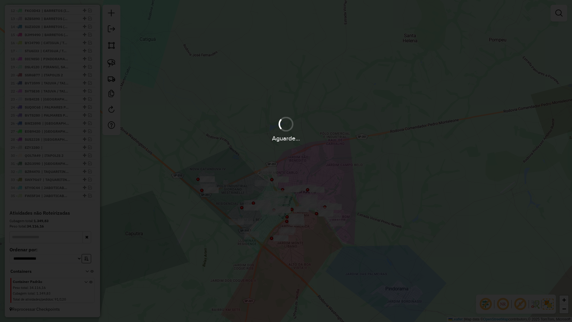
scroll to position [354, 0]
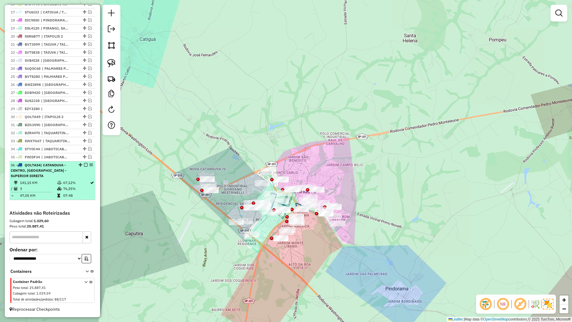
click at [84, 169] on div "36 - QOL7A54 | CATANDUVA - CENTRO, CATANDUVA - SUPERIOR DIREITA" at bounding box center [52, 170] width 83 height 16
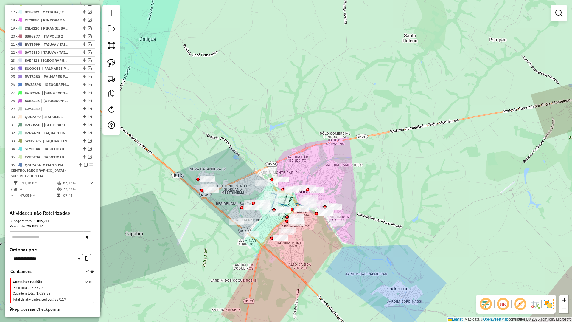
select select "**********"
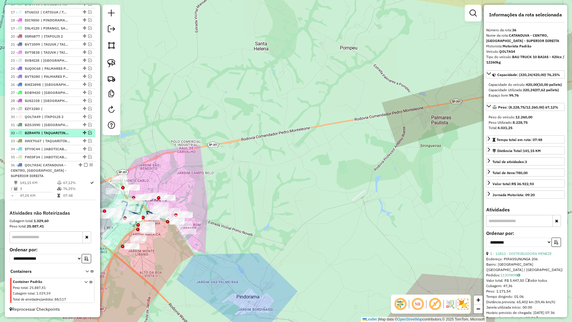
click at [84, 165] on em at bounding box center [86, 165] width 4 height 4
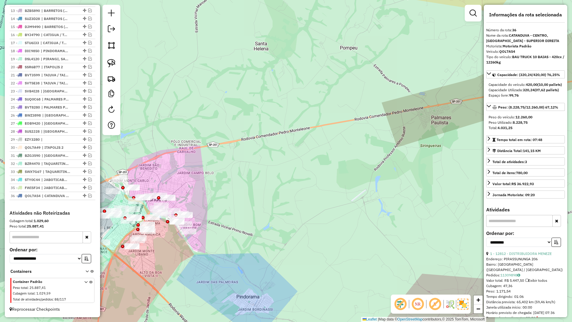
scroll to position [323, 0]
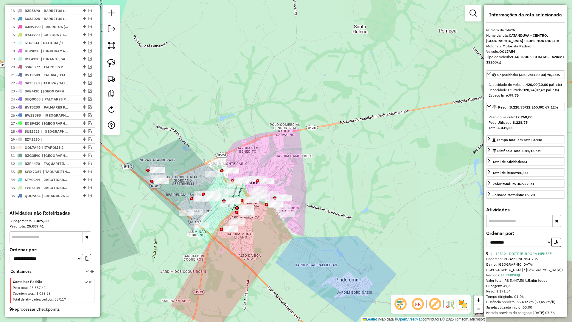
drag, startPoint x: 362, startPoint y: 186, endPoint x: 374, endPoint y: 183, distance: 12.4
click at [377, 182] on div "Janela de atendimento Grade de atendimento Capacidade Transportadoras Veículos …" at bounding box center [286, 161] width 572 height 322
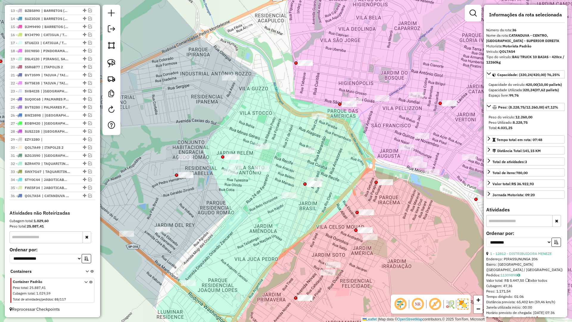
drag, startPoint x: 223, startPoint y: 213, endPoint x: 255, endPoint y: 236, distance: 39.7
click at [255, 236] on div "Janela de atendimento Grade de atendimento Capacidade Transportadoras Veículos …" at bounding box center [286, 161] width 572 height 322
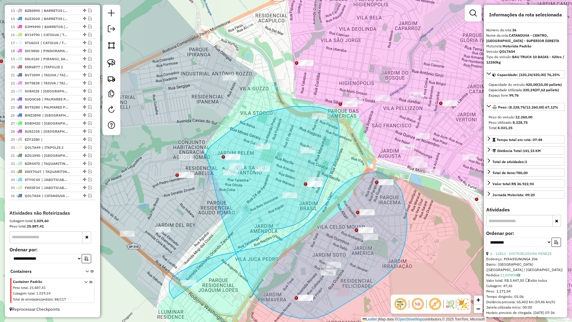
drag, startPoint x: 301, startPoint y: 221, endPoint x: 217, endPoint y: 293, distance: 110.6
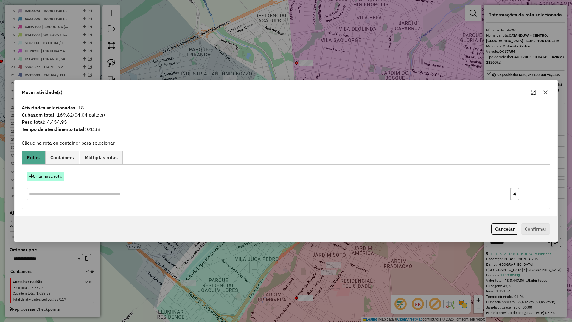
click at [65, 172] on div "Criar nova rota" at bounding box center [286, 186] width 526 height 39
click at [56, 178] on button "Criar nova rota" at bounding box center [46, 176] width 38 height 9
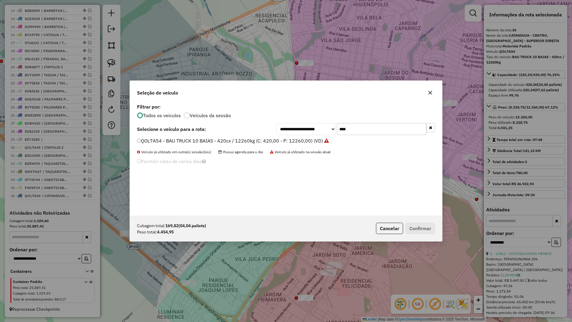
scroll to position [3, 2]
click at [362, 131] on input "****" at bounding box center [381, 129] width 89 height 12
type input "****"
click at [287, 142] on label "QNK3D88 - VUC 6 BAIS - 210 cx / 6000kg (C: 210,00 - P: 6000,00) (VD)" at bounding box center [217, 140] width 160 height 7
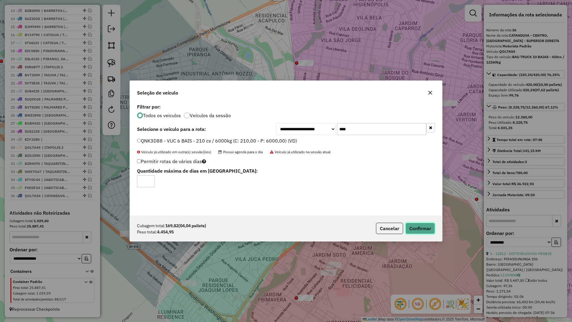
click at [420, 225] on button "Confirmar" at bounding box center [421, 228] width 30 height 11
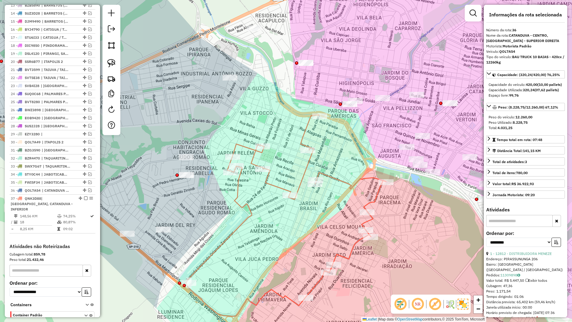
scroll to position [357, 0]
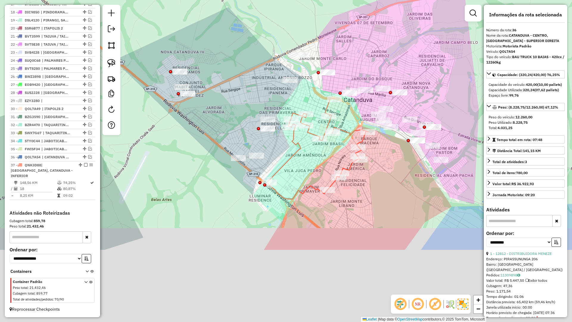
drag, startPoint x: 368, startPoint y: 283, endPoint x: 362, endPoint y: 192, distance: 91.4
click at [377, 161] on div "Janela de atendimento Grade de atendimento Capacidade Transportadoras Veículos …" at bounding box center [286, 161] width 572 height 322
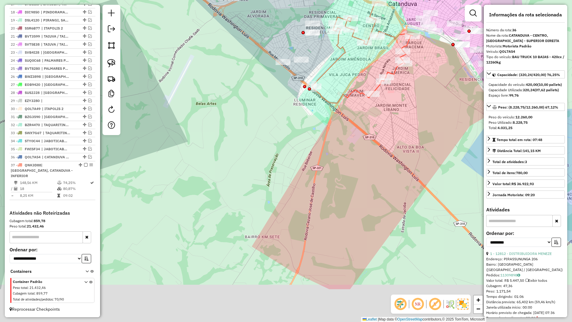
drag, startPoint x: 338, startPoint y: 227, endPoint x: 377, endPoint y: 166, distance: 72.8
click at [377, 166] on div "Janela de atendimento Grade de atendimento Capacidade Transportadoras Veículos …" at bounding box center [286, 161] width 572 height 322
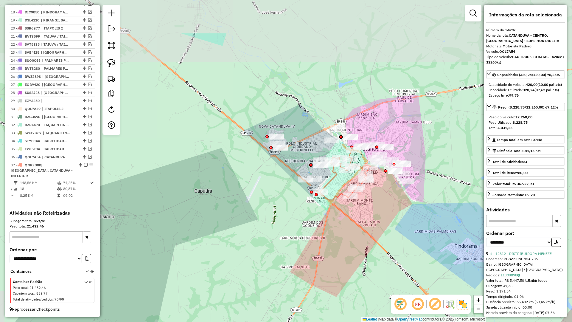
drag, startPoint x: 369, startPoint y: 180, endPoint x: 350, endPoint y: 234, distance: 56.8
click at [347, 244] on div "Janela de atendimento Grade de atendimento Capacidade Transportadoras Veículos …" at bounding box center [286, 161] width 572 height 322
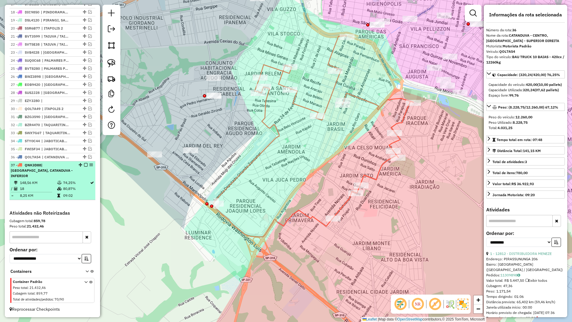
click at [84, 167] on em at bounding box center [86, 165] width 4 height 4
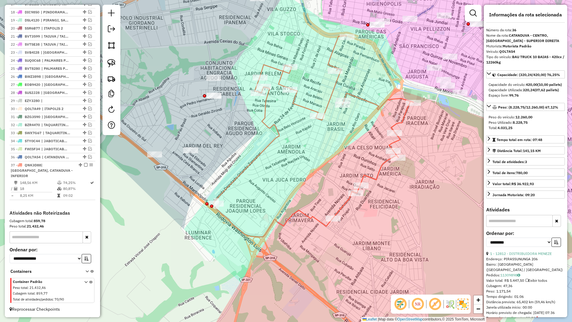
scroll to position [332, 0]
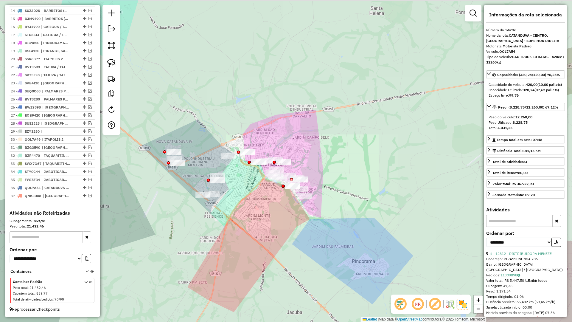
drag, startPoint x: 201, startPoint y: 196, endPoint x: 256, endPoint y: 226, distance: 62.3
click at [256, 226] on div "Janela de atendimento Grade de atendimento Capacidade Transportadoras Veículos …" at bounding box center [286, 161] width 572 height 322
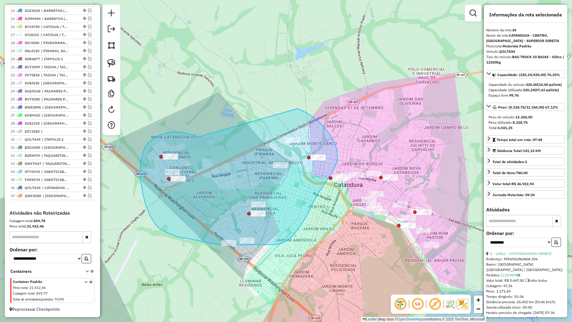
drag, startPoint x: 162, startPoint y: 134, endPoint x: 290, endPoint y: 106, distance: 131.6
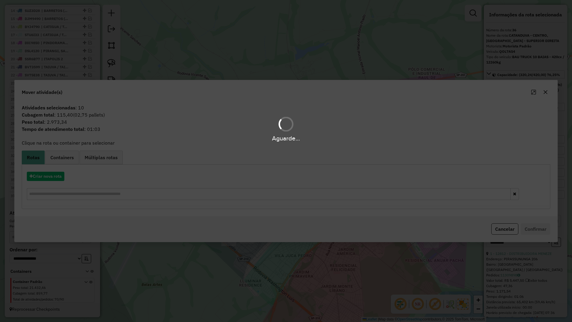
click at [49, 177] on hb-app "Aguarde... Pop-up bloqueado! Seu navegador bloqueou automáticamente a abertura …" at bounding box center [286, 161] width 572 height 322
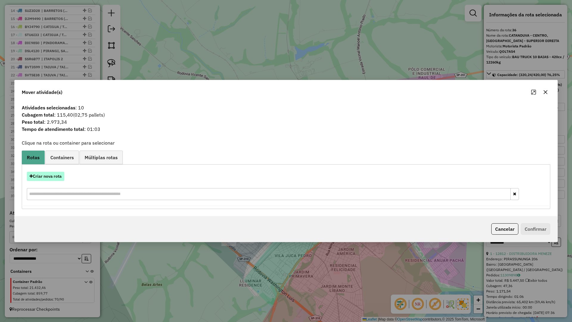
click at [49, 177] on button "Criar nova rota" at bounding box center [46, 176] width 38 height 9
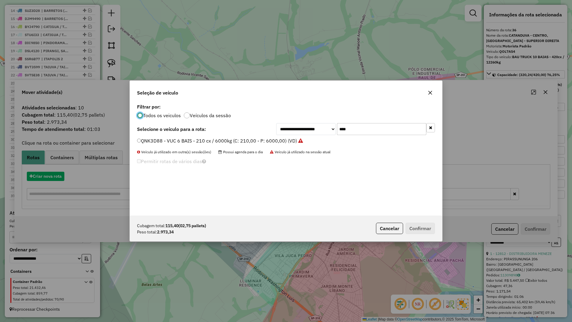
scroll to position [3, 2]
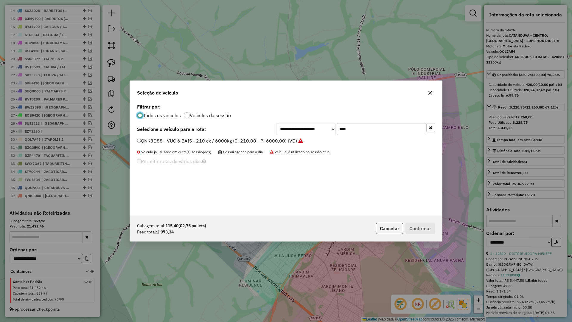
click at [408, 129] on input "****" at bounding box center [381, 129] width 89 height 12
type input "****"
click at [305, 139] on label "FJQ2D65 - BAU TOCO 10 BAIAS - 420cx / 8610kg (C: 420,00 - P: 8610,00) (VD)" at bounding box center [225, 140] width 177 height 7
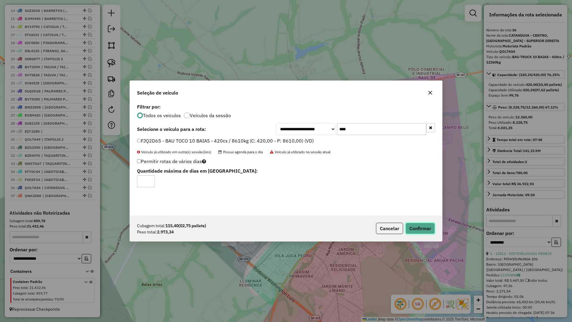
click at [410, 230] on button "Confirmar" at bounding box center [421, 228] width 30 height 11
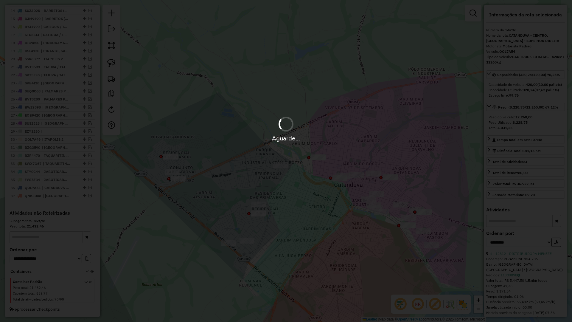
scroll to position [370, 0]
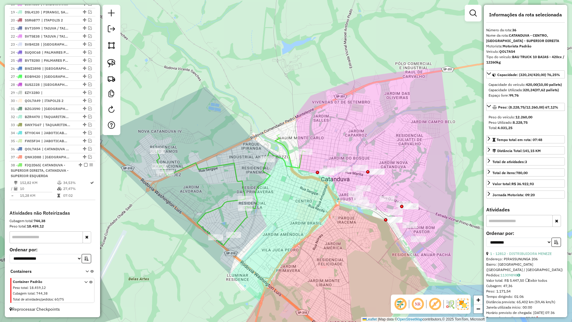
drag, startPoint x: 300, startPoint y: 224, endPoint x: 236, endPoint y: 207, distance: 66.8
click at [235, 207] on div "Janela de atendimento Grade de atendimento Capacidade Transportadoras Veículos …" at bounding box center [286, 161] width 572 height 322
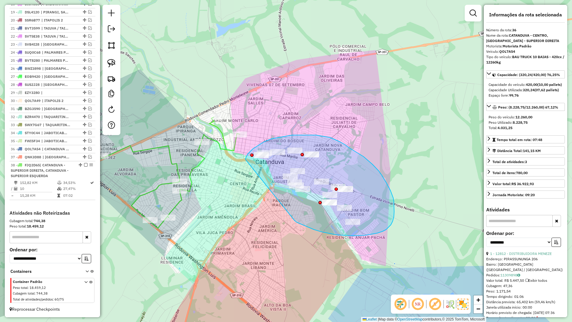
drag, startPoint x: 327, startPoint y: 233, endPoint x: 246, endPoint y: 162, distance: 107.4
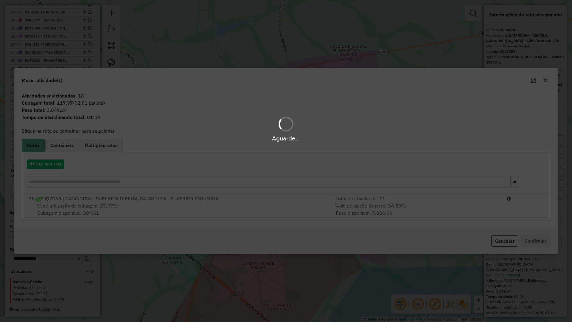
click at [56, 165] on div "Aguarde..." at bounding box center [286, 161] width 572 height 322
click at [56, 165] on button "Criar nova rota" at bounding box center [46, 163] width 38 height 9
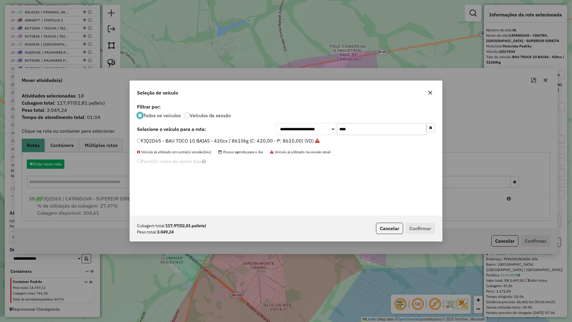
scroll to position [3, 2]
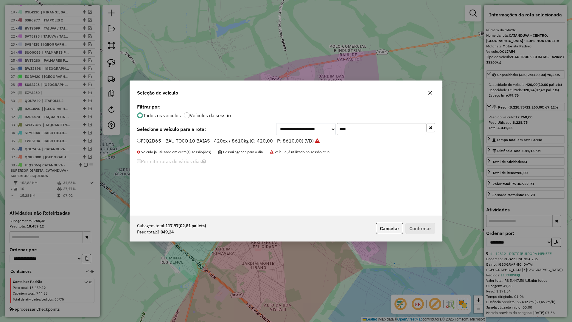
click at [360, 129] on input "****" at bounding box center [381, 129] width 89 height 12
type input "****"
drag, startPoint x: 280, startPoint y: 137, endPoint x: 298, endPoint y: 142, distance: 18.9
click at [280, 137] on div "**********" at bounding box center [286, 158] width 312 height 113
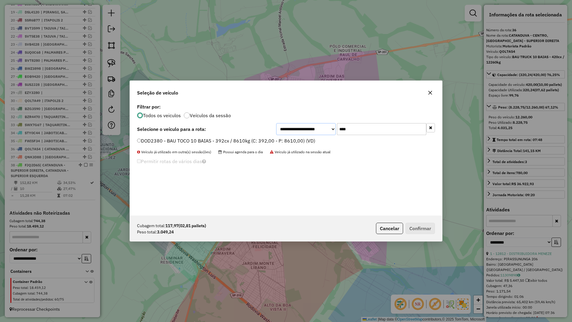
click at [297, 135] on select "**********" at bounding box center [306, 129] width 60 height 12
click at [276, 123] on select "**********" at bounding box center [306, 129] width 60 height 12
click at [261, 142] on label "DOD2380 - BAU TOCO 10 BAIAS - 392cx / 8610kg (C: 392,00 - P: 8610,00) (VD)" at bounding box center [226, 140] width 178 height 7
click at [427, 233] on button "Confirmar" at bounding box center [421, 228] width 30 height 11
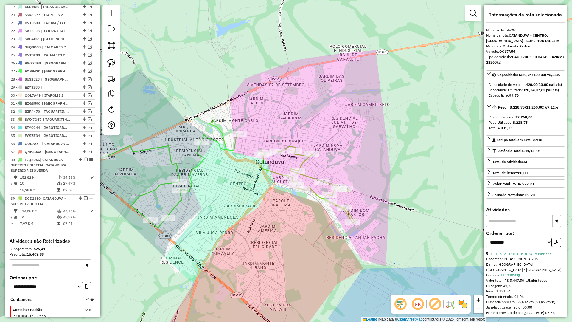
scroll to position [404, 0]
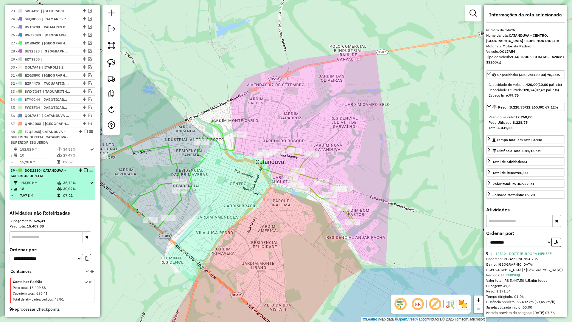
click at [85, 171] on em at bounding box center [86, 170] width 4 height 4
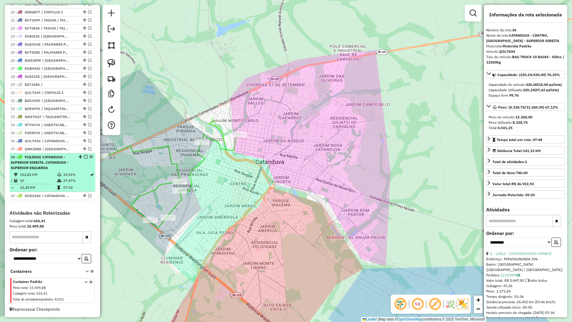
scroll to position [378, 0]
click at [83, 159] on div "38 - FJQ2D65 | CATANDUVA - SUPERIOR DIREITA, CATANDUVA - SUPERIOR ESQUERDA" at bounding box center [52, 162] width 83 height 16
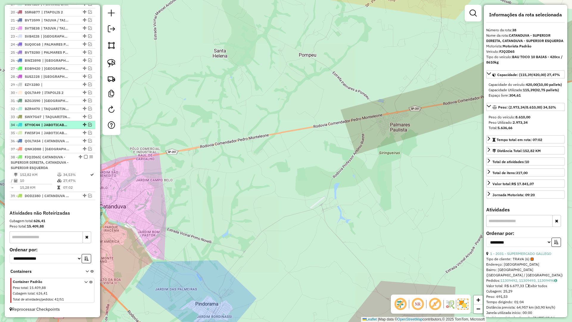
click at [84, 157] on em at bounding box center [86, 157] width 4 height 4
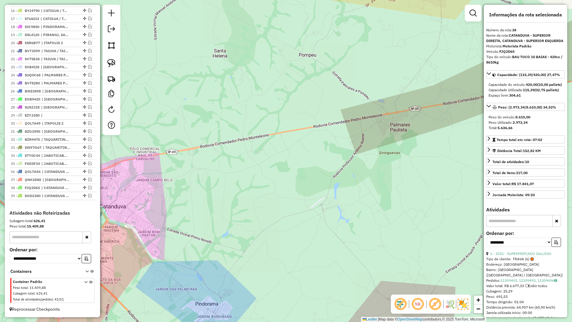
click at [326, 163] on div "Janela de atendimento Grade de atendimento Capacidade Transportadoras Veículos …" at bounding box center [286, 161] width 572 height 322
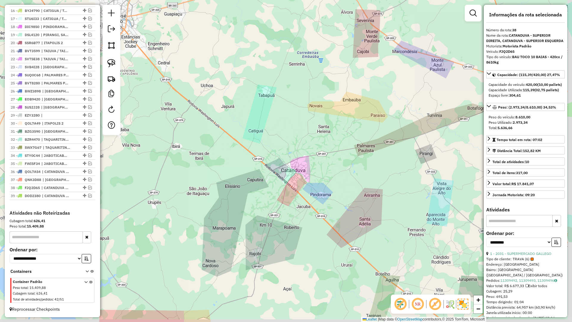
drag, startPoint x: 345, startPoint y: 220, endPoint x: 303, endPoint y: 128, distance: 101.5
click at [294, 128] on div "Janela de atendimento Grade de atendimento Capacidade Transportadoras Veículos …" at bounding box center [286, 161] width 572 height 322
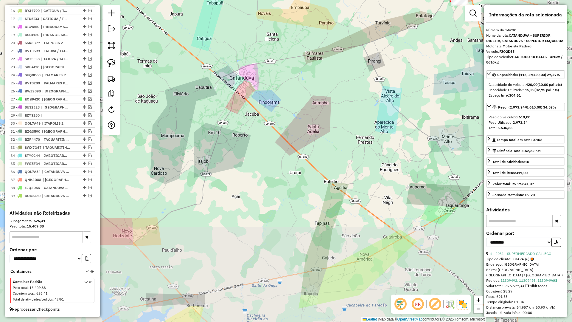
click at [349, 140] on div "Janela de atendimento Grade de atendimento Capacidade Transportadoras Veículos …" at bounding box center [286, 161] width 572 height 322
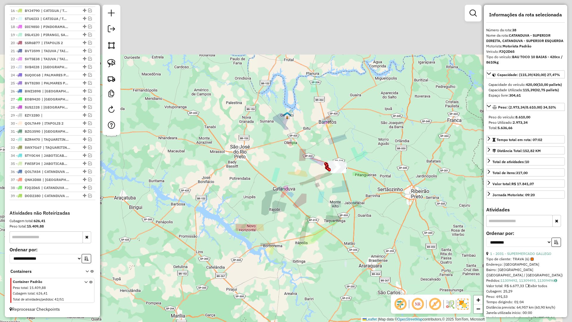
drag, startPoint x: 340, startPoint y: 158, endPoint x: 303, endPoint y: 222, distance: 74.1
click at [303, 222] on div "Janela de atendimento Grade de atendimento Capacidade Transportadoras Veículos …" at bounding box center [286, 161] width 572 height 322
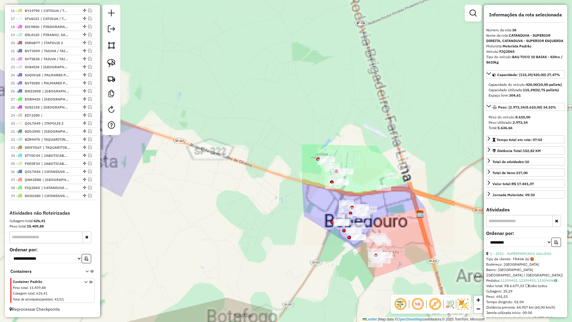
drag, startPoint x: 280, startPoint y: 110, endPoint x: 249, endPoint y: 102, distance: 32.0
click at [249, 102] on div "Janela de atendimento Grade de atendimento Capacidade Transportadoras Veículos …" at bounding box center [286, 161] width 572 height 322
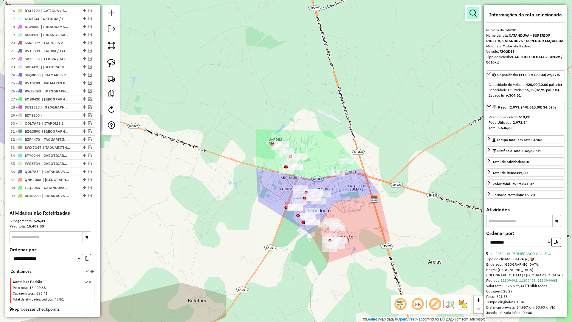
click at [474, 12] on em at bounding box center [473, 13] width 7 height 7
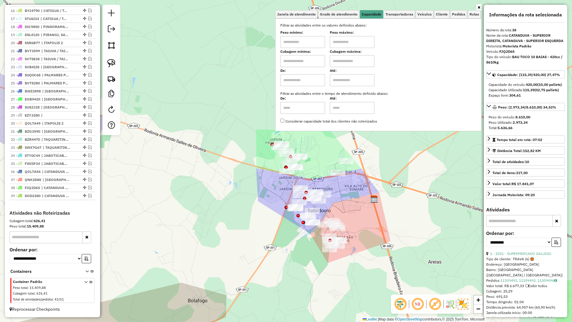
click at [311, 58] on input "text" at bounding box center [303, 61] width 45 height 12
type input "*****"
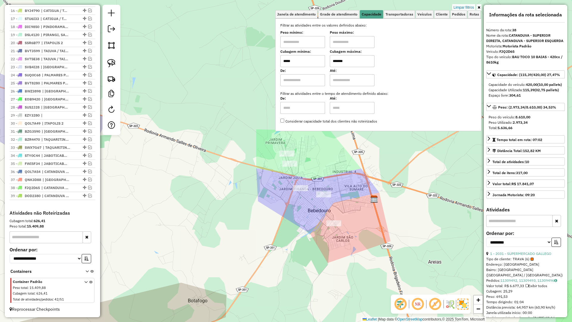
type input "*******"
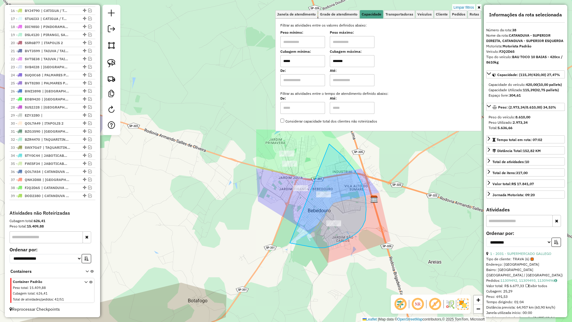
drag, startPoint x: 316, startPoint y: 248, endPoint x: 227, endPoint y: 120, distance: 156.3
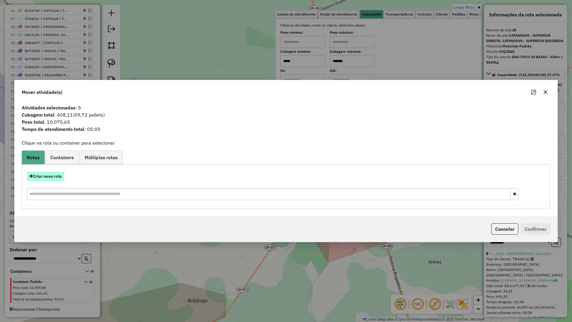
click at [53, 172] on button "Criar nova rota" at bounding box center [46, 176] width 38 height 9
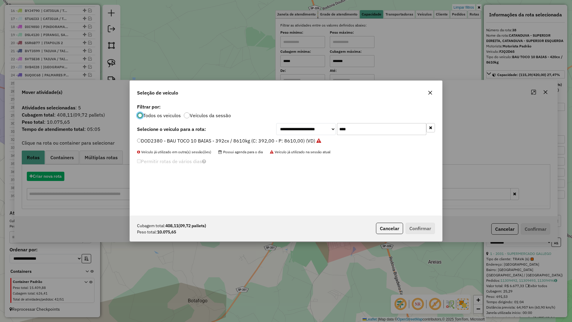
scroll to position [3, 2]
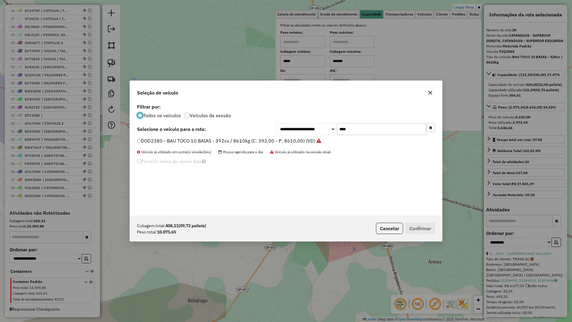
click at [360, 133] on input "****" at bounding box center [381, 129] width 89 height 12
type input "****"
drag, startPoint x: 289, startPoint y: 143, endPoint x: 309, endPoint y: 154, distance: 23.4
click at [289, 143] on label "FYV9D22 - BAU TRUCK 14 BAIAS - 588cx / 16730kg (C: 588,00 - P: 16730,00) (VD)" at bounding box center [230, 140] width 186 height 7
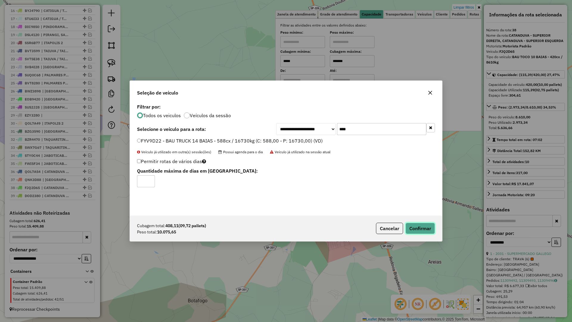
click at [423, 229] on button "Confirmar" at bounding box center [421, 228] width 30 height 11
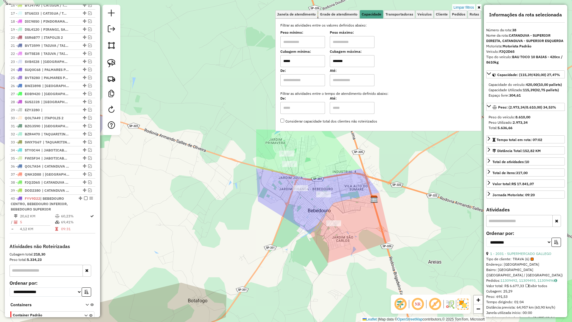
scroll to position [386, 0]
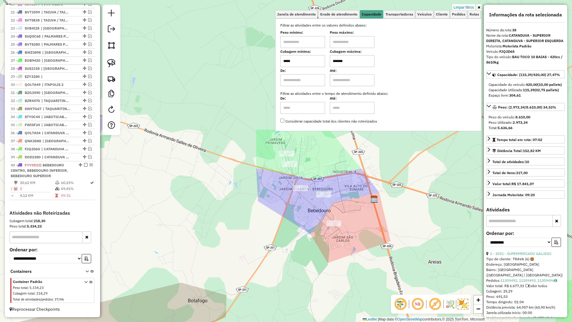
drag, startPoint x: 464, startPoint y: 7, endPoint x: 419, endPoint y: 79, distance: 84.8
click at [464, 7] on link "Limpar filtros" at bounding box center [464, 7] width 23 height 7
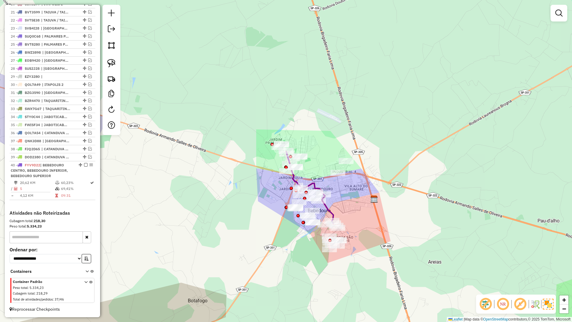
click at [328, 210] on icon at bounding box center [309, 187] width 47 height 72
select select "**********"
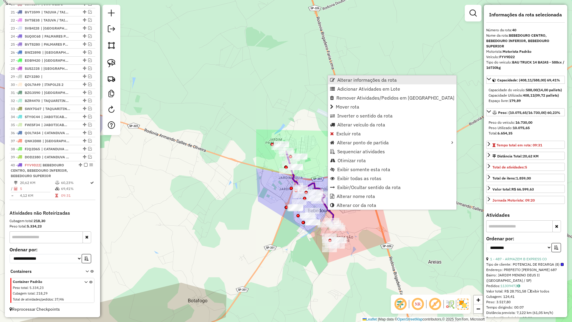
click at [363, 82] on span "Alterar informações da rota" at bounding box center [367, 80] width 60 height 5
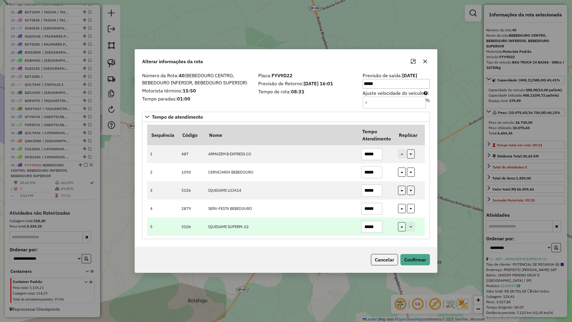
click at [377, 228] on input "*****" at bounding box center [372, 227] width 21 height 12
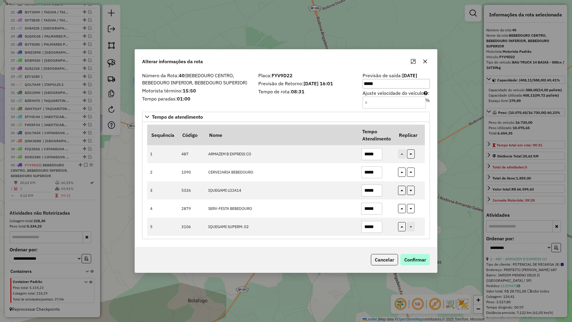
type input "*****"
click at [423, 259] on button "Confirmar" at bounding box center [416, 259] width 30 height 11
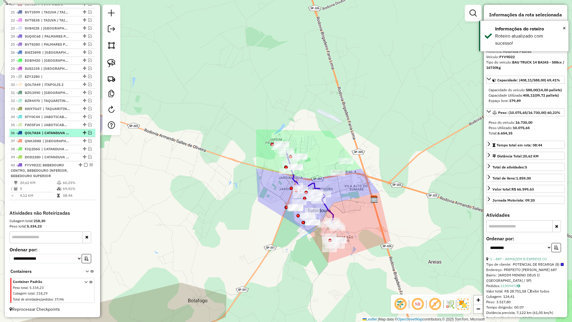
click at [84, 165] on em at bounding box center [86, 165] width 4 height 4
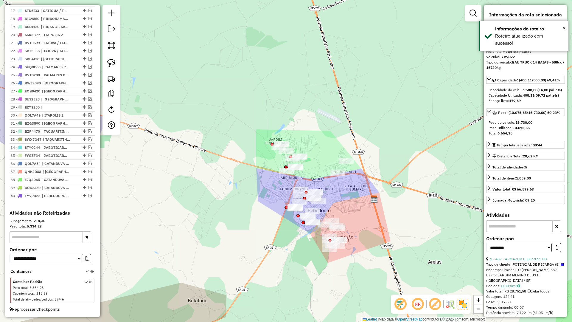
scroll to position [356, 0]
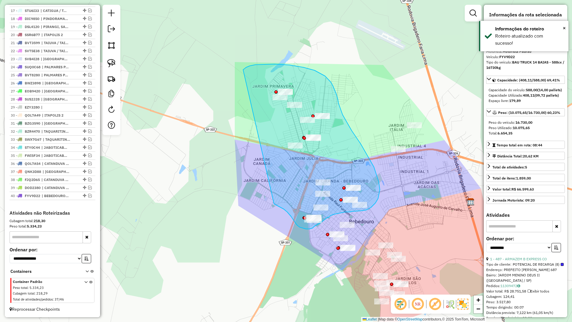
drag, startPoint x: 281, startPoint y: 208, endPoint x: 243, endPoint y: 70, distance: 143.2
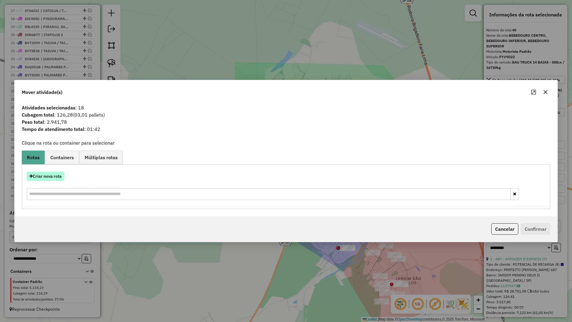
click at [53, 176] on button "Criar nova rota" at bounding box center [46, 176] width 38 height 9
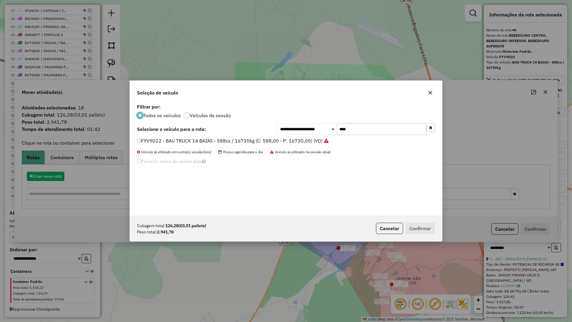
scroll to position [3, 2]
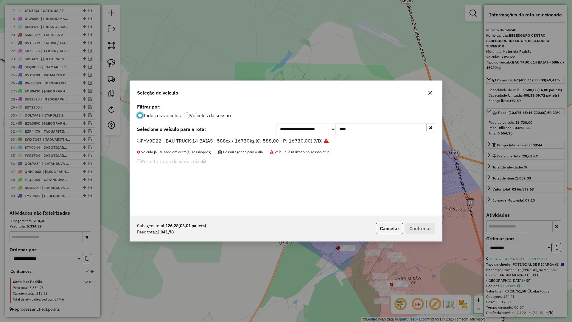
click at [351, 134] on input "****" at bounding box center [381, 129] width 89 height 12
type input "****"
drag, startPoint x: 306, startPoint y: 139, endPoint x: 331, endPoint y: 154, distance: 28.6
click at [306, 139] on label "FVG1J04 - BAU TOCO 10 BAIAS - 420cx / 8610kg (C: 420,00 - P: 8610,00) (VD)" at bounding box center [225, 140] width 177 height 7
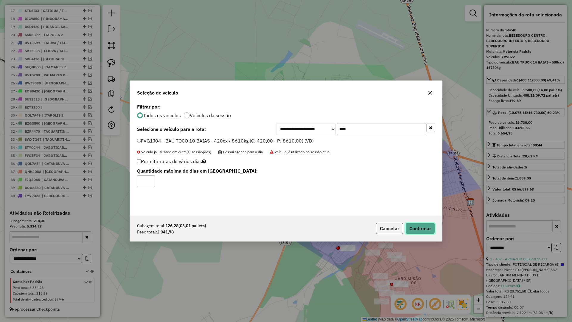
click at [432, 229] on button "Confirmar" at bounding box center [421, 228] width 30 height 11
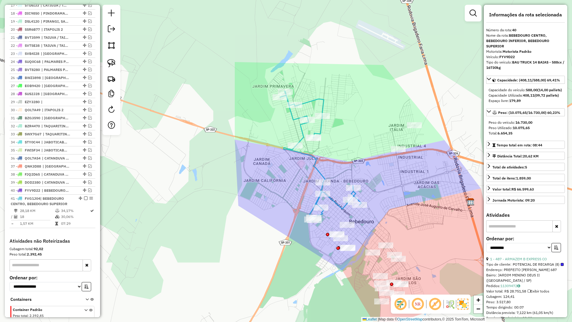
scroll to position [389, 0]
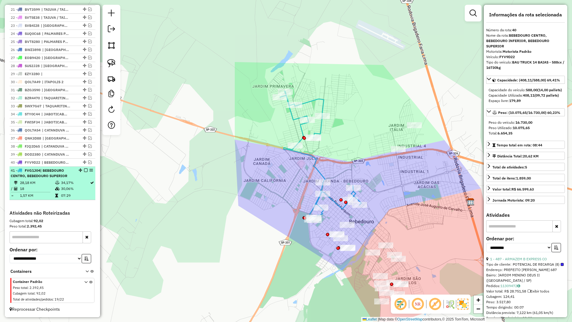
click at [85, 169] on em at bounding box center [86, 170] width 4 height 4
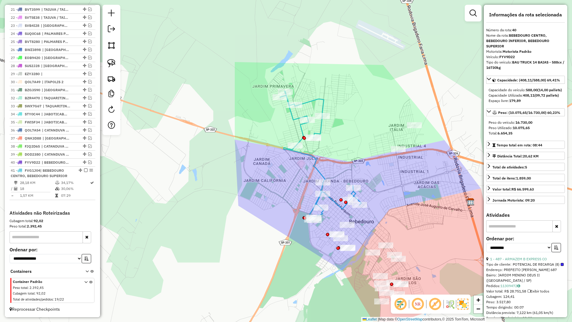
scroll to position [364, 0]
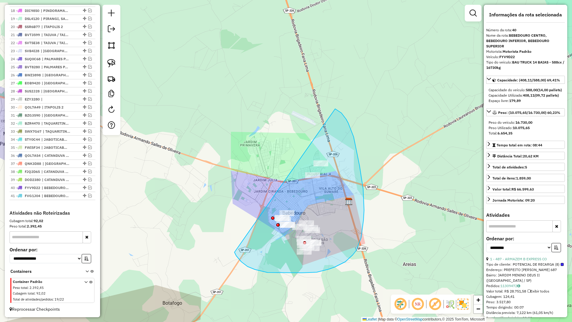
drag, startPoint x: 282, startPoint y: 273, endPoint x: 282, endPoint y: 118, distance: 154.4
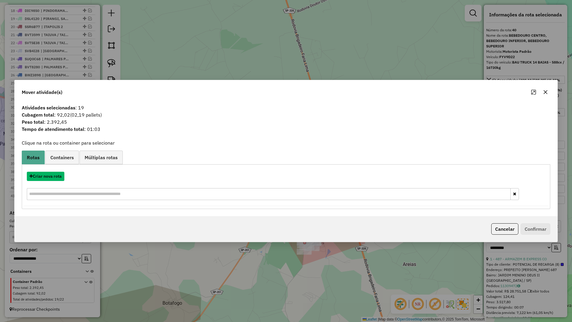
click at [51, 176] on button "Criar nova rota" at bounding box center [46, 176] width 38 height 9
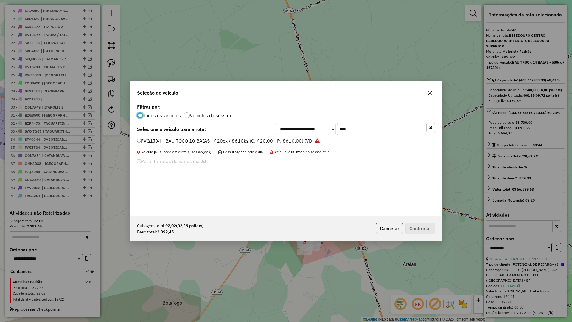
scroll to position [3, 2]
click at [366, 128] on input "****" at bounding box center [381, 129] width 89 height 12
type input "****"
click at [287, 141] on label "FSE4G04 - BAU TOCO 10 BAIAS - 420cx / 8610kg (C: 420,00 - P: 8610,00) (VD)" at bounding box center [225, 140] width 177 height 7
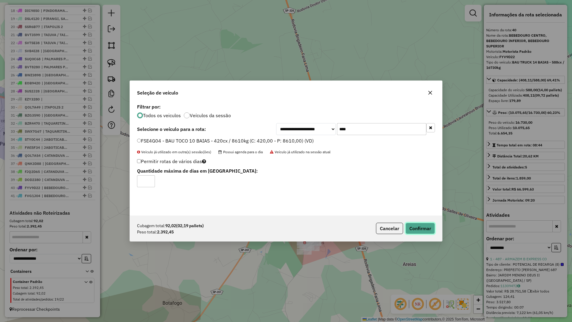
click at [423, 230] on button "Confirmar" at bounding box center [421, 228] width 30 height 11
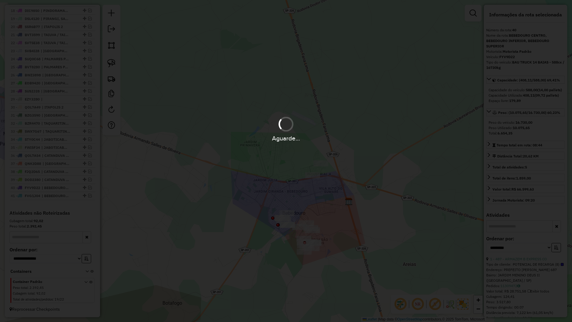
scroll to position [309, 0]
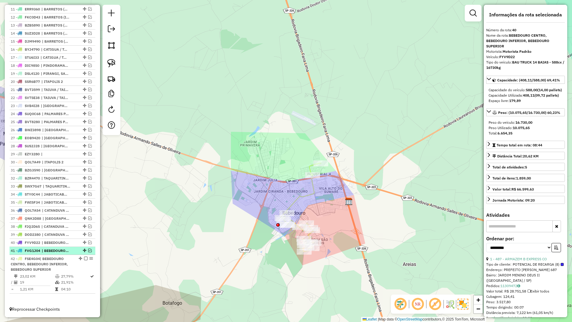
click at [89, 252] on em at bounding box center [90, 251] width 4 height 4
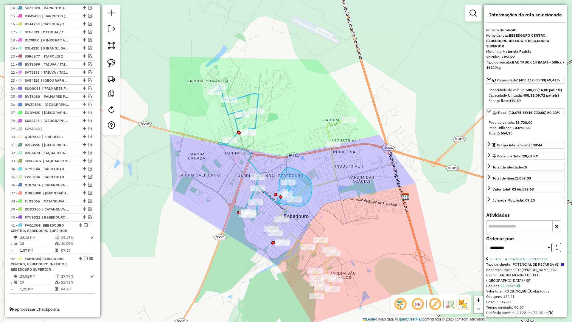
drag, startPoint x: 304, startPoint y: 205, endPoint x: 277, endPoint y: 205, distance: 26.8
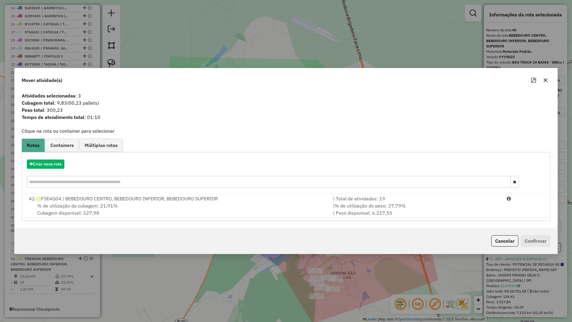
drag, startPoint x: 189, startPoint y: 202, endPoint x: 480, endPoint y: 241, distance: 293.0
click at [196, 202] on div "% de utilização da cubagem: 21,91% Cubagem disponível: 327,98" at bounding box center [177, 209] width 304 height 14
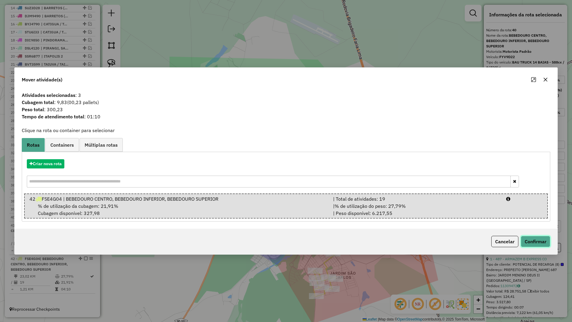
click at [526, 245] on button "Confirmar" at bounding box center [536, 241] width 30 height 11
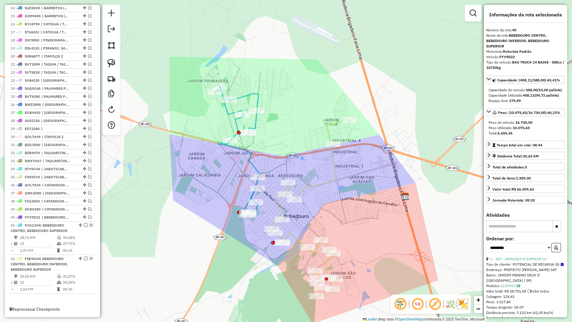
click at [307, 187] on icon at bounding box center [310, 207] width 80 height 177
click at [250, 195] on icon at bounding box center [237, 151] width 45 height 130
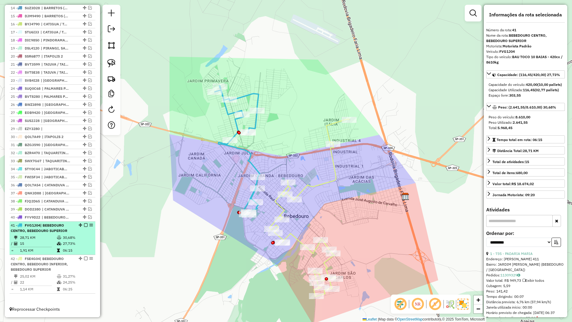
click at [85, 225] on em at bounding box center [86, 225] width 4 height 4
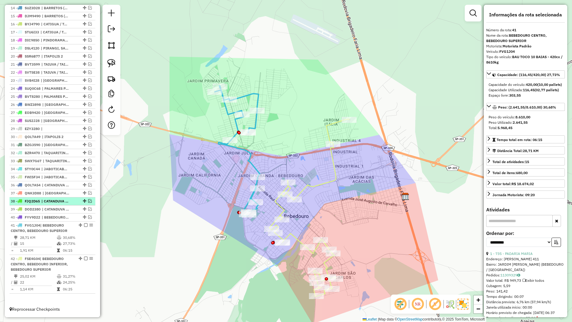
scroll to position [309, 0]
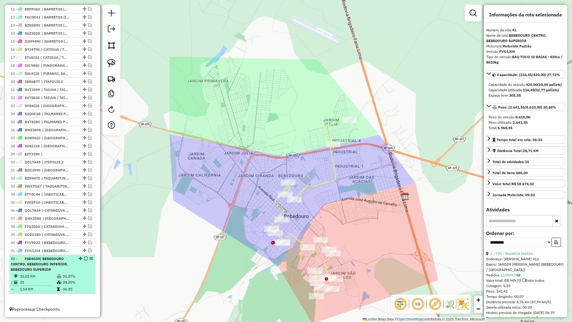
click at [84, 261] on div "42 - FSE4G04 | BEBEDOURO CENTRO, BEBEDOURO INFERIOR, BEBEDOURO SUPERIOR" at bounding box center [52, 264] width 83 height 16
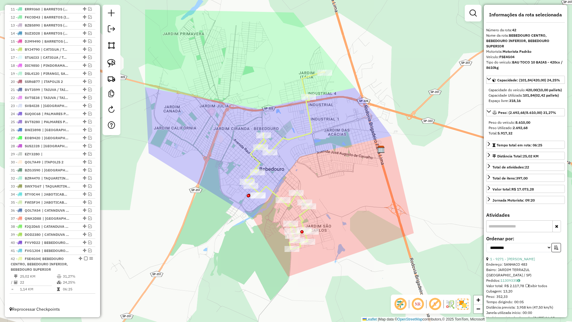
drag, startPoint x: 83, startPoint y: 258, endPoint x: 186, endPoint y: 258, distance: 102.6
click at [85, 258] on em at bounding box center [86, 259] width 4 height 4
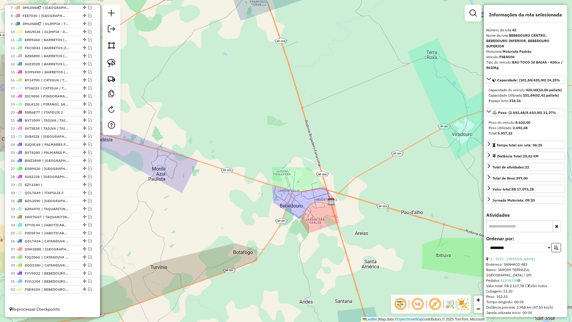
drag, startPoint x: 289, startPoint y: 242, endPoint x: 303, endPoint y: 231, distance: 18.1
click at [303, 231] on div "Janela de atendimento Grade de atendimento Capacidade Transportadoras Veículos …" at bounding box center [286, 161] width 572 height 322
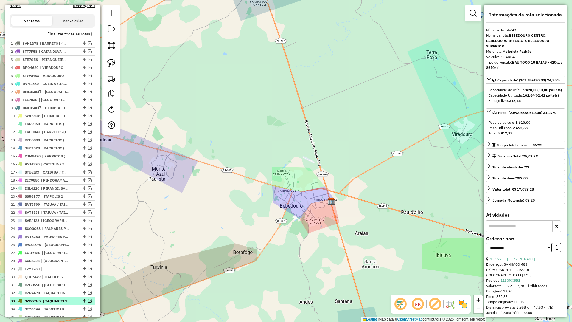
scroll to position [159, 0]
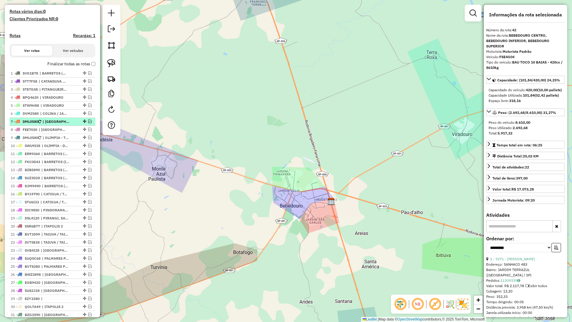
click at [88, 123] on em at bounding box center [90, 122] width 4 height 4
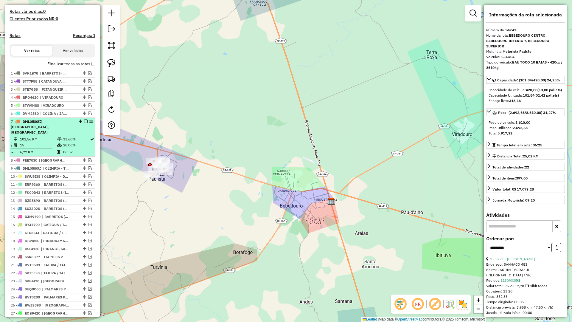
click at [82, 123] on div at bounding box center [84, 122] width 18 height 4
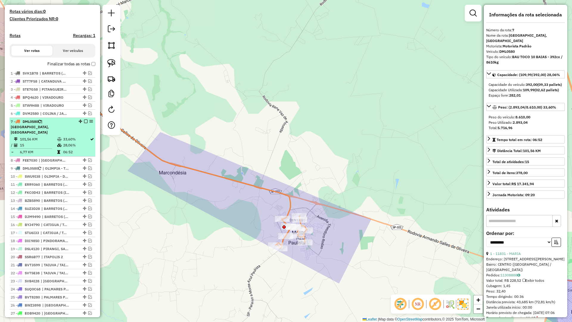
click at [82, 125] on div "7 - DML0580 | MONTE AZUL PAULISTA, SEVERINA" at bounding box center [52, 127] width 83 height 16
click at [85, 123] on em at bounding box center [86, 122] width 4 height 4
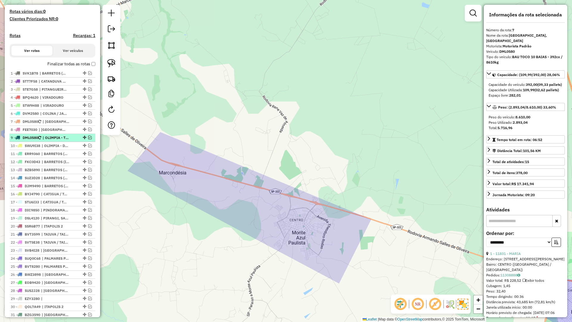
click at [88, 139] on em at bounding box center [90, 138] width 4 height 4
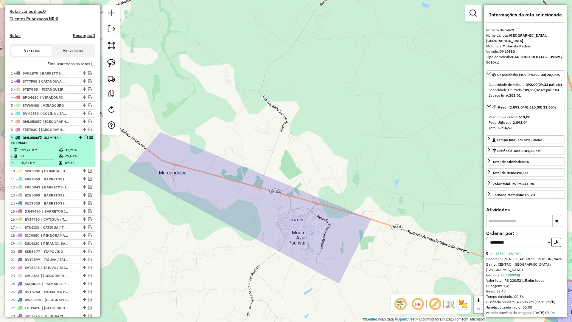
click at [79, 146] on div "9 - DML0580 | OLIMPIA - THERMAS" at bounding box center [52, 140] width 83 height 11
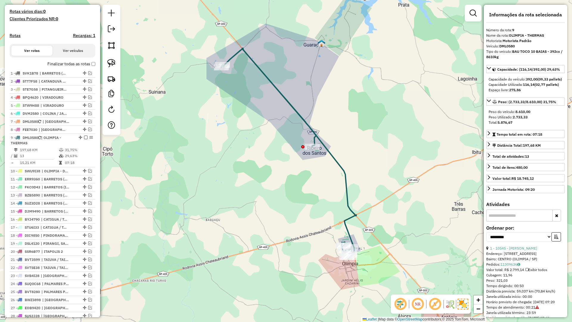
click at [348, 210] on icon at bounding box center [289, 152] width 135 height 209
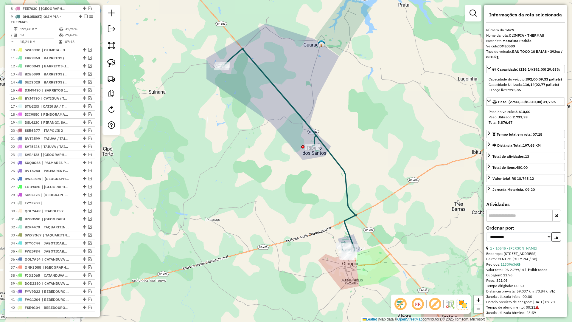
scroll to position [293, 0]
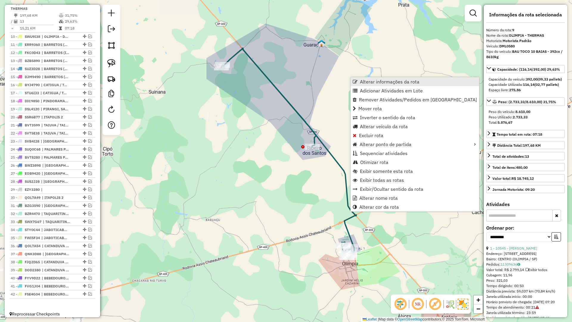
click at [373, 84] on span "Alterar informações da rota" at bounding box center [390, 81] width 60 height 5
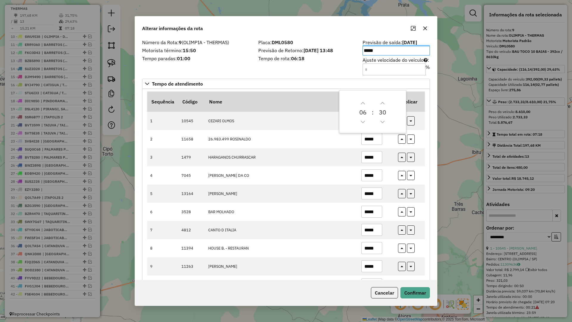
click at [428, 33] on div "Alterar informações da rota" at bounding box center [286, 26] width 302 height 21
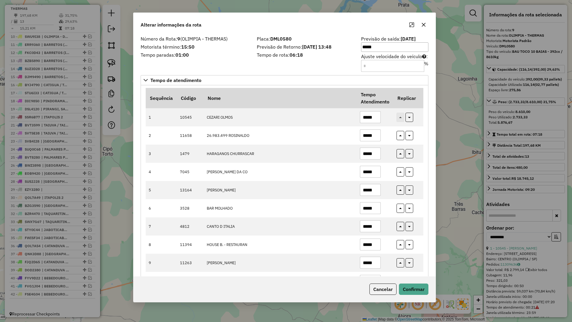
click at [424, 24] on icon "button" at bounding box center [424, 24] width 5 height 5
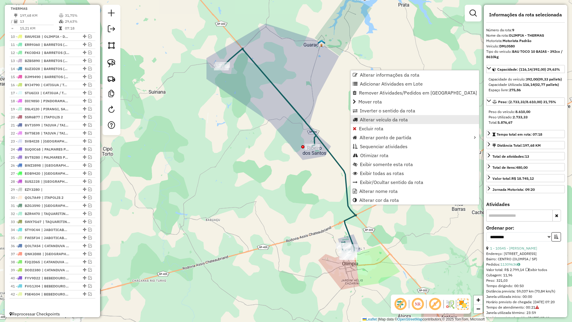
click at [379, 119] on span "Alterar veículo da rota" at bounding box center [384, 119] width 48 height 5
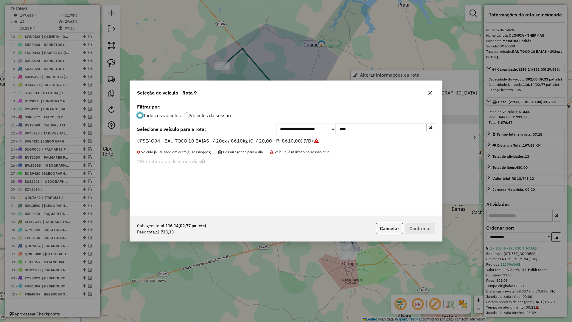
scroll to position [3, 2]
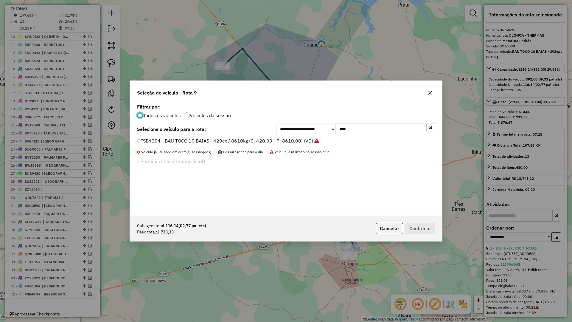
drag, startPoint x: 313, startPoint y: 132, endPoint x: 309, endPoint y: 133, distance: 4.3
click at [309, 133] on div "**********" at bounding box center [355, 129] width 159 height 12
type input "****"
click at [281, 143] on label "QNK3D84 - VUC 6 BAIS - 210 cx / 6000kg (C: 210,00 - P: 6000,00) (VD)" at bounding box center [217, 140] width 160 height 7
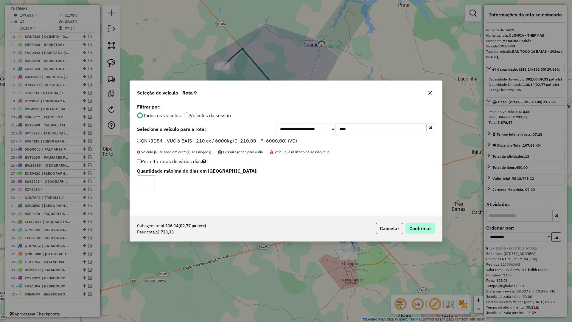
drag, startPoint x: 422, startPoint y: 224, endPoint x: 419, endPoint y: 229, distance: 5.5
click at [419, 229] on div "Cubagem total: 116,14 (02,77 pallets) Peso total: 2.733,33 Cancelar Confirmar" at bounding box center [286, 229] width 312 height 26
click at [419, 229] on button "Confirmar" at bounding box center [421, 228] width 30 height 11
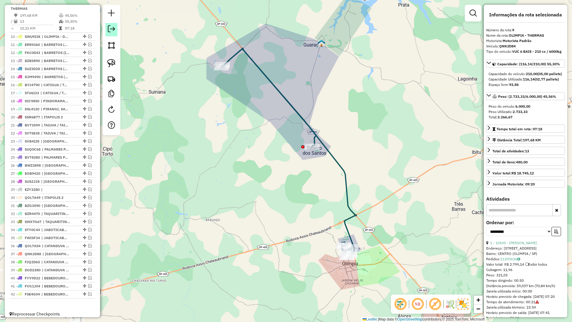
drag, startPoint x: 83, startPoint y: 7, endPoint x: 107, endPoint y: 29, distance: 32.3
click at [84, 5] on em at bounding box center [86, 3] width 4 height 4
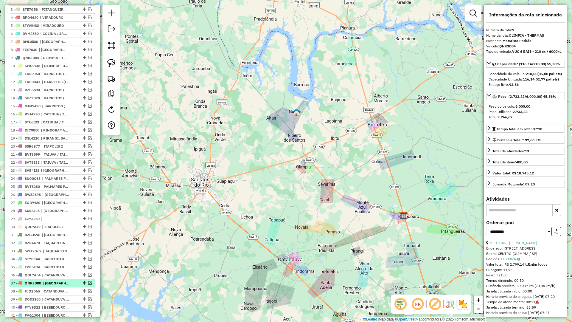
scroll to position [278, 0]
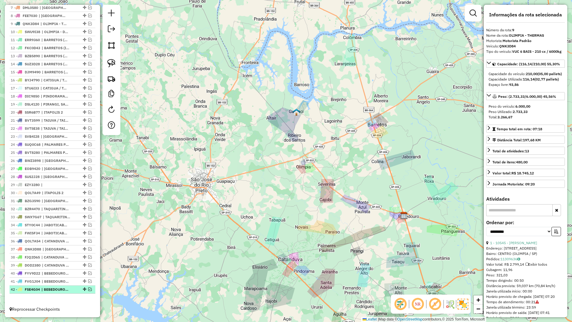
click at [57, 293] on li "42 - FSE4G04 | BEBEDOURO CENTRO, BEBEDOURO INFERIOR, BEBEDOURO SUPERIOR" at bounding box center [53, 290] width 86 height 8
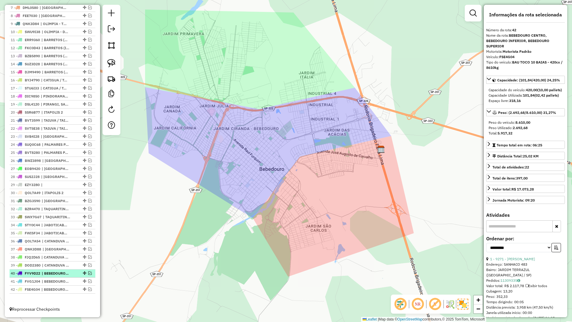
click at [88, 273] on em at bounding box center [90, 273] width 4 height 4
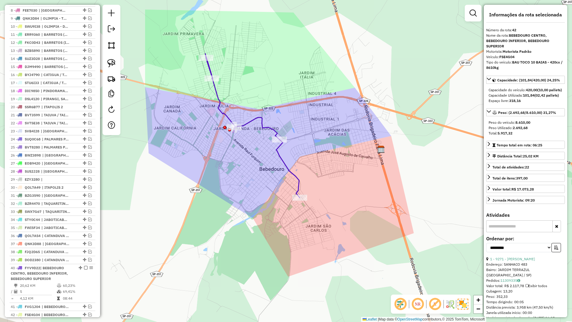
click at [292, 175] on icon at bounding box center [252, 126] width 95 height 144
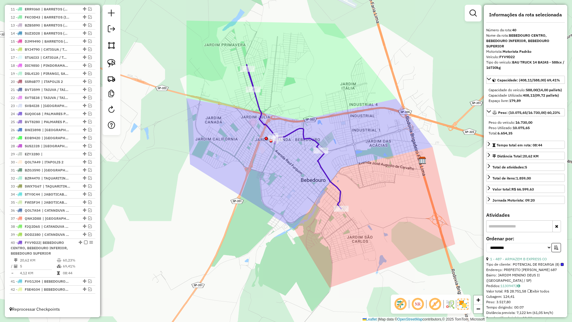
click at [320, 206] on div "Janela de atendimento Grade de atendimento Capacidade Transportadoras Veículos …" at bounding box center [286, 161] width 572 height 322
click at [52, 211] on span "| CATANDUVA - CENTRO, CATANDUVA - SUPERIOR DIREITA" at bounding box center [55, 210] width 27 height 5
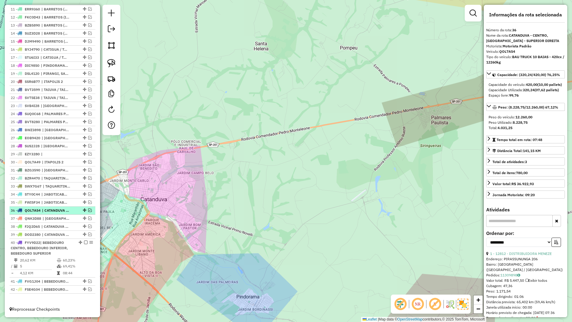
click at [89, 210] on em at bounding box center [90, 210] width 4 height 4
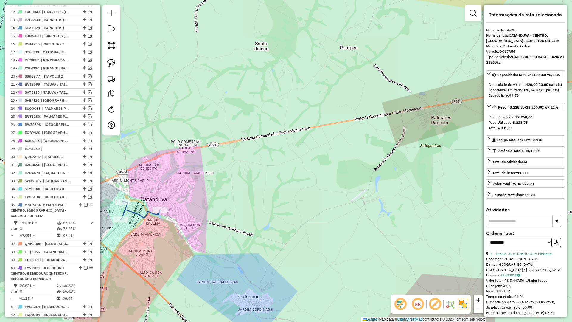
click at [143, 219] on icon at bounding box center [140, 210] width 39 height 18
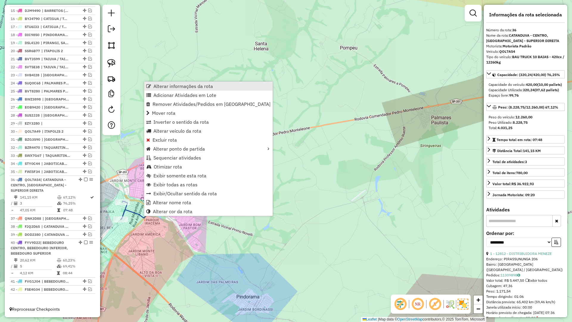
click at [176, 84] on span "Alterar informações da rota" at bounding box center [184, 86] width 60 height 5
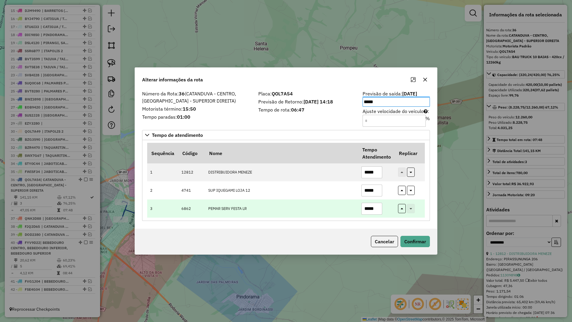
drag, startPoint x: 332, startPoint y: 199, endPoint x: 342, endPoint y: 203, distance: 10.7
click at [332, 199] on td "PEMAR SERV FESTA LR" at bounding box center [281, 208] width 153 height 18
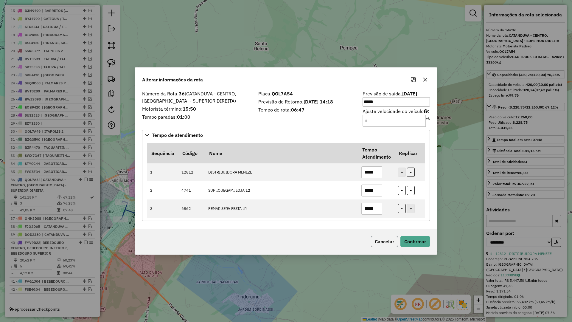
drag, startPoint x: 383, startPoint y: 237, endPoint x: 374, endPoint y: 240, distance: 8.7
click at [374, 240] on button "Cancelar" at bounding box center [384, 241] width 27 height 11
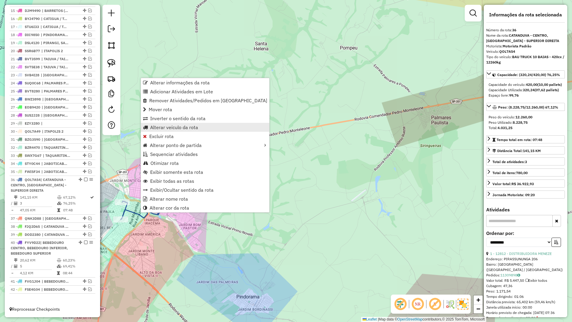
click at [168, 127] on span "Alterar veículo da rota" at bounding box center [174, 127] width 48 height 5
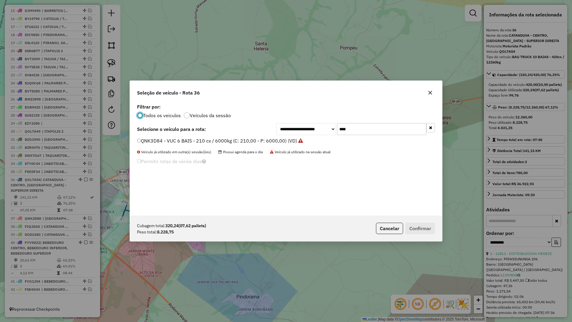
scroll to position [3, 2]
drag, startPoint x: 353, startPoint y: 132, endPoint x: 315, endPoint y: 134, distance: 38.5
click at [315, 134] on div "**********" at bounding box center [355, 129] width 159 height 12
type input "****"
click at [310, 138] on label "SVP8D58 - BAU TOCO 10 BAIAS - 420cx / 8610kg (C: 420,00 - P: 8610,00) (VD)" at bounding box center [225, 140] width 177 height 7
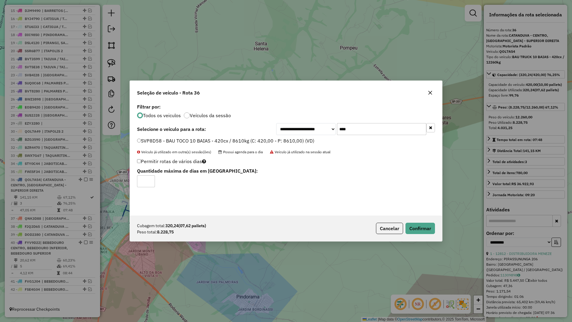
click at [408, 217] on div "**********" at bounding box center [286, 160] width 313 height 161
click at [419, 238] on div "Cubagem total: 320,24 (07,62 pallets) Peso total: 8.228,75 Cancelar Confirmar" at bounding box center [286, 229] width 312 height 26
click at [421, 231] on button "Confirmar" at bounding box center [421, 228] width 30 height 11
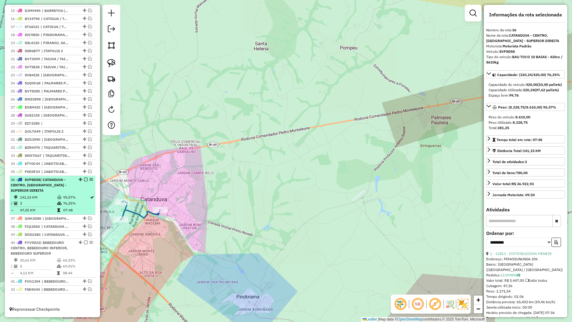
click at [82, 180] on div at bounding box center [84, 180] width 18 height 4
click at [84, 180] on em at bounding box center [86, 180] width 4 height 4
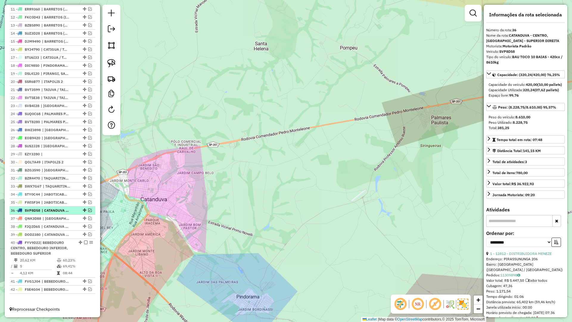
scroll to position [309, 0]
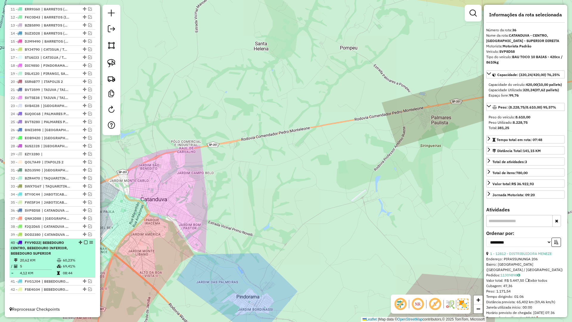
click at [70, 265] on td "69,41%" at bounding box center [78, 266] width 30 height 6
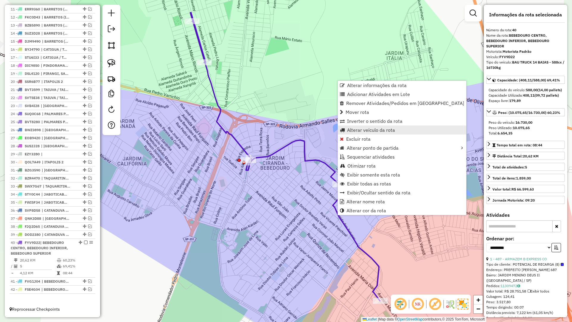
click at [363, 130] on span "Alterar veículo da rota" at bounding box center [371, 130] width 48 height 5
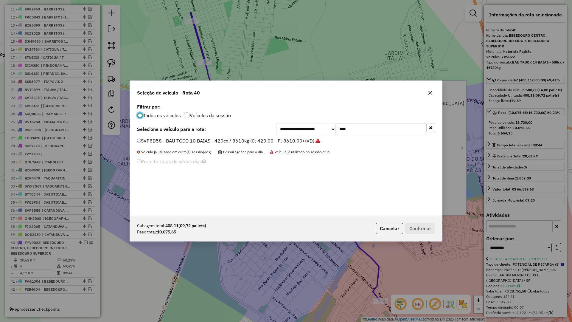
scroll to position [3, 2]
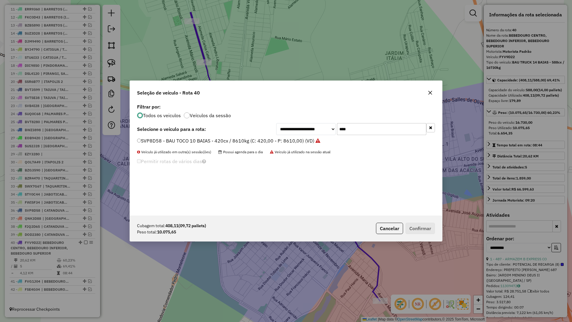
drag, startPoint x: 362, startPoint y: 132, endPoint x: 296, endPoint y: 130, distance: 65.9
click at [296, 130] on div "**********" at bounding box center [355, 129] width 159 height 12
type input "****"
click at [296, 137] on div "**********" at bounding box center [286, 158] width 312 height 113
click at [298, 142] on label "QOL7A54 - BAU TRUCK 10 BAIAS - 420cx / 12260kg (C: 420,00 - P: 12260,00) (VD)" at bounding box center [230, 140] width 186 height 7
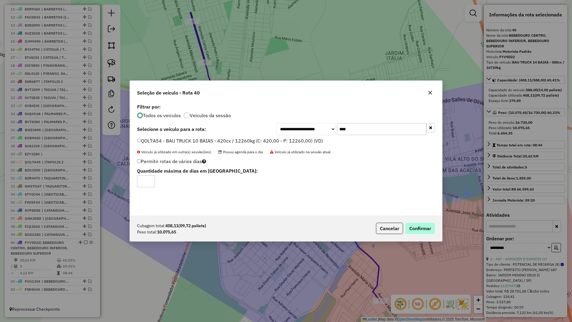
drag, startPoint x: 442, startPoint y: 233, endPoint x: 427, endPoint y: 227, distance: 15.5
click at [441, 233] on div "Cubagem total: 408,11 (09,72 pallets) Peso total: 10.075,65 Cancelar Confirmar" at bounding box center [286, 229] width 312 height 26
click at [427, 227] on button "Confirmar" at bounding box center [421, 228] width 30 height 11
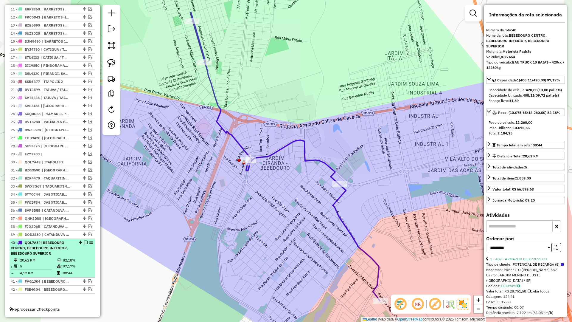
click at [84, 241] on em at bounding box center [86, 243] width 4 height 4
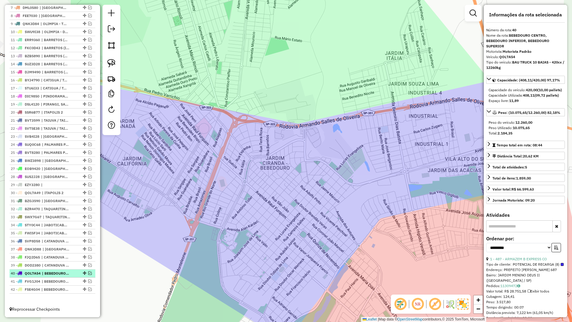
scroll to position [278, 0]
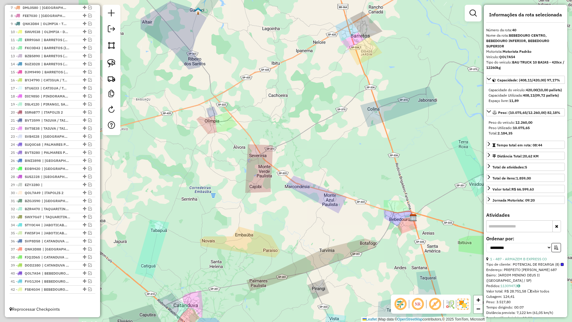
drag, startPoint x: 280, startPoint y: 266, endPoint x: 382, endPoint y: 243, distance: 104.4
click at [385, 250] on div "Janela de atendimento Grade de atendimento Capacidade Transportadoras Veículos …" at bounding box center [286, 161] width 572 height 322
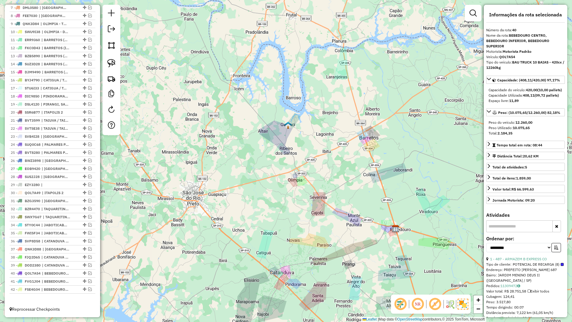
click at [342, 270] on div "Janela de atendimento Grade de atendimento Capacidade Transportadoras Veículos …" at bounding box center [286, 161] width 572 height 322
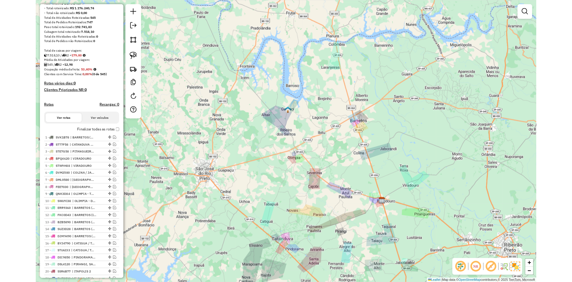
scroll to position [0, 0]
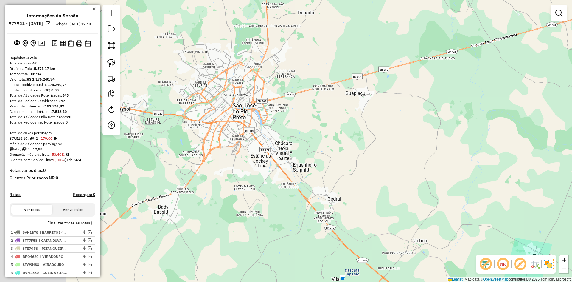
drag, startPoint x: 221, startPoint y: 111, endPoint x: 300, endPoint y: 136, distance: 82.8
click at [299, 136] on div "Janela de atendimento Grade de atendimento Capacidade Transportadoras Veículos …" at bounding box center [286, 141] width 572 height 282
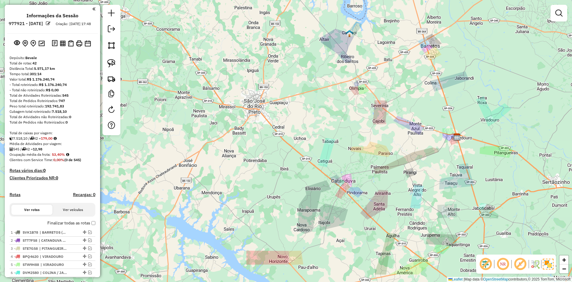
drag, startPoint x: 279, startPoint y: 160, endPoint x: 270, endPoint y: 154, distance: 10.6
click at [270, 154] on div "Janela de atendimento Grade de atendimento Capacidade Transportadoras Veículos …" at bounding box center [286, 141] width 572 height 282
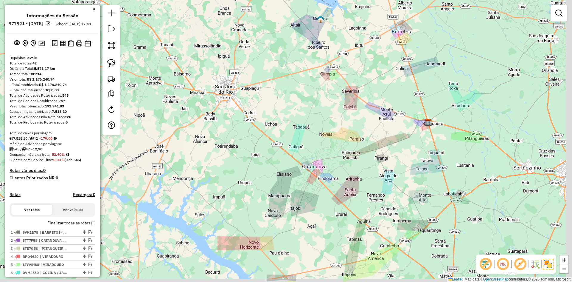
drag, startPoint x: 336, startPoint y: 184, endPoint x: 276, endPoint y: 171, distance: 61.9
click at [276, 171] on div "Janela de atendimento Grade de atendimento Capacidade Transportadoras Veículos …" at bounding box center [286, 141] width 572 height 282
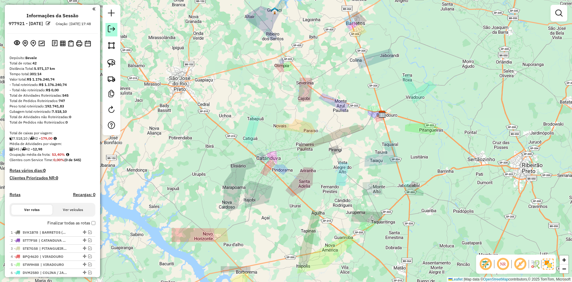
click at [115, 32] on link at bounding box center [112, 29] width 12 height 13
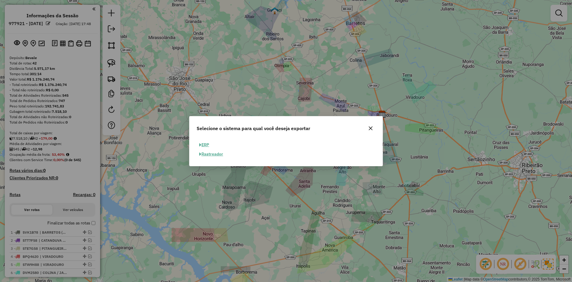
click at [203, 147] on button "ERP" at bounding box center [204, 144] width 15 height 9
select select "**"
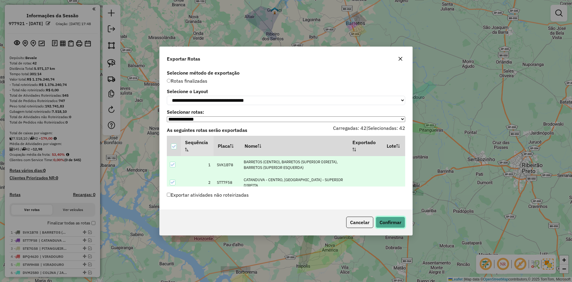
click at [403, 228] on button "Confirmar" at bounding box center [391, 221] width 30 height 11
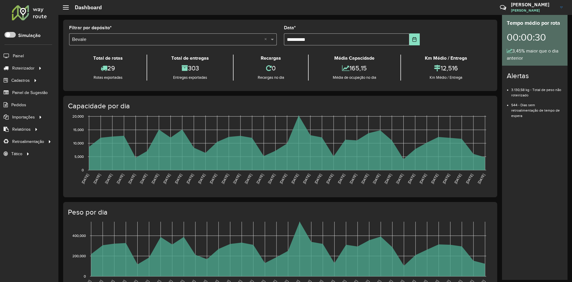
click at [27, 13] on div at bounding box center [29, 13] width 36 height 16
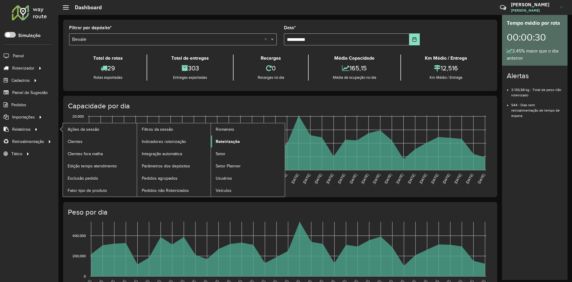
click at [244, 142] on link "Roteirização" at bounding box center [248, 141] width 74 height 12
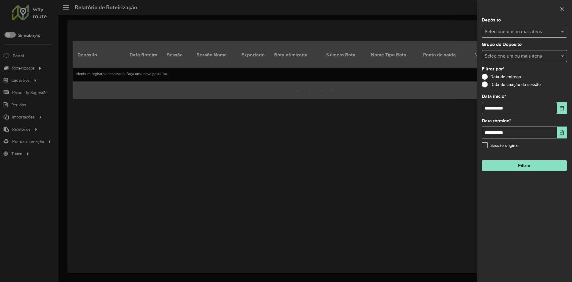
click at [507, 33] on input "text" at bounding box center [522, 31] width 76 height 7
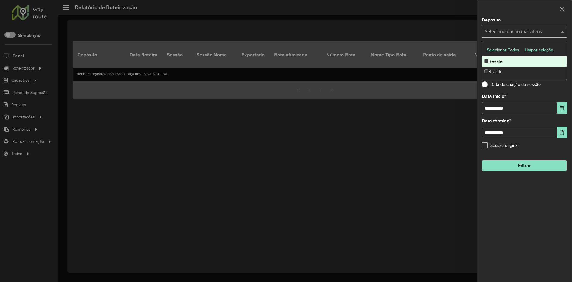
click at [502, 62] on div "Bevale" at bounding box center [524, 61] width 85 height 10
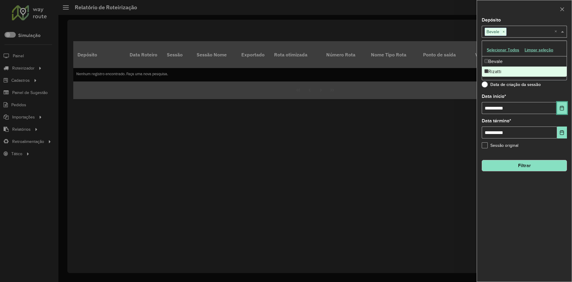
click at [564, 107] on icon "Choose Date" at bounding box center [562, 108] width 4 height 5
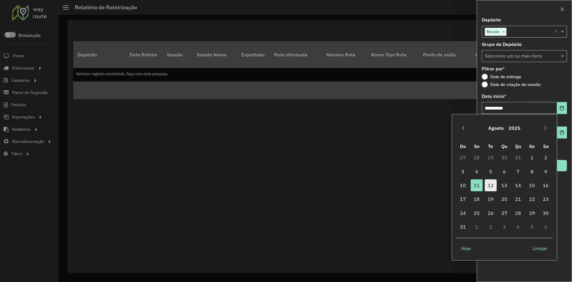
click at [488, 188] on span "12" at bounding box center [491, 185] width 12 height 12
type input "**********"
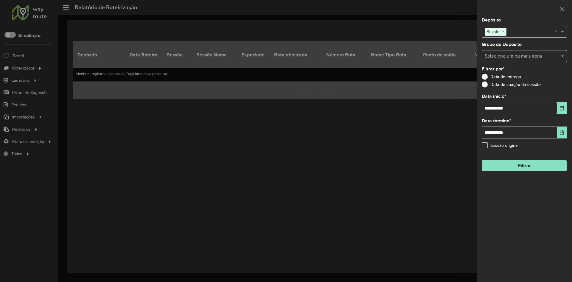
click at [525, 165] on button "Filtrar" at bounding box center [524, 165] width 85 height 11
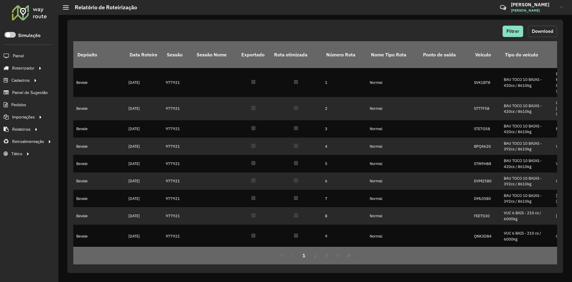
click at [536, 34] on button "Download" at bounding box center [542, 31] width 29 height 11
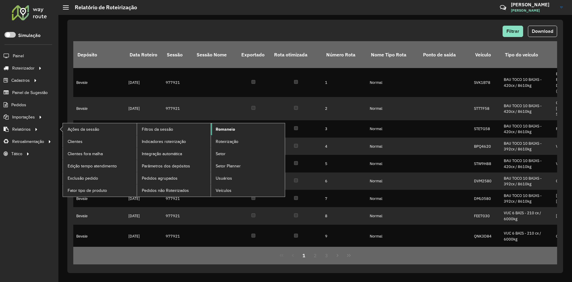
click at [233, 129] on span "Romaneio" at bounding box center [225, 129] width 19 height 6
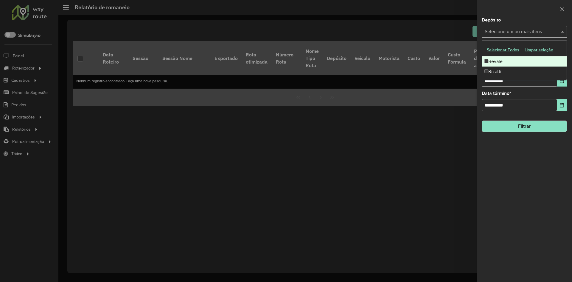
click at [538, 32] on input "text" at bounding box center [522, 31] width 76 height 7
click at [511, 59] on div "Bevale" at bounding box center [524, 61] width 85 height 10
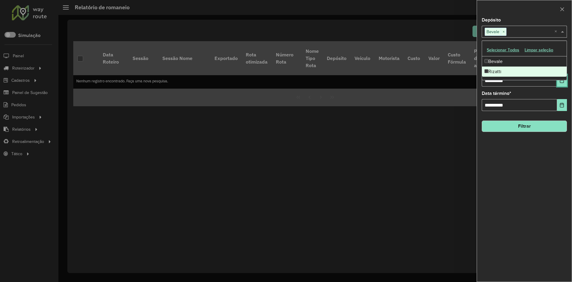
click at [562, 83] on icon "Choose Date" at bounding box center [562, 80] width 5 height 5
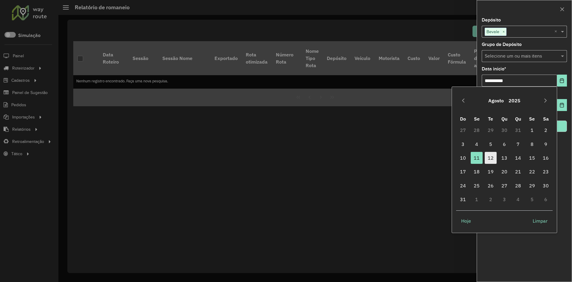
click at [488, 157] on span "12" at bounding box center [491, 158] width 12 height 12
type input "**********"
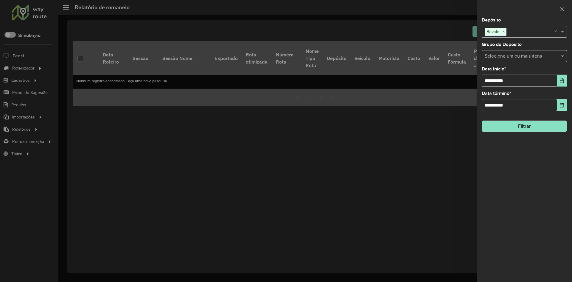
click at [515, 124] on button "Filtrar" at bounding box center [524, 125] width 85 height 11
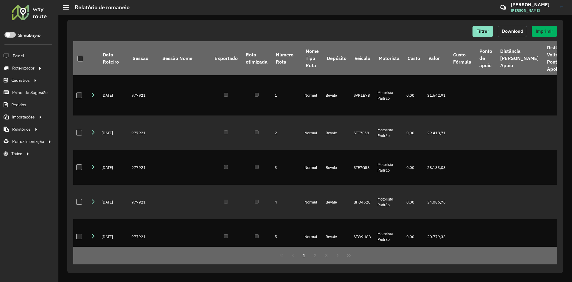
click at [520, 35] on button "Download" at bounding box center [512, 31] width 29 height 11
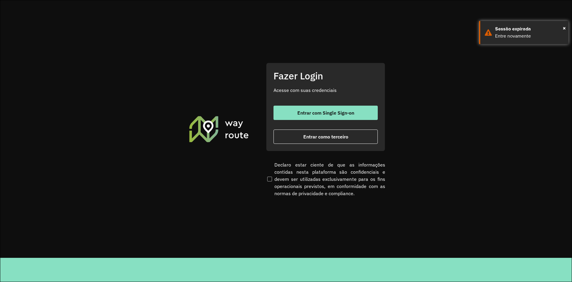
click at [346, 146] on div "Fazer Login Acesse com suas credenciais Entrar com Single Sign-on Entrar como t…" at bounding box center [325, 107] width 119 height 88
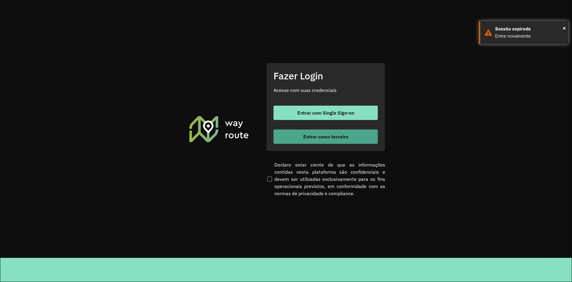
click at [346, 142] on button "Entrar como terceiro" at bounding box center [326, 136] width 104 height 14
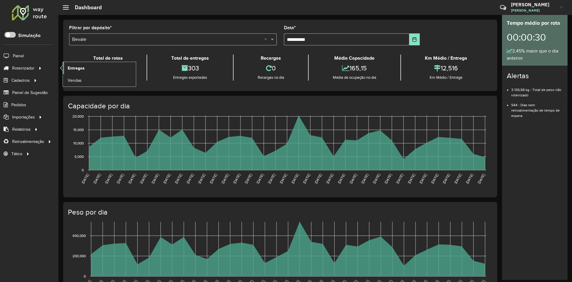
click at [74, 69] on span "Entregas" at bounding box center [76, 68] width 17 height 6
click at [82, 69] on span "Entregas" at bounding box center [76, 68] width 17 height 6
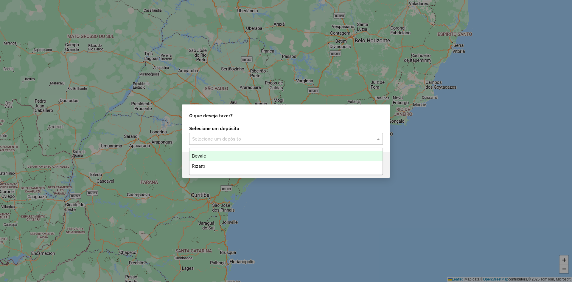
click at [207, 137] on input "text" at bounding box center [280, 138] width 176 height 7
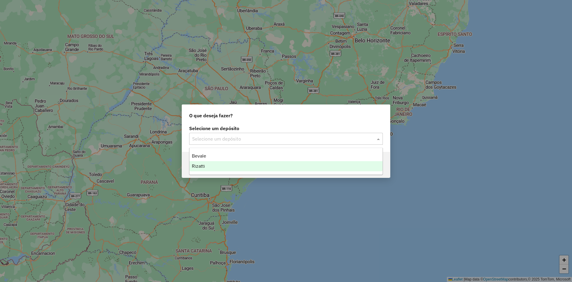
click at [207, 162] on div "Rizatti" at bounding box center [286, 166] width 193 height 10
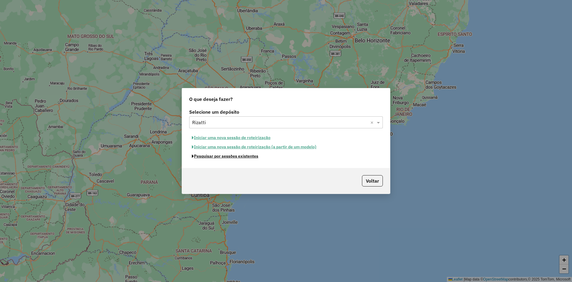
click at [243, 156] on button "Pesquisar por sessões existentes" at bounding box center [225, 155] width 72 height 9
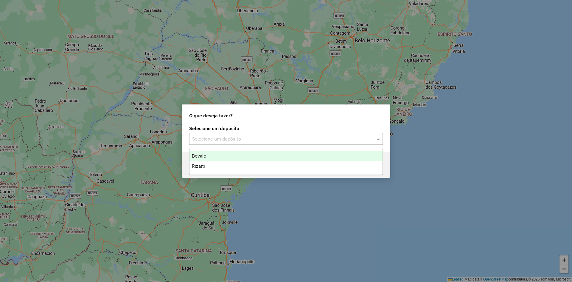
drag, startPoint x: 312, startPoint y: 142, endPoint x: 284, endPoint y: 142, distance: 28.0
click at [312, 141] on input "text" at bounding box center [280, 138] width 176 height 7
click at [219, 157] on div "Bevale" at bounding box center [286, 156] width 193 height 10
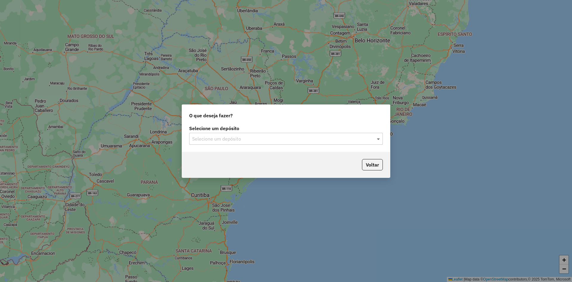
click at [378, 137] on span at bounding box center [379, 138] width 7 height 7
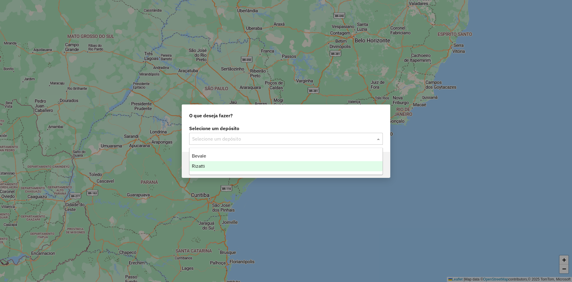
click at [228, 170] on div "Rizatti" at bounding box center [286, 166] width 193 height 10
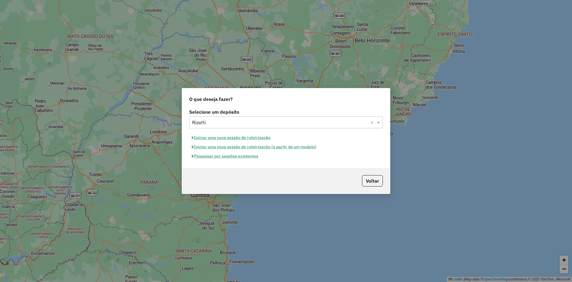
click at [232, 157] on button "Pesquisar por sessões existentes" at bounding box center [225, 155] width 72 height 9
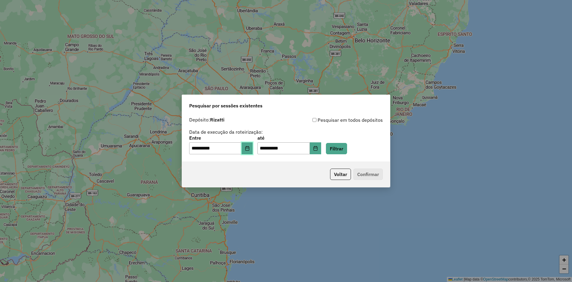
click at [250, 149] on icon "Choose Date" at bounding box center [247, 148] width 5 height 5
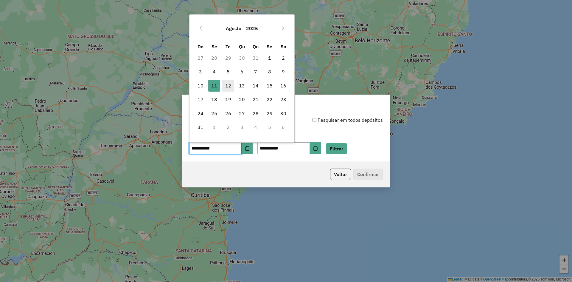
click at [227, 86] on span "12" at bounding box center [228, 86] width 12 height 12
type input "**********"
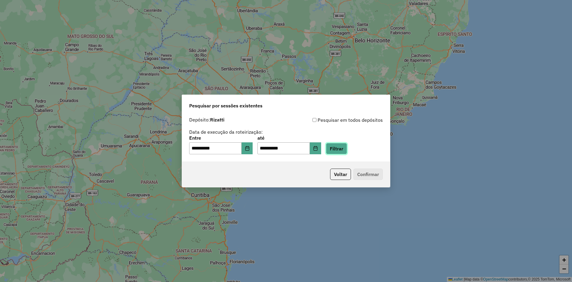
click at [347, 148] on button "Filtrar" at bounding box center [336, 148] width 21 height 11
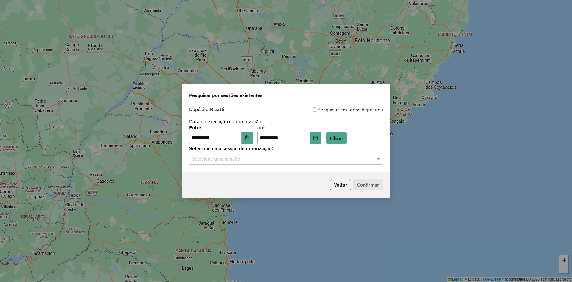
click at [270, 159] on input "text" at bounding box center [280, 158] width 176 height 7
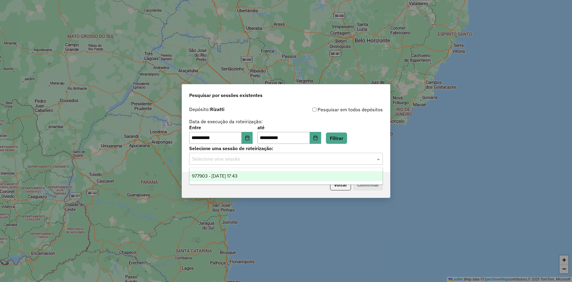
click at [258, 173] on div "977903 - [DATE] 17:43" at bounding box center [286, 176] width 193 height 10
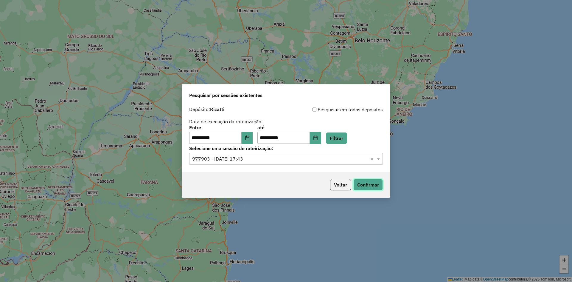
click at [360, 184] on button "Confirmar" at bounding box center [369, 184] width 30 height 11
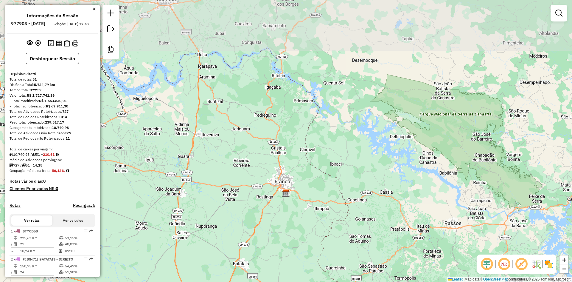
drag, startPoint x: 279, startPoint y: 137, endPoint x: 279, endPoint y: 168, distance: 31.0
click at [279, 168] on div "Janela de atendimento Grade de atendimento Capacidade Transportadoras Veículos …" at bounding box center [286, 141] width 572 height 282
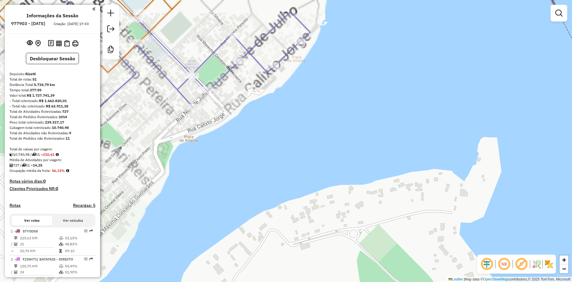
drag, startPoint x: 252, startPoint y: 101, endPoint x: 257, endPoint y: 114, distance: 13.7
click at [257, 114] on div "Janela de atendimento Grade de atendimento Capacidade Transportadoras Veículos …" at bounding box center [286, 141] width 572 height 282
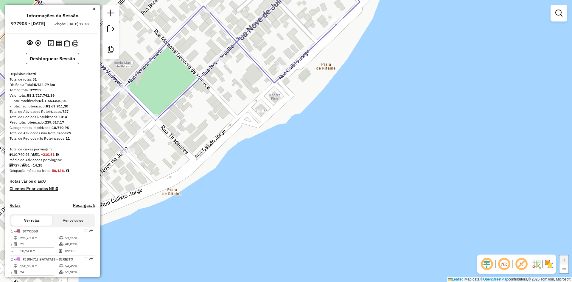
click at [274, 81] on icon at bounding box center [151, 62] width 417 height 180
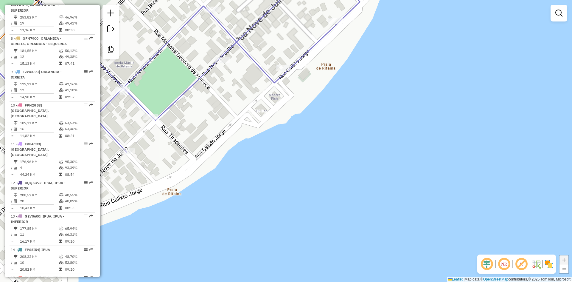
select select "**********"
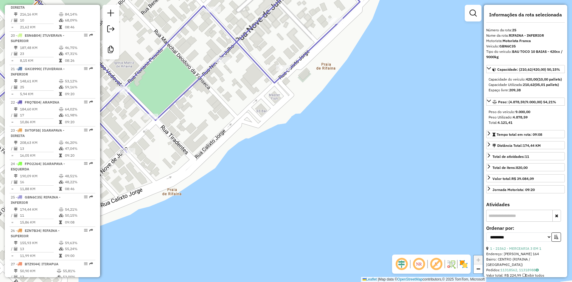
scroll to position [1024, 0]
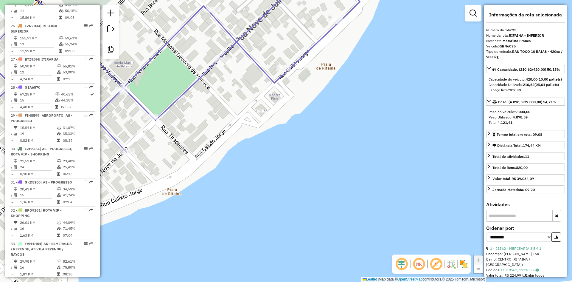
click at [504, 46] on strong "GBN6C35" at bounding box center [508, 46] width 16 height 4
copy strong "GBN6C35"
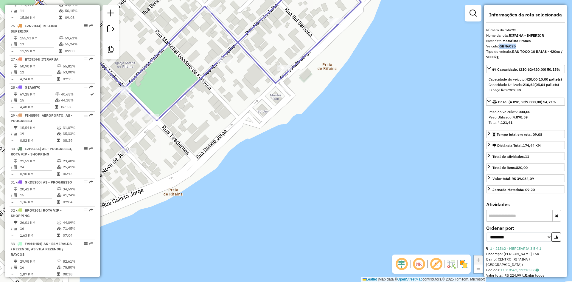
drag, startPoint x: 257, startPoint y: 106, endPoint x: 260, endPoint y: 45, distance: 61.2
click at [311, 105] on div "Janela de atendimento Grade de atendimento Capacidade Transportadoras Veículos …" at bounding box center [286, 141] width 572 height 282
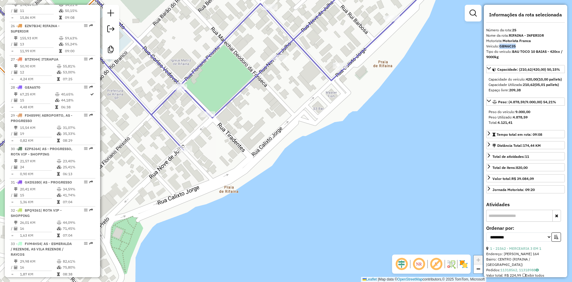
drag, startPoint x: 296, startPoint y: 89, endPoint x: 345, endPoint y: 97, distance: 49.5
click at [345, 97] on icon at bounding box center [203, 63] width 428 height 183
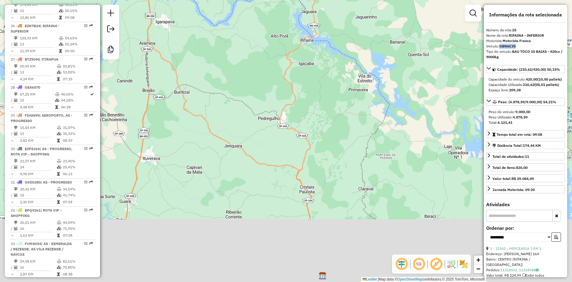
drag, startPoint x: 331, startPoint y: 160, endPoint x: 311, endPoint y: 89, distance: 73.7
click at [311, 89] on div "Janela de atendimento Grade de atendimento Capacidade Transportadoras Veículos …" at bounding box center [286, 141] width 572 height 282
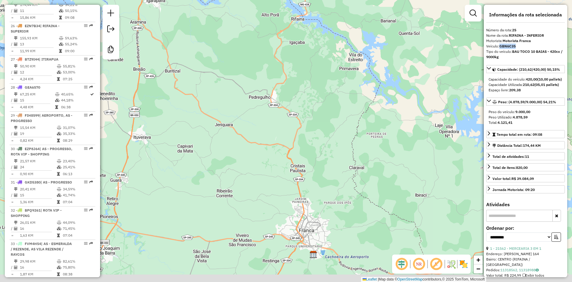
drag, startPoint x: 345, startPoint y: 152, endPoint x: 273, endPoint y: 72, distance: 107.6
click at [273, 71] on div "Janela de atendimento Grade de atendimento Capacidade Transportadoras Veículos …" at bounding box center [286, 141] width 572 height 282
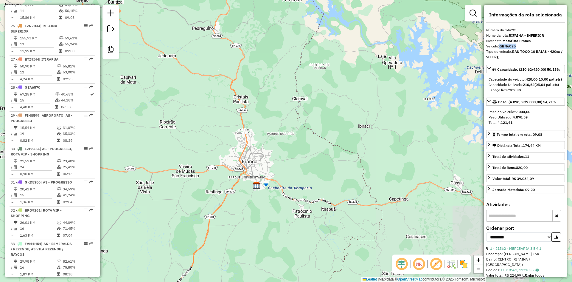
drag, startPoint x: 286, startPoint y: 133, endPoint x: 305, endPoint y: 122, distance: 21.5
click at [312, 112] on div "Janela de atendimento Grade de atendimento Capacidade Transportadoras Veículos …" at bounding box center [286, 141] width 572 height 282
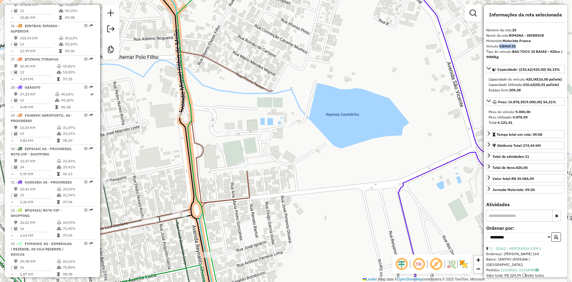
click at [251, 181] on icon at bounding box center [184, 113] width 176 height 242
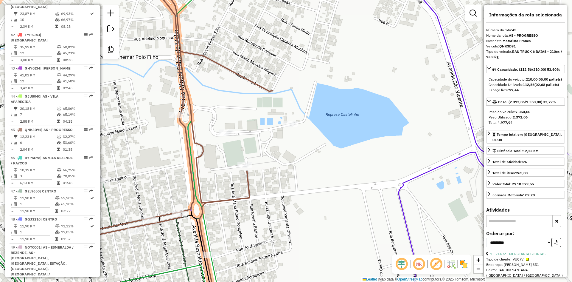
scroll to position [1681, 0]
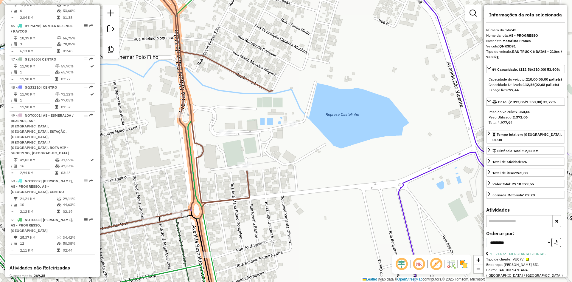
click at [506, 45] on strong "QNK3D91" at bounding box center [508, 46] width 16 height 4
copy strong "QNK3D91"
